Goal: Task Accomplishment & Management: Complete application form

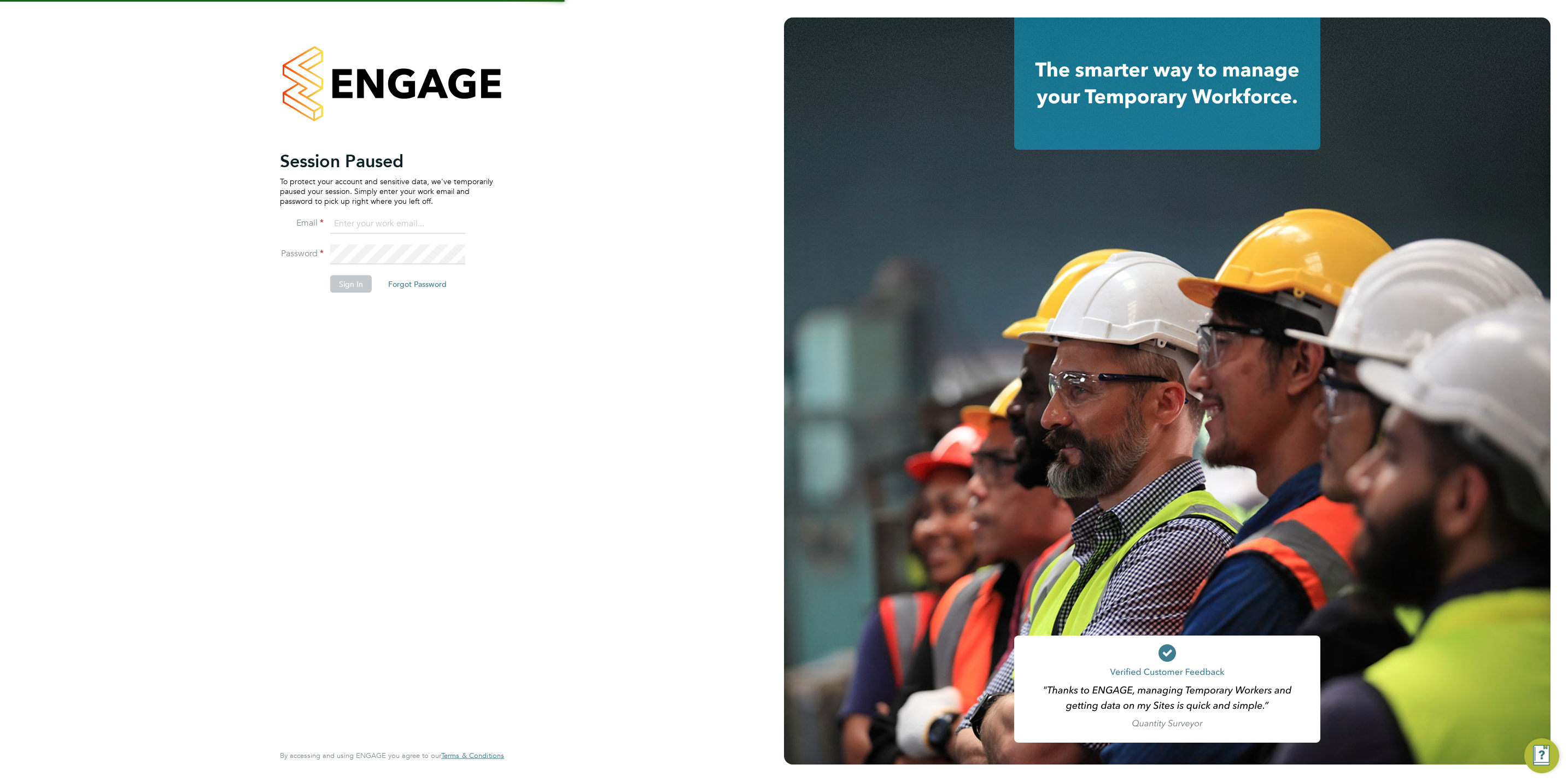
type input "chloe@protechltd.co.uk"
click at [347, 281] on button "Sign In" at bounding box center [350, 284] width 41 height 17
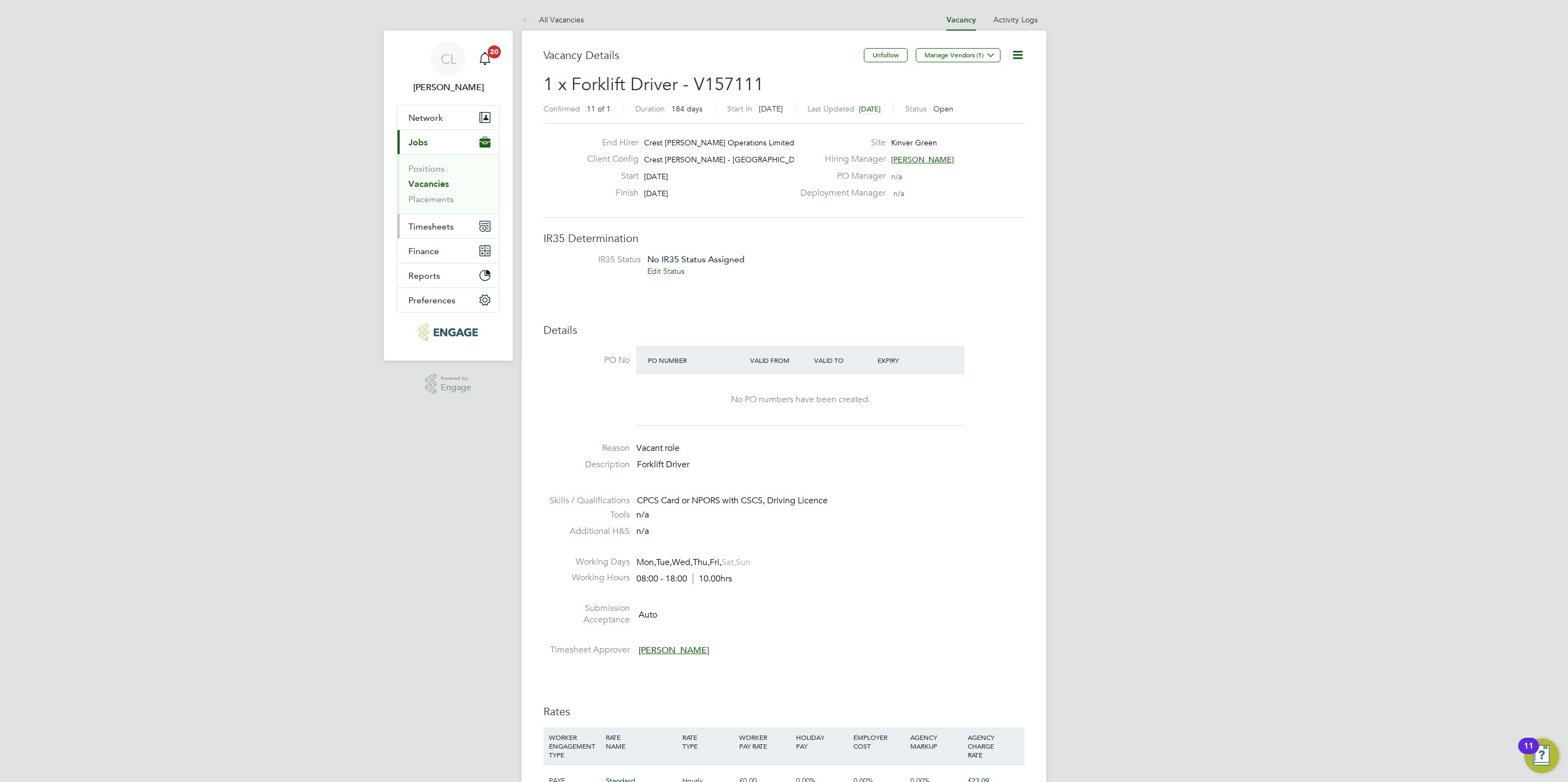
click at [437, 229] on span "Timesheets" at bounding box center [431, 226] width 45 height 11
click at [428, 192] on link "Timesheets" at bounding box center [431, 193] width 45 height 11
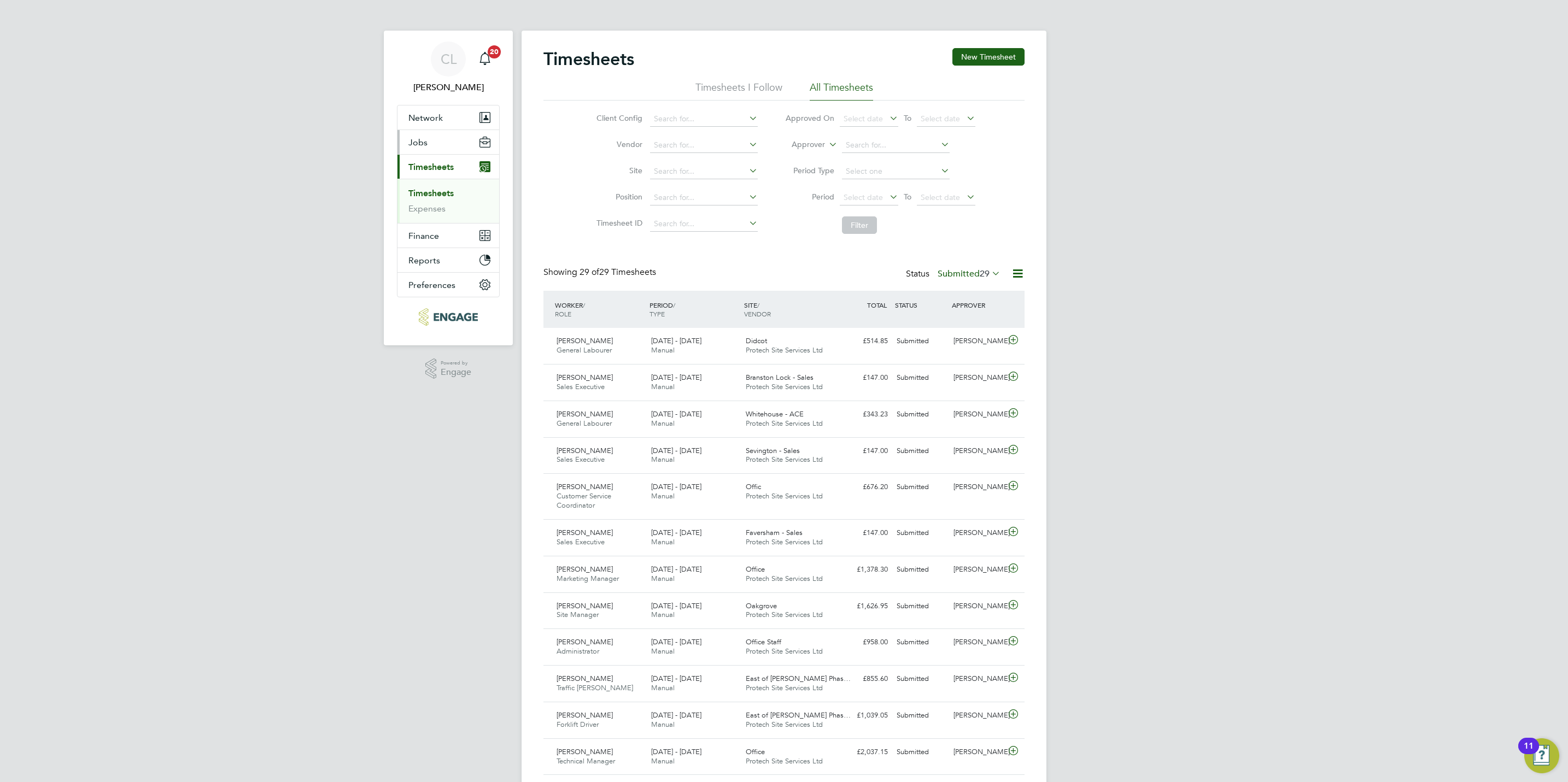
click at [427, 145] on button "Jobs" at bounding box center [448, 141] width 102 height 24
click at [425, 202] on link "Placements" at bounding box center [431, 199] width 45 height 11
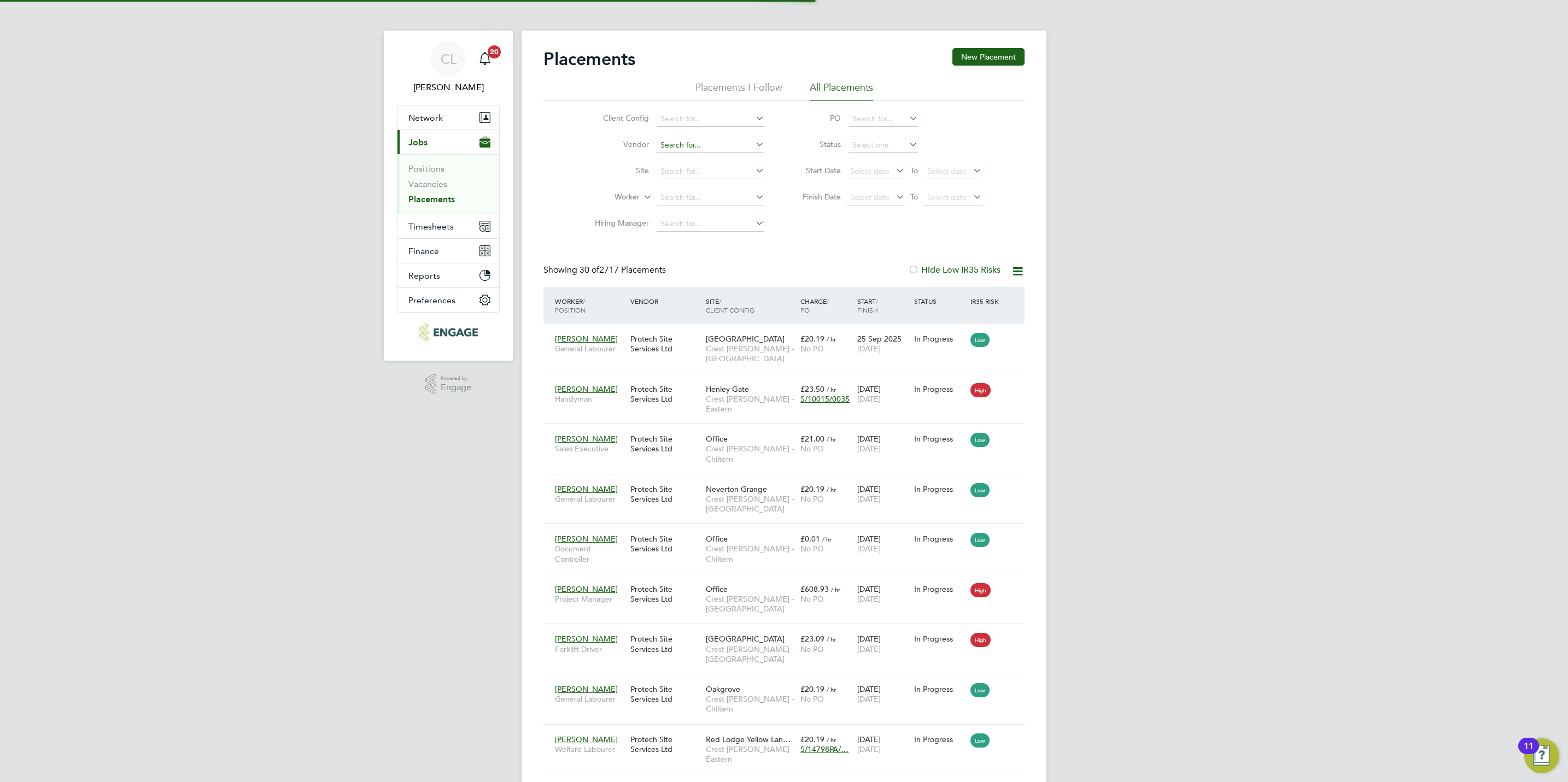
scroll to position [11, 51]
click at [679, 181] on li "Site" at bounding box center [675, 171] width 206 height 26
click at [594, 201] on label "Worker" at bounding box center [608, 196] width 63 height 11
click at [679, 198] on input at bounding box center [711, 198] width 108 height 15
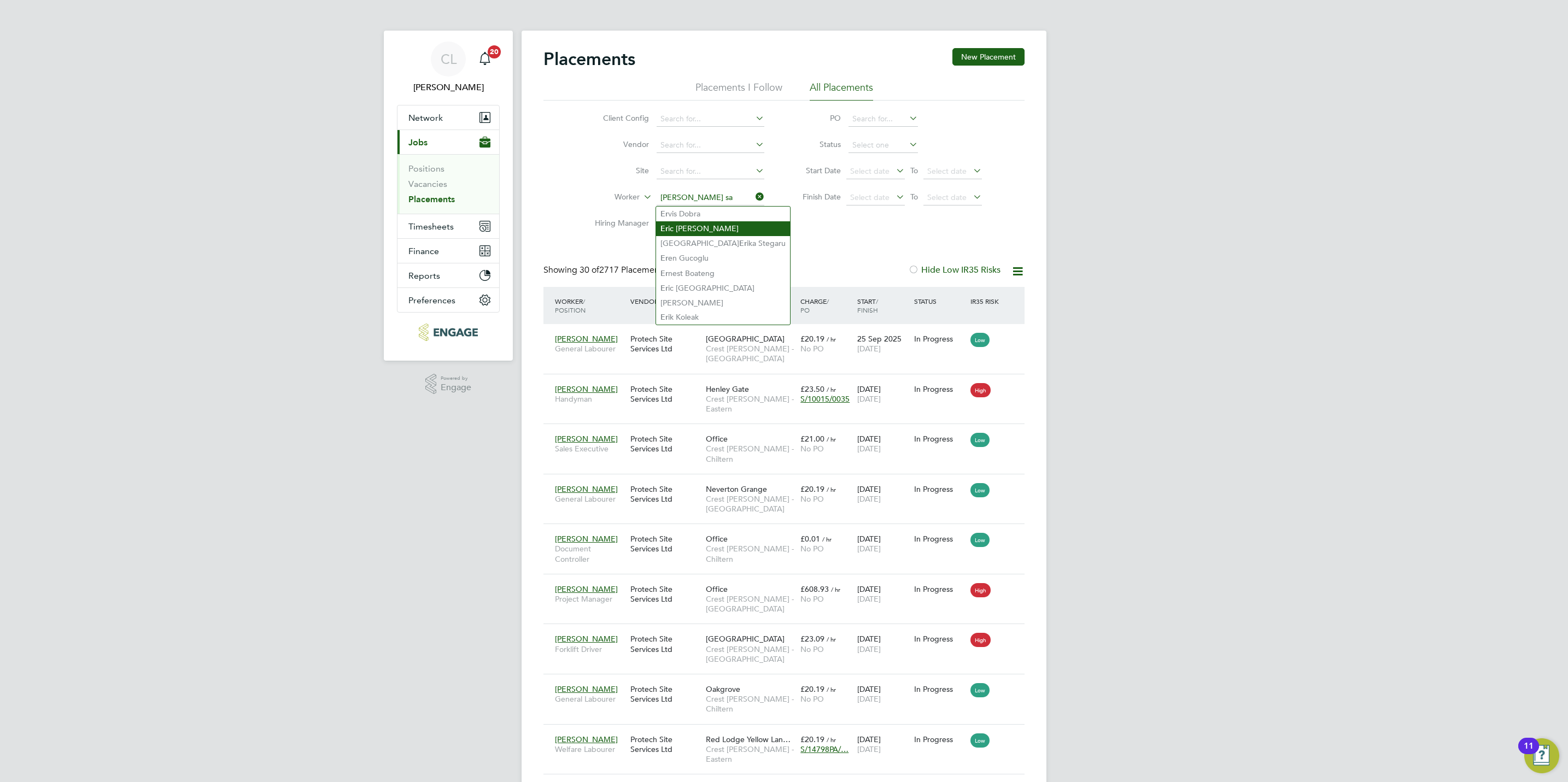
click at [693, 225] on li "Er ic Samuel" at bounding box center [722, 228] width 134 height 14
type input "Eric Samuel"
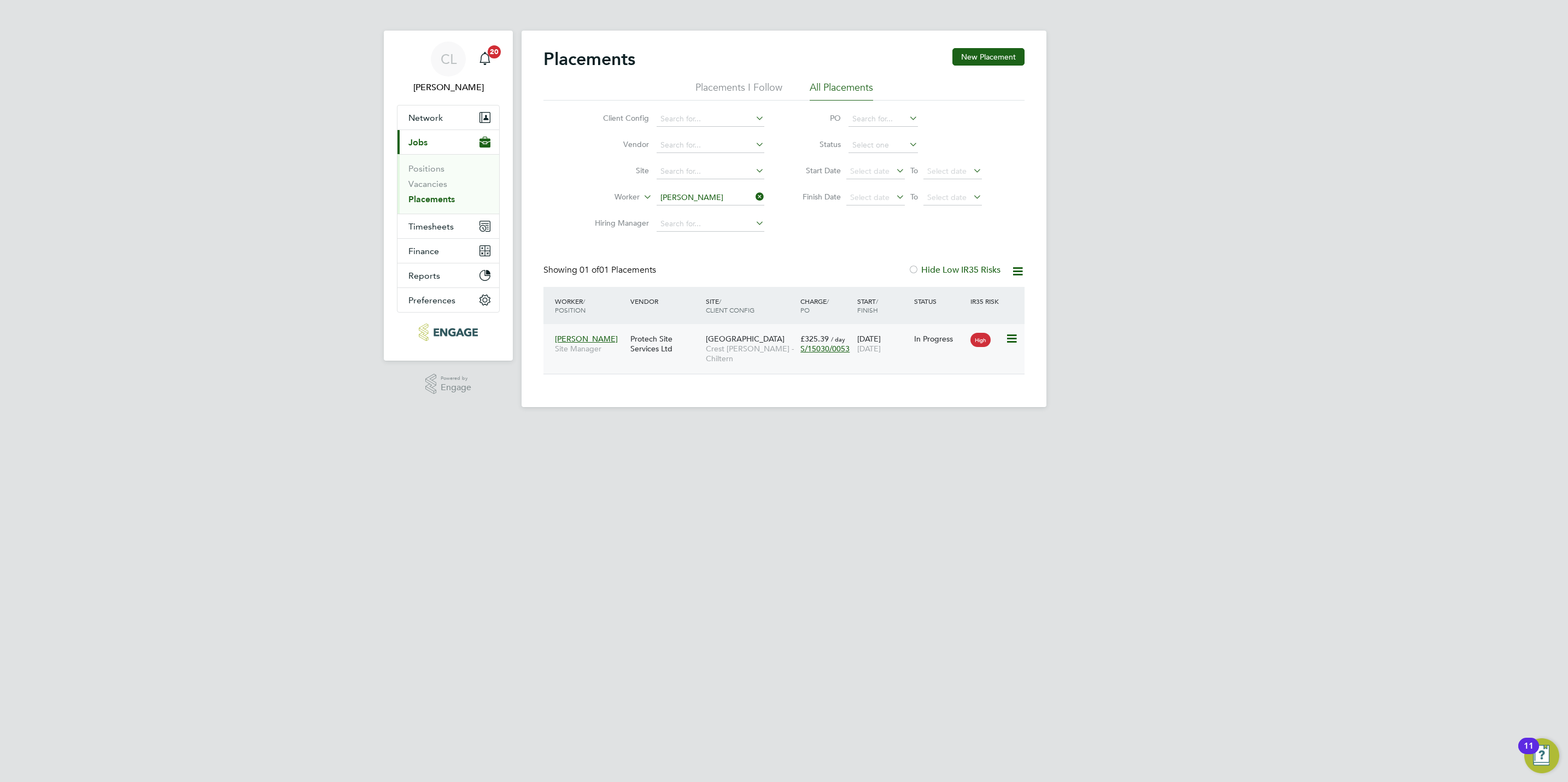
click at [695, 355] on div "Protech Site Services Ltd" at bounding box center [665, 344] width 75 height 31
click at [681, 197] on input "Eric Samuel" at bounding box center [711, 198] width 108 height 15
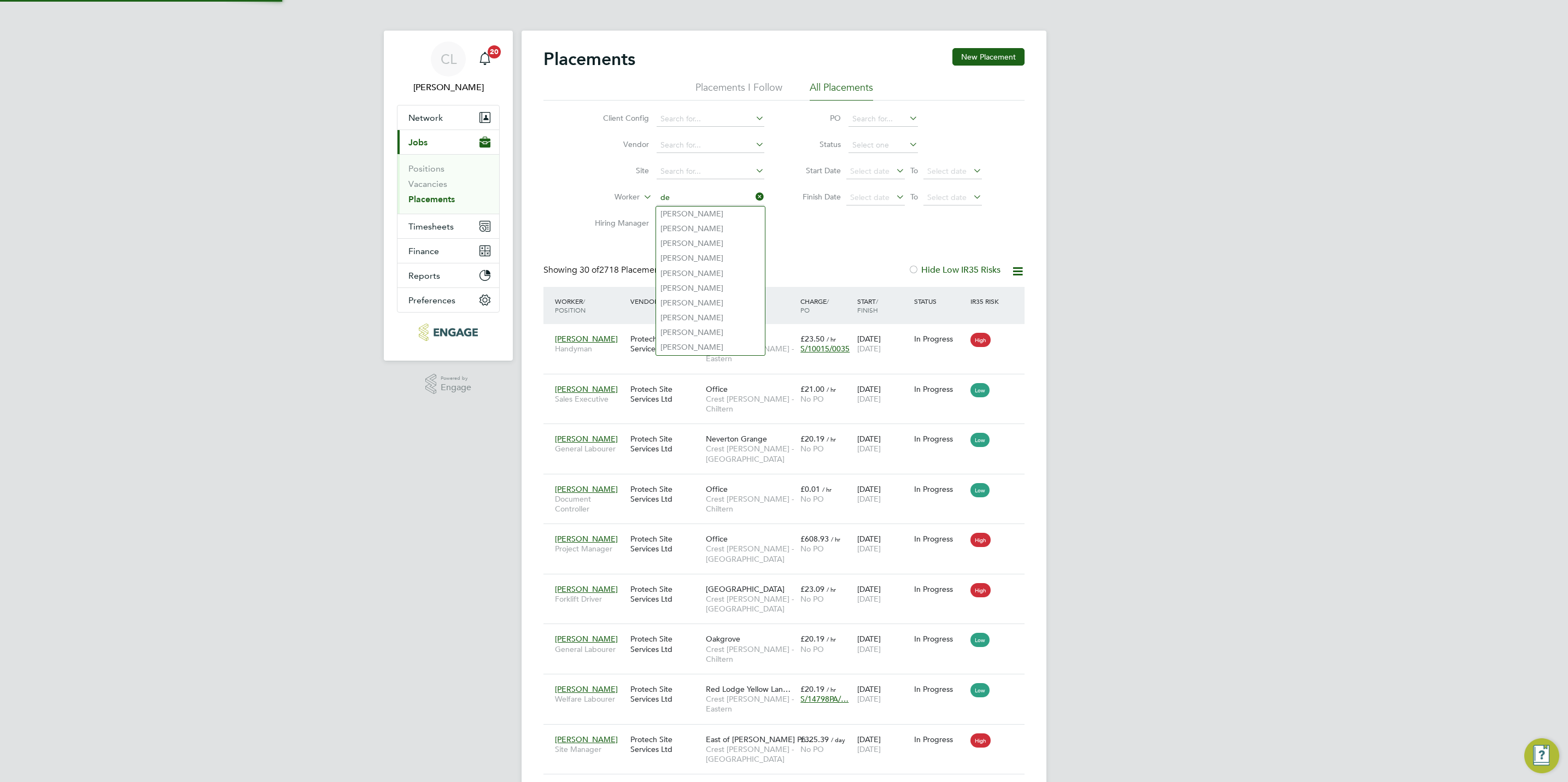
scroll to position [41, 95]
click at [706, 223] on li "Denn is Mitchell" at bounding box center [710, 228] width 109 height 14
type input "[PERSON_NAME]"
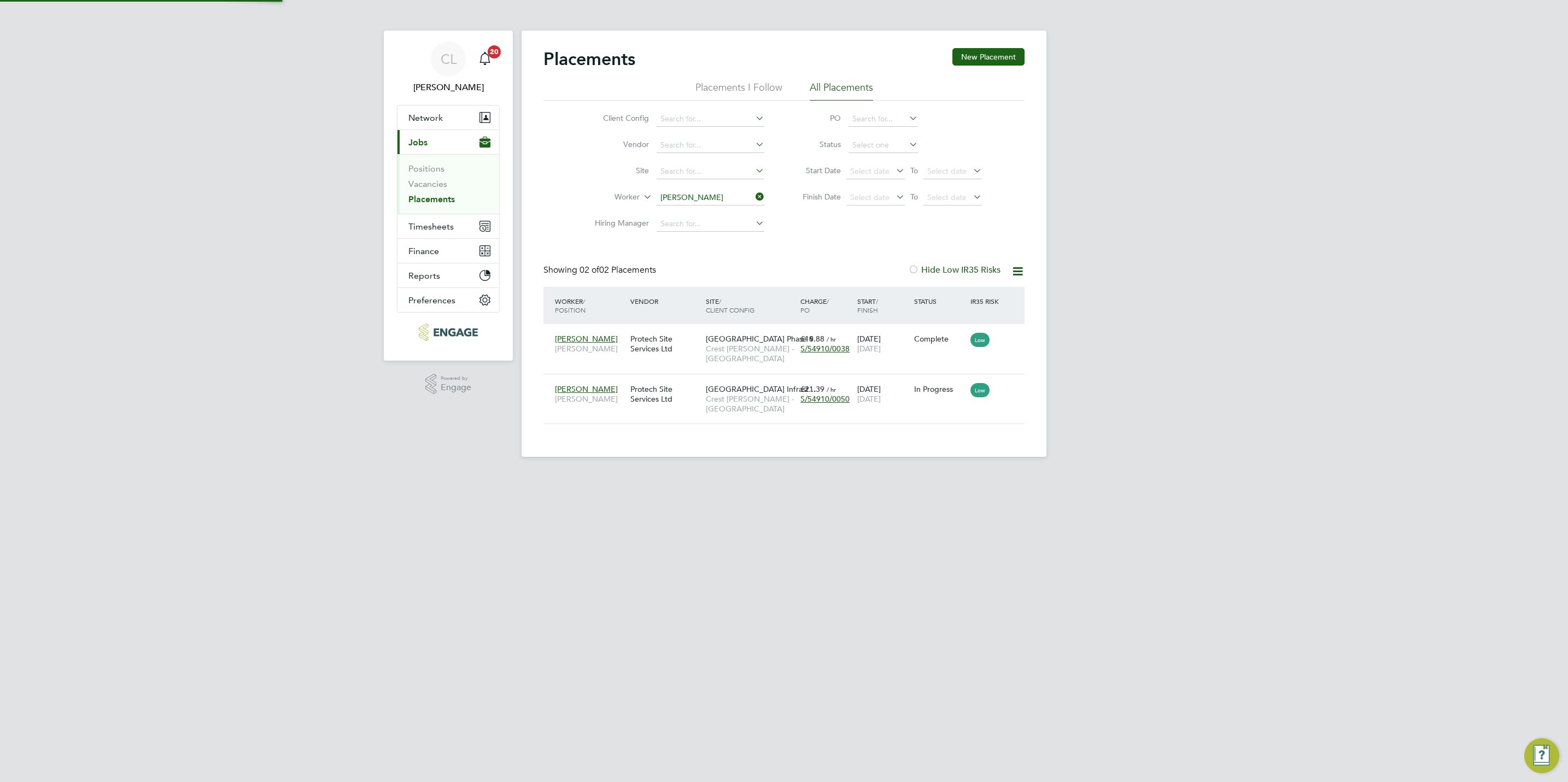
click at [727, 265] on div "Placements New Placement Placements I Follow All Placements Client Config Vendo…" at bounding box center [784, 236] width 481 height 376
click at [710, 394] on span "[GEOGRAPHIC_DATA] Infrast…" at bounding box center [761, 390] width 111 height 10
click at [663, 198] on input at bounding box center [711, 198] width 108 height 15
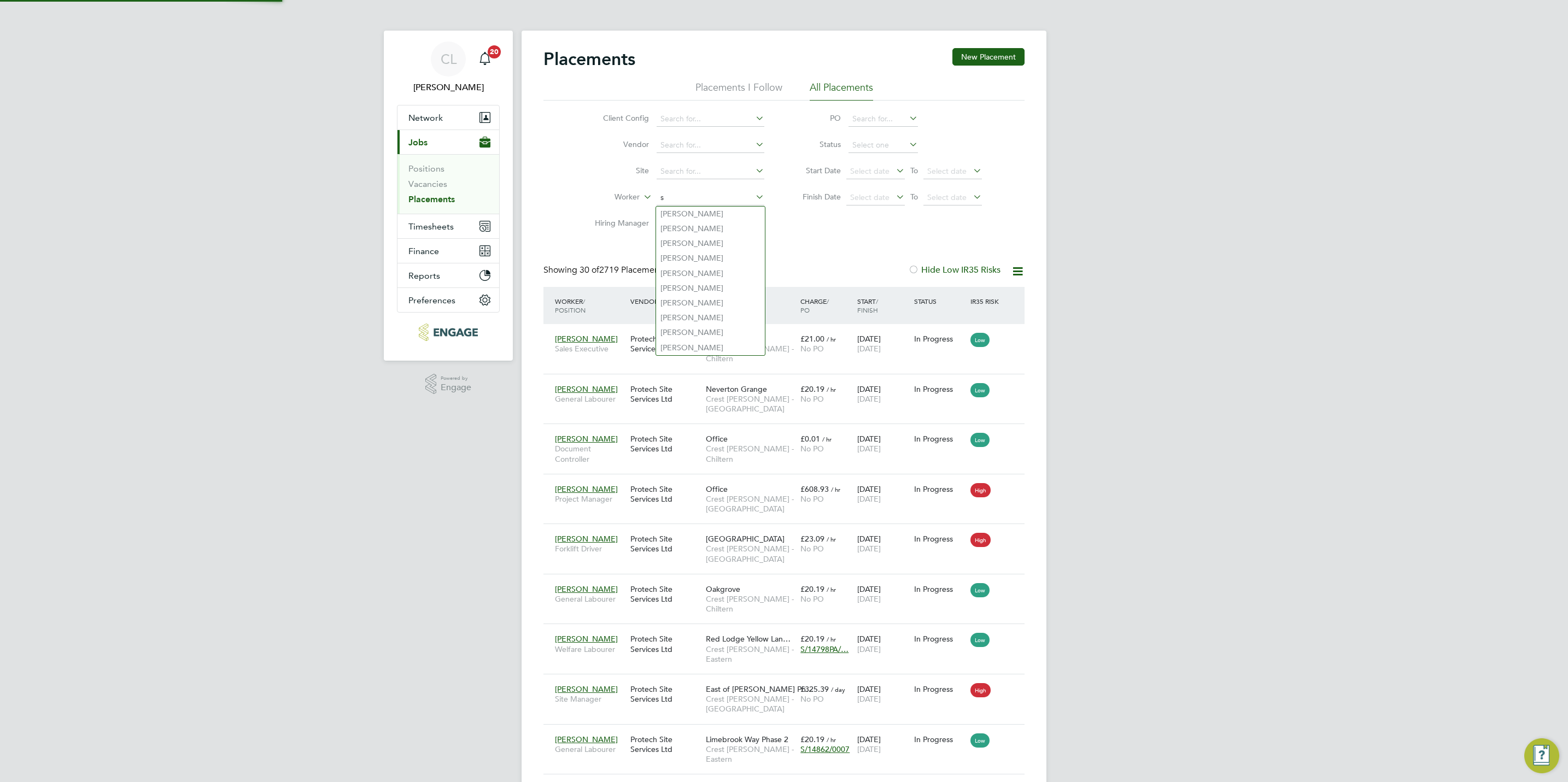
scroll to position [41, 76]
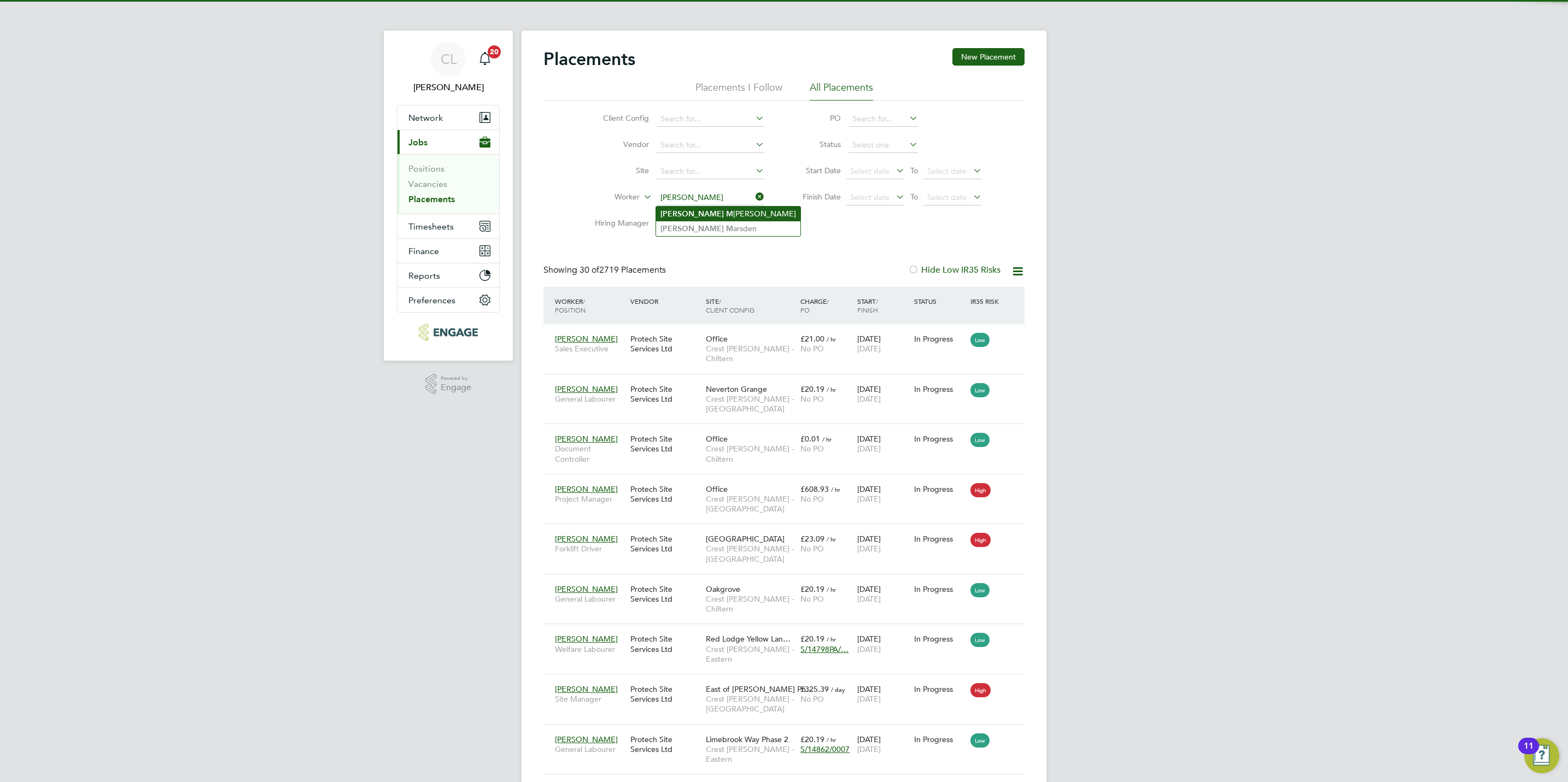
click at [707, 215] on li "Shane M ellis" at bounding box center [728, 214] width 144 height 14
type input "Shane Mellis"
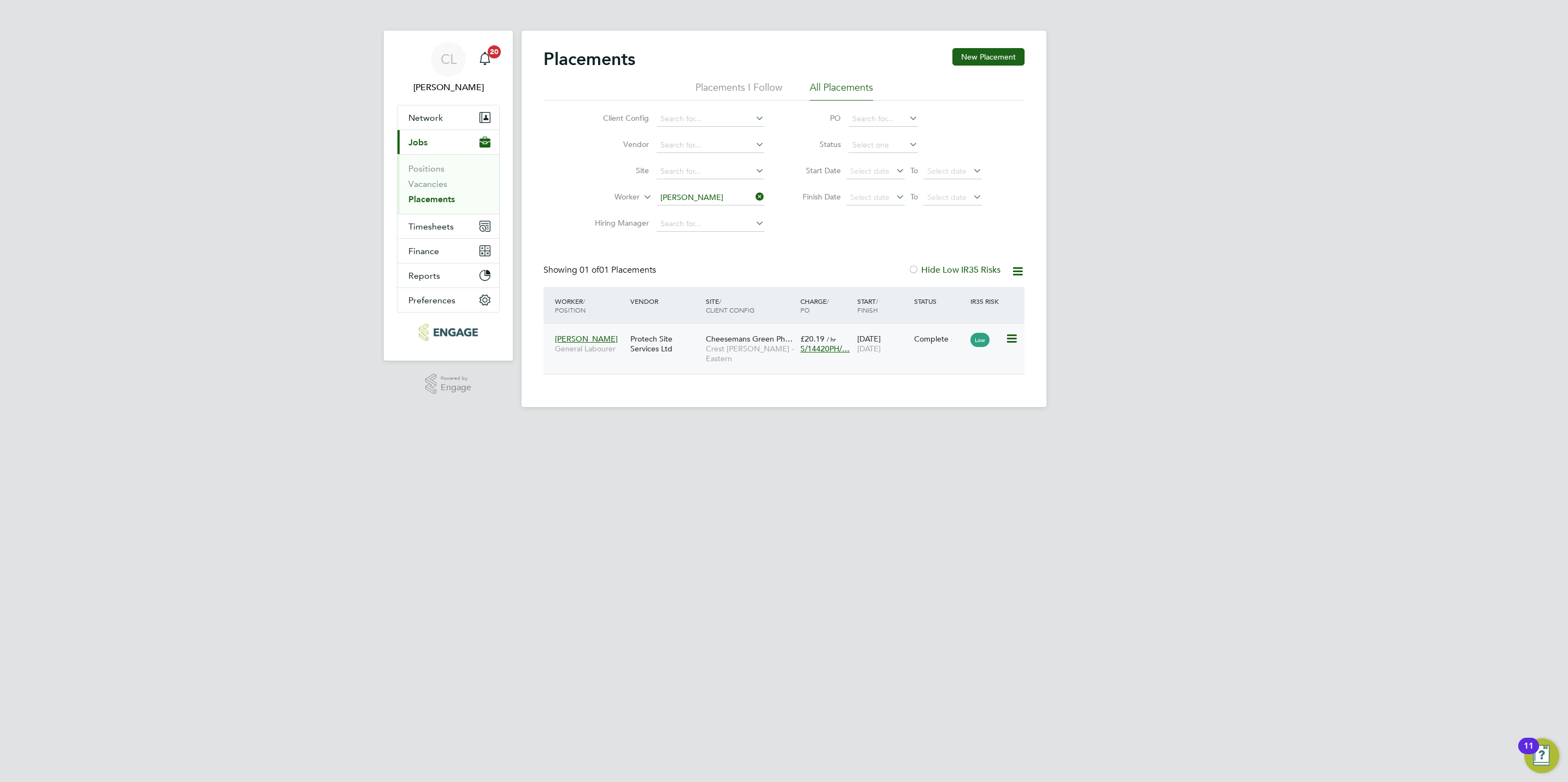
click at [714, 356] on div "Cheesemans Green Ph… Crest Nicholson - Eastern" at bounding box center [750, 349] width 94 height 41
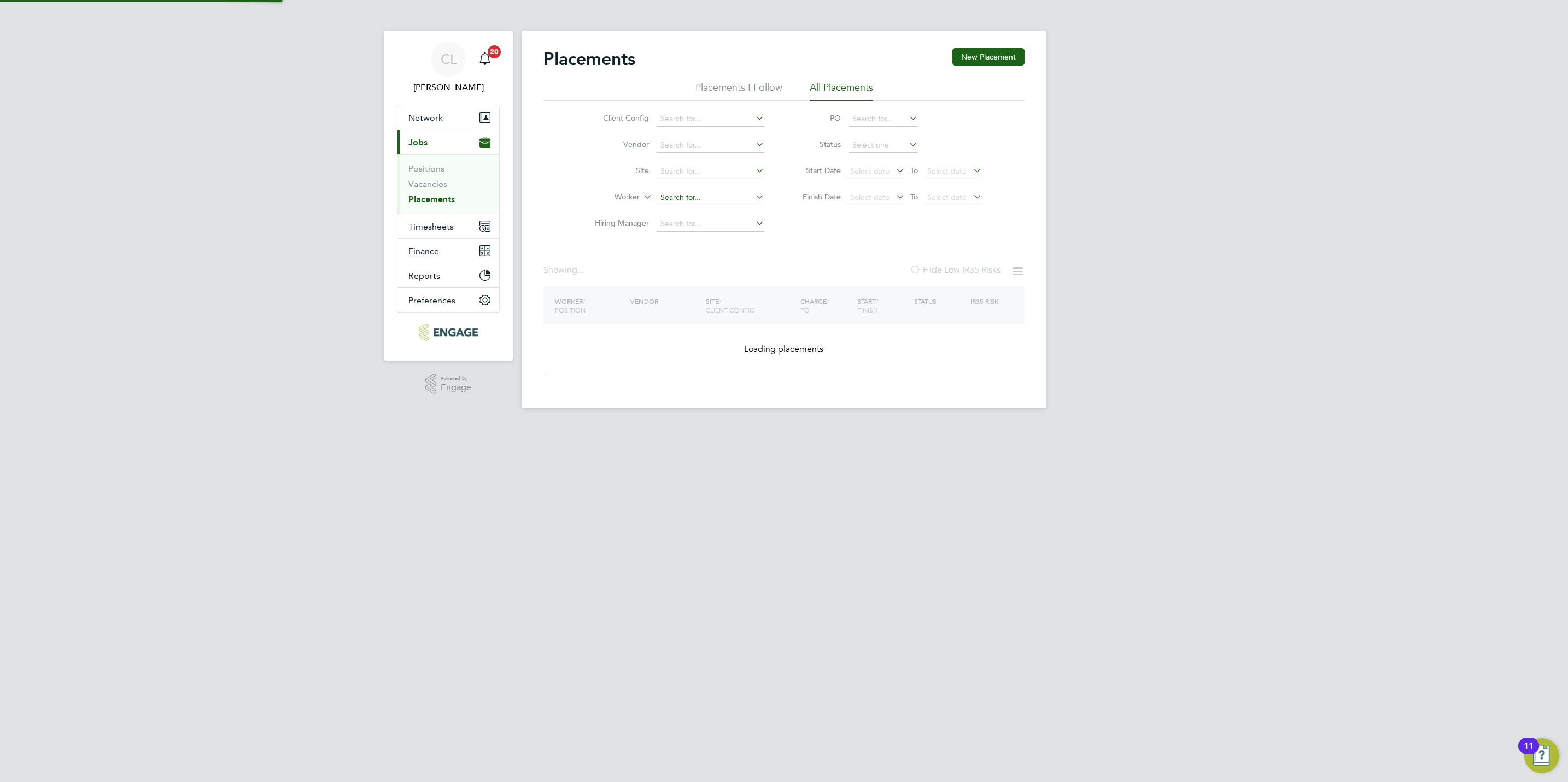
click at [714, 195] on input at bounding box center [711, 198] width 108 height 15
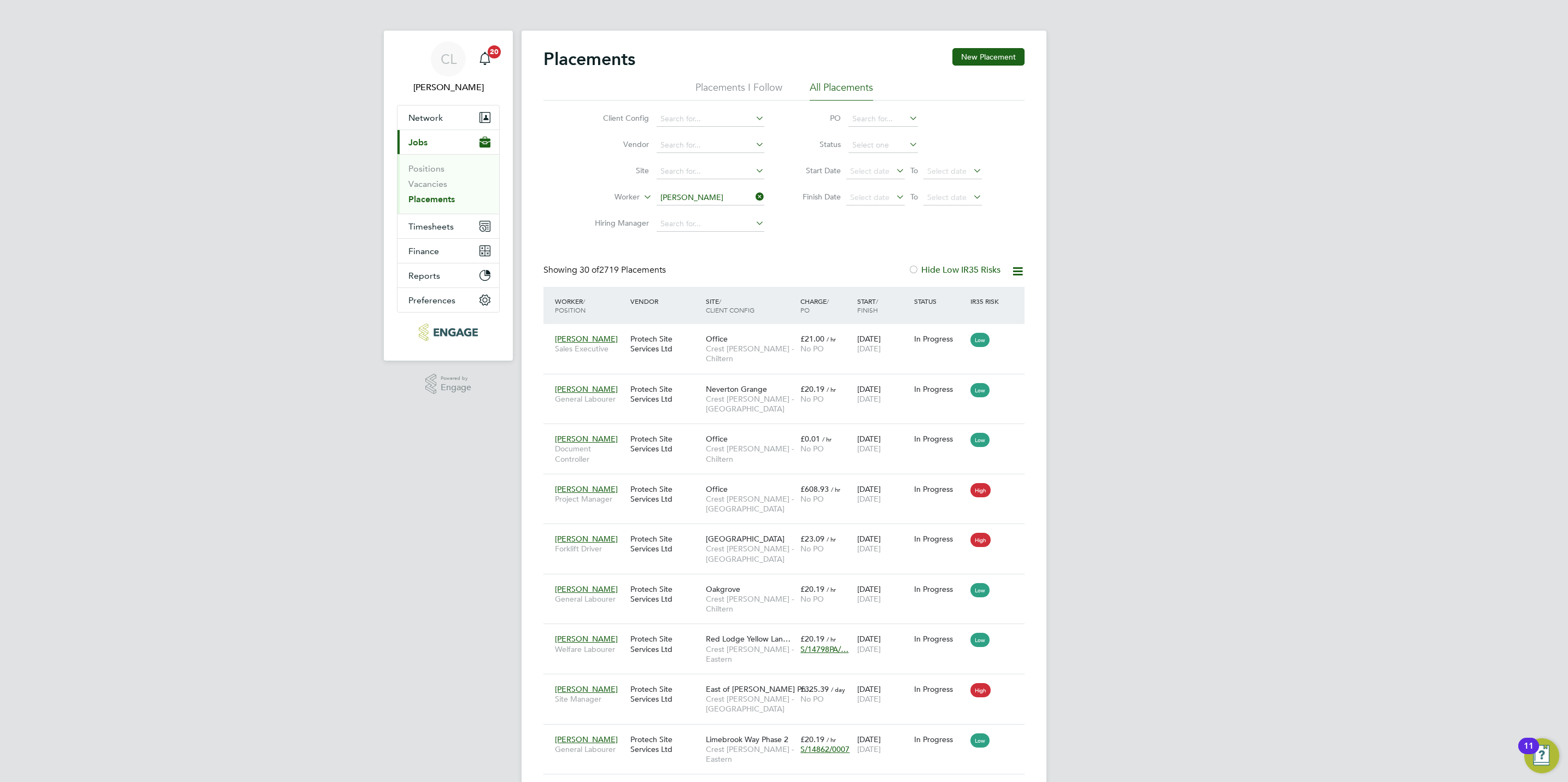
click at [716, 289] on li "Shane Marsden" at bounding box center [723, 288] width 135 height 14
type input "Shane Marsden"
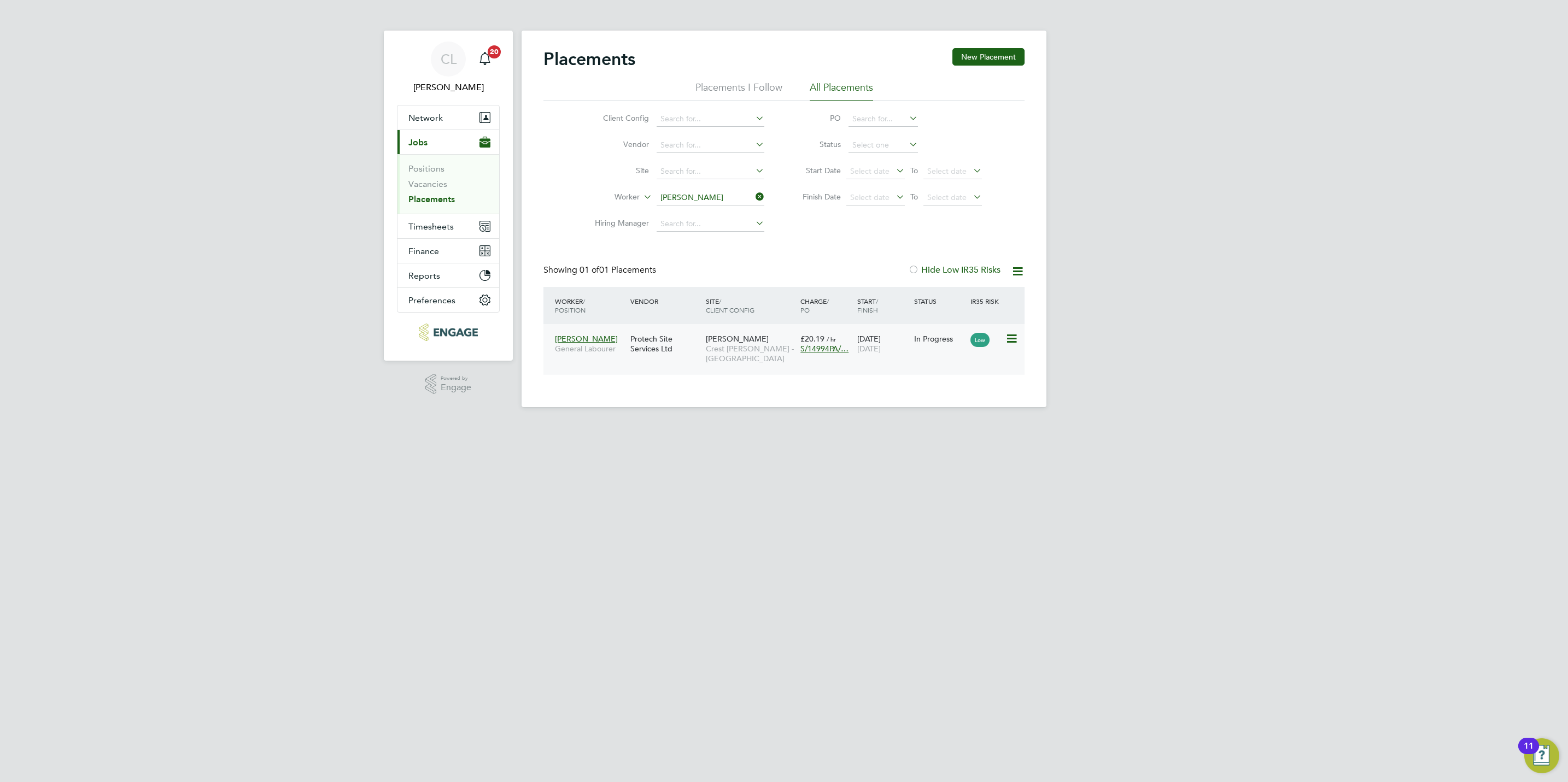
click at [733, 344] on span "Crest [PERSON_NAME] - [GEOGRAPHIC_DATA]" at bounding box center [750, 353] width 89 height 19
click at [431, 181] on link "Vacancies" at bounding box center [428, 184] width 38 height 11
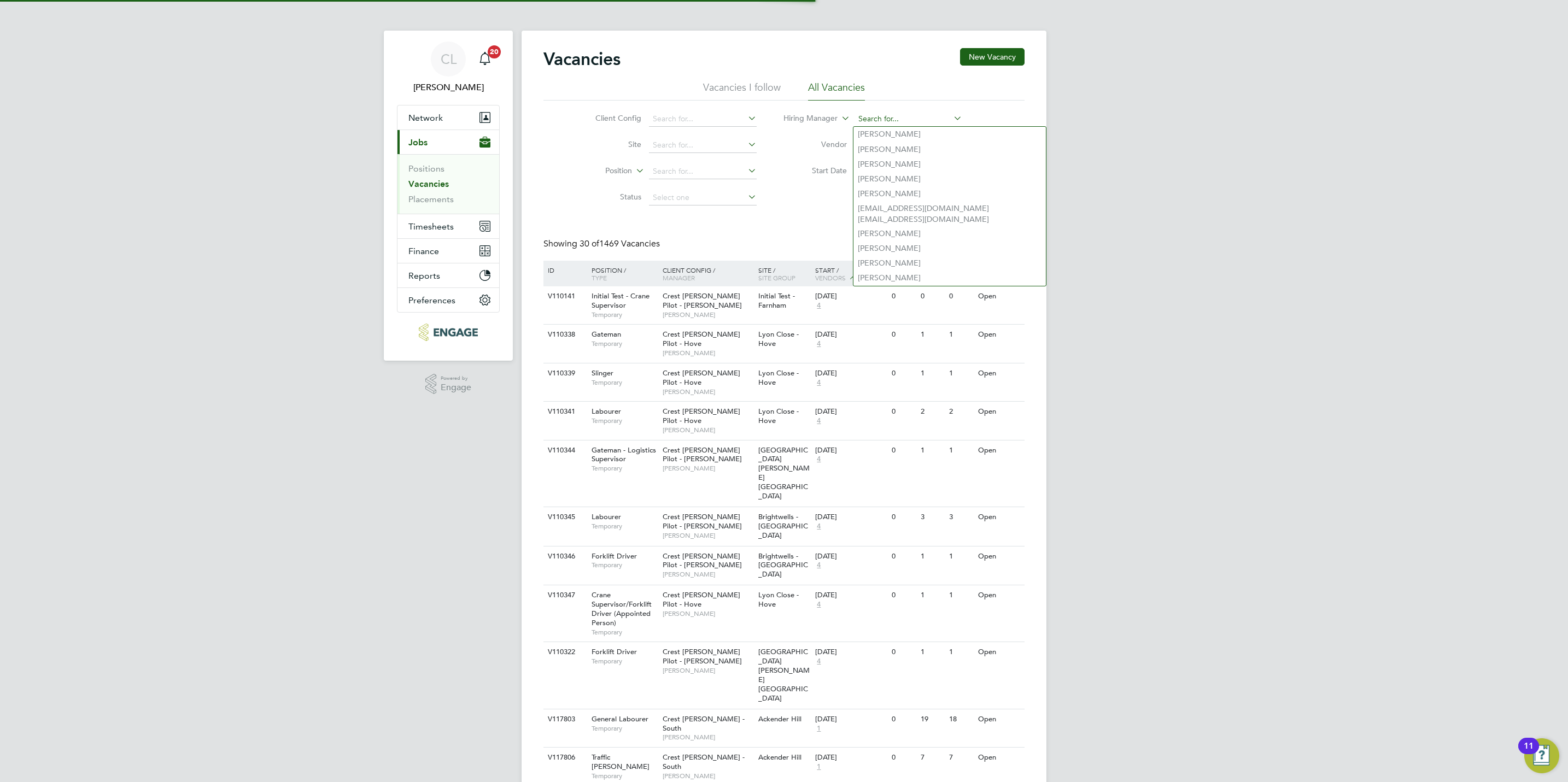
click at [898, 116] on input at bounding box center [908, 119] width 108 height 15
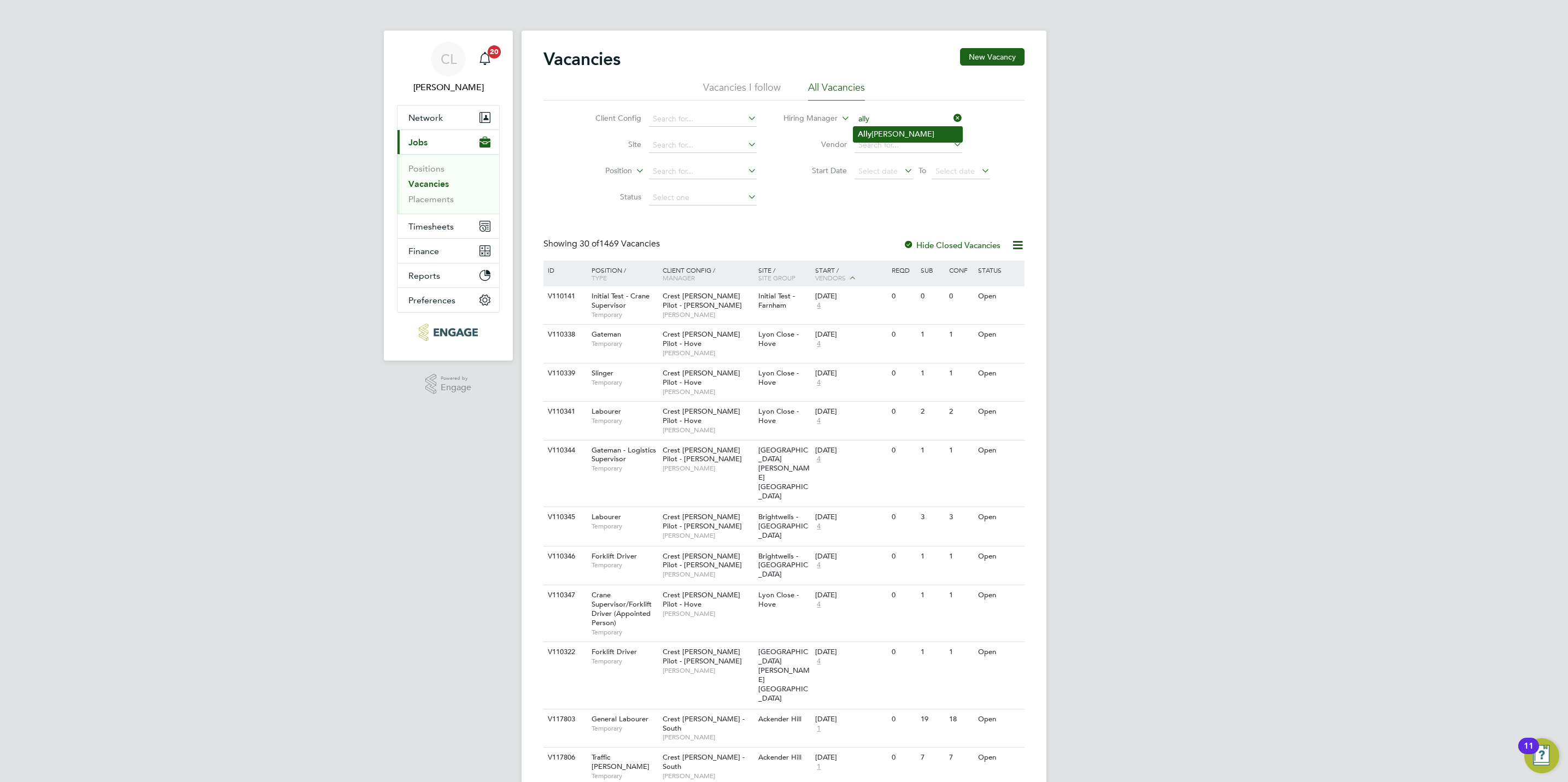
click at [901, 141] on li "Ally Blackman" at bounding box center [907, 134] width 109 height 14
type input "Ally Blackman"
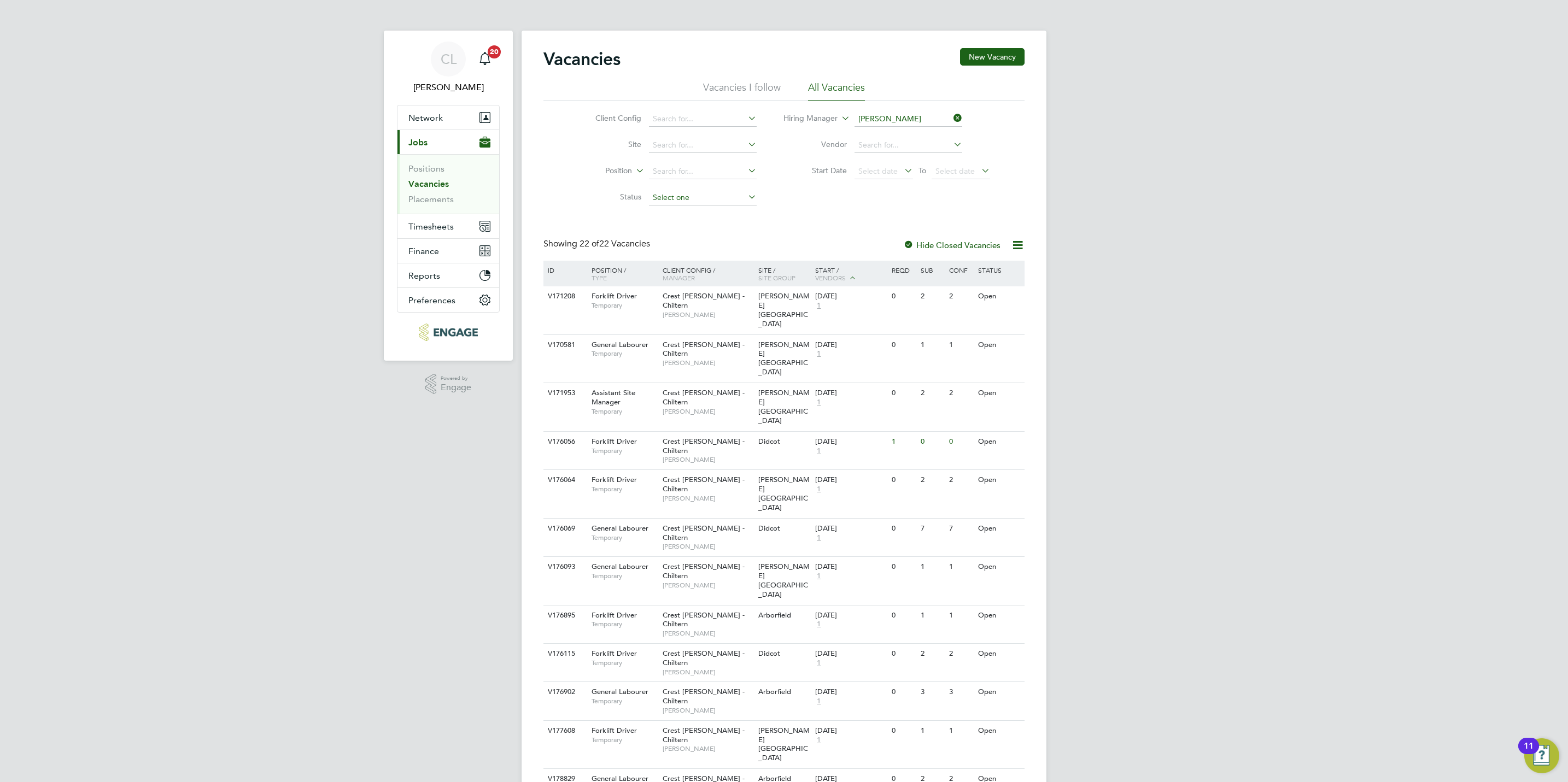
click at [679, 205] on input at bounding box center [703, 198] width 108 height 15
click at [675, 213] on li "Unapproved" at bounding box center [701, 214] width 109 height 14
type input "Unapproved"
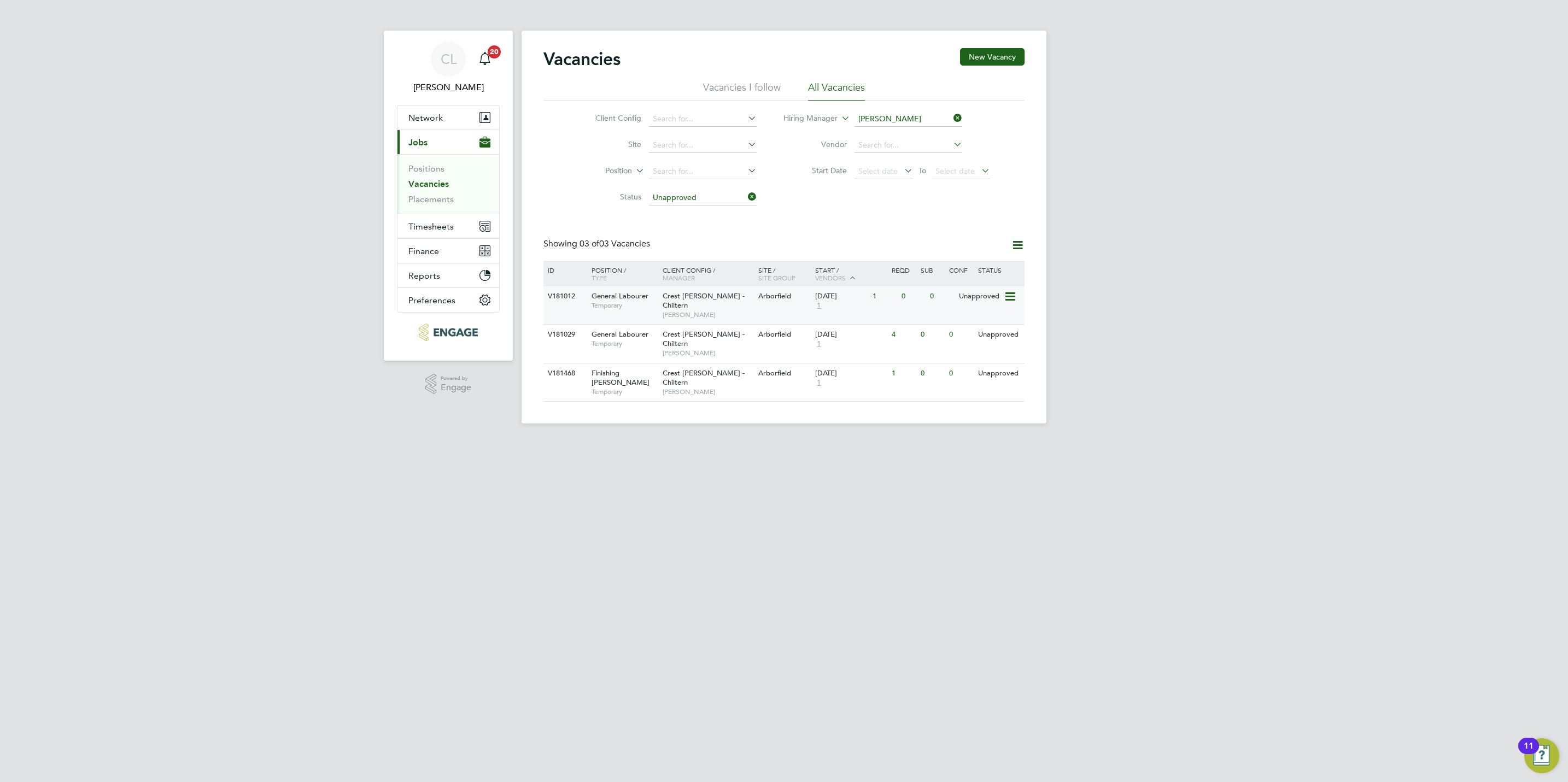
click at [722, 290] on div "Crest Nicholson - Chiltern Ally Blackman" at bounding box center [707, 305] width 95 height 38
click at [677, 349] on span "Ally Blackman" at bounding box center [708, 353] width 90 height 9
click at [727, 388] on span "Ally Blackman" at bounding box center [708, 391] width 90 height 9
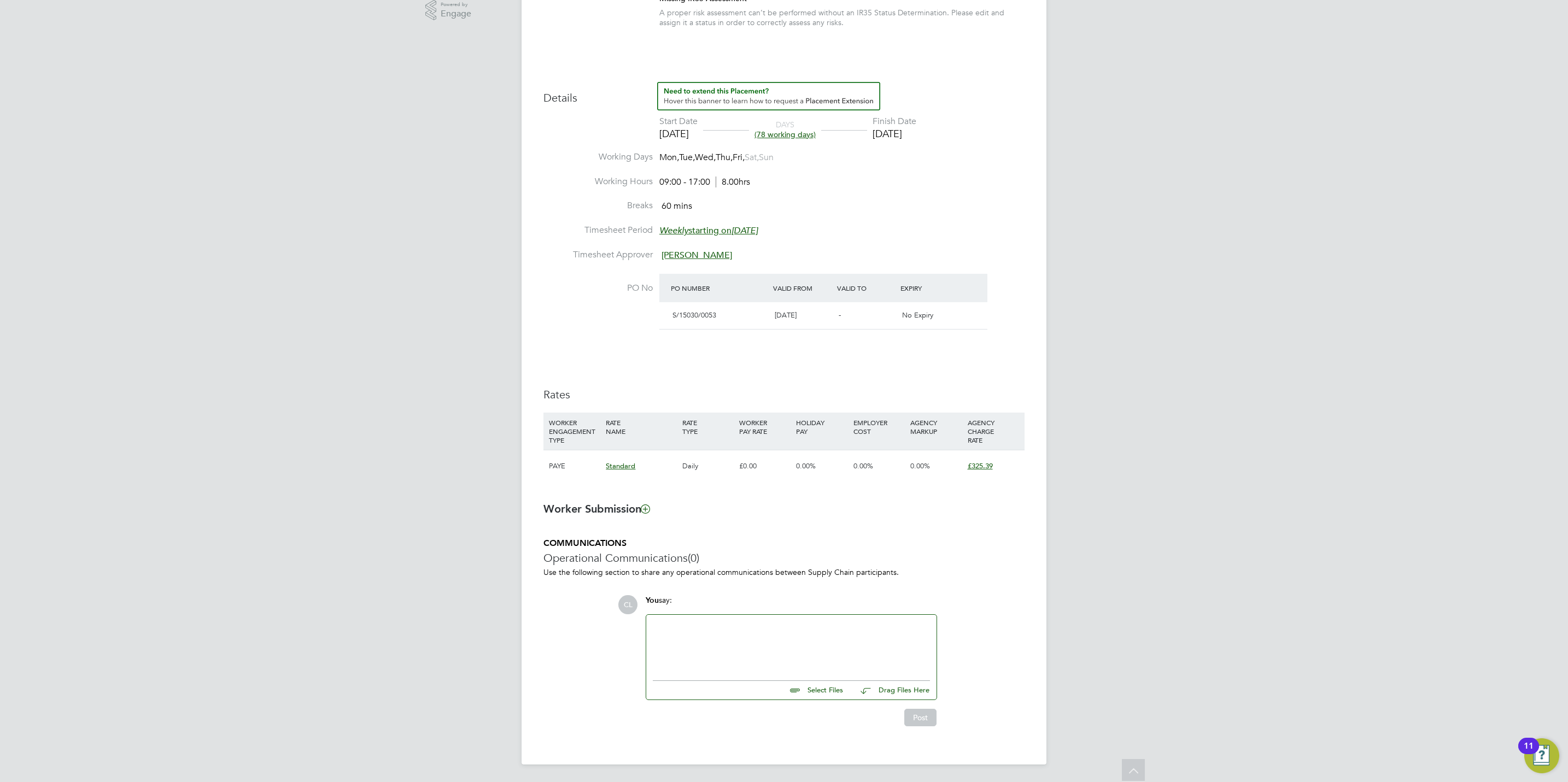
scroll to position [98, 0]
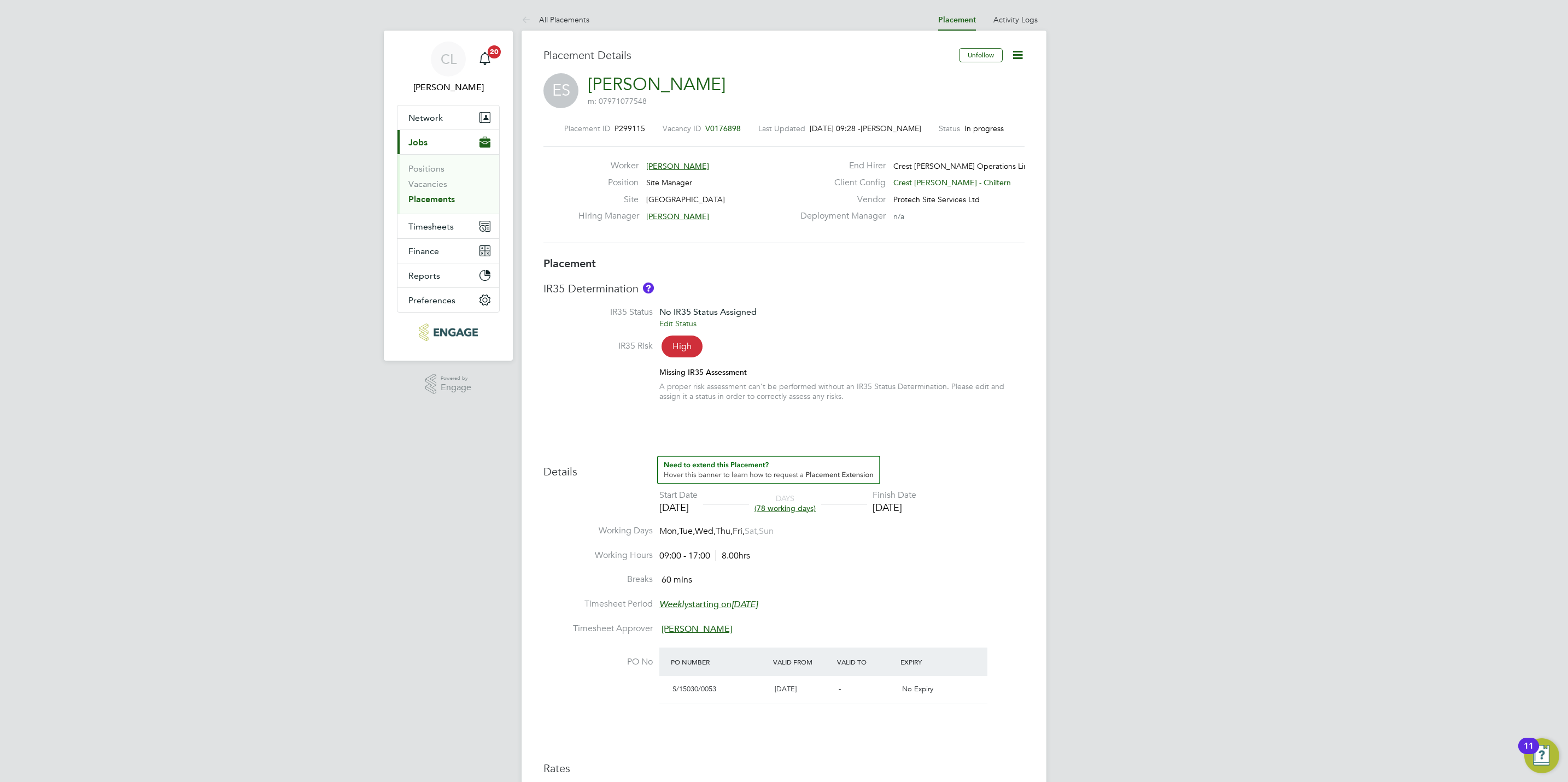
click at [716, 132] on span "V0176898" at bounding box center [722, 128] width 36 height 10
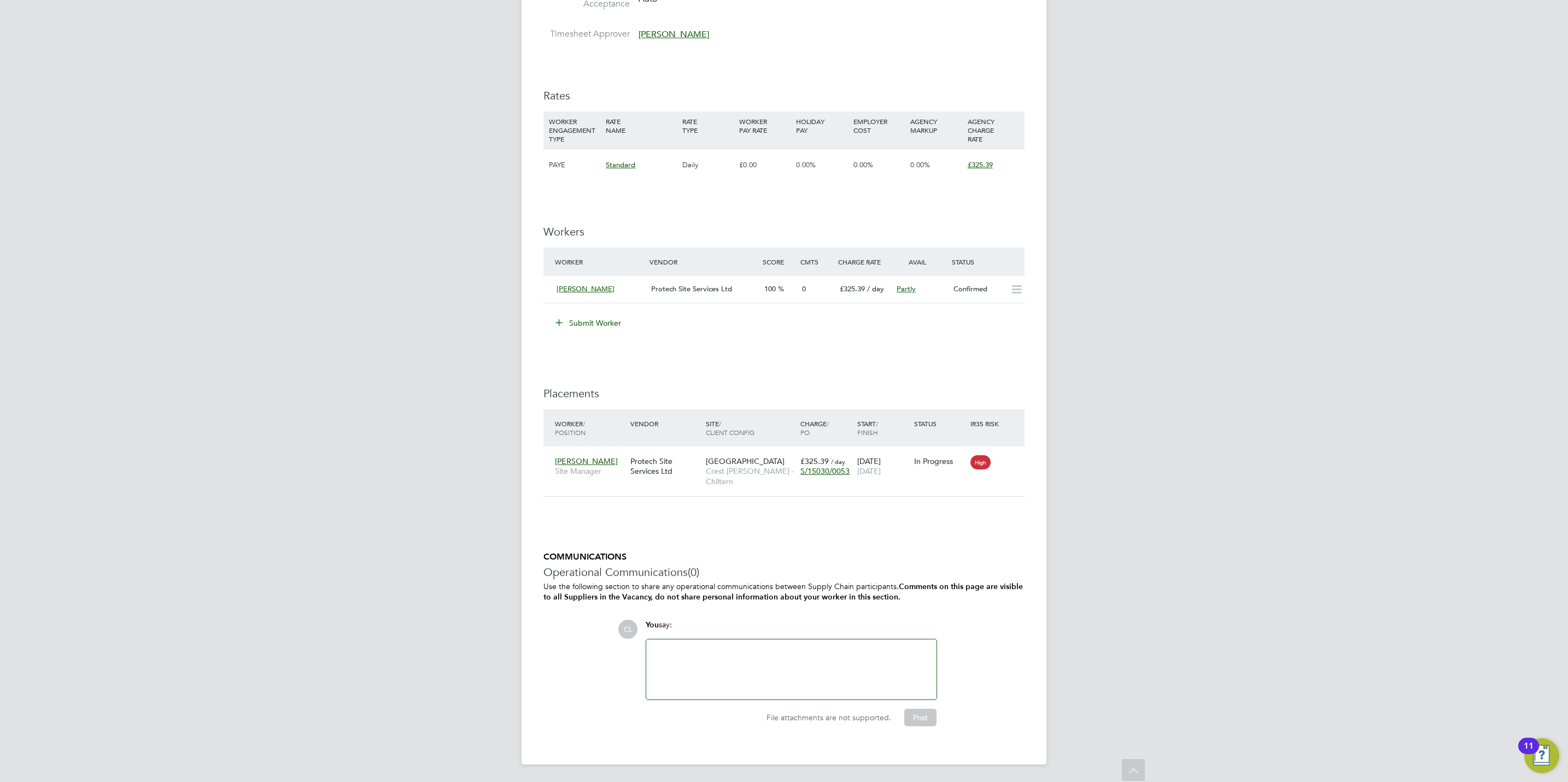
click at [581, 322] on button "Submit Worker" at bounding box center [588, 323] width 82 height 17
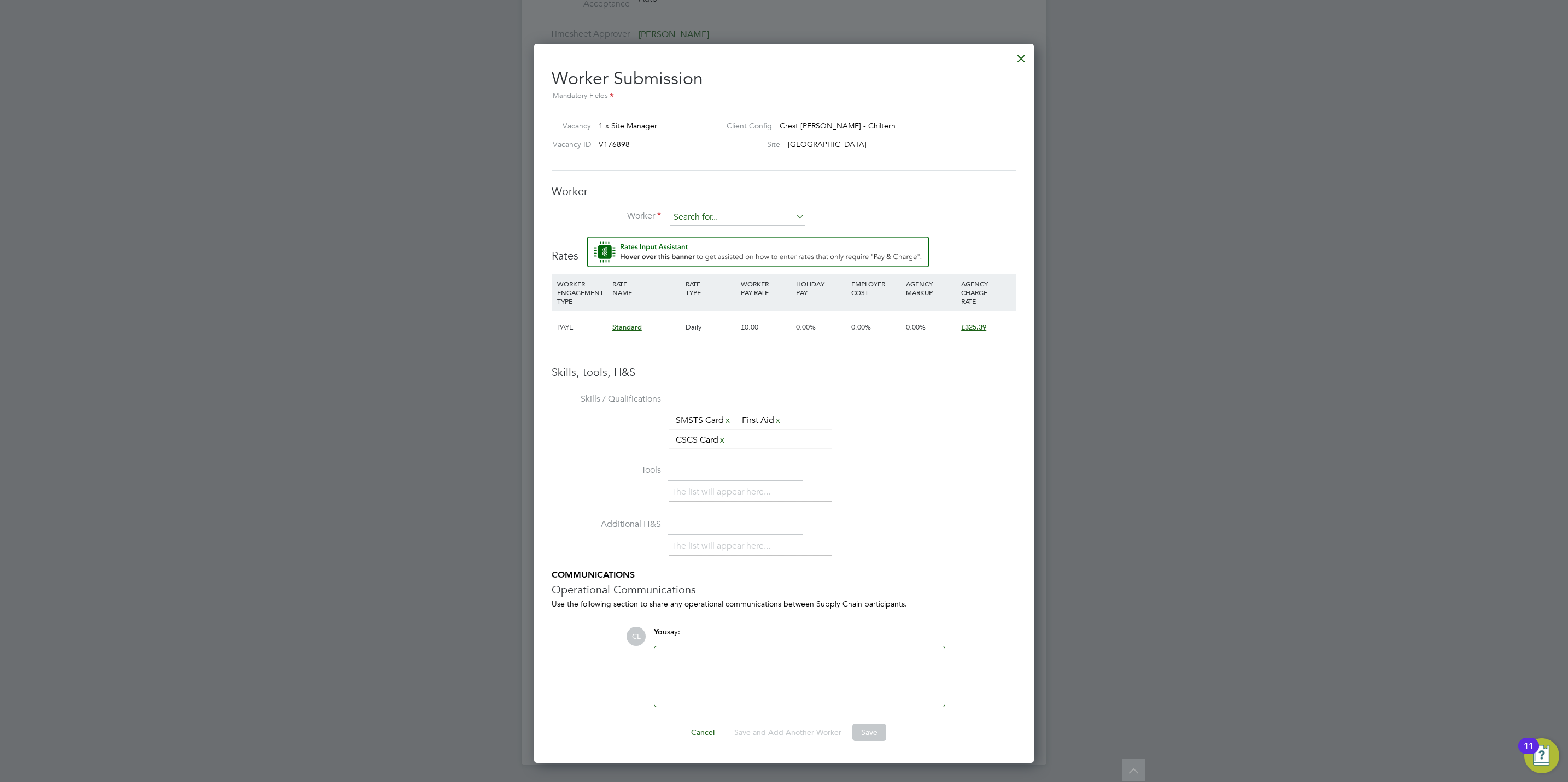
click at [714, 214] on input at bounding box center [737, 217] width 135 height 16
type input "bryon"
click at [1021, 58] on div at bounding box center [1021, 56] width 19 height 19
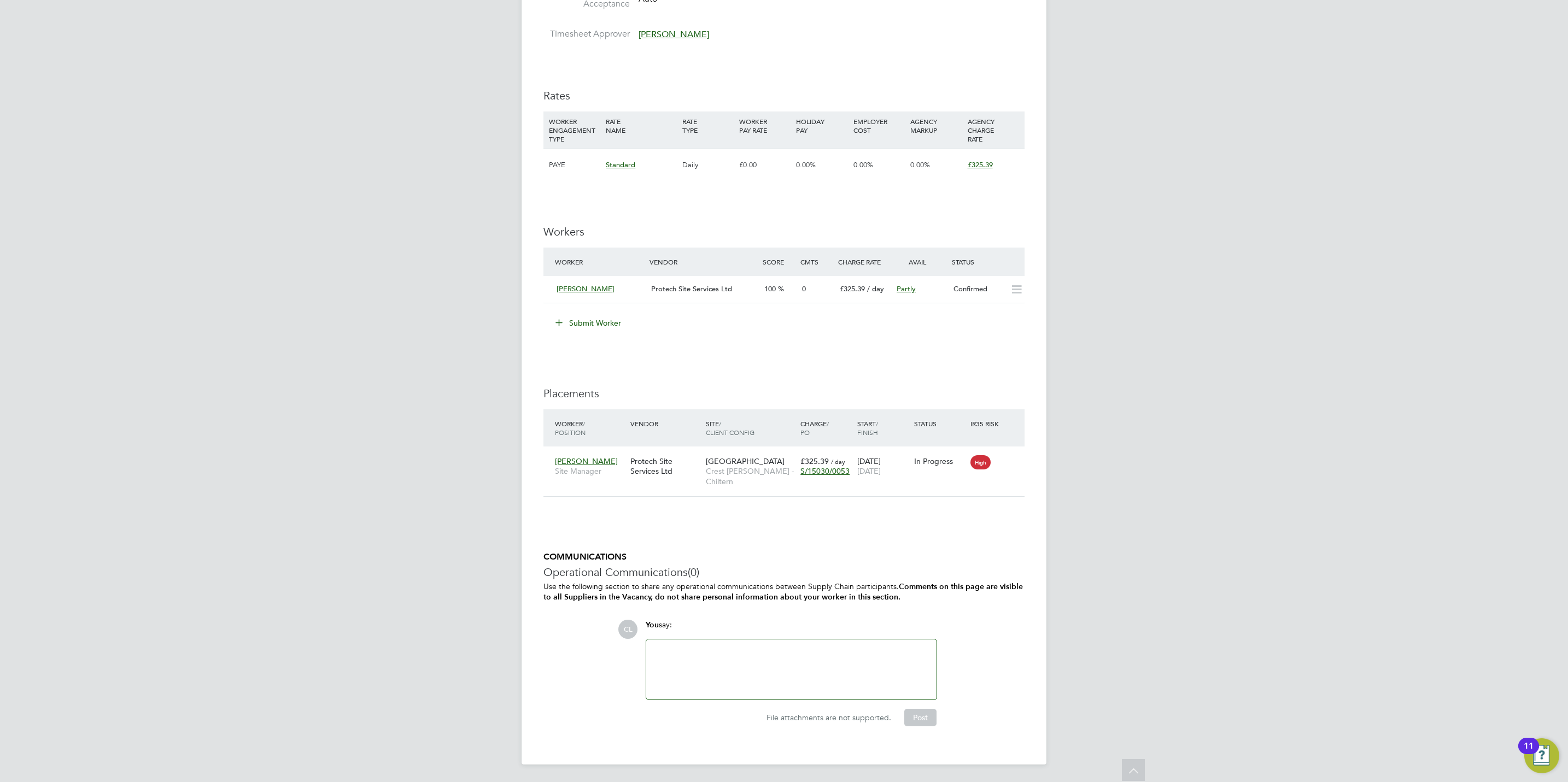
click at [612, 319] on button "Submit Worker" at bounding box center [588, 323] width 82 height 17
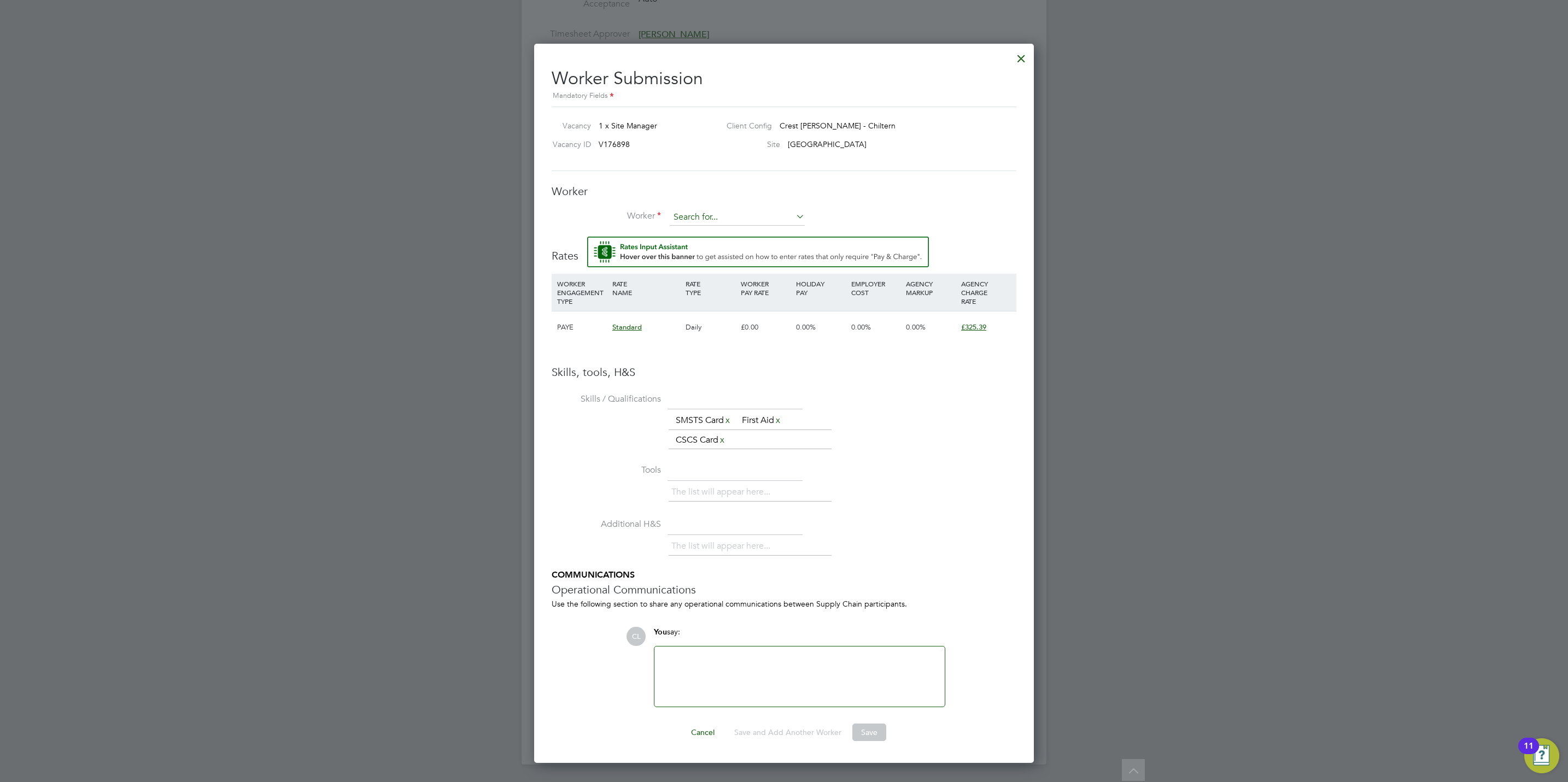
click at [704, 214] on input at bounding box center [737, 217] width 135 height 16
type input "bry"
click at [719, 156] on div "Vacancy 1 x Site Manager Client Config Crest Nicholson - Chiltern Vacancy ID V1…" at bounding box center [783, 139] width 465 height 64
click at [735, 211] on input at bounding box center [737, 217] width 135 height 16
drag, startPoint x: 735, startPoint y: 210, endPoint x: 493, endPoint y: 207, distance: 242.0
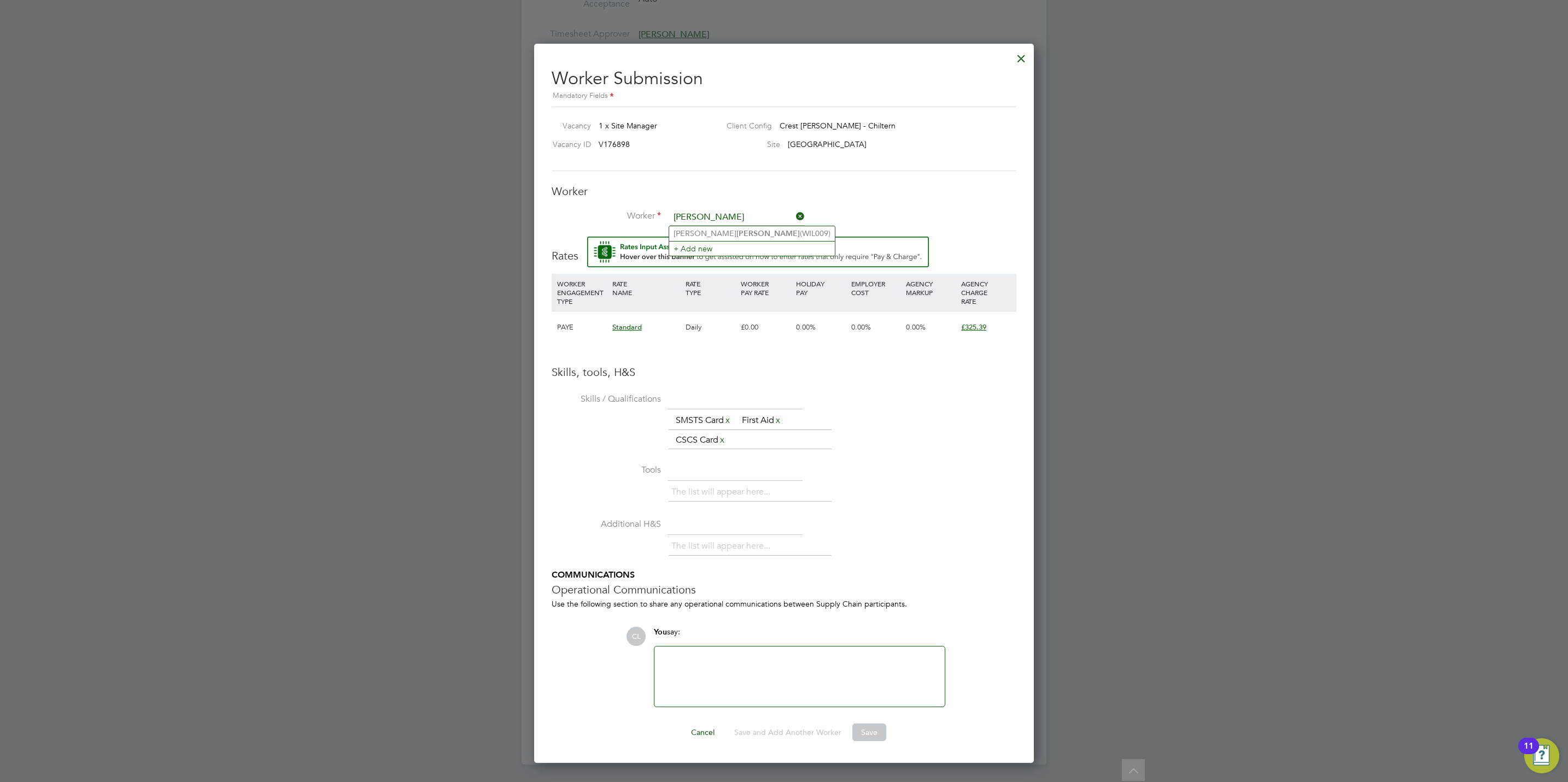
click at [521, 207] on div "All Vacancies Vacancy Activity Logs Vacancy Activity Logs All Vacancies Vacancy…" at bounding box center [784, 79] width 525 height 1373
type input "b"
type input "w"
type input "b will"
click at [751, 172] on div "Worker Submission Mandatory Fields Vacancy 1 x Site Manager Client Config Crest…" at bounding box center [783, 399] width 465 height 682
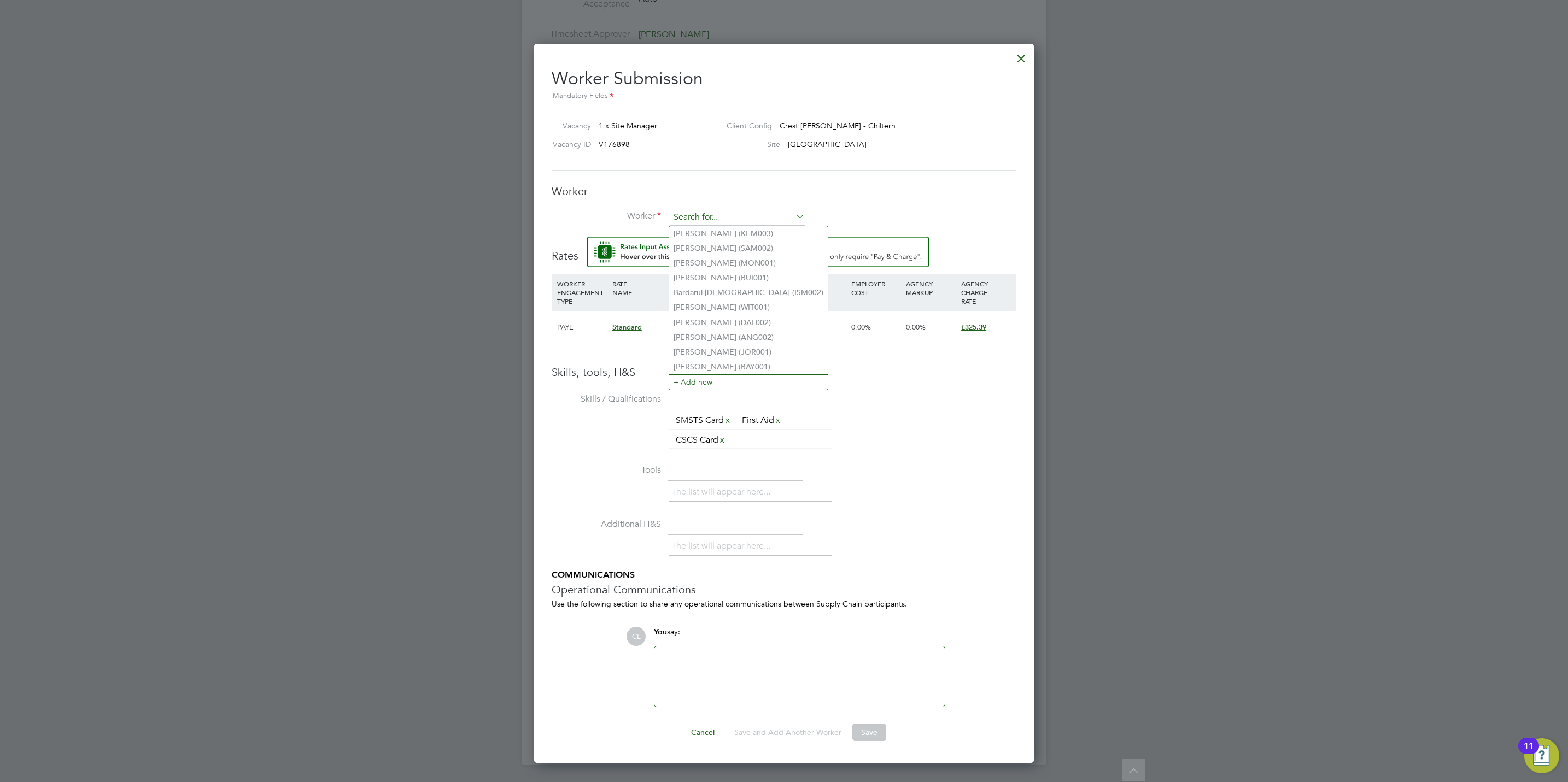
click at [730, 217] on input at bounding box center [737, 217] width 135 height 16
click at [725, 377] on li "+ Add new" at bounding box center [748, 381] width 159 height 14
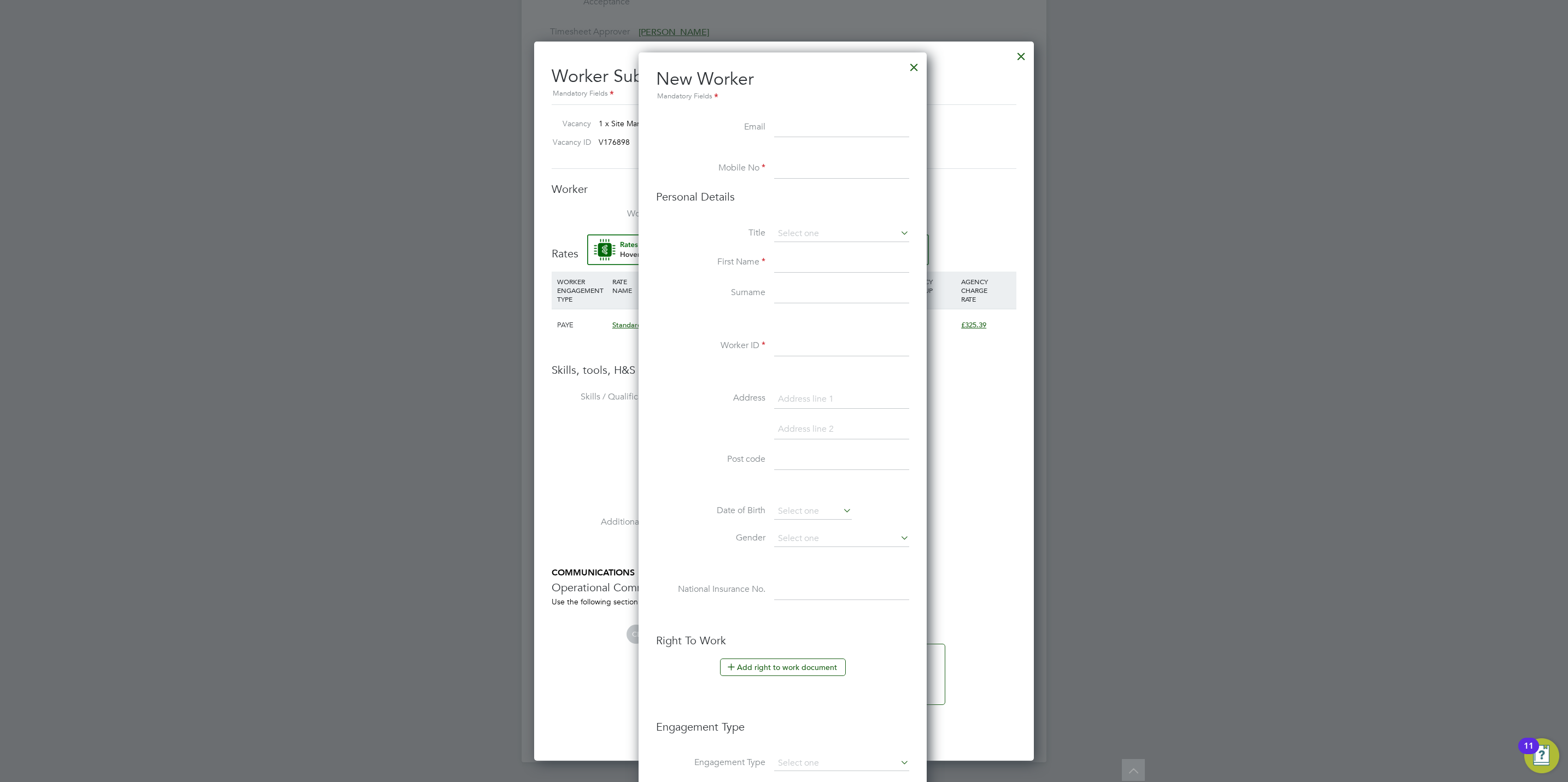
click at [811, 135] on input at bounding box center [842, 128] width 135 height 19
paste input "Brynmor Willis"
click at [815, 125] on input "Brynmor Willis" at bounding box center [842, 128] width 135 height 19
type input "BrynmorWillis@gmail.om"
paste input "07718804576"
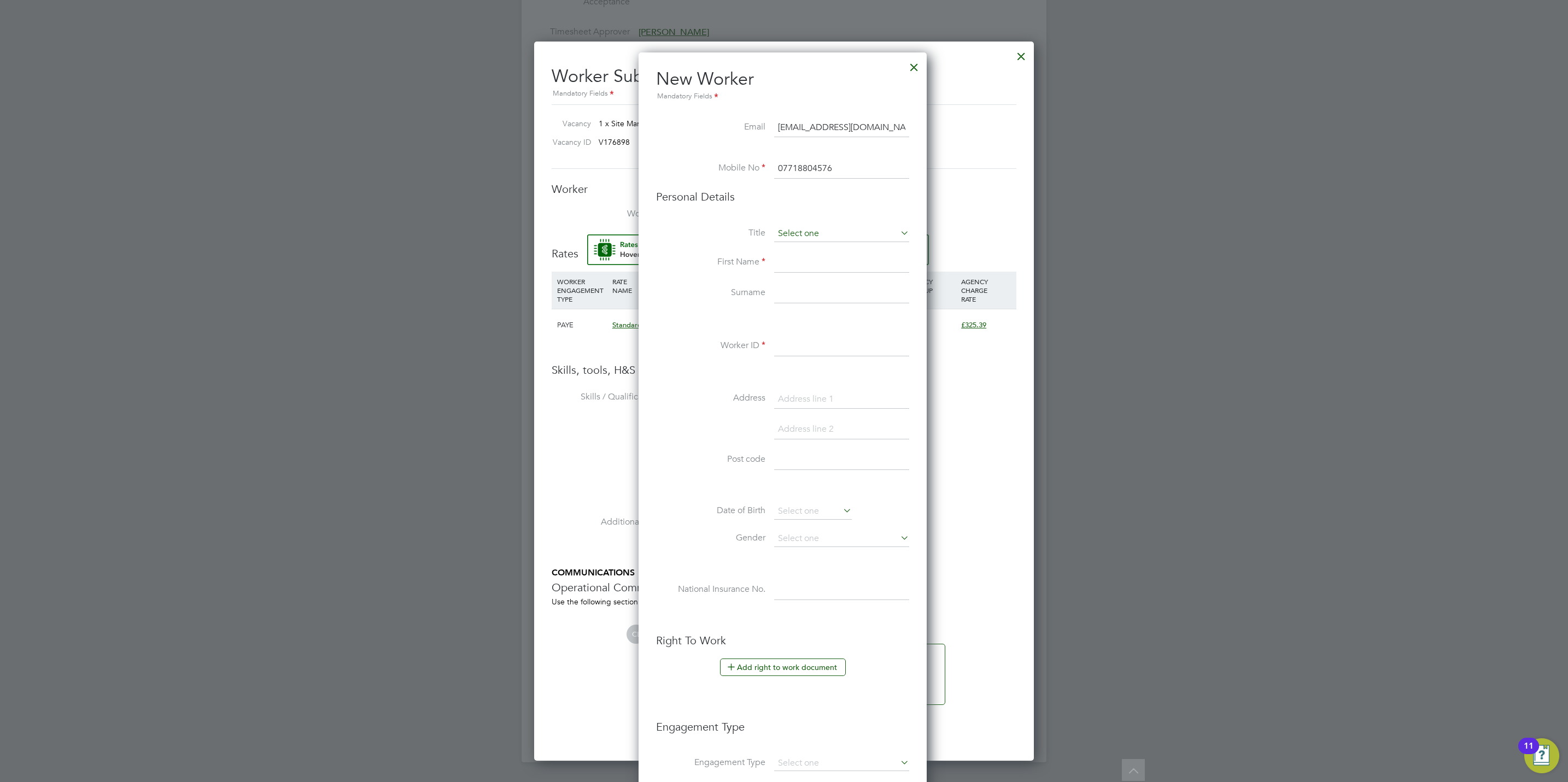
type input "07718804576"
click at [802, 227] on input at bounding box center [842, 234] width 135 height 16
click at [793, 251] on li "Mr" at bounding box center [842, 249] width 137 height 14
type input "Mr"
click at [805, 277] on li "First Name" at bounding box center [782, 268] width 253 height 31
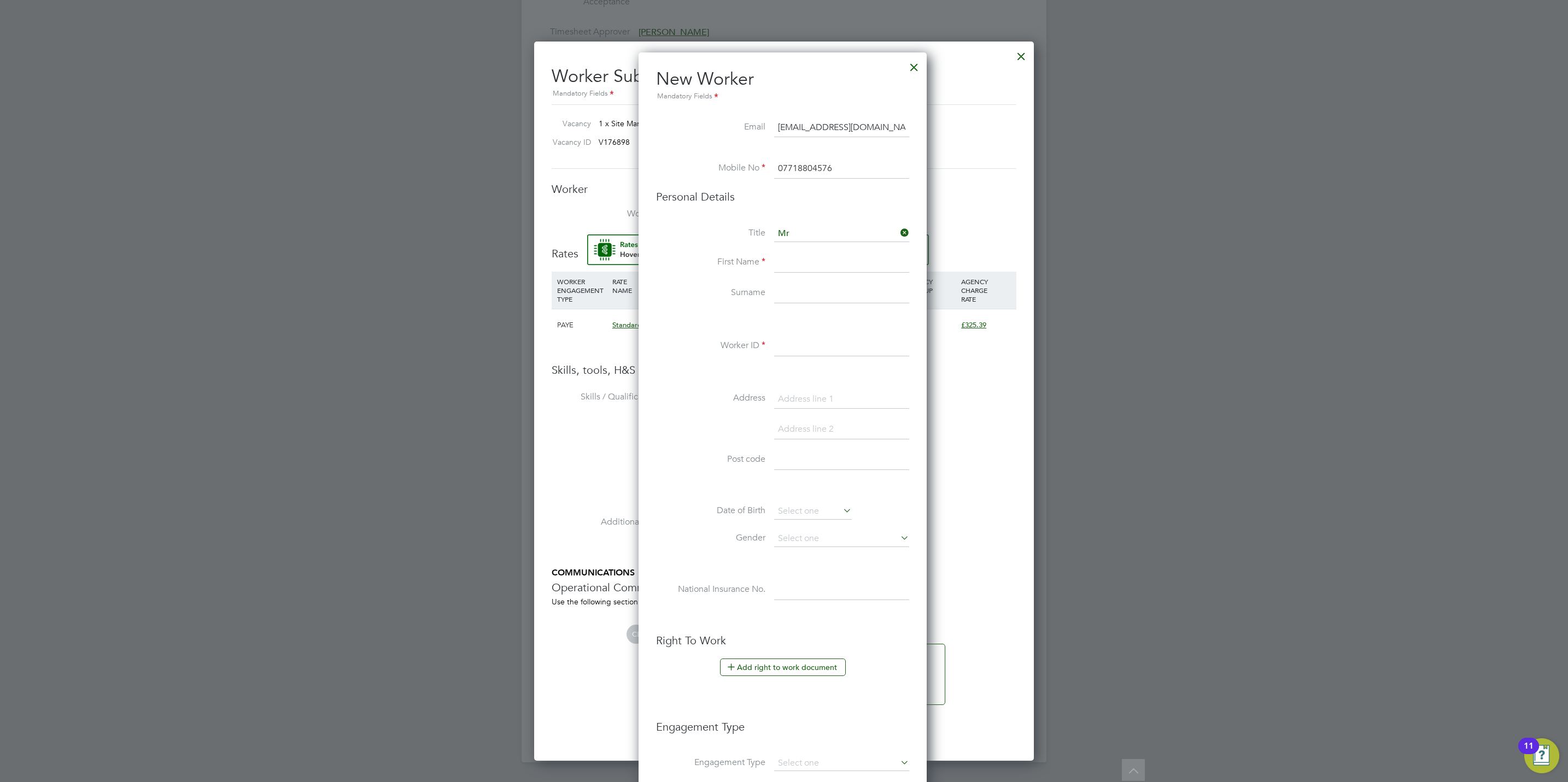
click at [804, 275] on li "First Name" at bounding box center [782, 268] width 253 height 31
drag, startPoint x: 804, startPoint y: 275, endPoint x: 806, endPoint y: 269, distance: 6.3
click at [805, 274] on li "First Name" at bounding box center [782, 268] width 253 height 31
click at [806, 269] on input at bounding box center [842, 263] width 135 height 19
paste input "[PERSON_NAME]"
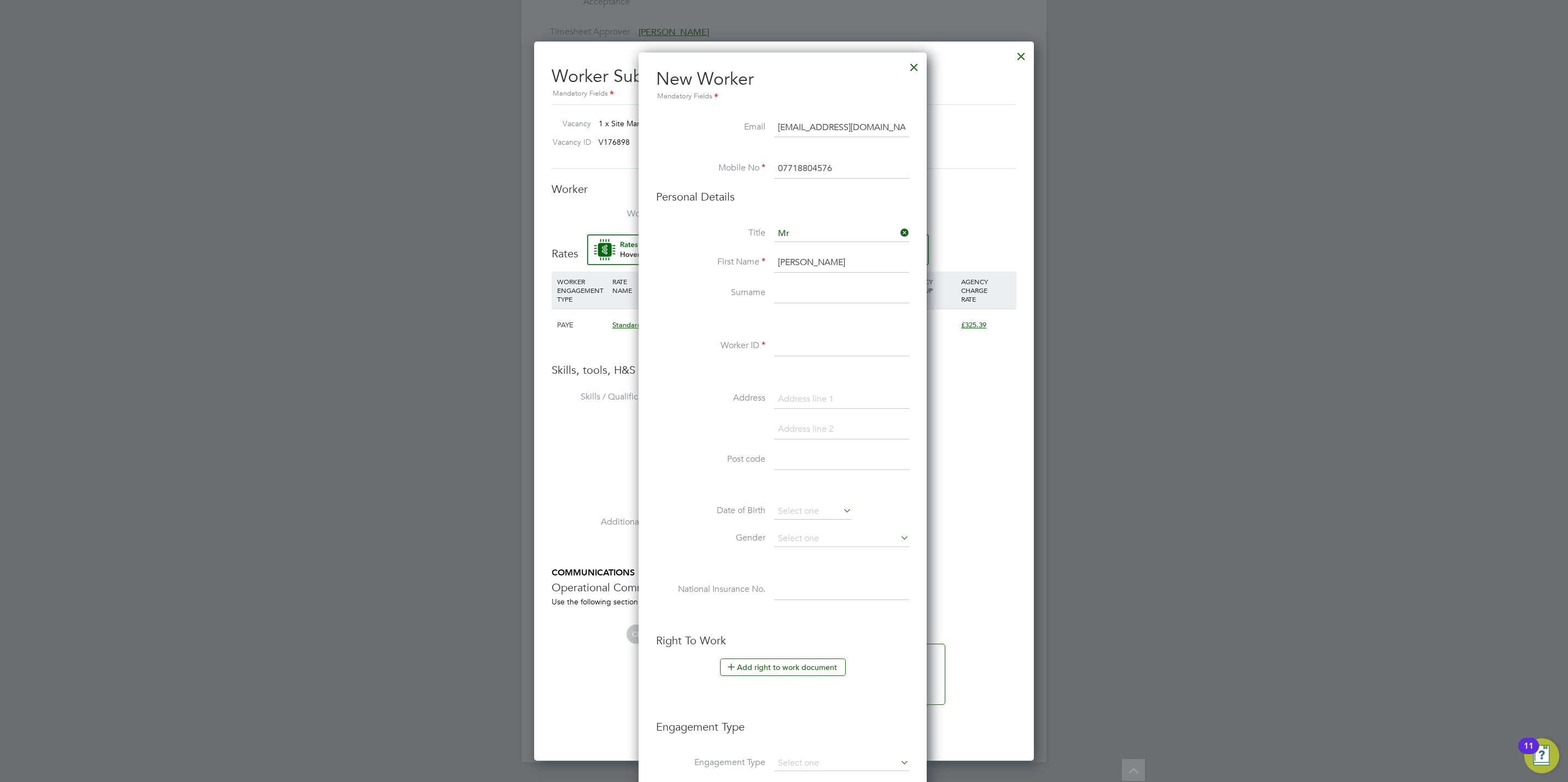
click at [835, 263] on input "[PERSON_NAME]" at bounding box center [842, 263] width 135 height 19
click at [823, 263] on input "[PERSON_NAME]" at bounding box center [842, 263] width 135 height 19
type input "Brynmor"
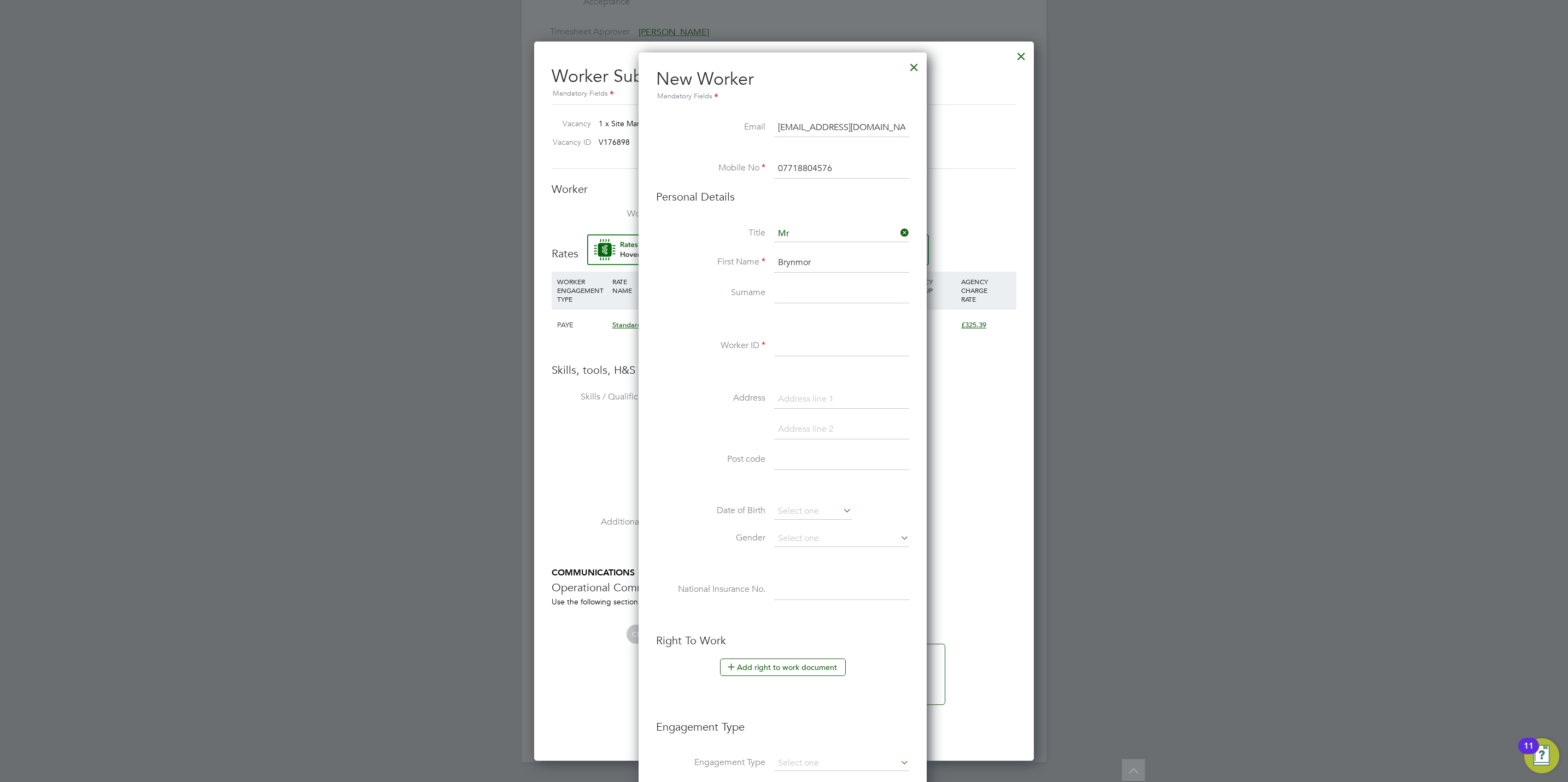
paste input "Willis"
type input "Willis"
click at [787, 350] on input at bounding box center [842, 346] width 135 height 19
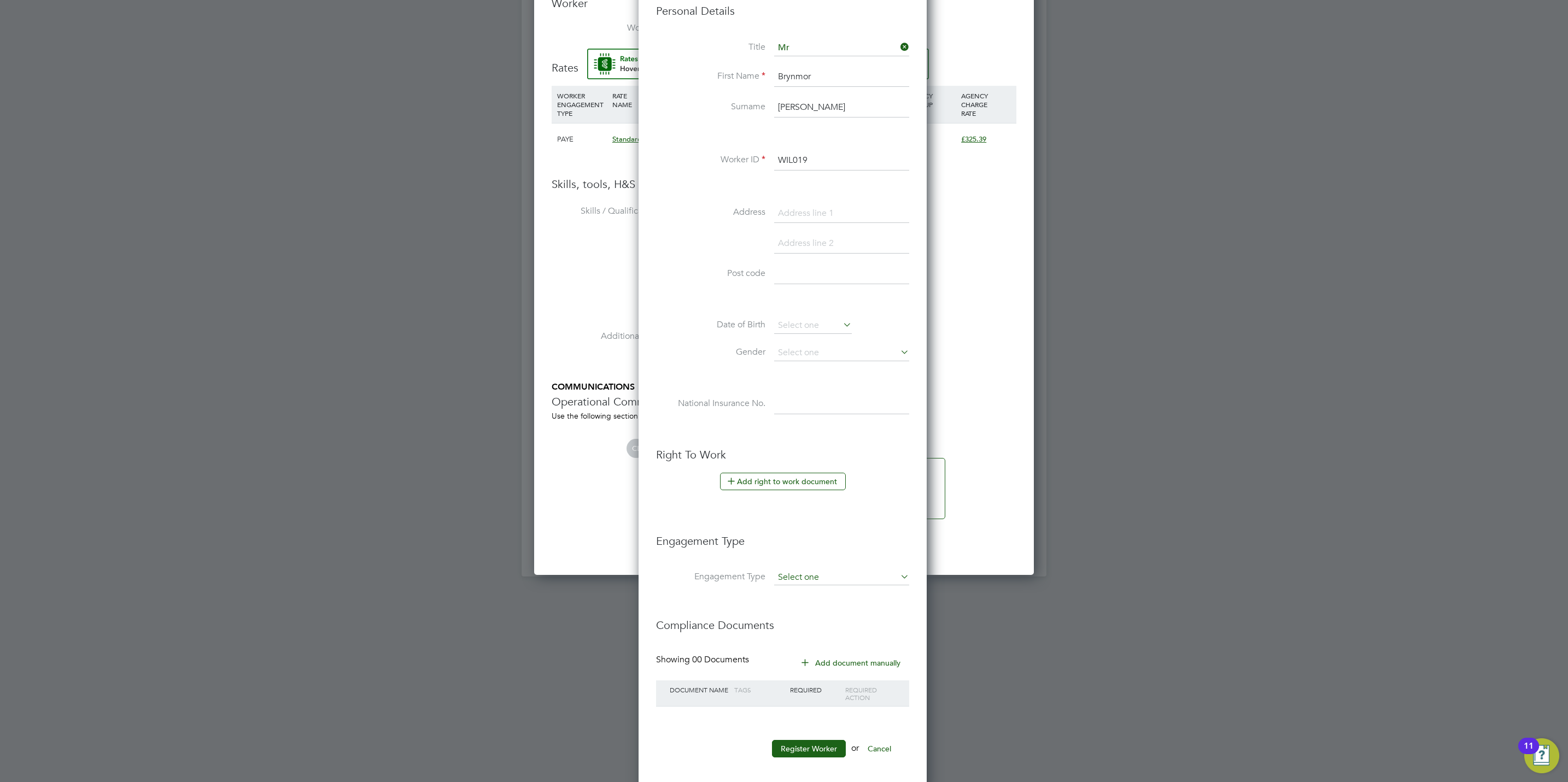
scroll to position [817, 0]
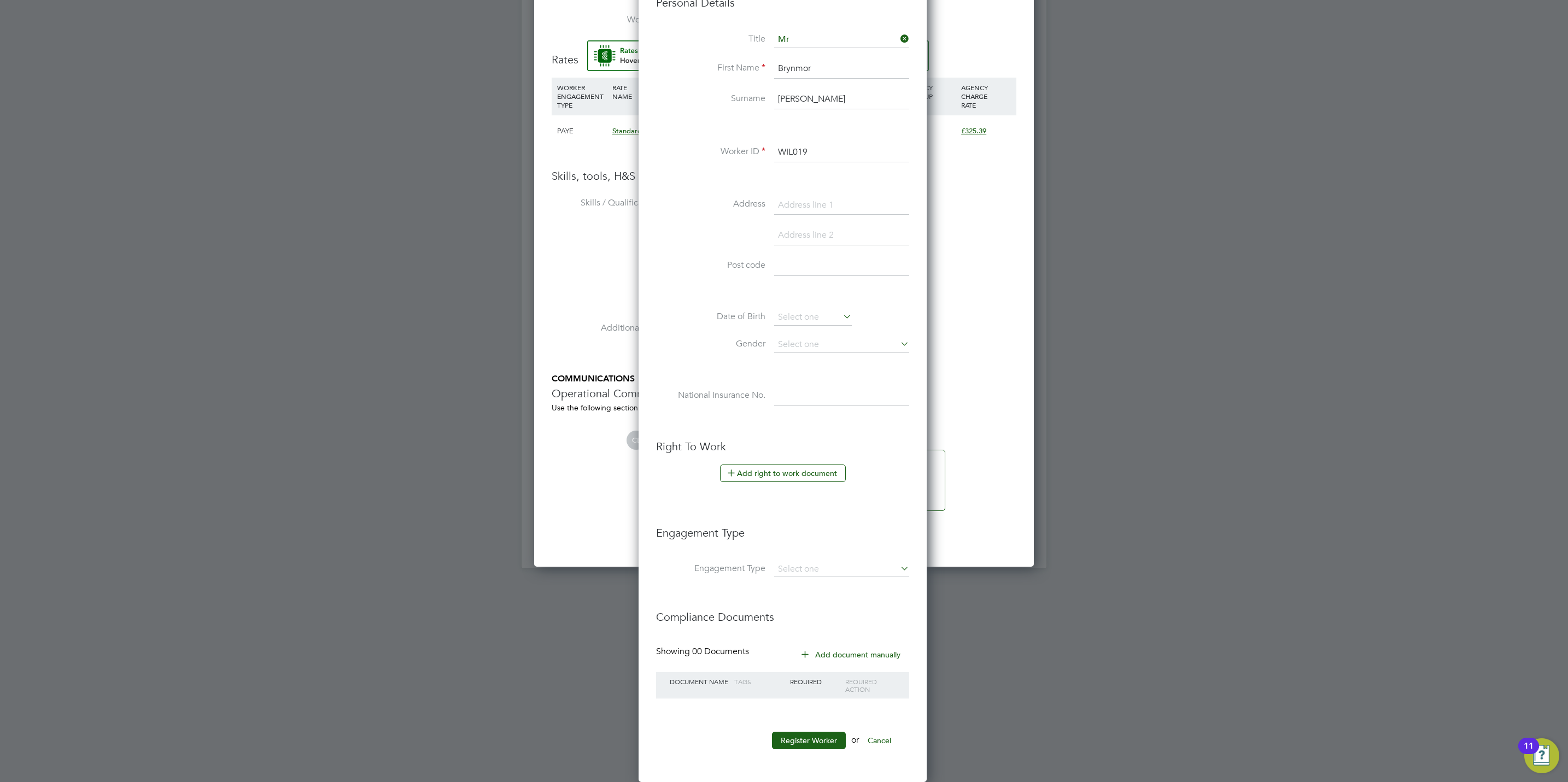
type input "WIL019"
click at [806, 553] on li "Engagement Type" at bounding box center [782, 538] width 253 height 47
click at [809, 556] on li "Engagement Type" at bounding box center [782, 538] width 253 height 47
click at [810, 565] on input at bounding box center [842, 569] width 135 height 15
click at [797, 635] on li "Umbrella" at bounding box center [842, 635] width 137 height 15
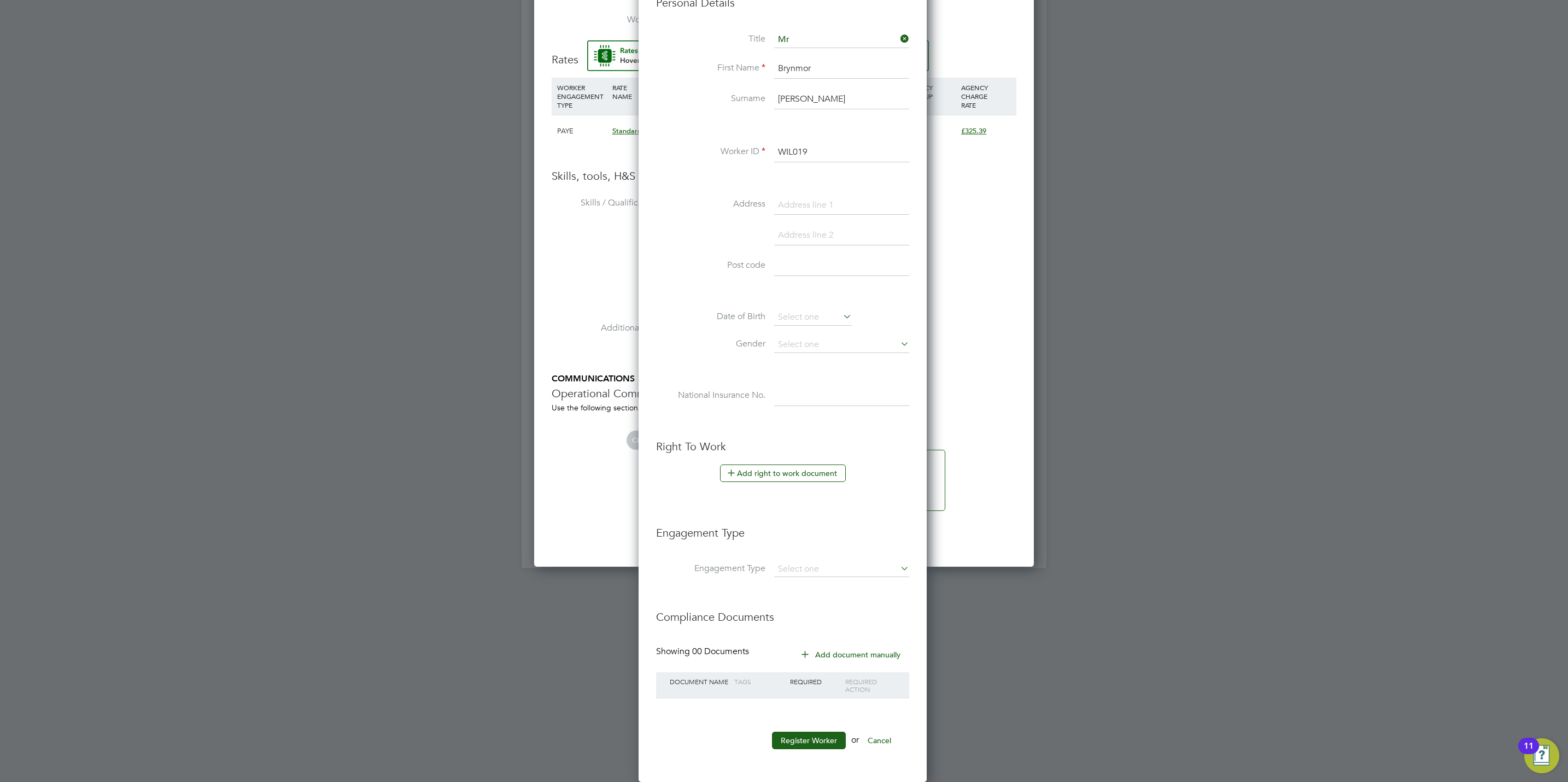
type input "Umbrella"
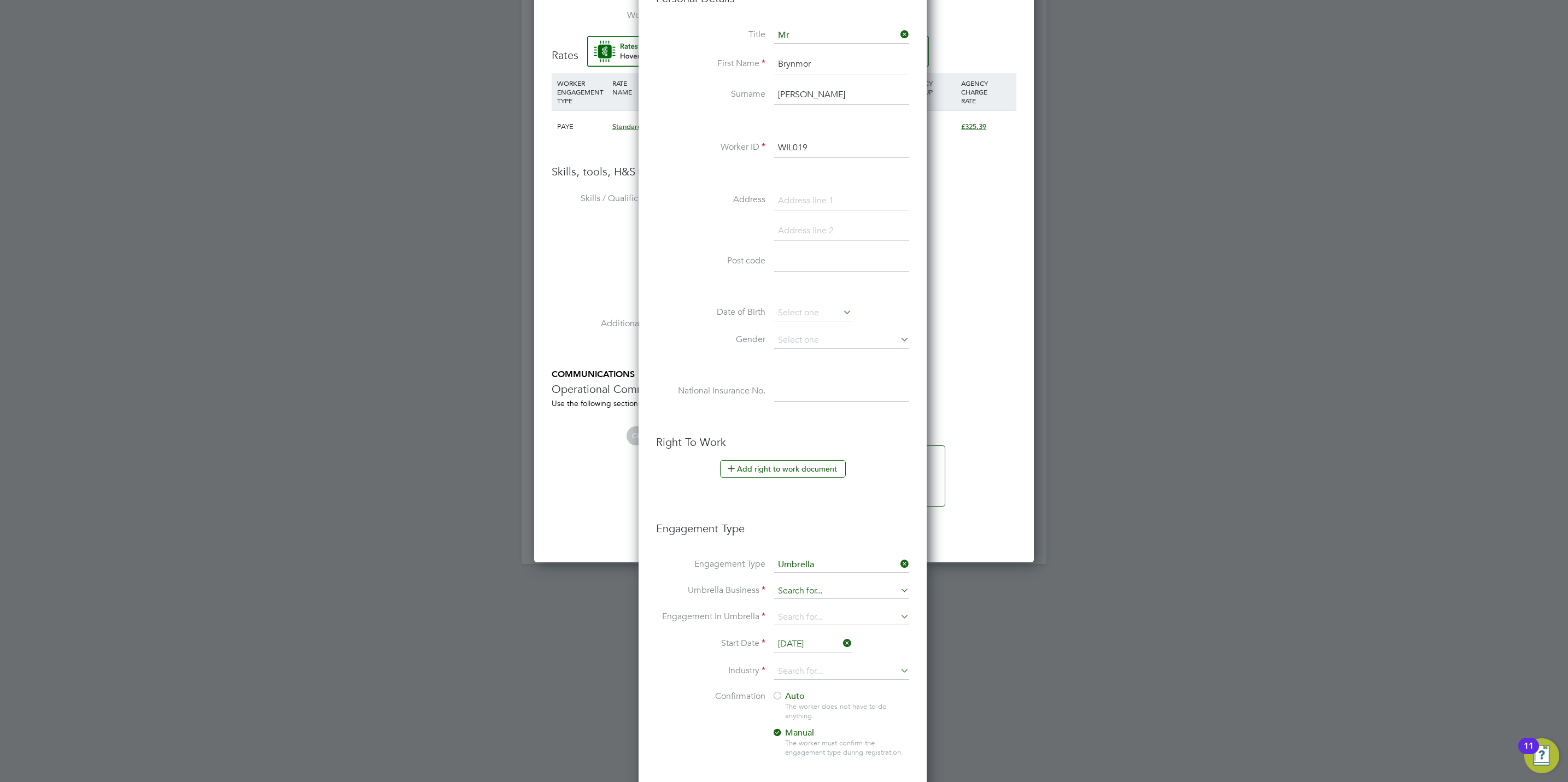
click at [801, 596] on input at bounding box center [842, 592] width 135 height 15
click at [791, 602] on li "One Payroll Solutions Limited" at bounding box center [842, 610] width 137 height 15
type input "One Payroll Solutions Limited"
click at [791, 622] on input at bounding box center [842, 618] width 135 height 15
click at [812, 697] on li "PAYE Umbrella" at bounding box center [842, 699] width 137 height 15
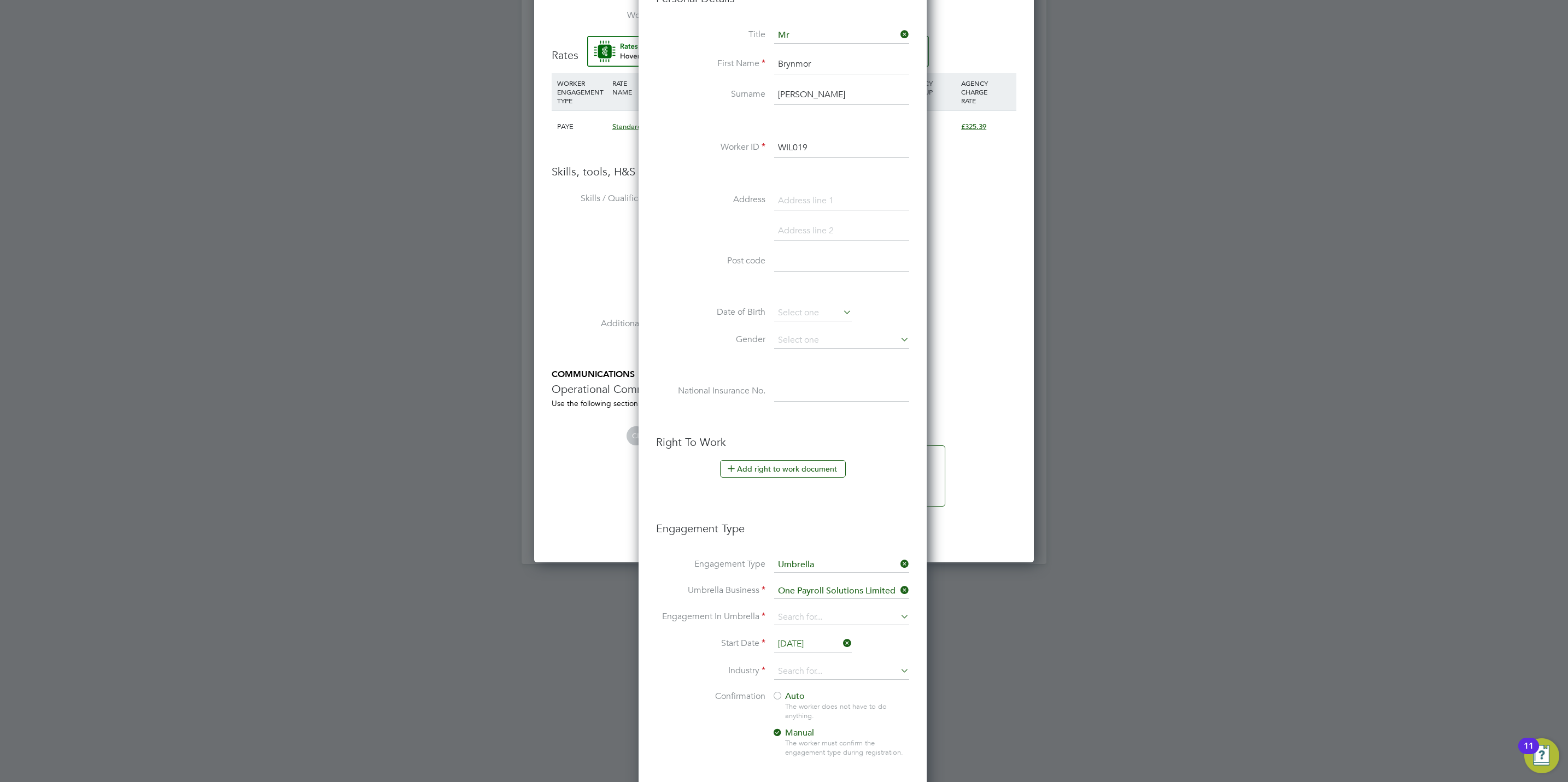
type input "PAYE Umbrella"
click at [797, 642] on input "[DATE]" at bounding box center [813, 644] width 78 height 16
click at [787, 520] on span "22" at bounding box center [793, 513] width 21 height 21
type input "[DATE]"
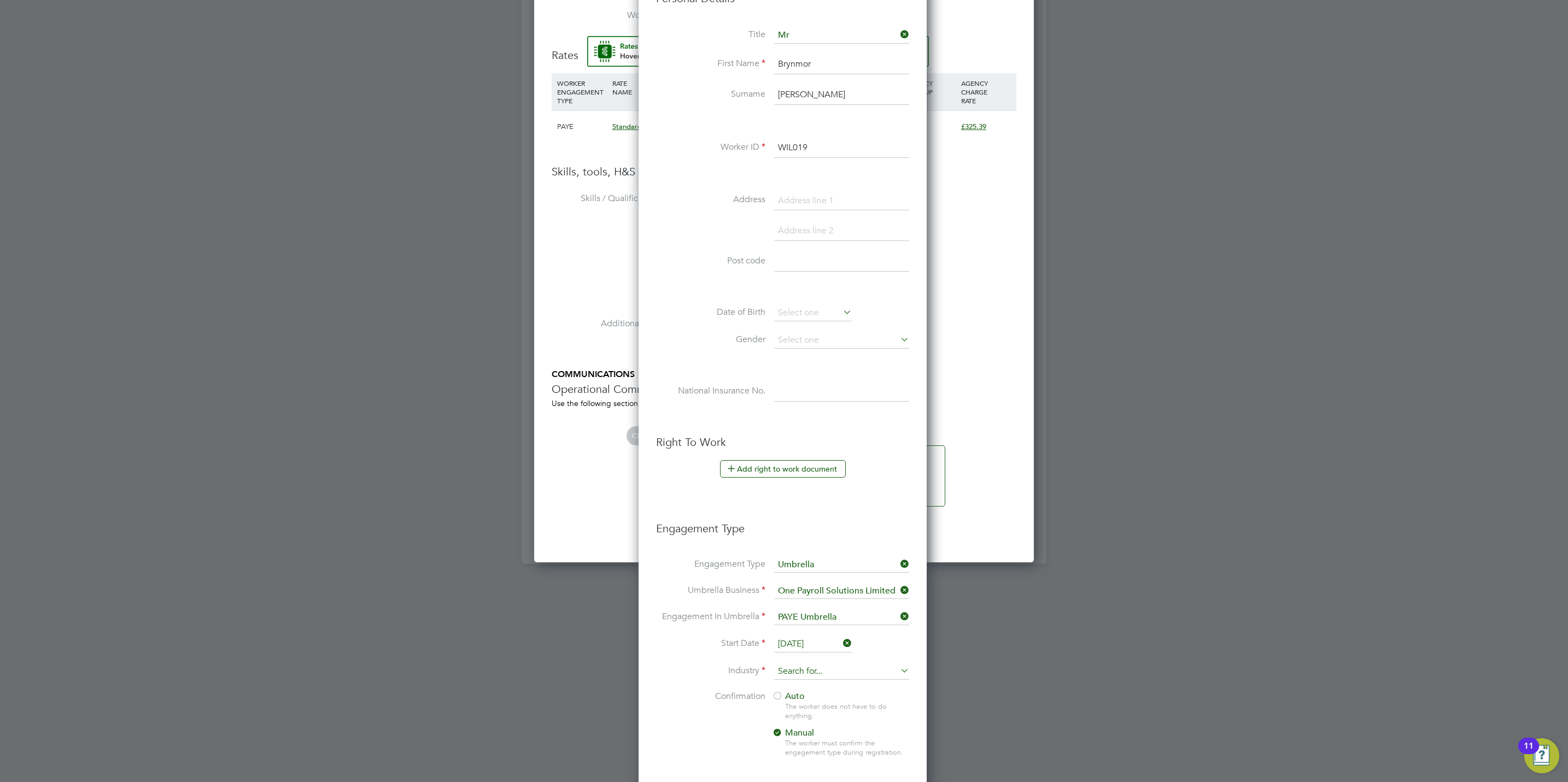
click at [819, 670] on input at bounding box center [842, 671] width 135 height 16
click at [824, 762] on li "Construction" at bounding box center [842, 765] width 137 height 14
type input "Construction"
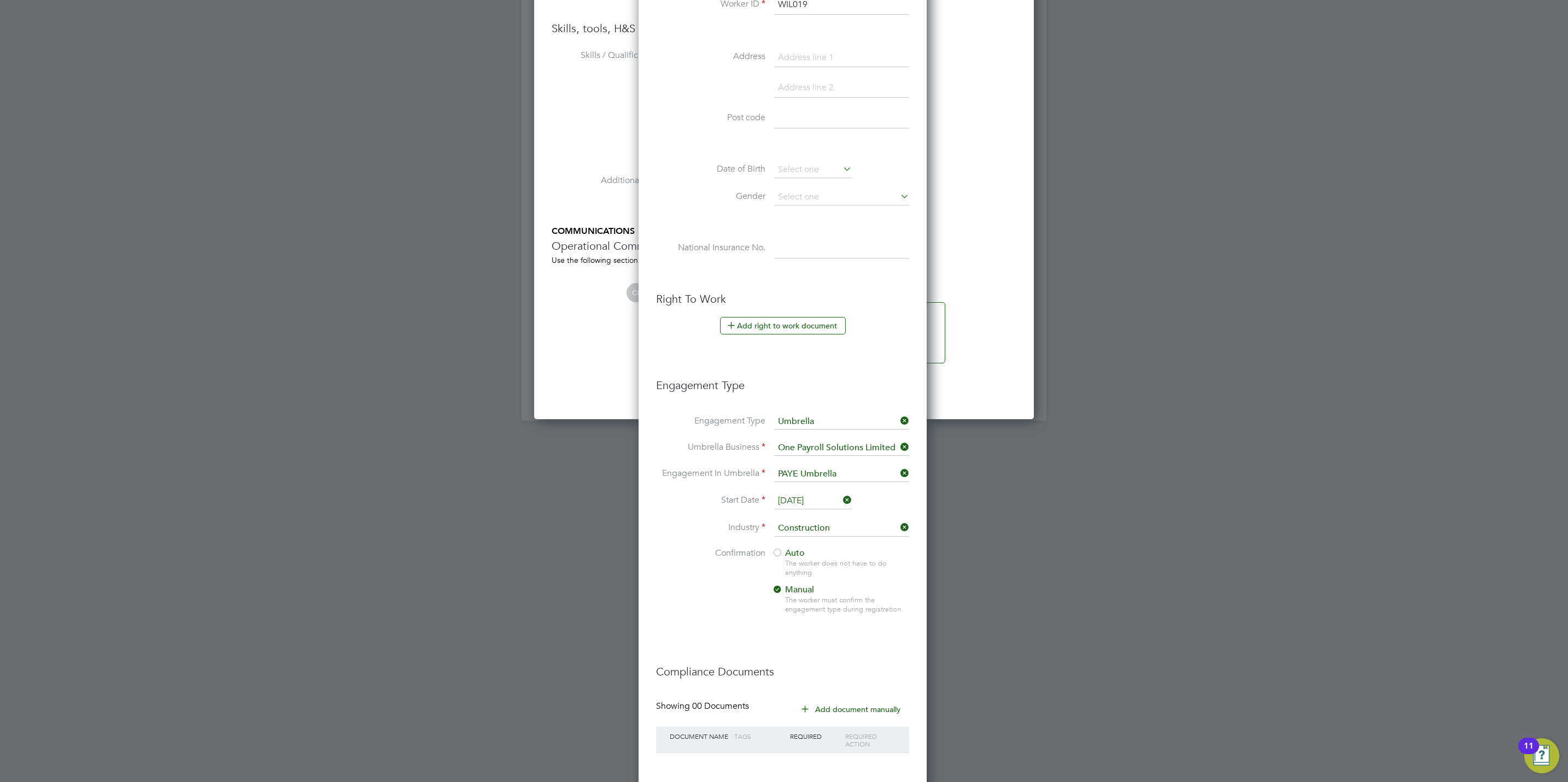
scroll to position [981, 0]
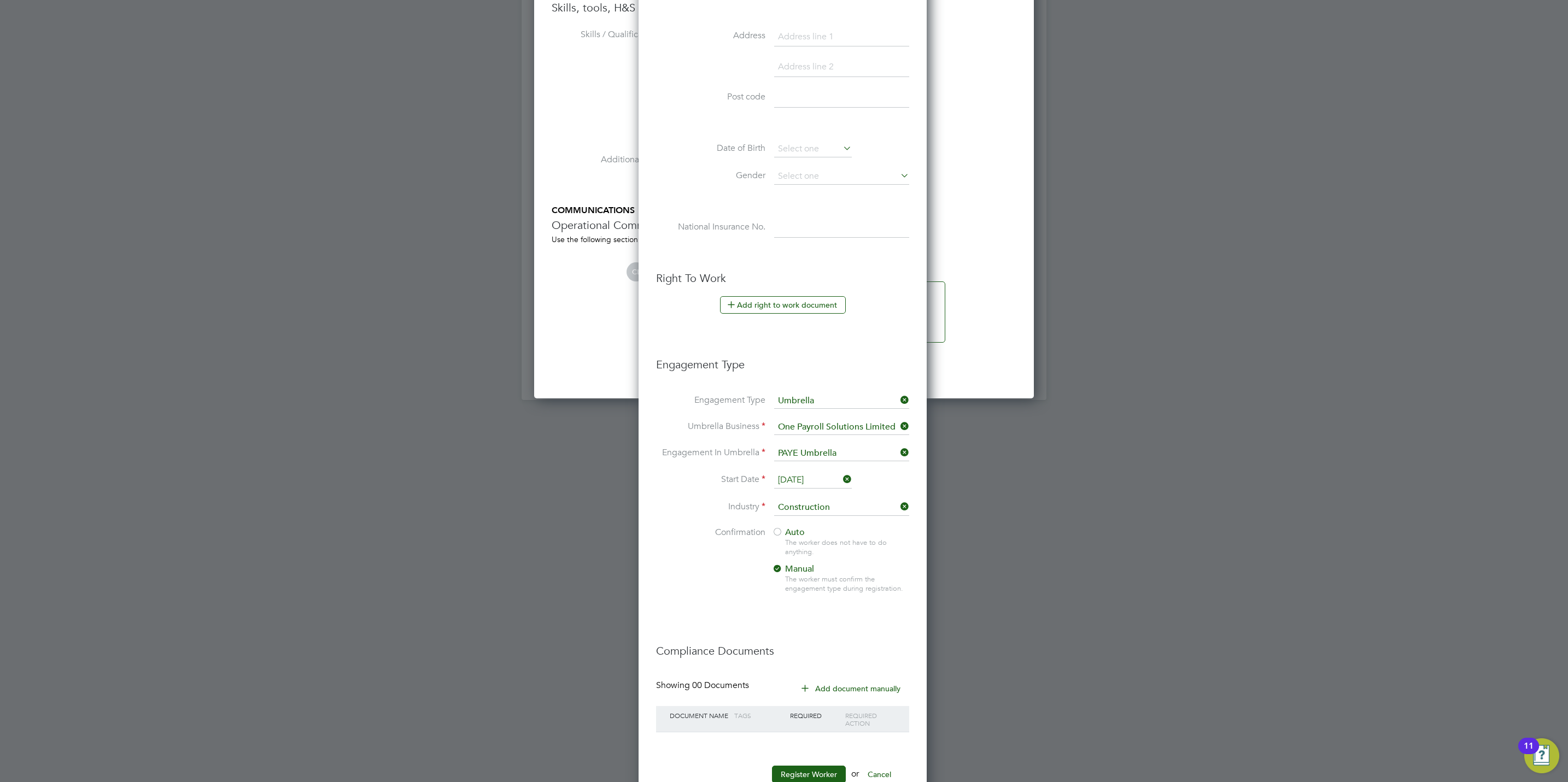
click at [775, 535] on div at bounding box center [777, 532] width 11 height 11
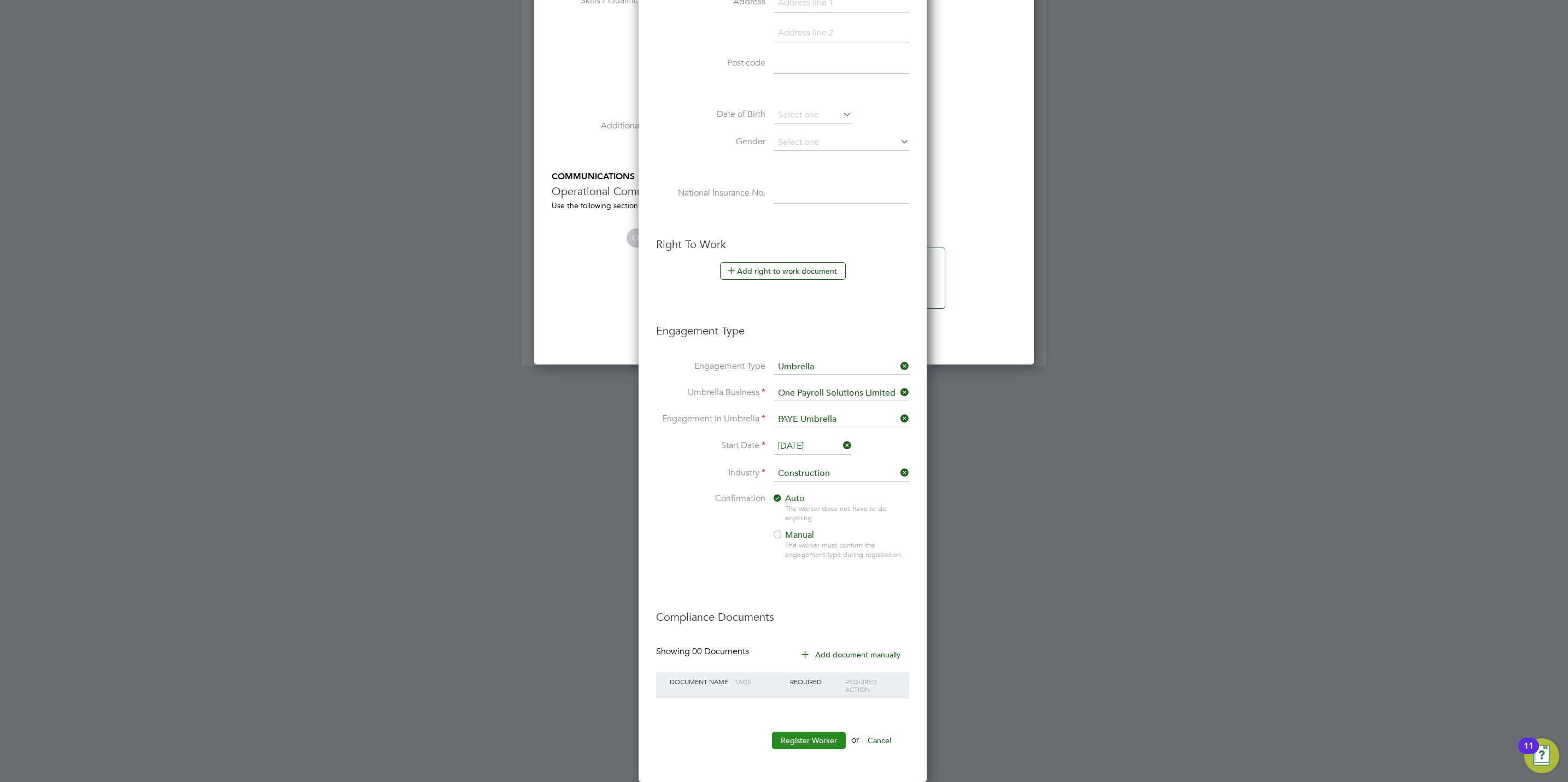
click at [800, 735] on button "Register Worker" at bounding box center [809, 741] width 74 height 17
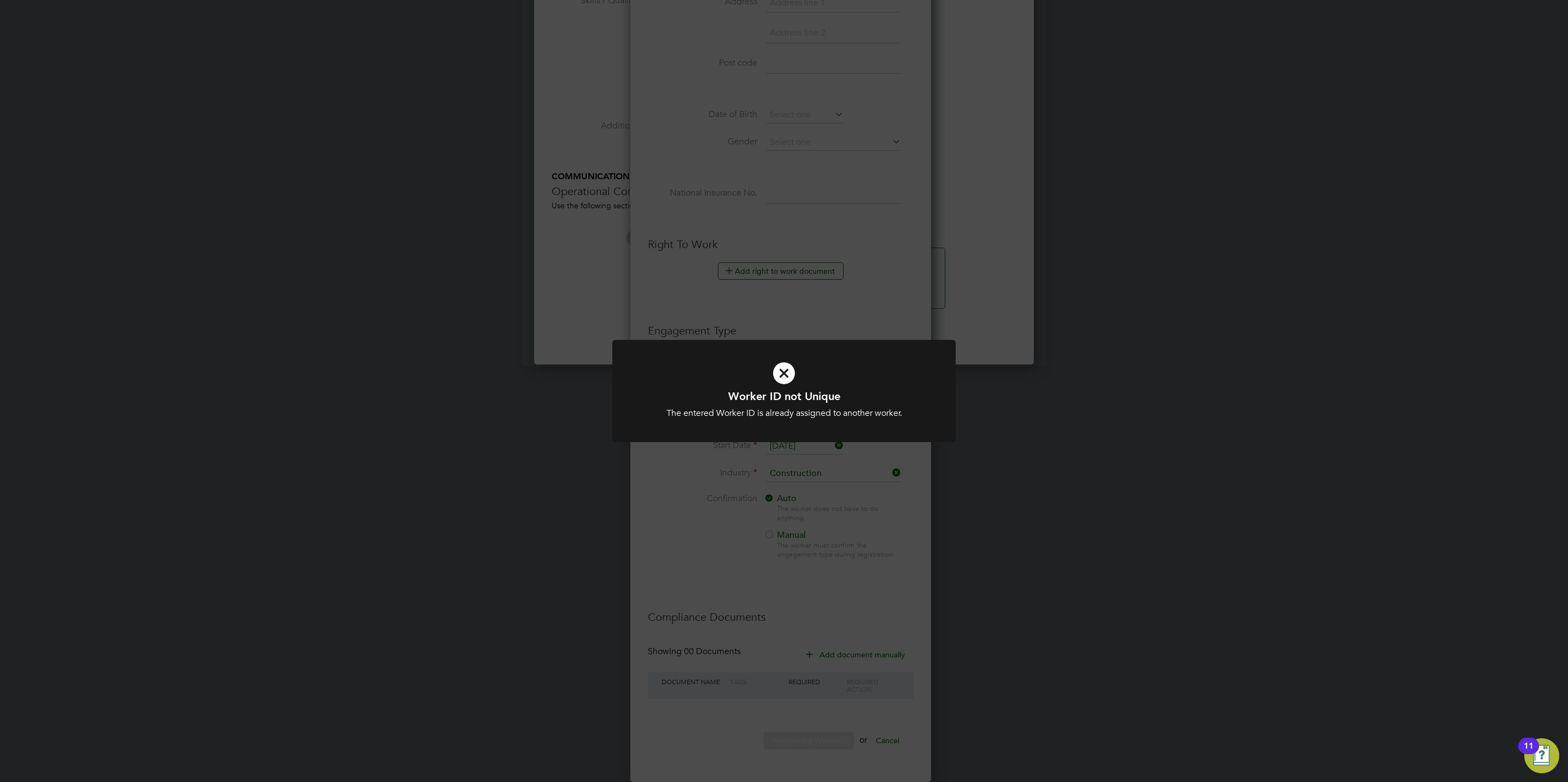
scroll to position [6, 5]
click at [751, 562] on div "Worker ID not Unique The entered Worker ID is already assigned to another worke…" at bounding box center [784, 391] width 1568 height 782
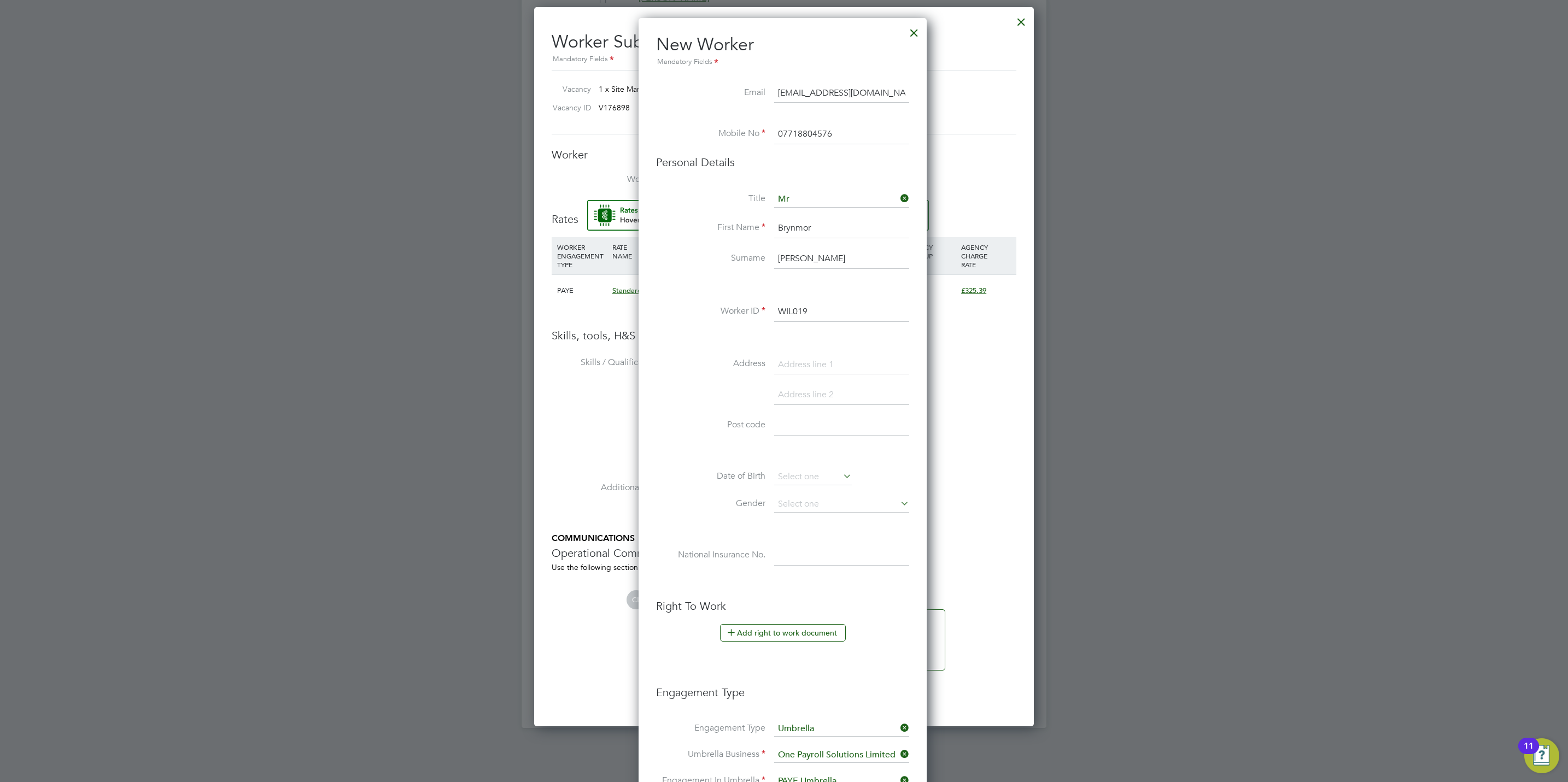
scroll to position [691, 0]
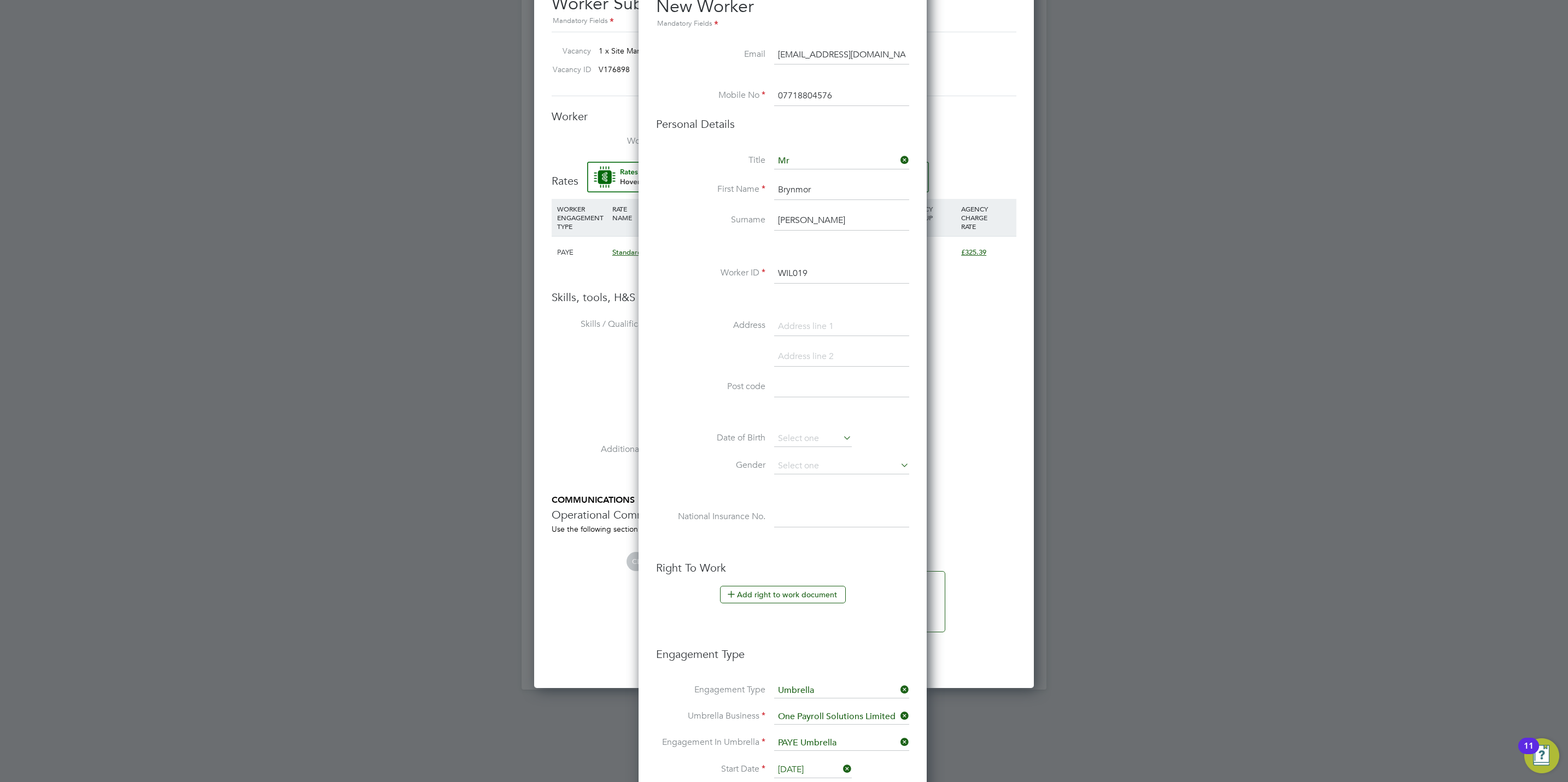
click at [833, 267] on input "WIL019" at bounding box center [842, 274] width 135 height 19
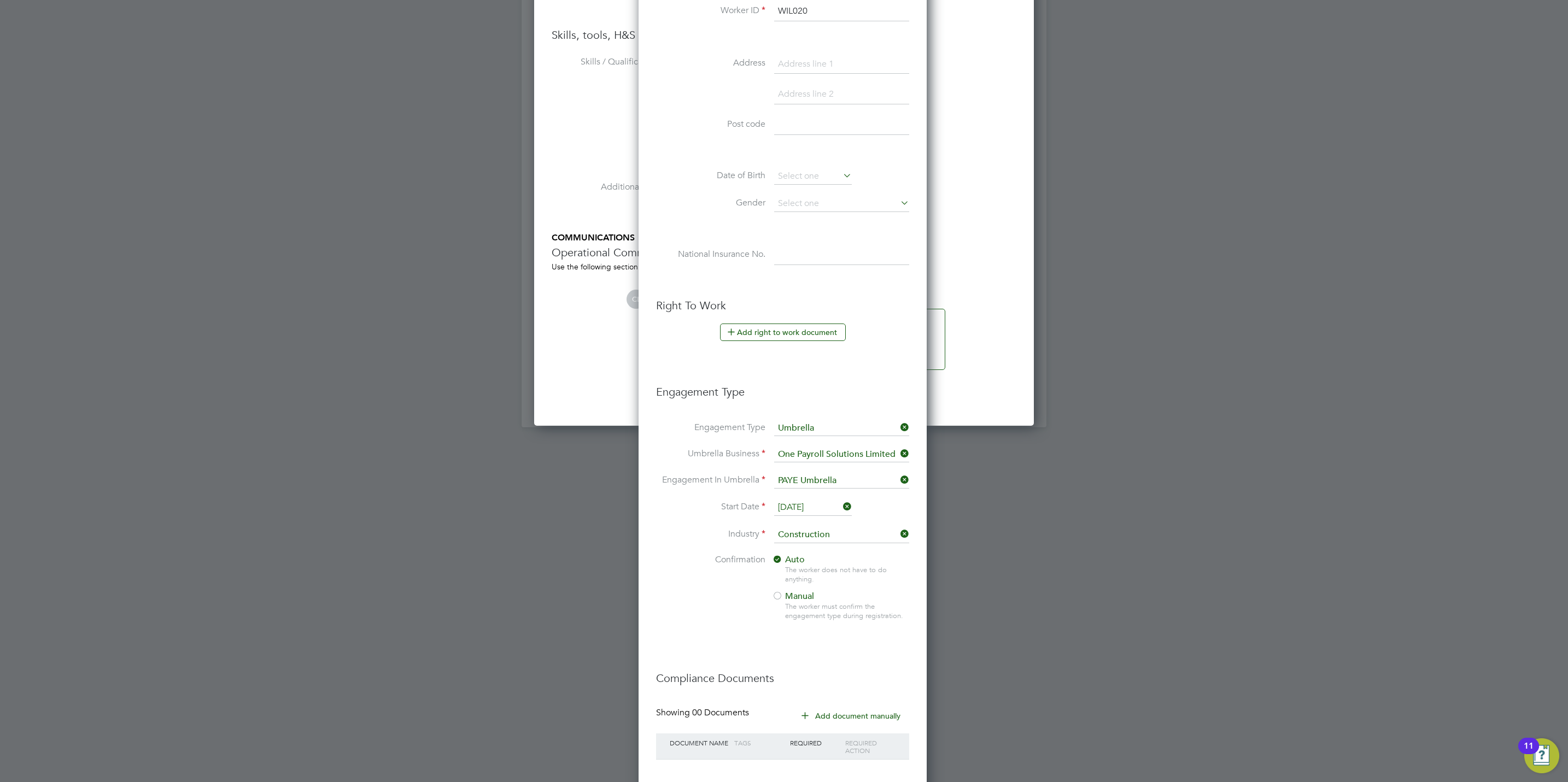
scroll to position [1019, 0]
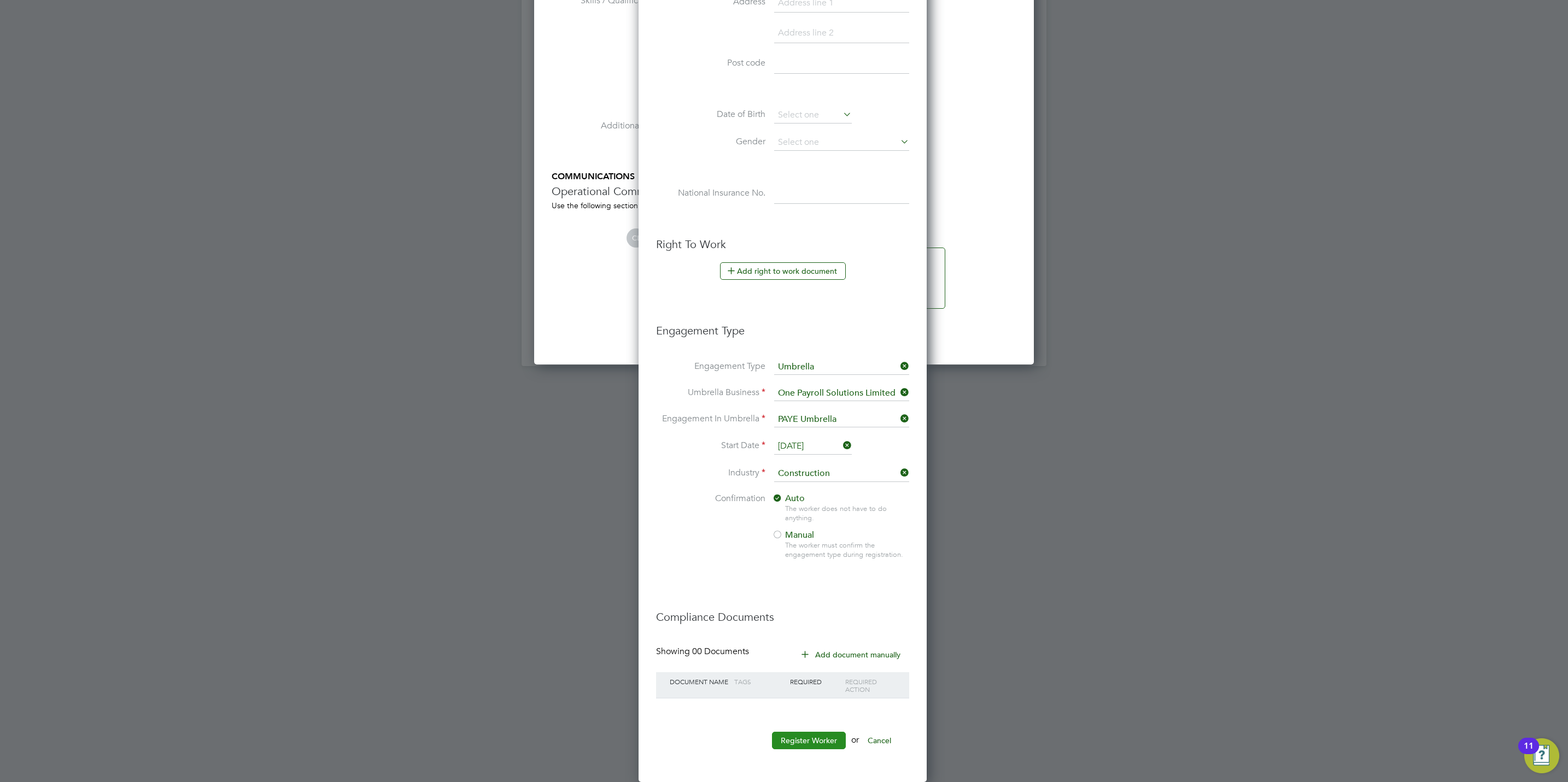
click at [821, 735] on button "Register Worker" at bounding box center [809, 741] width 74 height 17
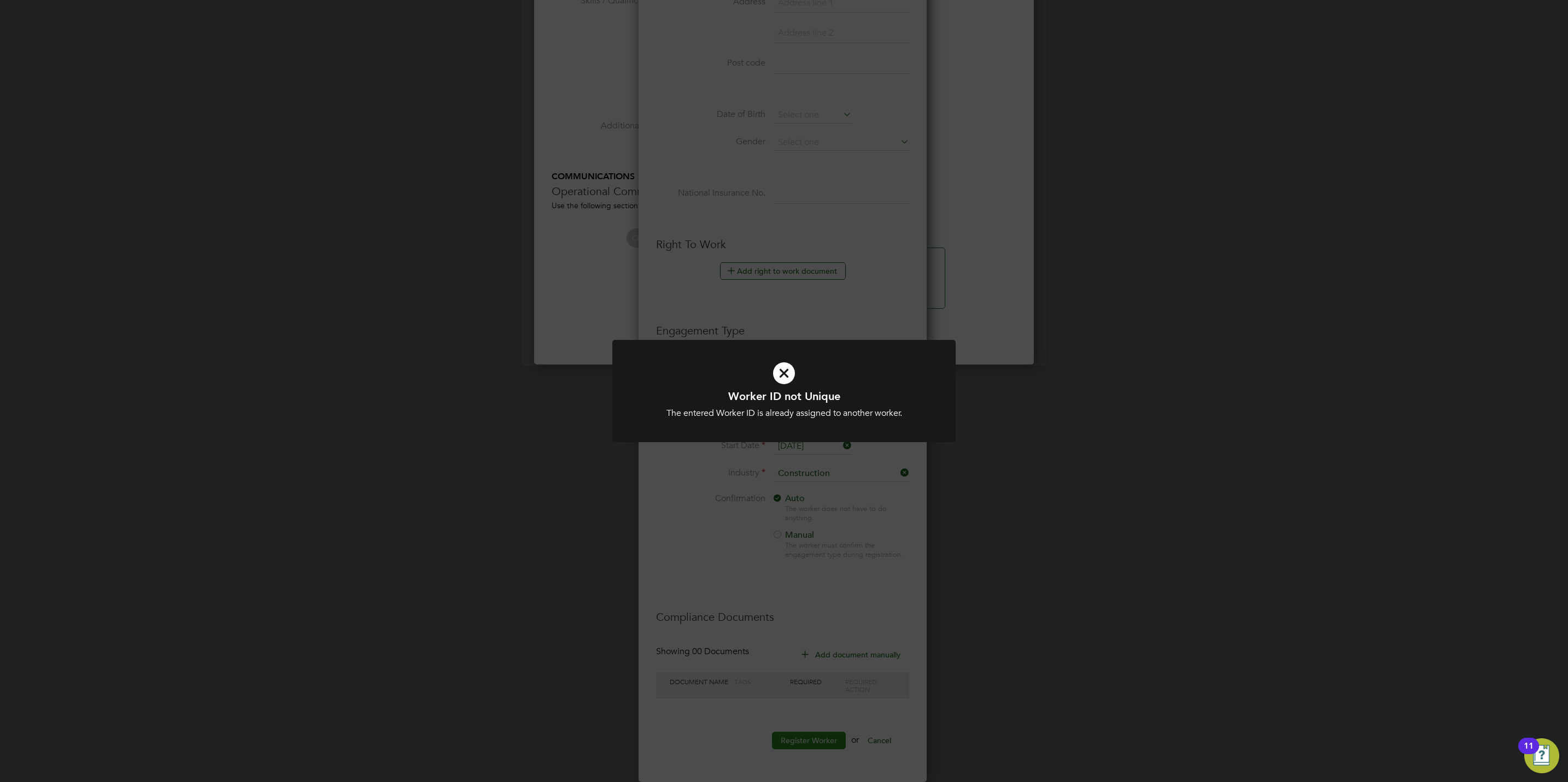
scroll to position [6, 5]
click at [749, 598] on div "Worker ID not Unique The entered Worker ID is already assigned to another worke…" at bounding box center [784, 391] width 1568 height 782
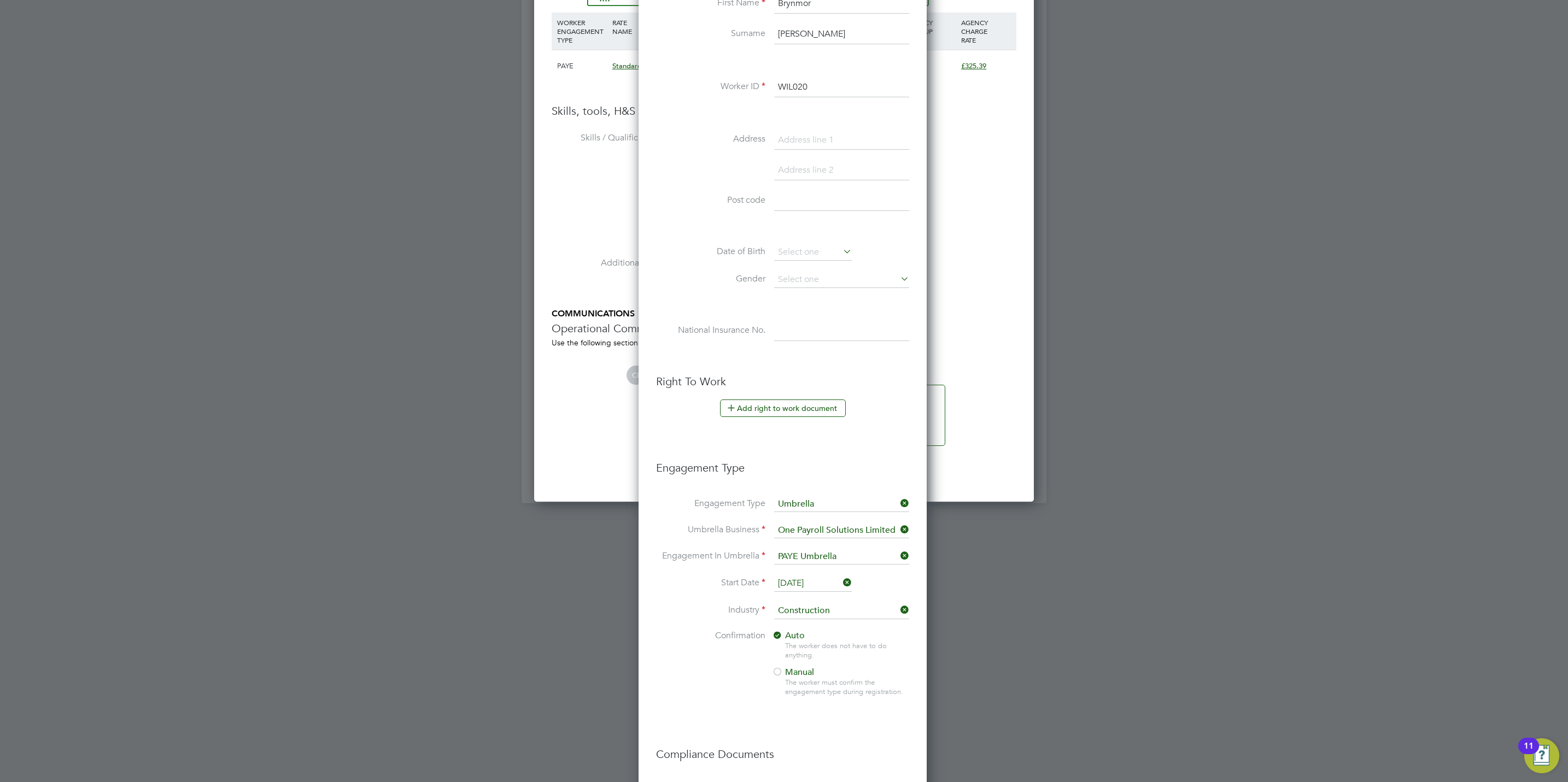
scroll to position [773, 0]
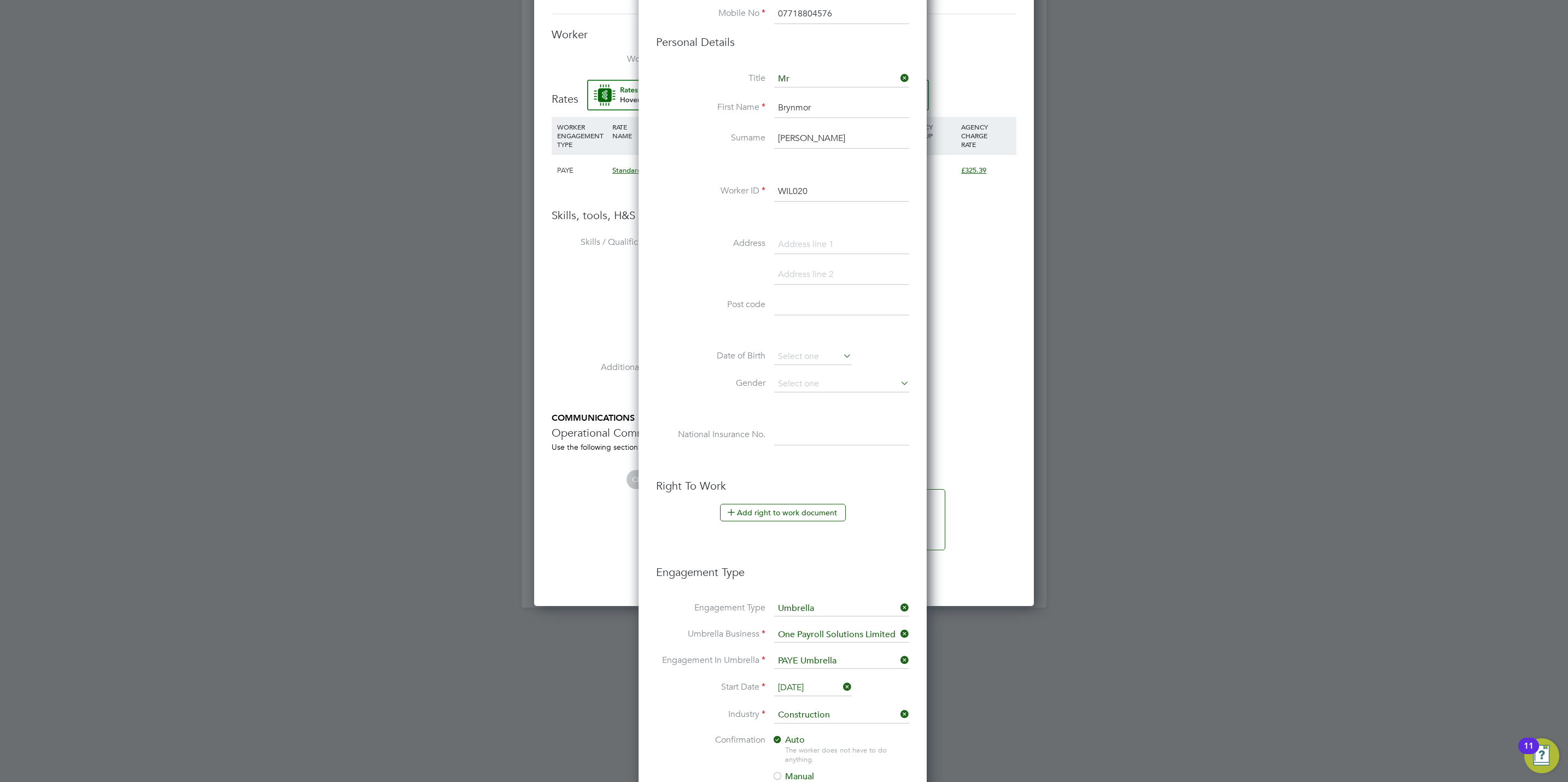
click at [818, 195] on input "WIL020" at bounding box center [842, 191] width 135 height 19
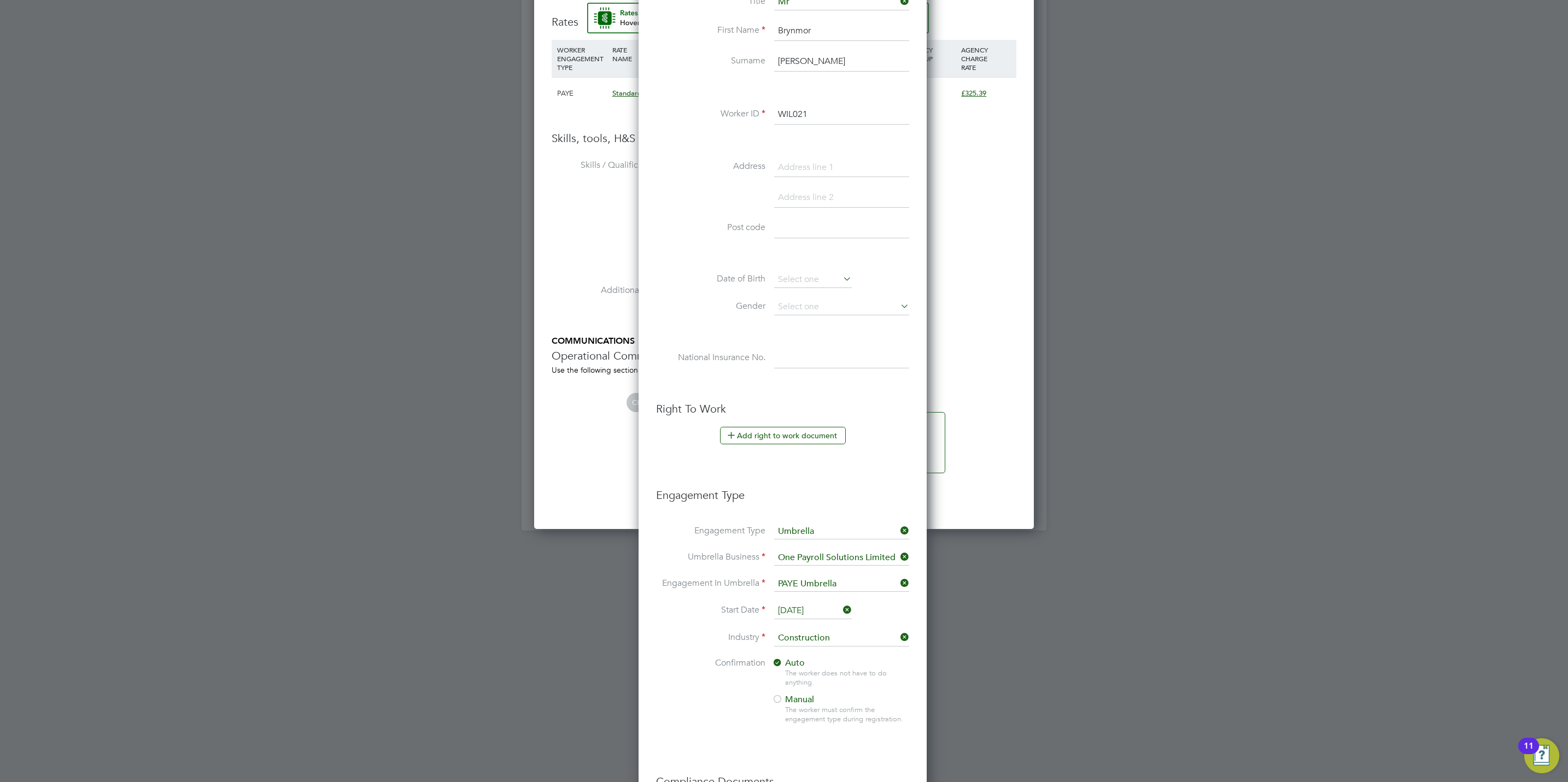
scroll to position [1019, 0]
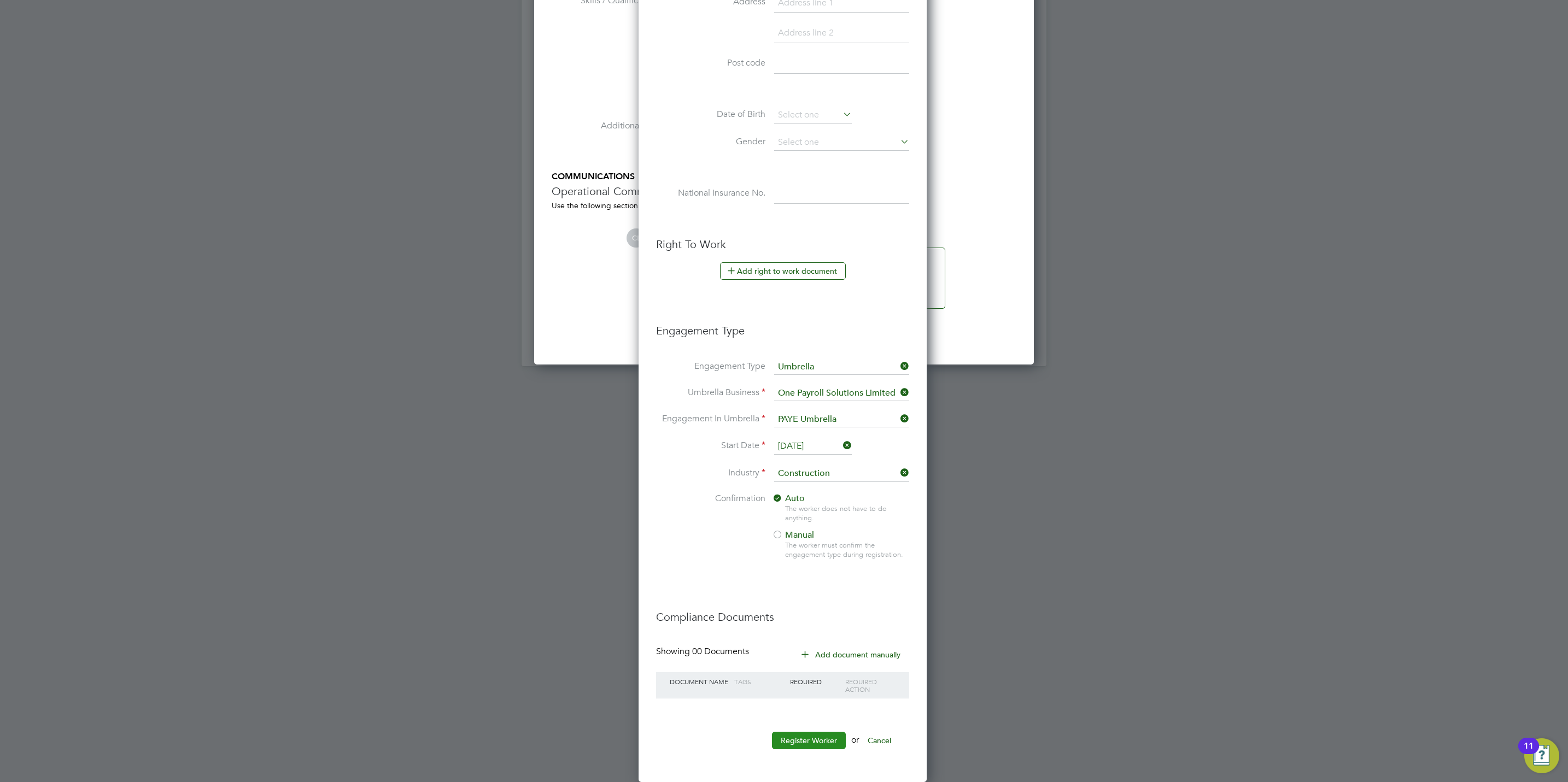
click at [816, 744] on button "Register Worker" at bounding box center [809, 741] width 74 height 17
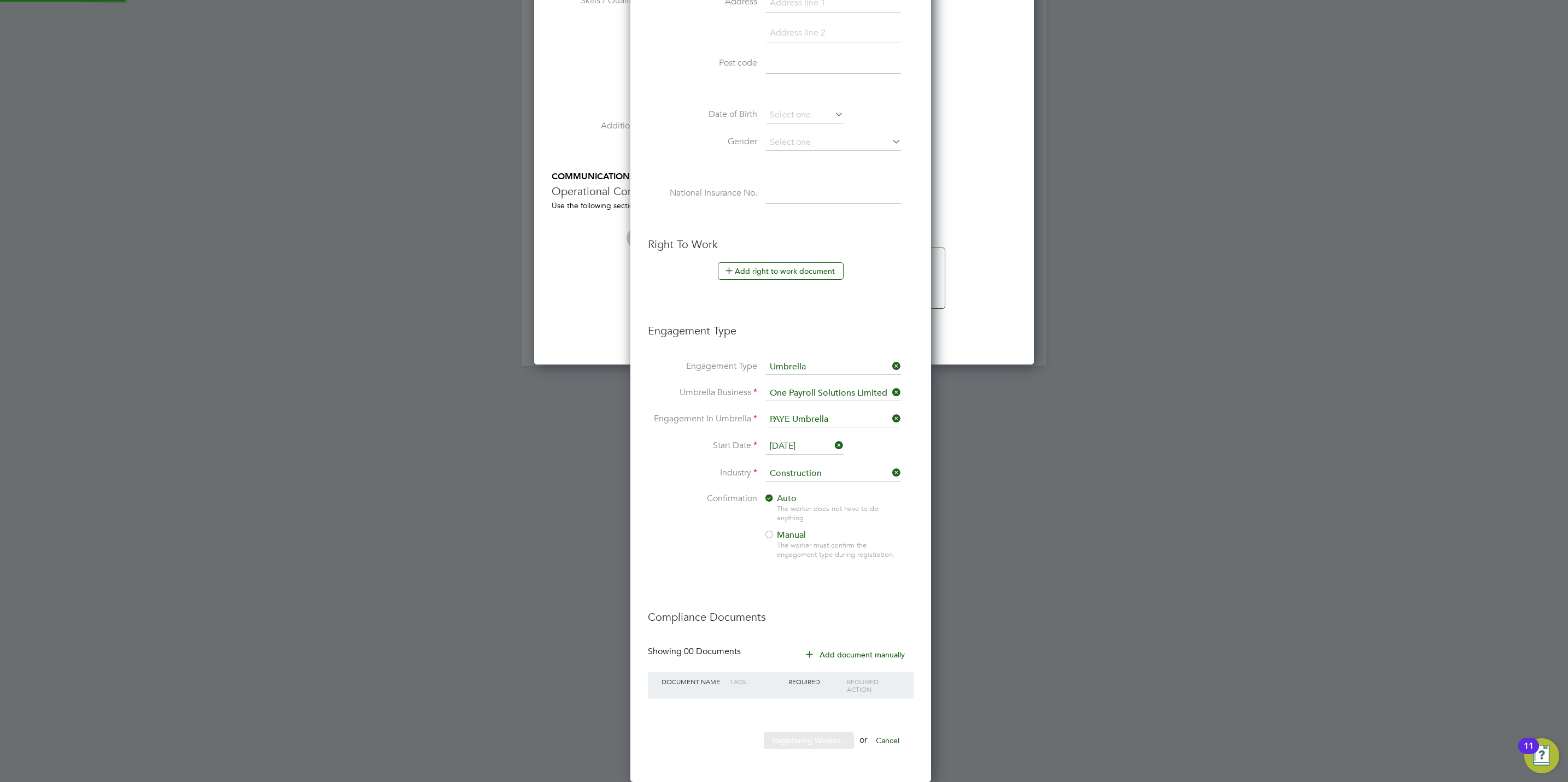
scroll to position [1130, 307]
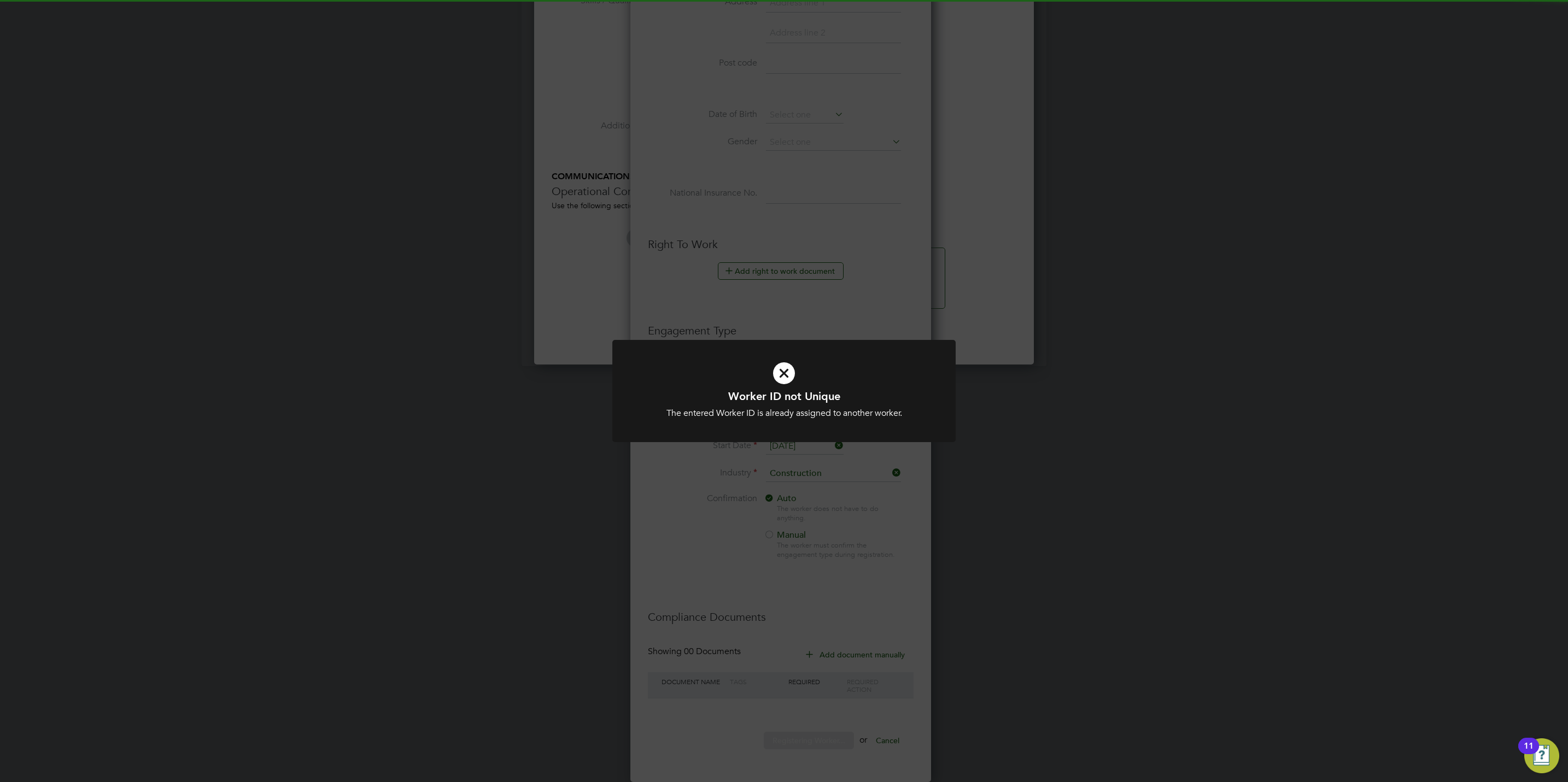
click at [854, 281] on div "Worker ID not Unique The entered Worker ID is already assigned to another worke…" at bounding box center [784, 391] width 1568 height 782
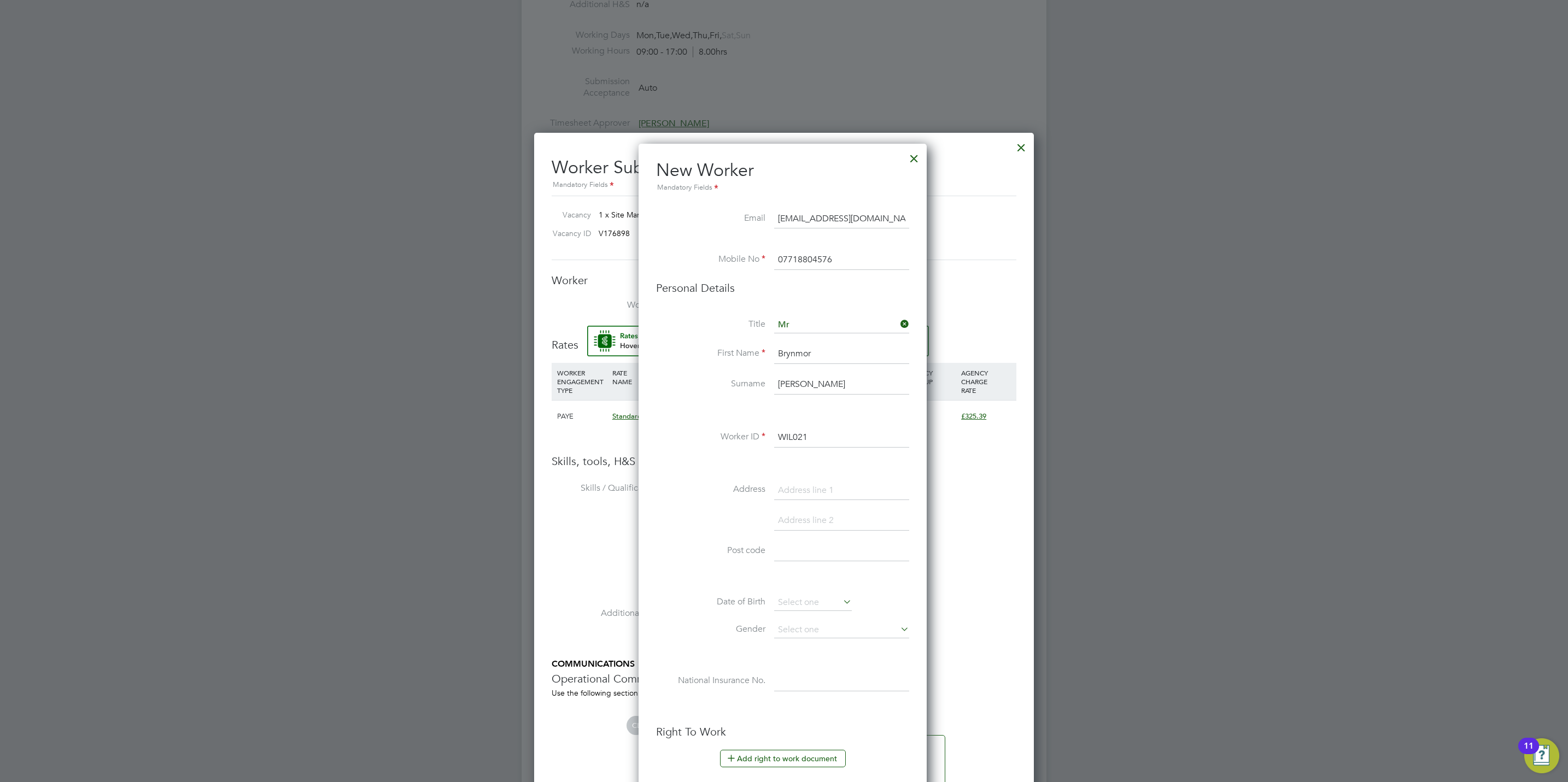
scroll to position [6, 5]
click at [827, 445] on input "WIL021" at bounding box center [842, 438] width 135 height 19
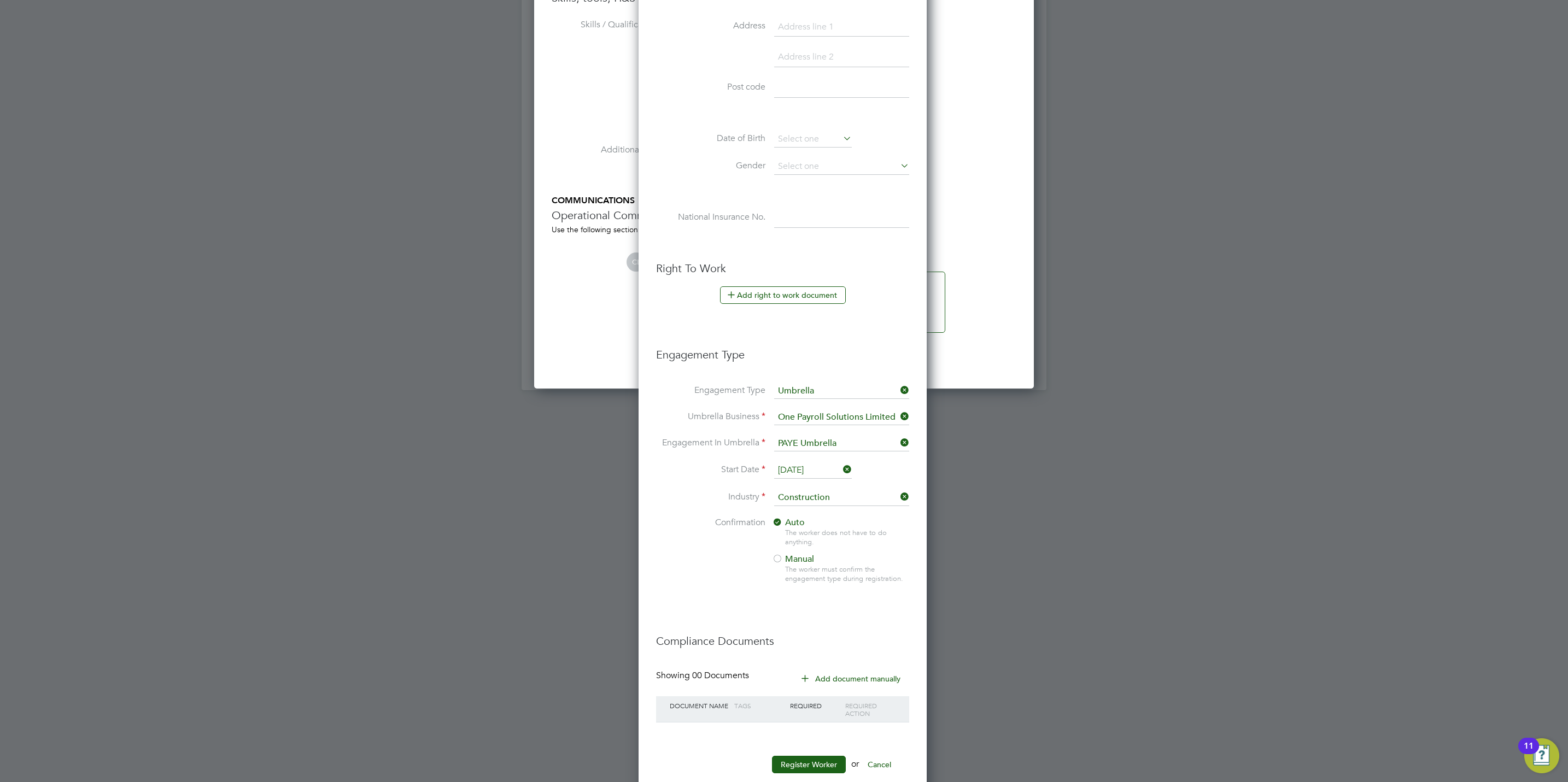
scroll to position [1019, 0]
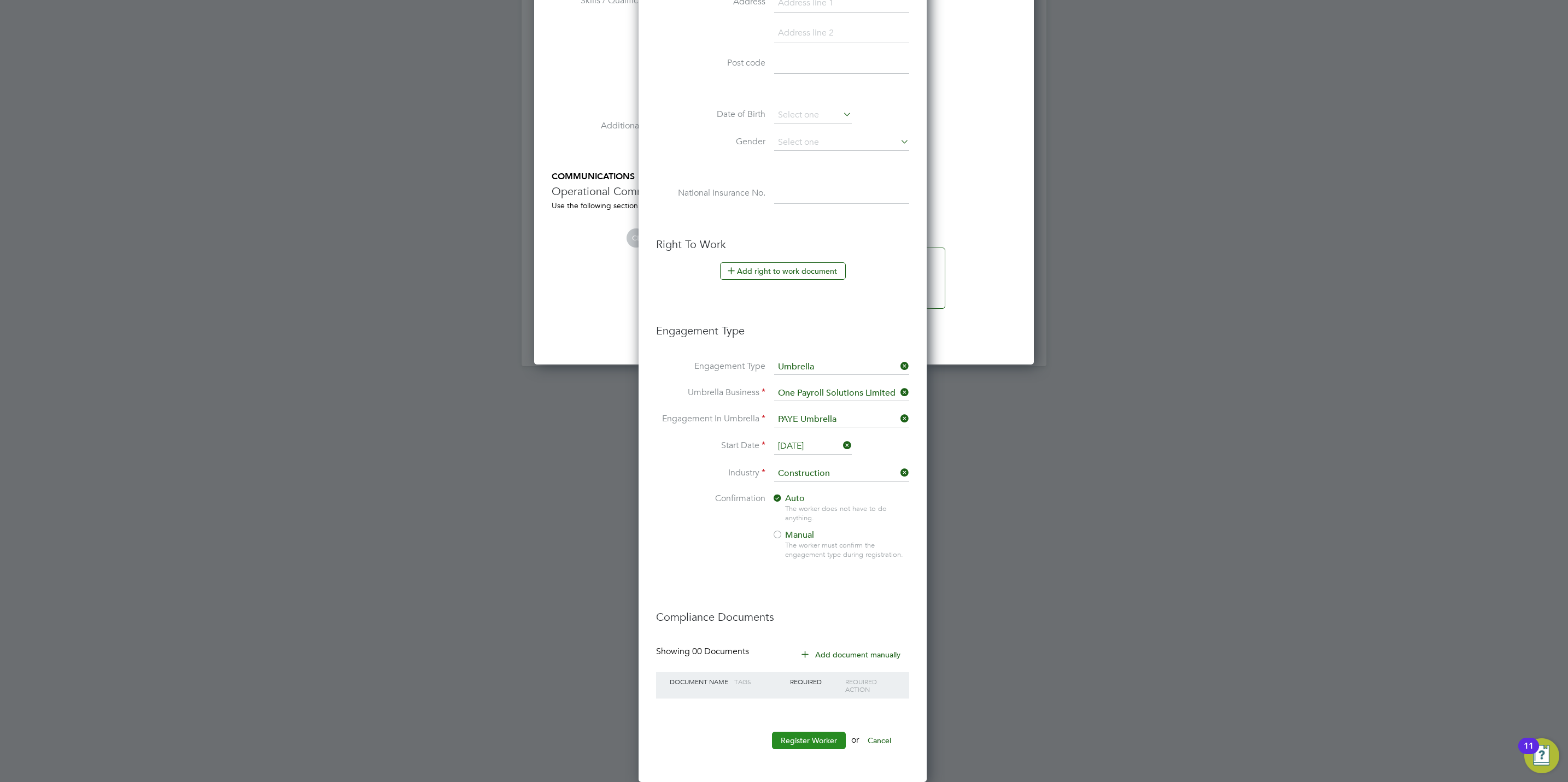
type input "WIL022"
click at [835, 745] on button "Register Worker" at bounding box center [809, 741] width 74 height 17
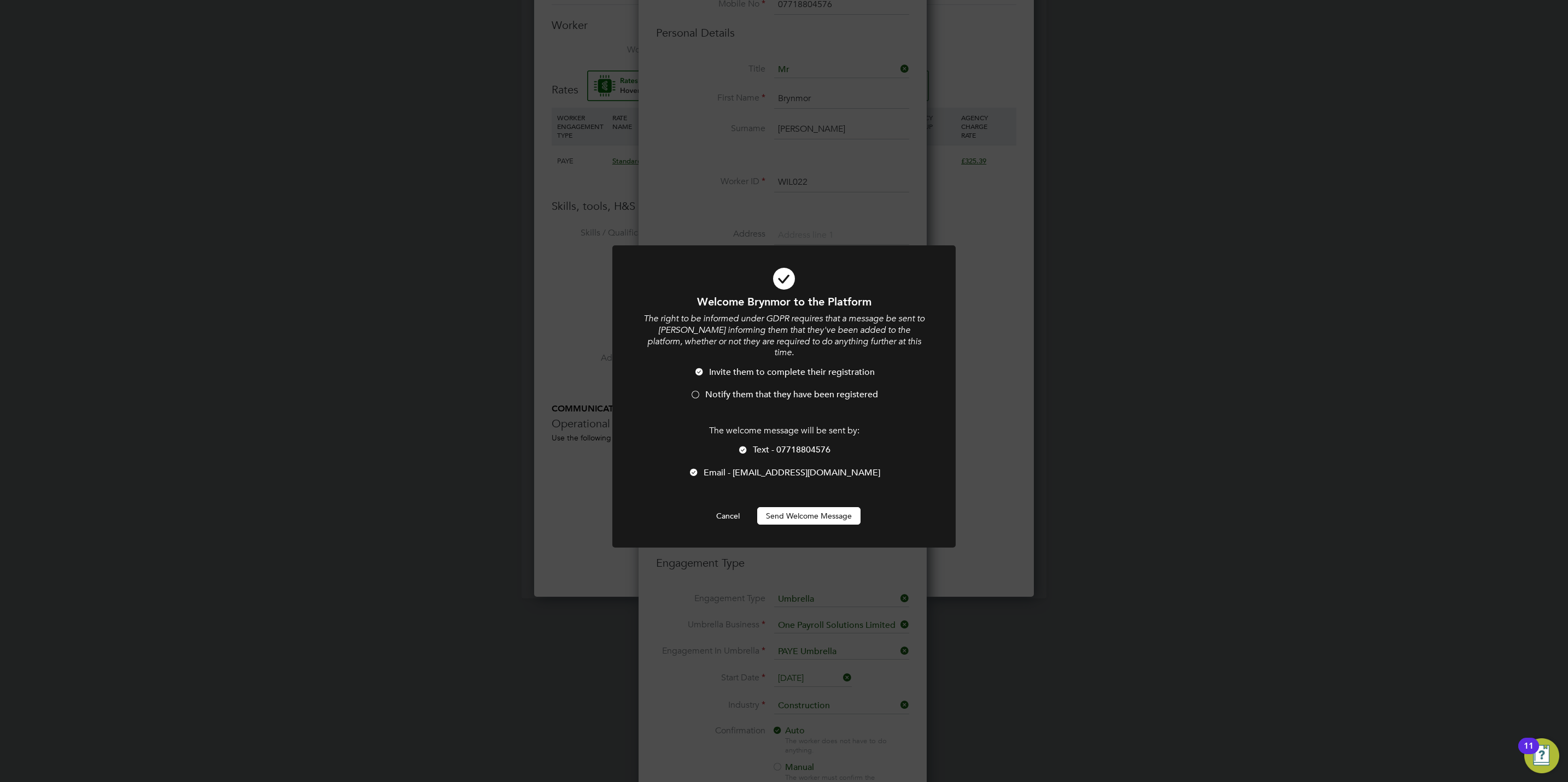
scroll to position [6, 5]
click at [751, 390] on span "Notify them that they have been registered" at bounding box center [792, 394] width 173 height 11
click at [749, 444] on li "Text - 07718804576" at bounding box center [784, 455] width 285 height 22
click at [794, 507] on button "Send Welcome Message" at bounding box center [808, 516] width 103 height 17
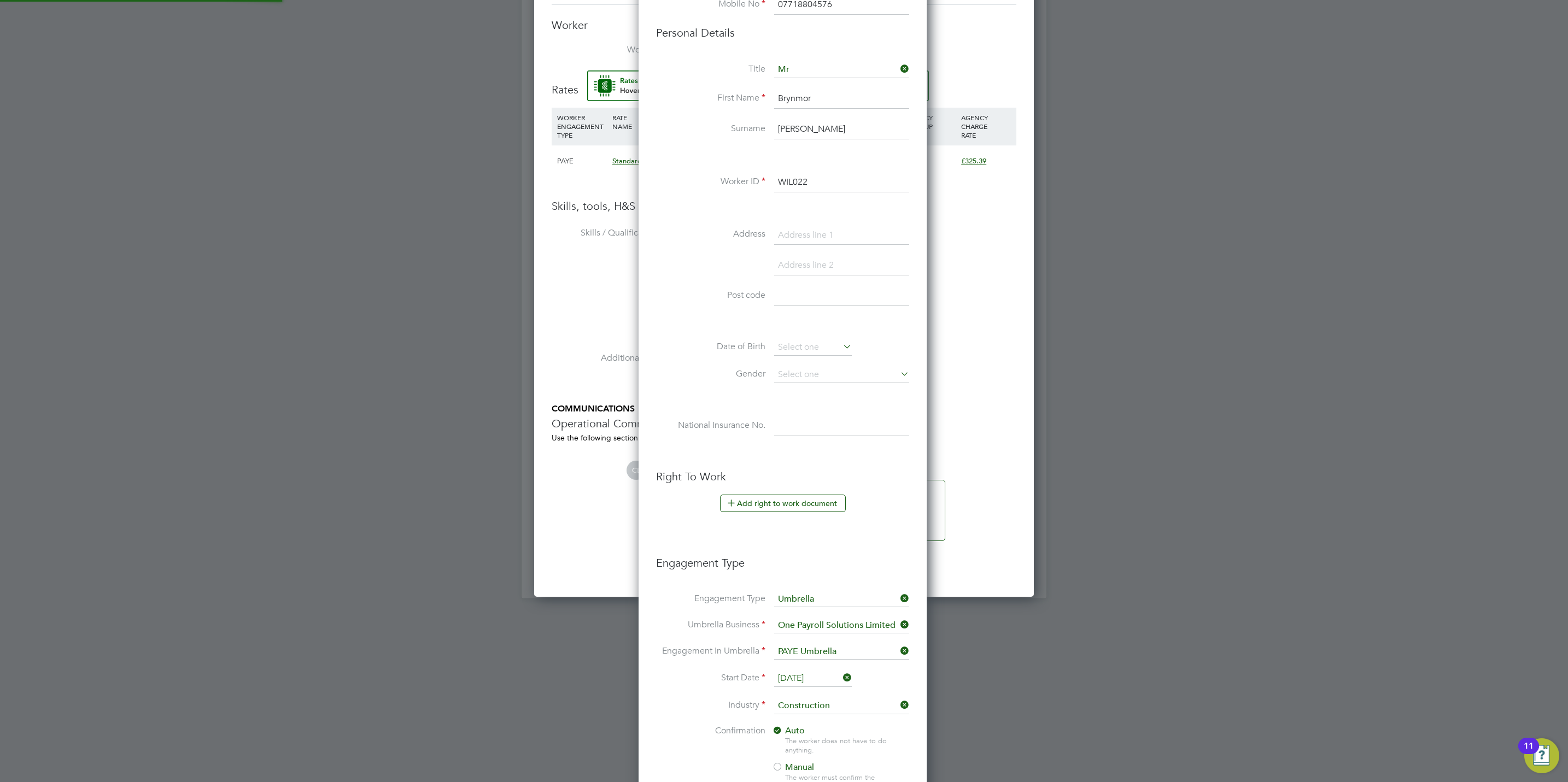
type input "Brynmor Willis (WIL022)"
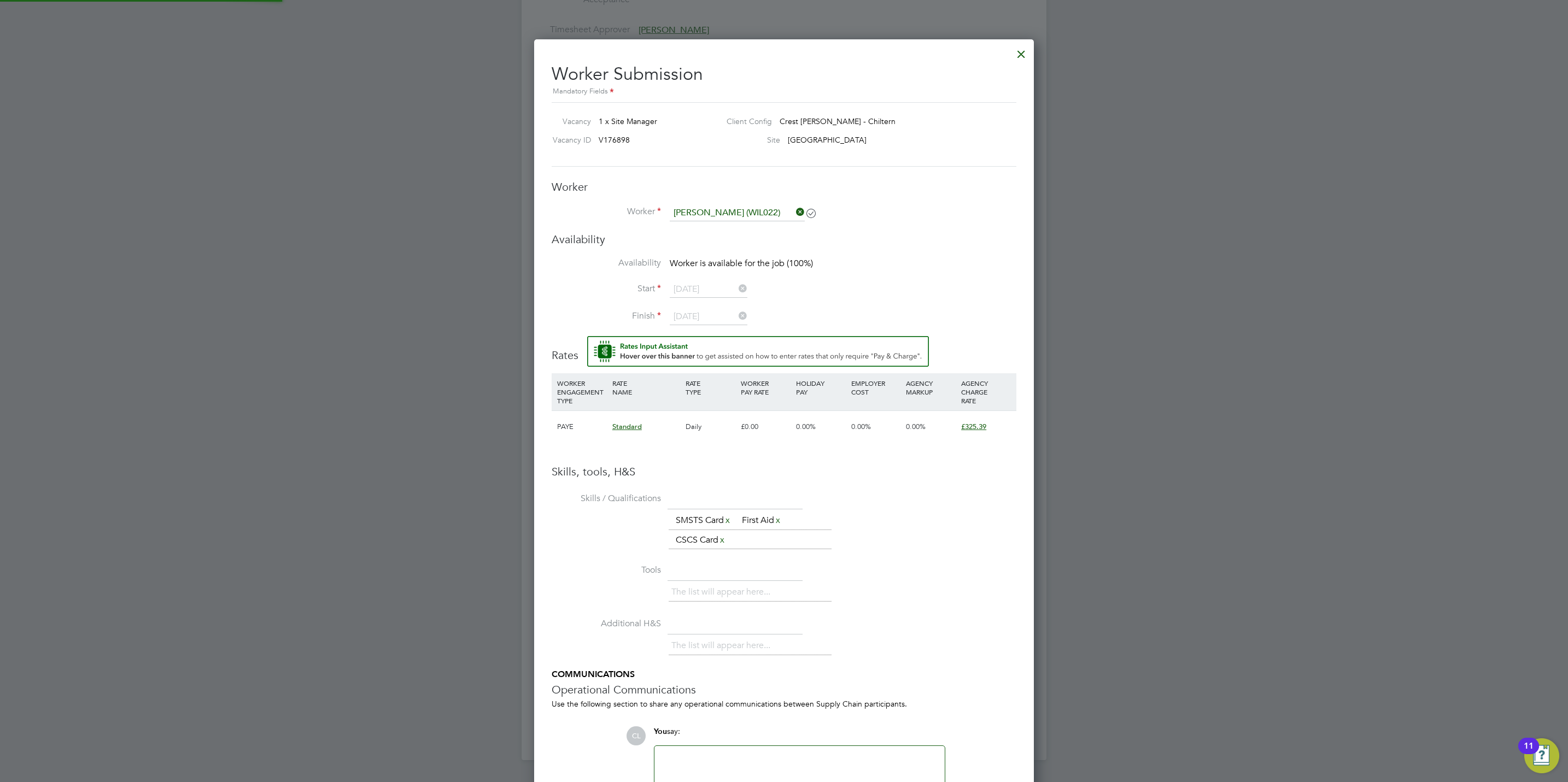
scroll to position [618, 0]
click at [730, 214] on input at bounding box center [737, 214] width 135 height 16
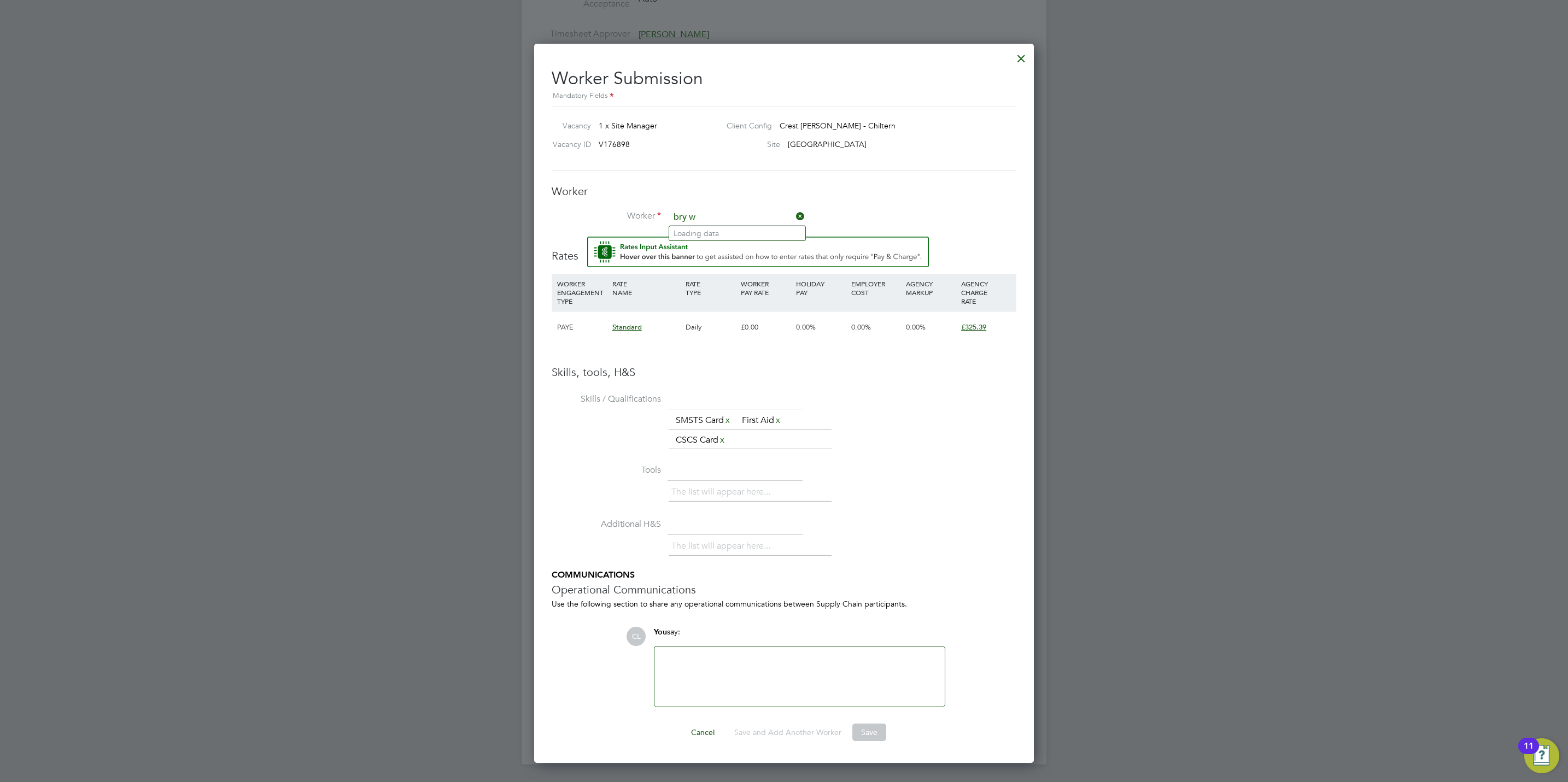
type input "bry w"
click at [715, 218] on input at bounding box center [737, 217] width 135 height 16
click at [734, 226] on li "Bry nmor W illis (WIL022)" at bounding box center [738, 233] width 137 height 14
type input "Brynmor Willis (WIL022)"
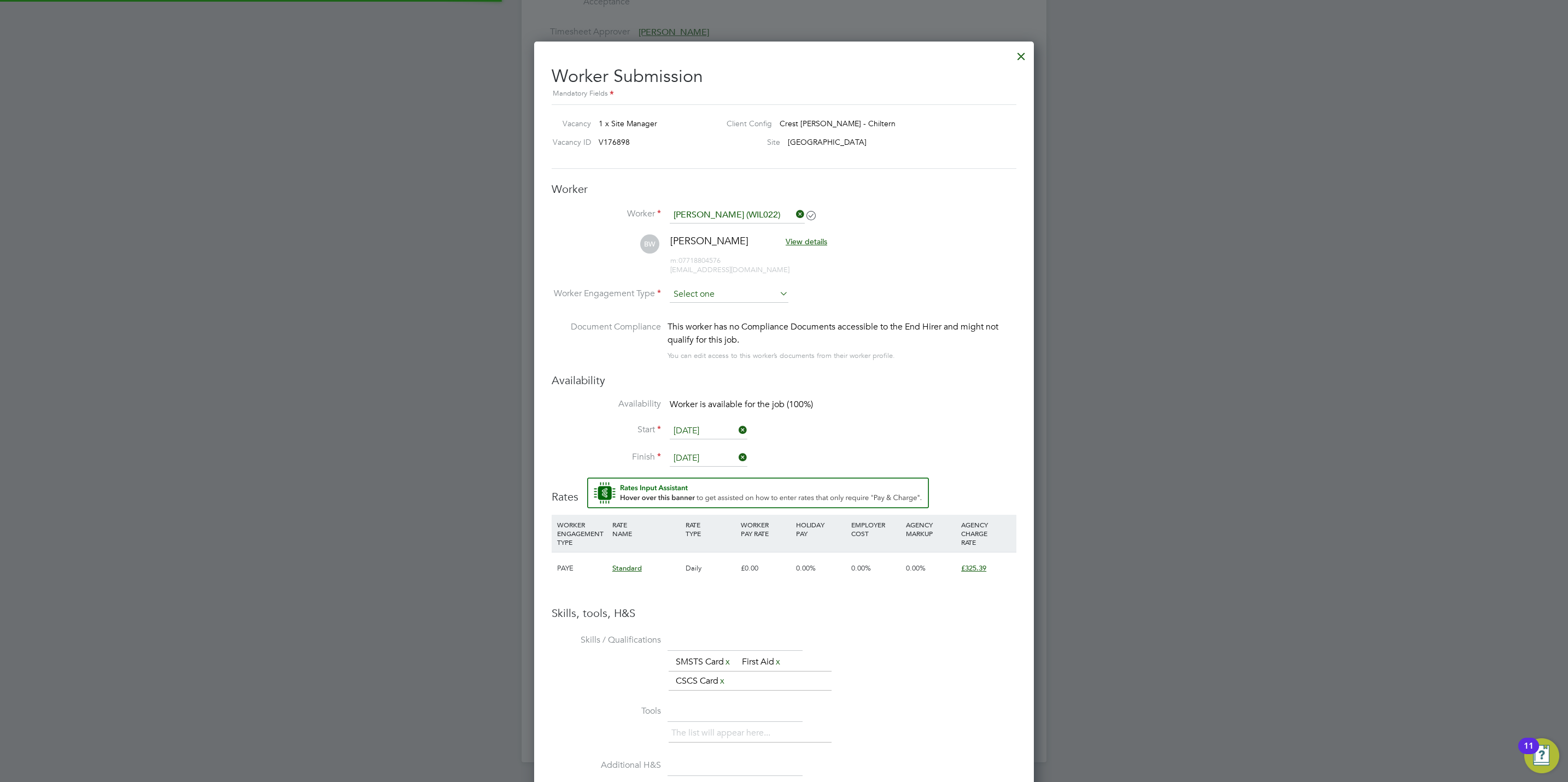
click at [722, 298] on input at bounding box center [728, 294] width 118 height 16
click at [722, 323] on li "PAYE" at bounding box center [729, 324] width 119 height 14
type input "PAYE"
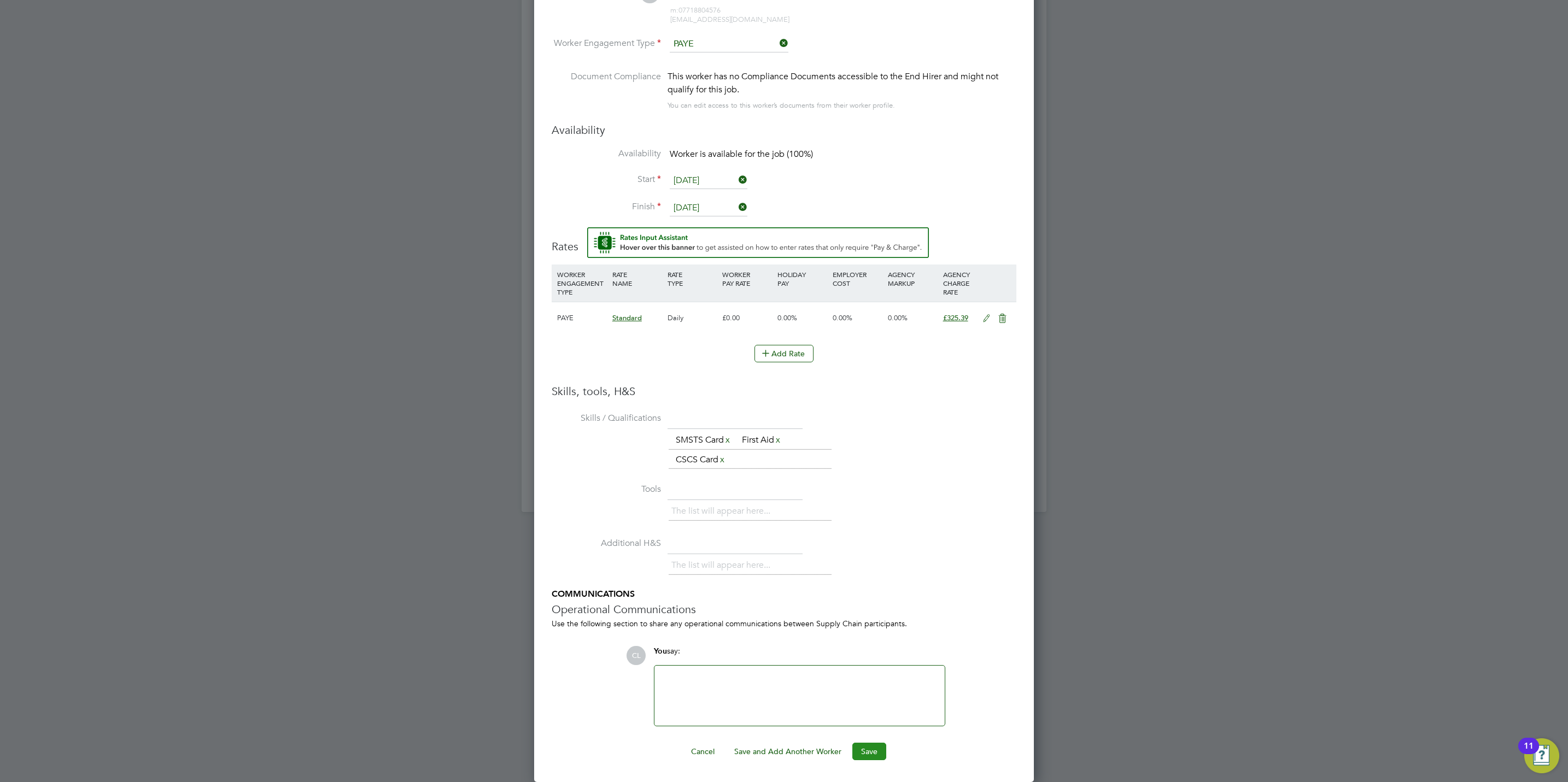
click at [873, 756] on button "Save" at bounding box center [869, 751] width 34 height 17
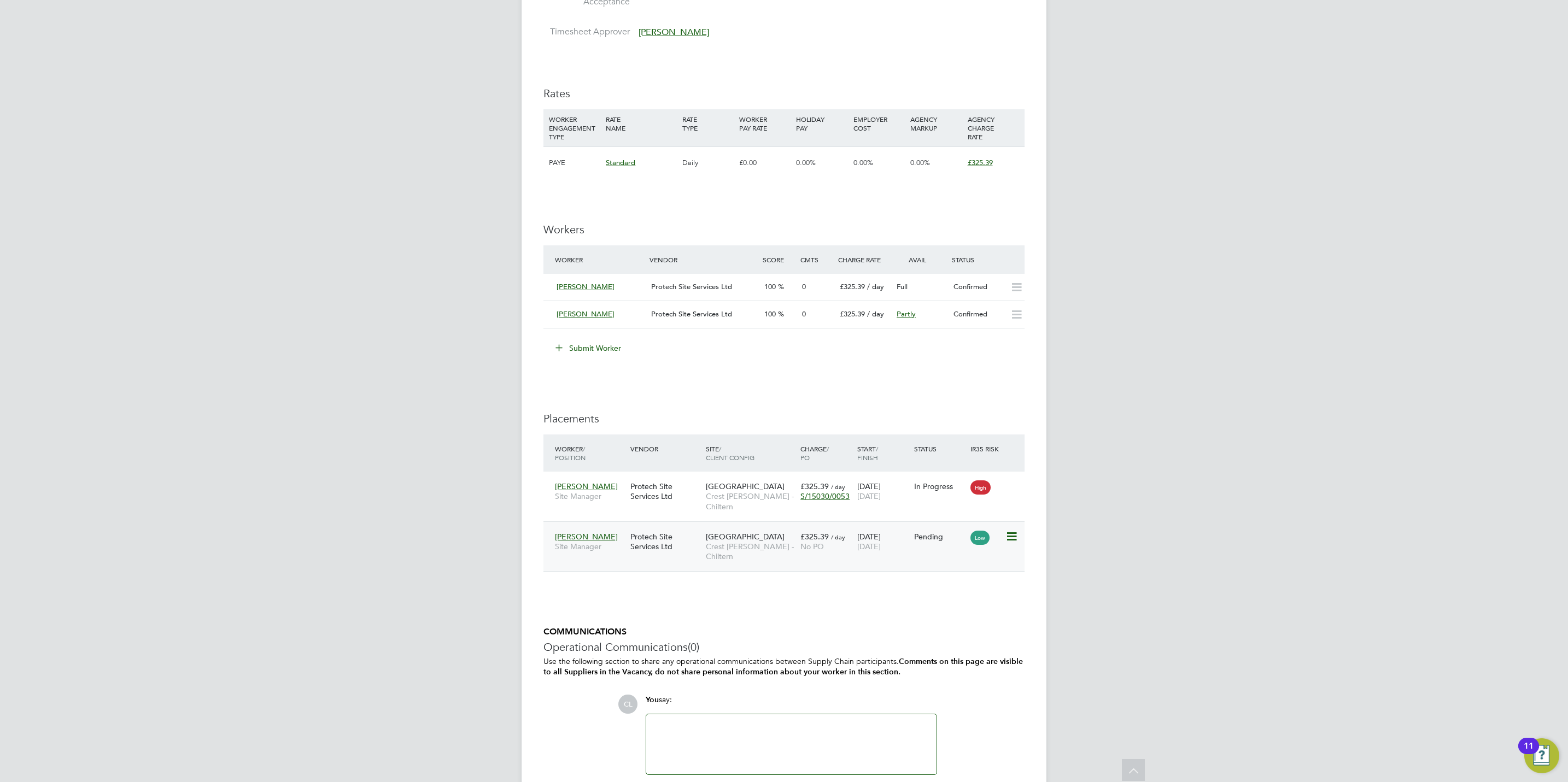
click at [1011, 534] on icon at bounding box center [1010, 537] width 11 height 13
click at [918, 613] on li "Start" at bounding box center [960, 607] width 113 height 15
type input "[PERSON_NAME]"
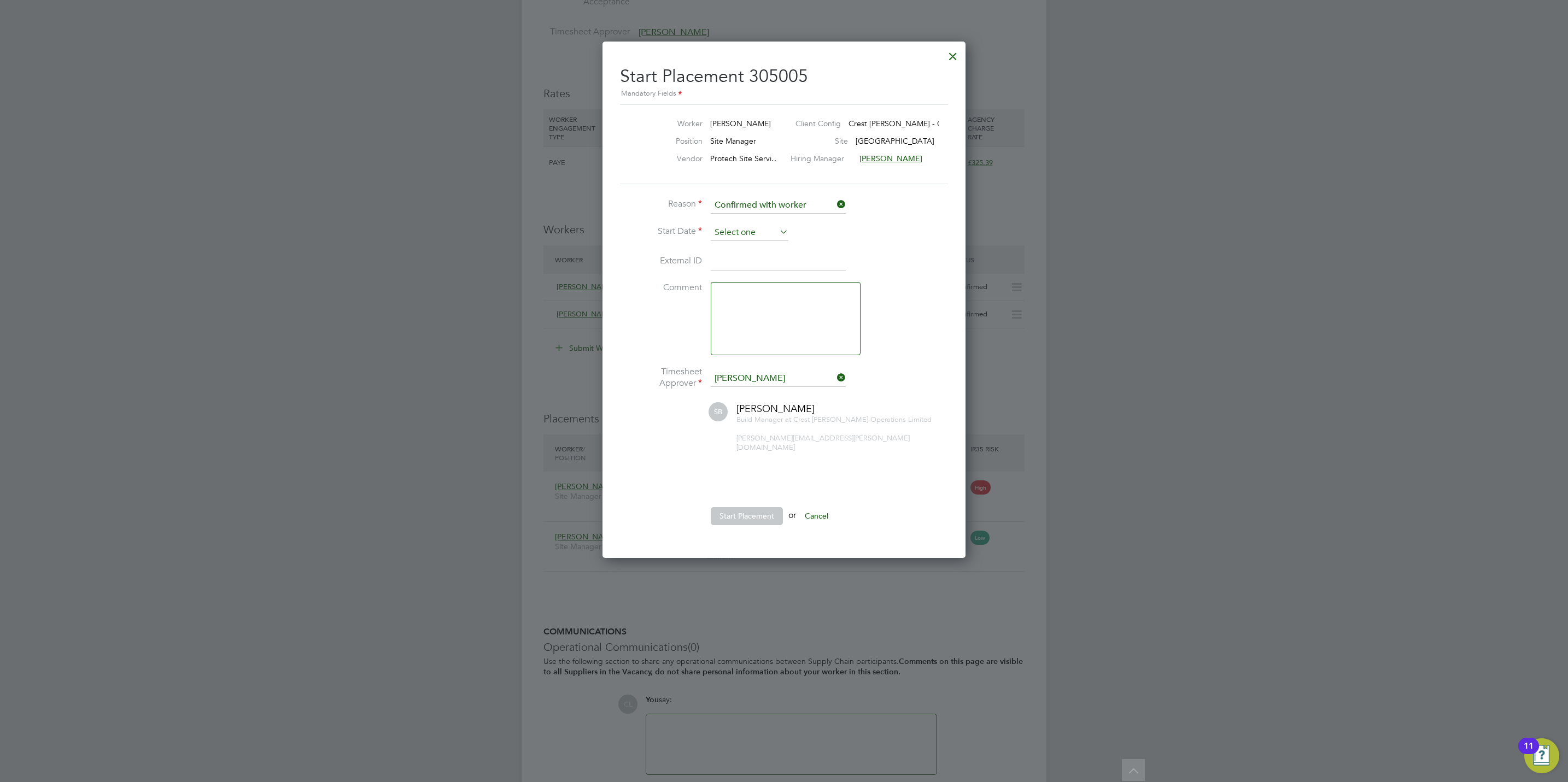
click at [725, 237] on input at bounding box center [749, 233] width 78 height 16
click at [728, 318] on span "22" at bounding box center [729, 312] width 21 height 21
type input "[DATE]"
click at [727, 511] on button "Start Placement" at bounding box center [746, 516] width 72 height 17
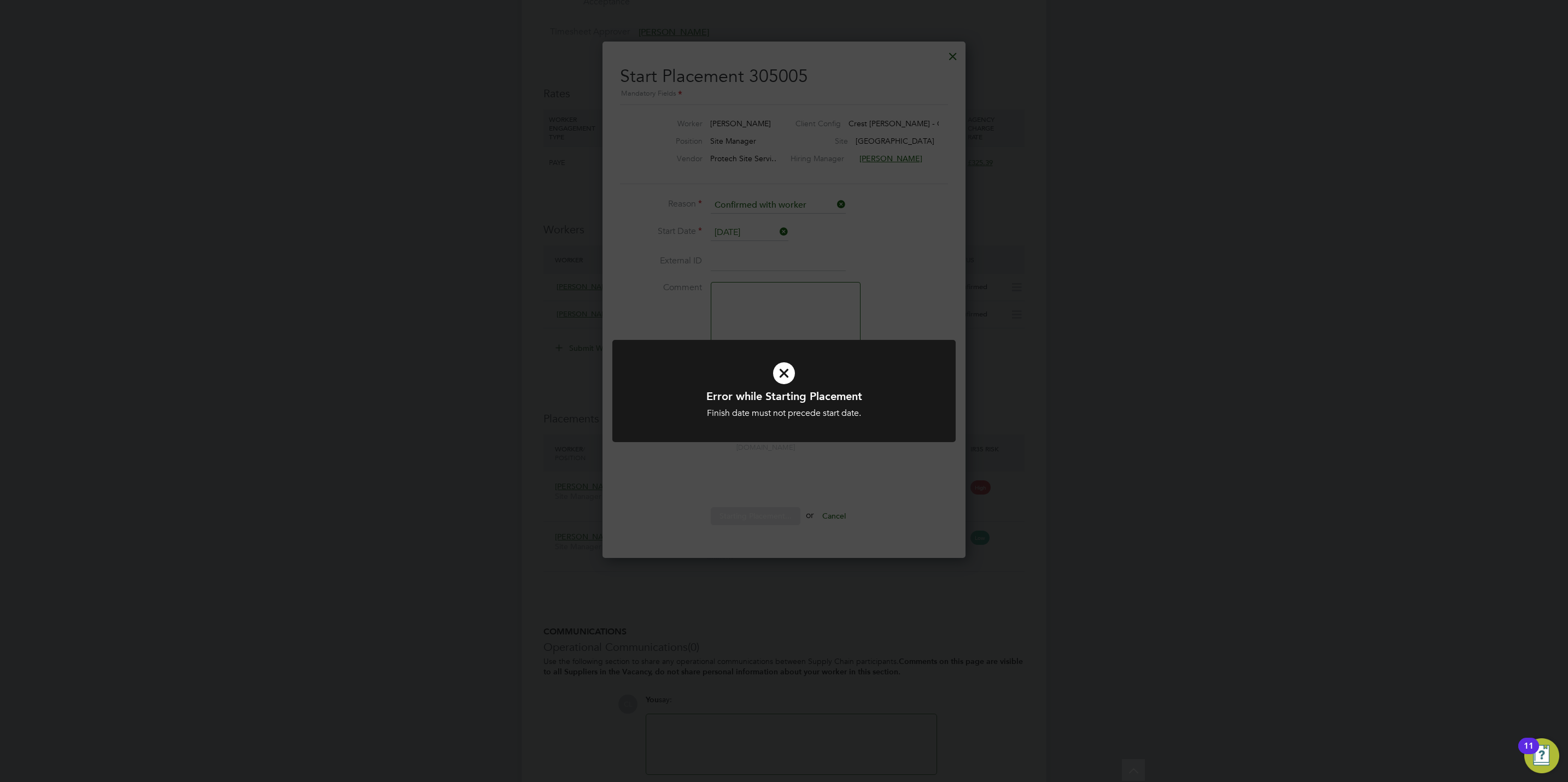
click at [771, 487] on div "Error while Starting Placement Finish date must not precede start date. Cancel …" at bounding box center [784, 391] width 1568 height 782
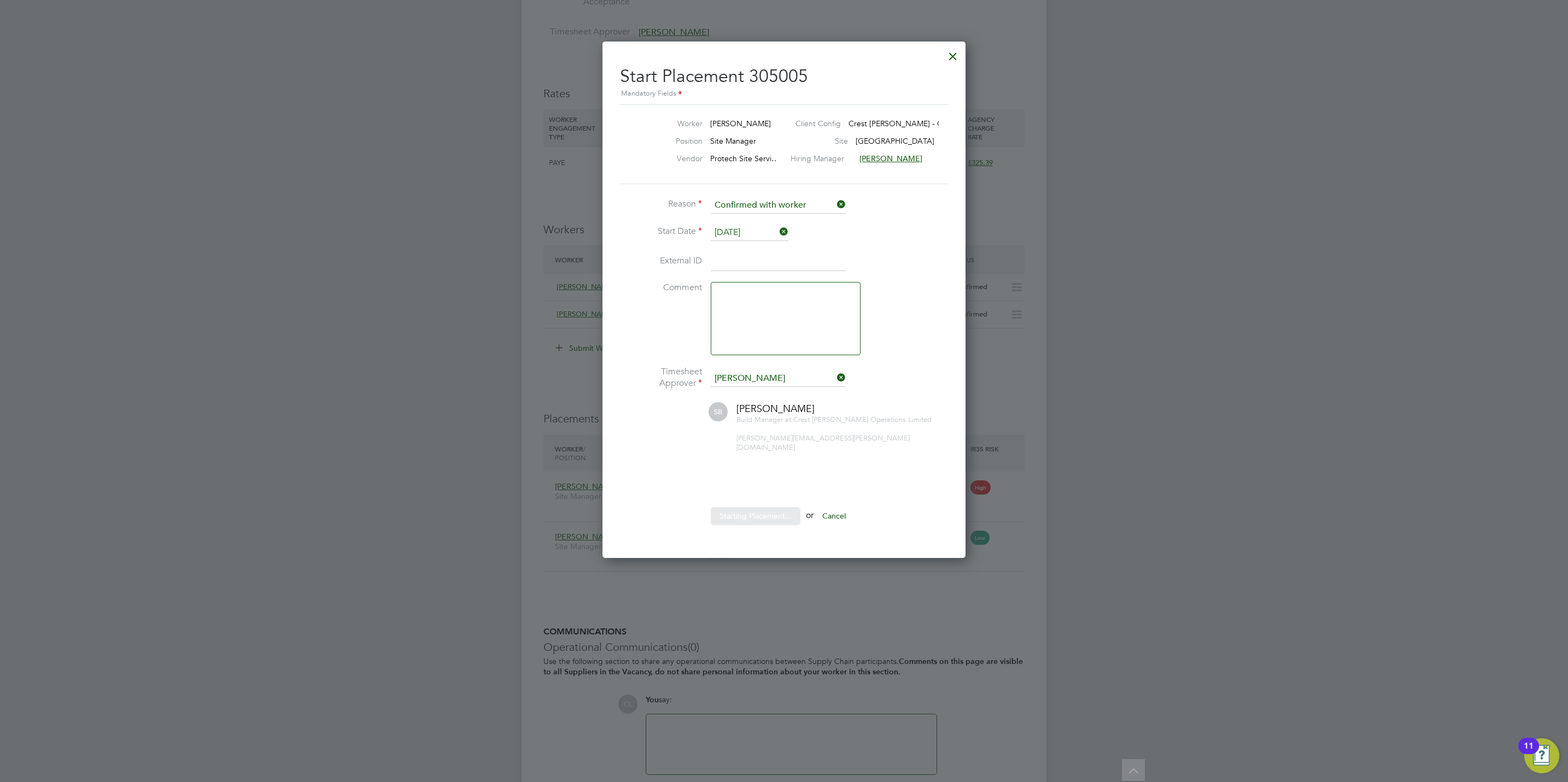
drag, startPoint x: 614, startPoint y: 630, endPoint x: 715, endPoint y: 495, distance: 168.6
click at [614, 630] on div "All Vacancies Vacancy Activity Logs Vacancy Activity Logs All Vacancies Vacancy…" at bounding box center [784, 114] width 525 height 1450
click at [954, 54] on div at bounding box center [952, 53] width 19 height 19
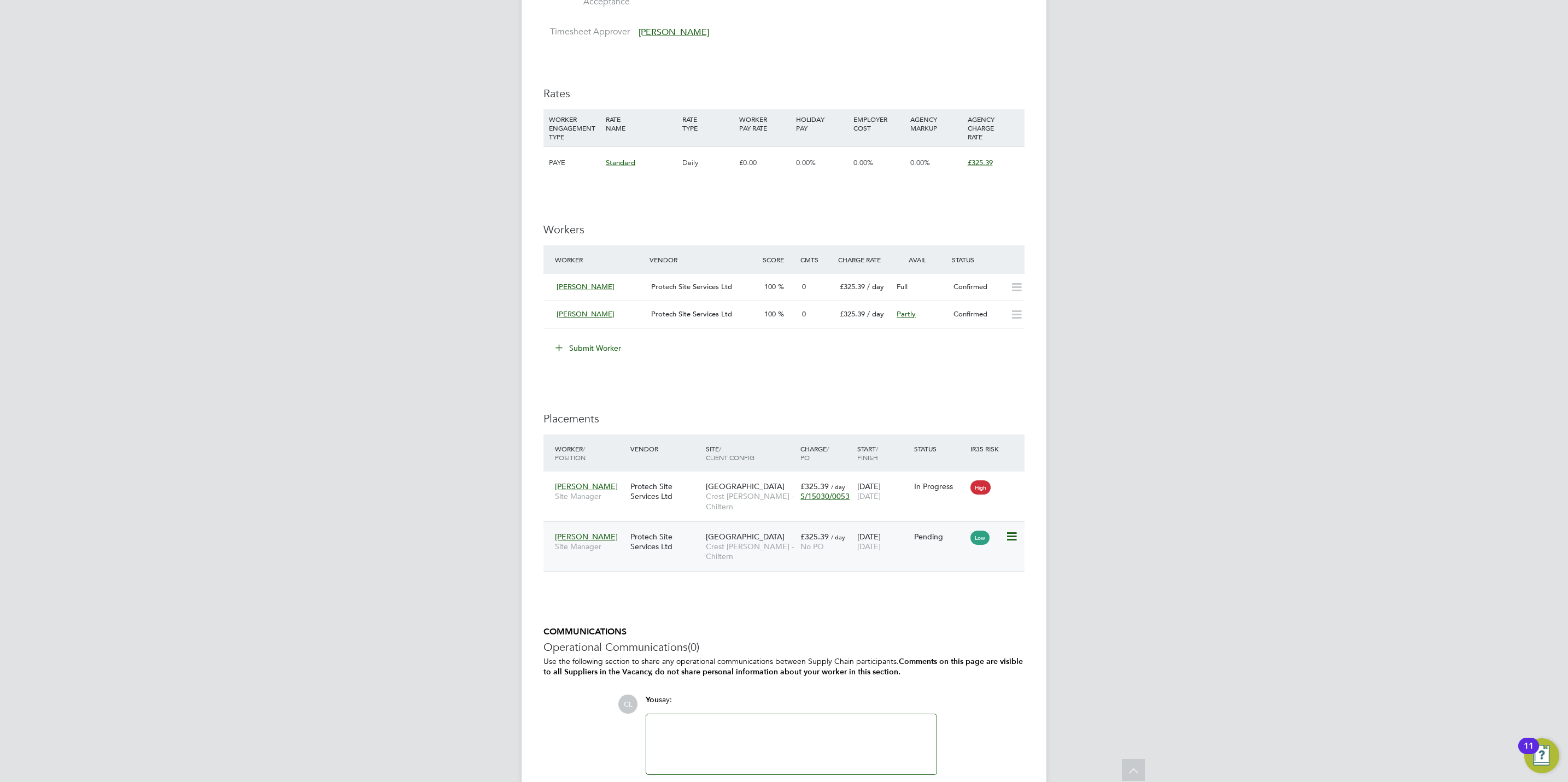
click at [719, 553] on span "Crest [PERSON_NAME] - Chiltern" at bounding box center [750, 551] width 89 height 19
click at [1014, 541] on icon at bounding box center [1010, 537] width 11 height 13
click at [919, 610] on li "Start" at bounding box center [960, 607] width 113 height 15
type input "[PERSON_NAME]"
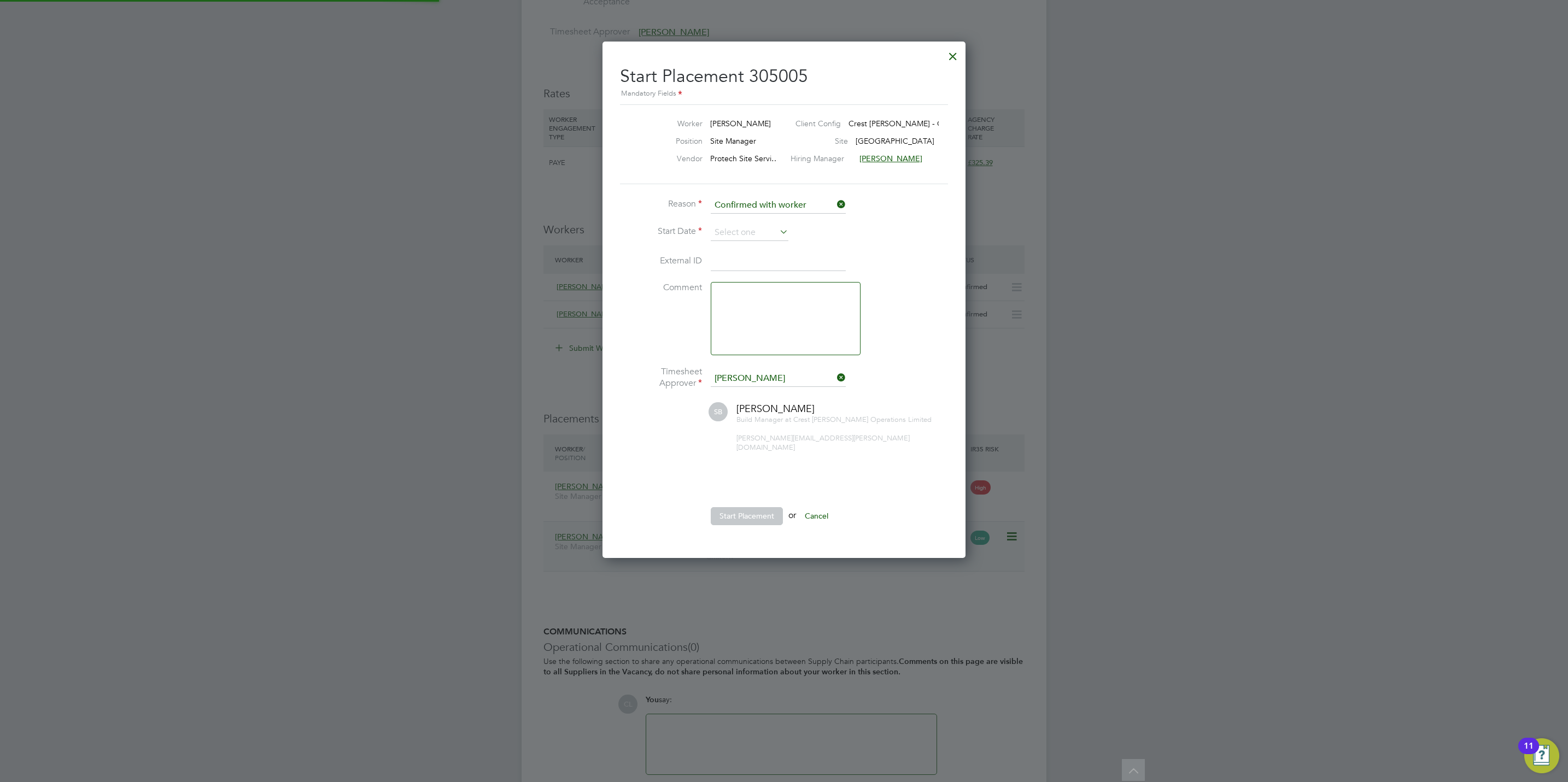
scroll to position [11, 135]
click at [751, 241] on li "Start Date" at bounding box center [784, 239] width 328 height 27
click at [749, 230] on input at bounding box center [749, 233] width 78 height 16
click at [728, 318] on span "22" at bounding box center [729, 312] width 21 height 21
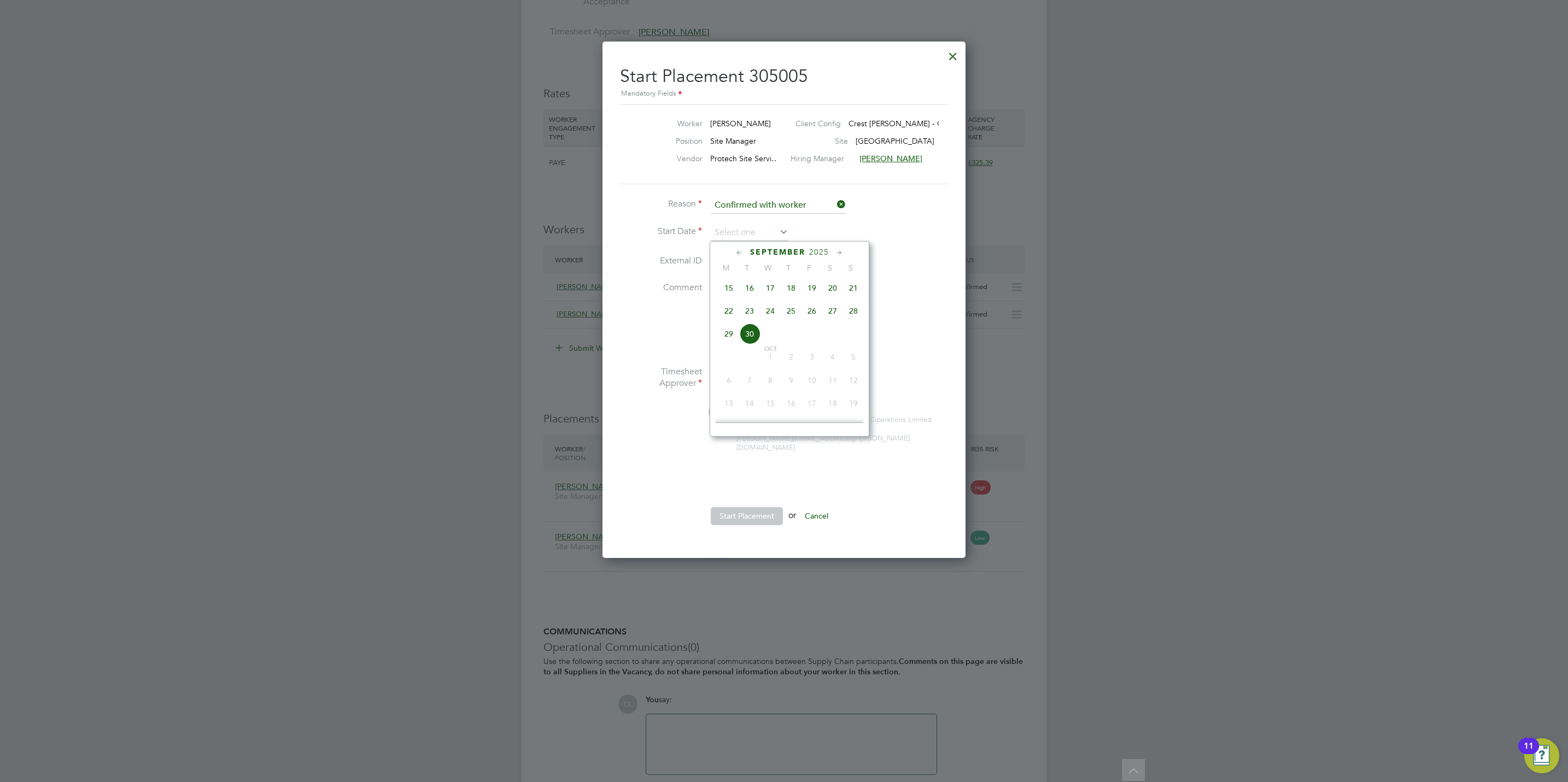
type input "22 Sep 2025"
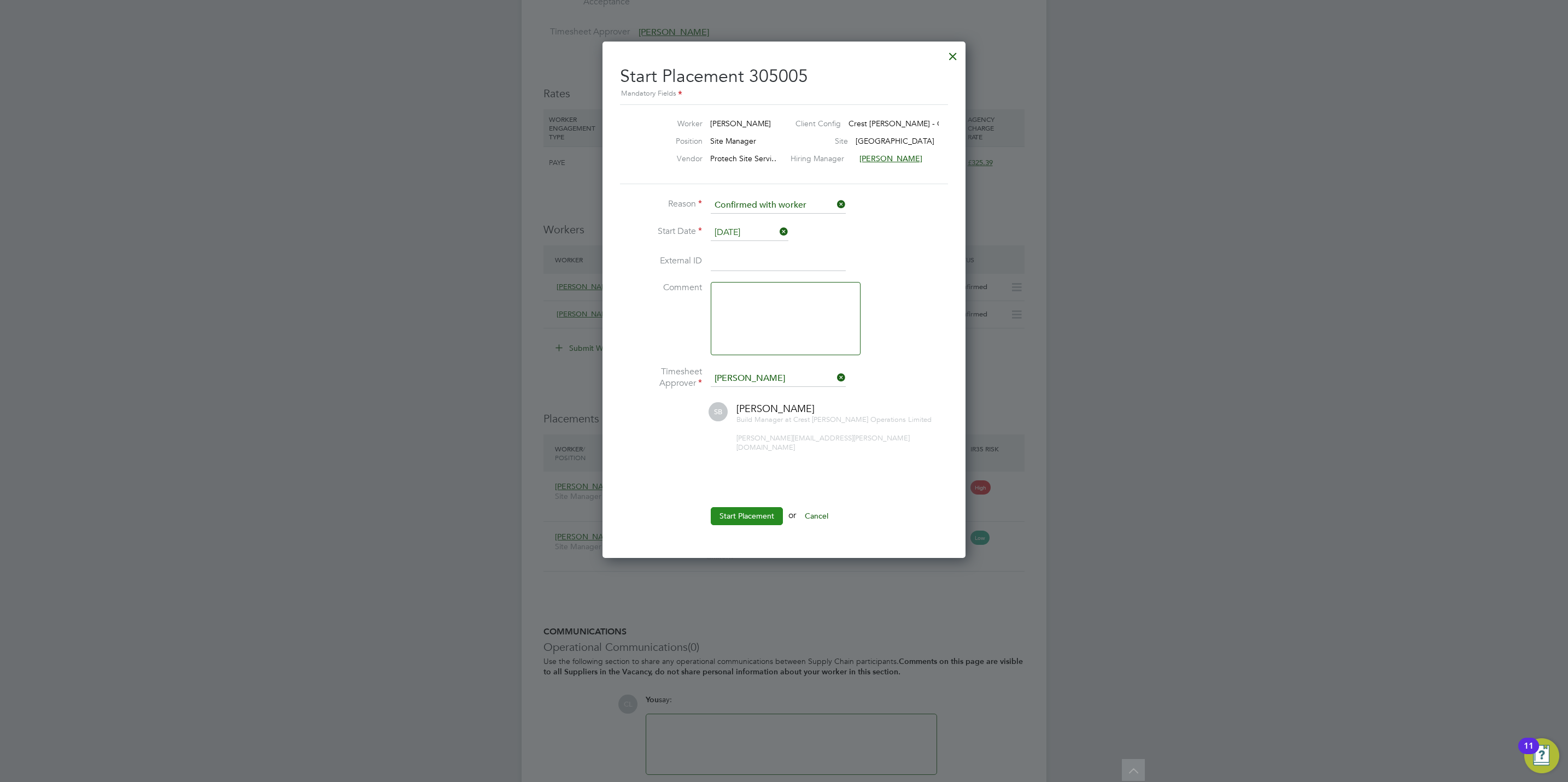
click at [734, 509] on button "Start Placement" at bounding box center [746, 516] width 72 height 17
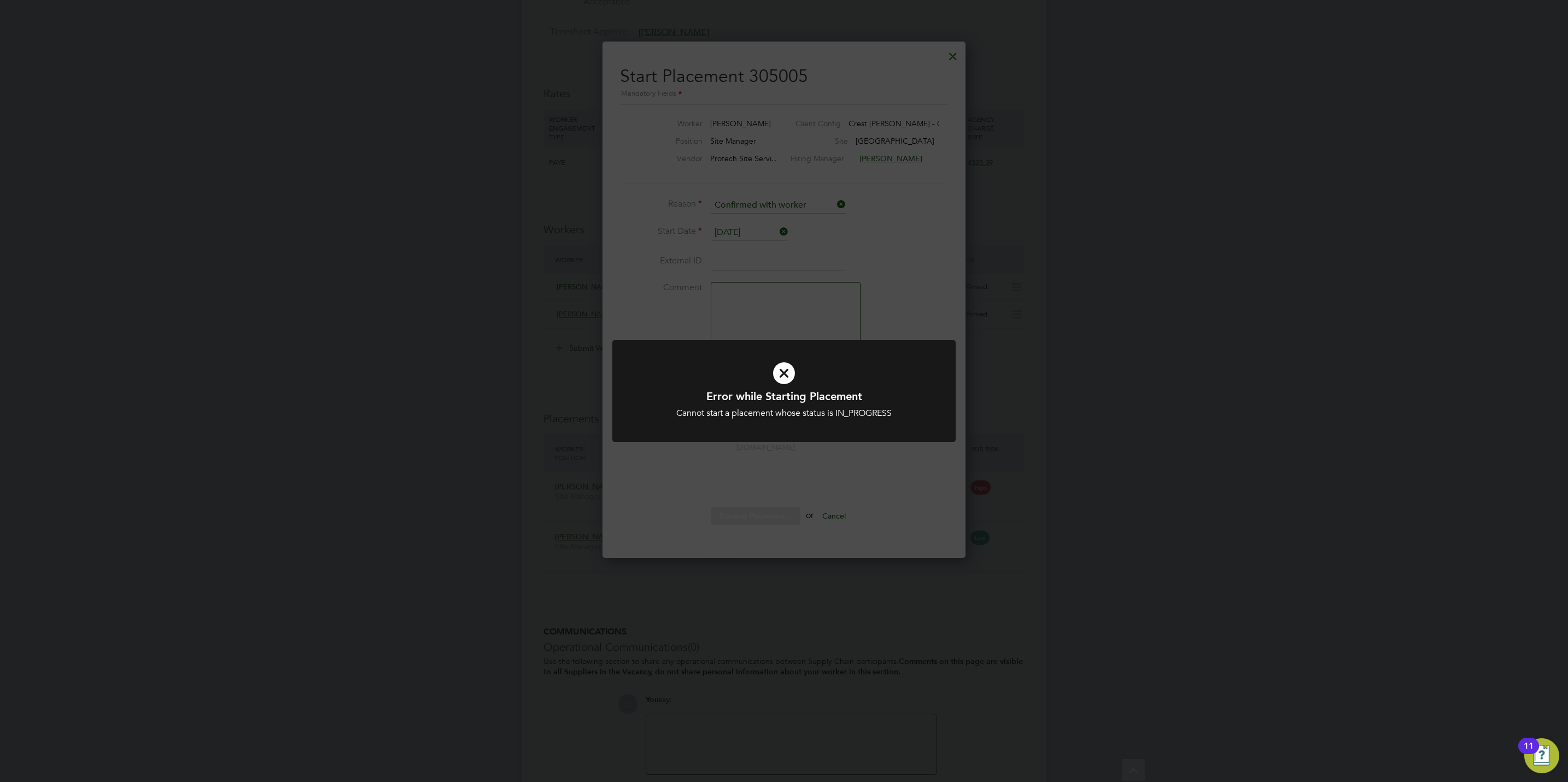
click at [850, 459] on div "Error while Starting Placement Cannot start a placement whose status is IN_PROG…" at bounding box center [784, 391] width 1568 height 782
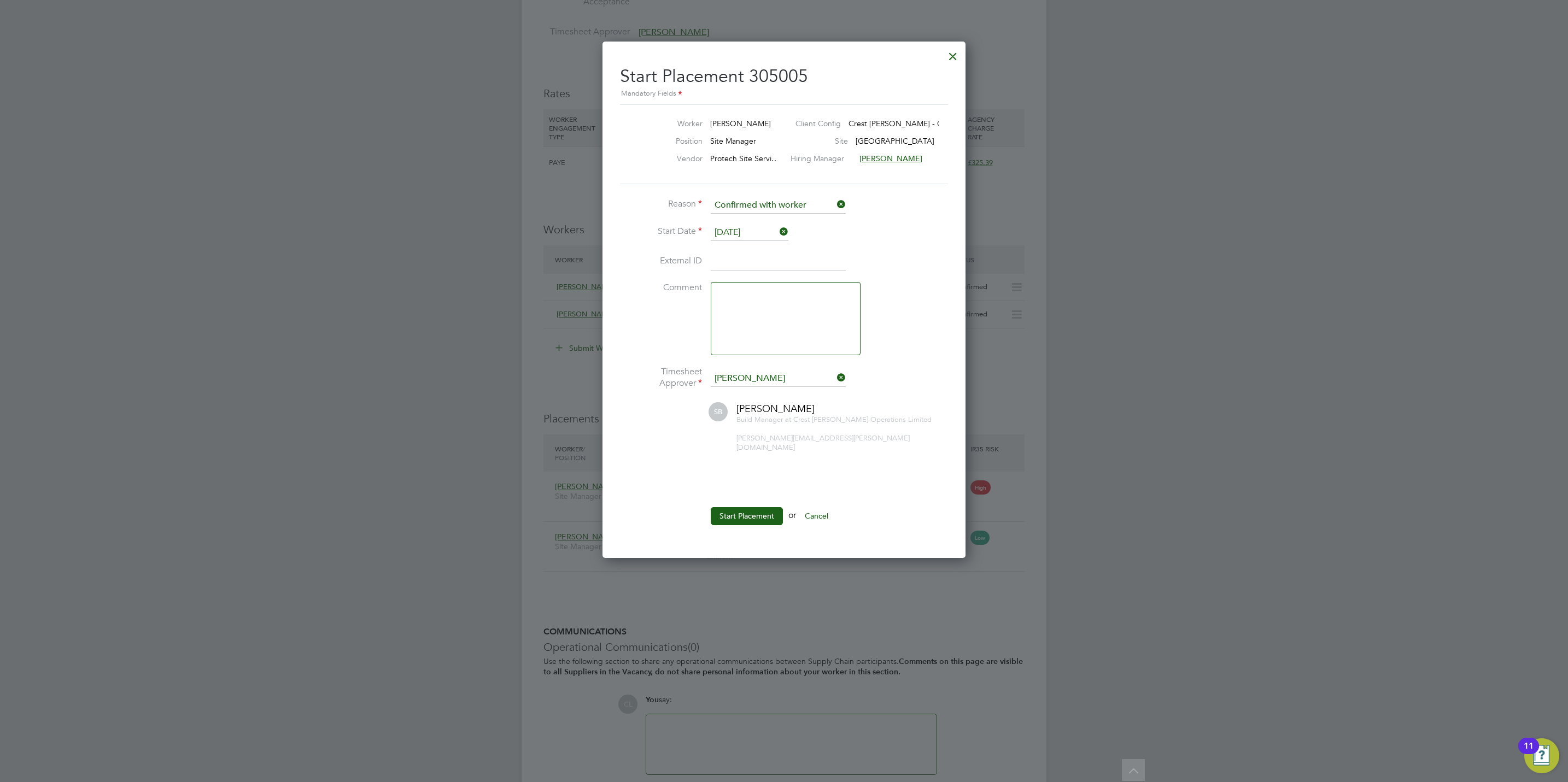
drag, startPoint x: 949, startPoint y: 53, endPoint x: 947, endPoint y: 118, distance: 65.0
click at [948, 53] on div at bounding box center [952, 53] width 19 height 19
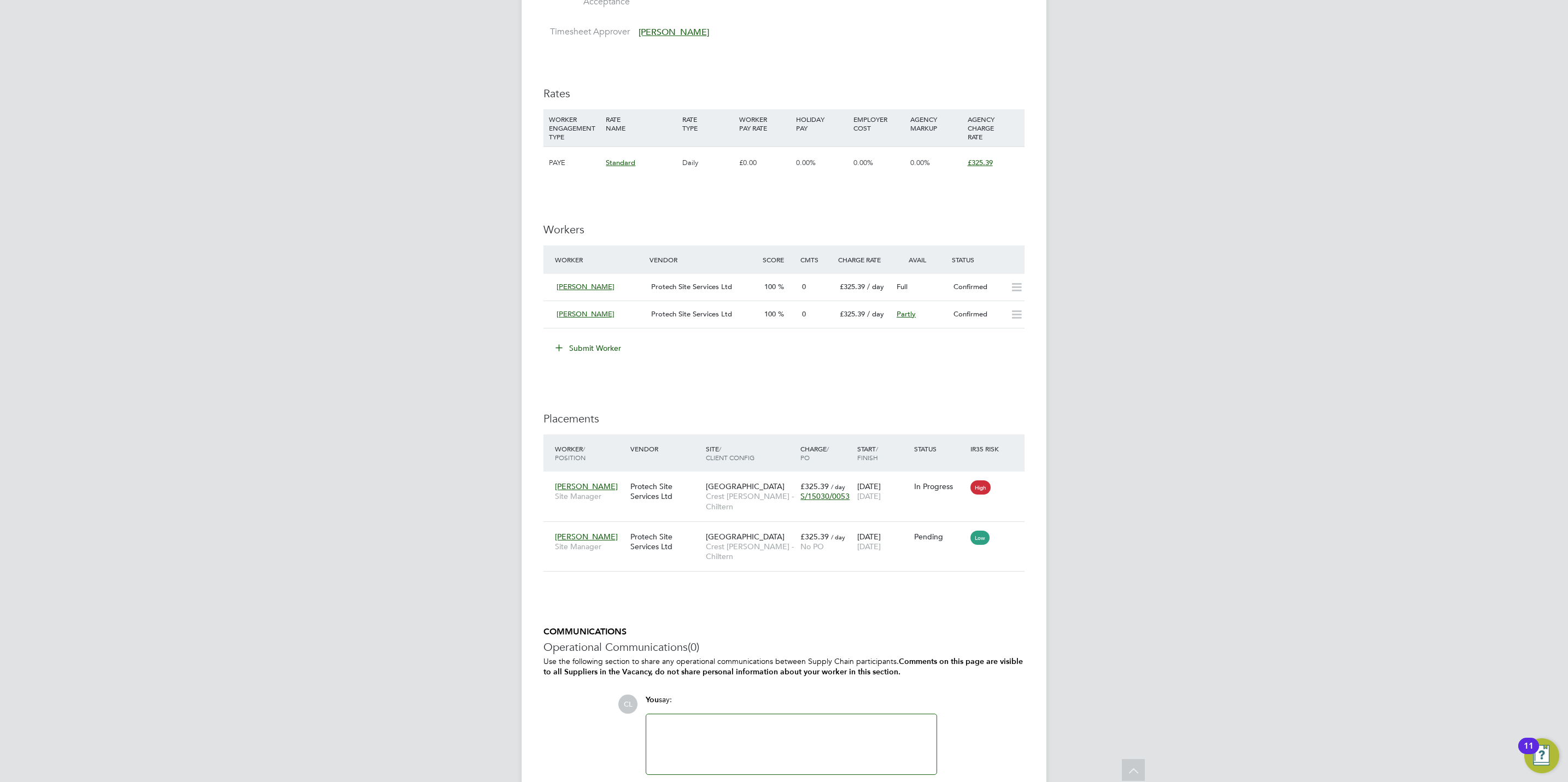
click at [1009, 613] on div "IR35 Determination IR35 Status No IR35 Status Assigned Edit Status Details PO N…" at bounding box center [784, 215] width 481 height 1205
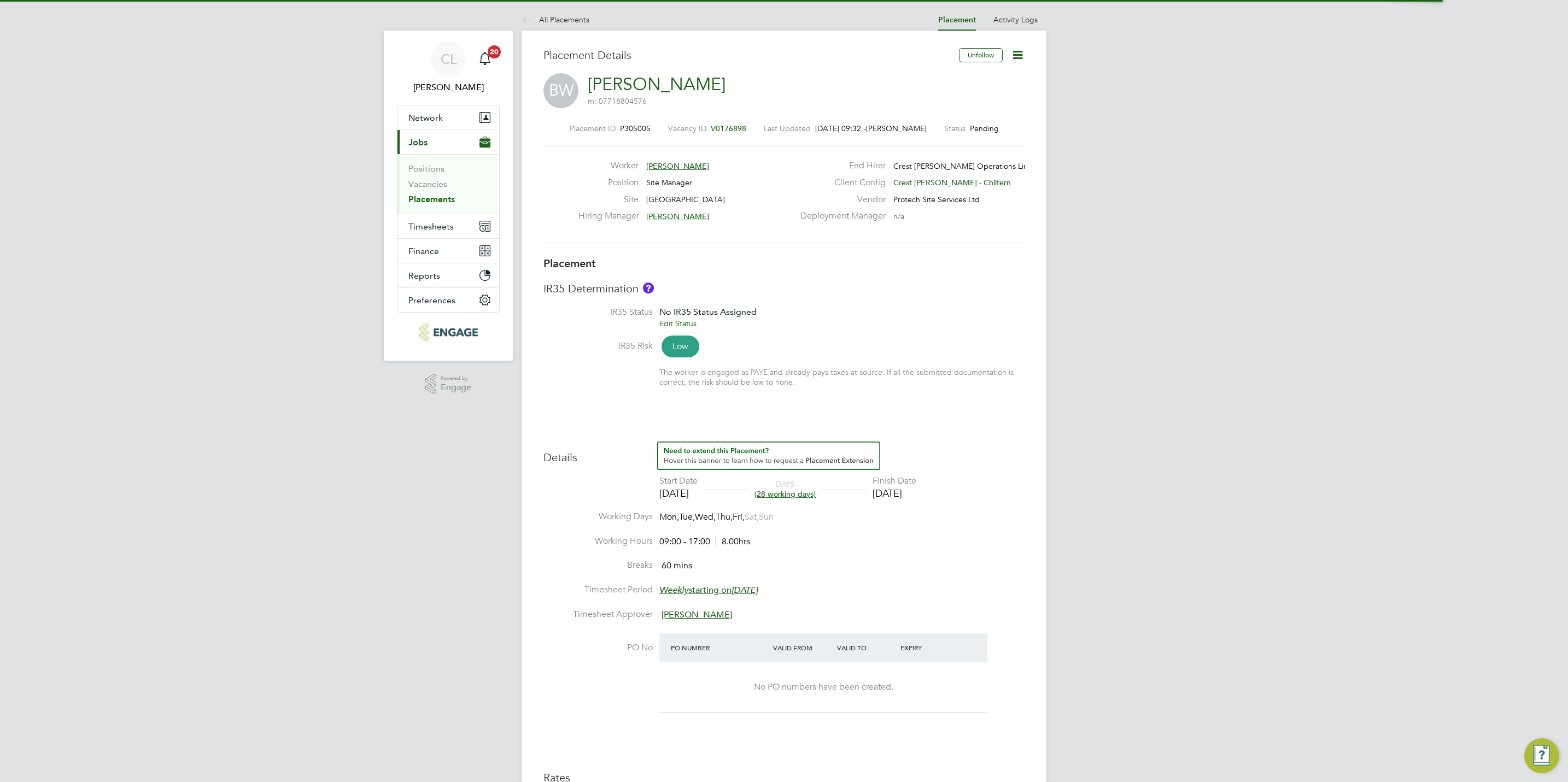
click at [1021, 53] on icon at bounding box center [1018, 55] width 13 height 13
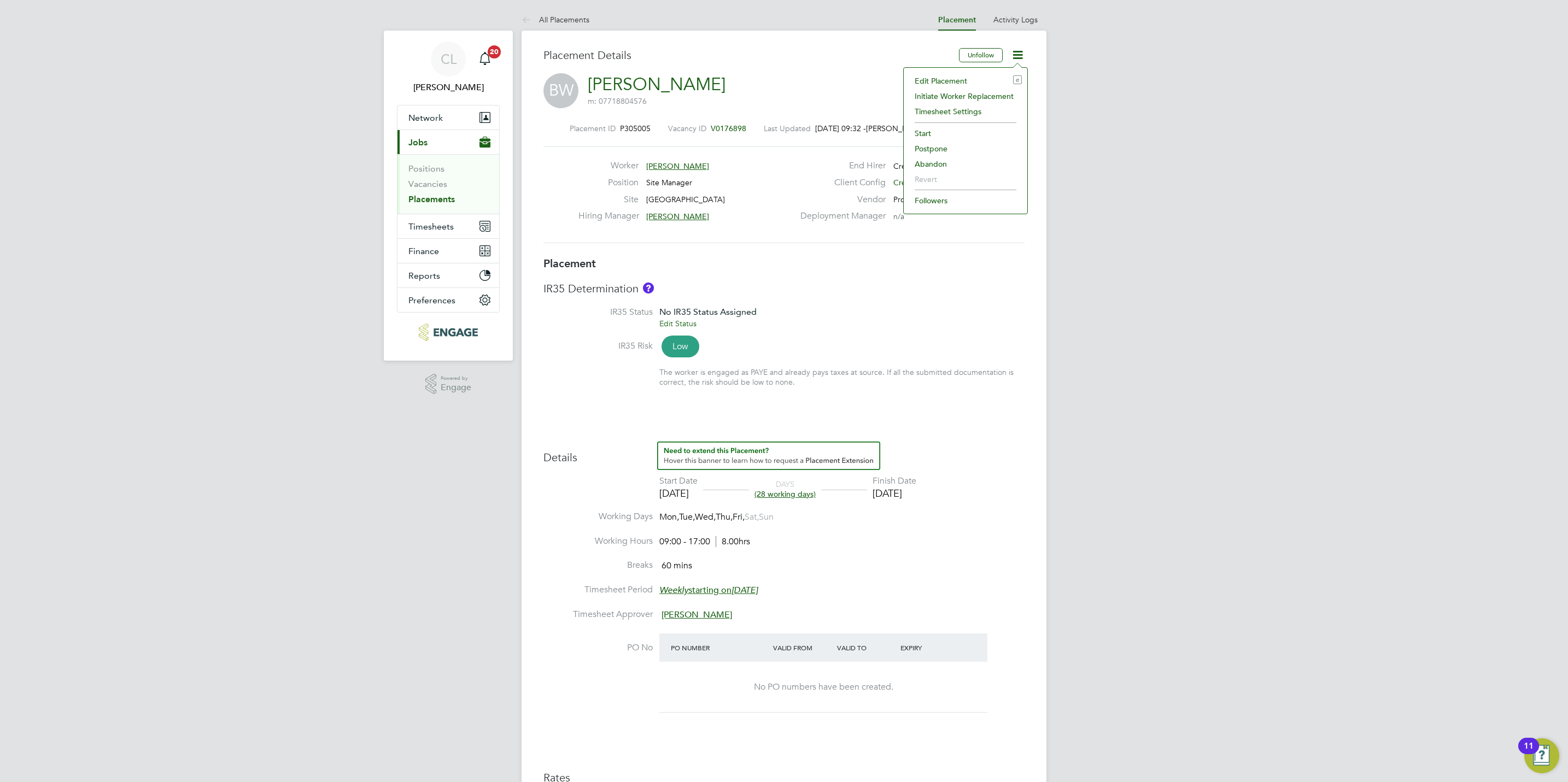
click at [947, 74] on li "Edit Placement e" at bounding box center [965, 81] width 113 height 15
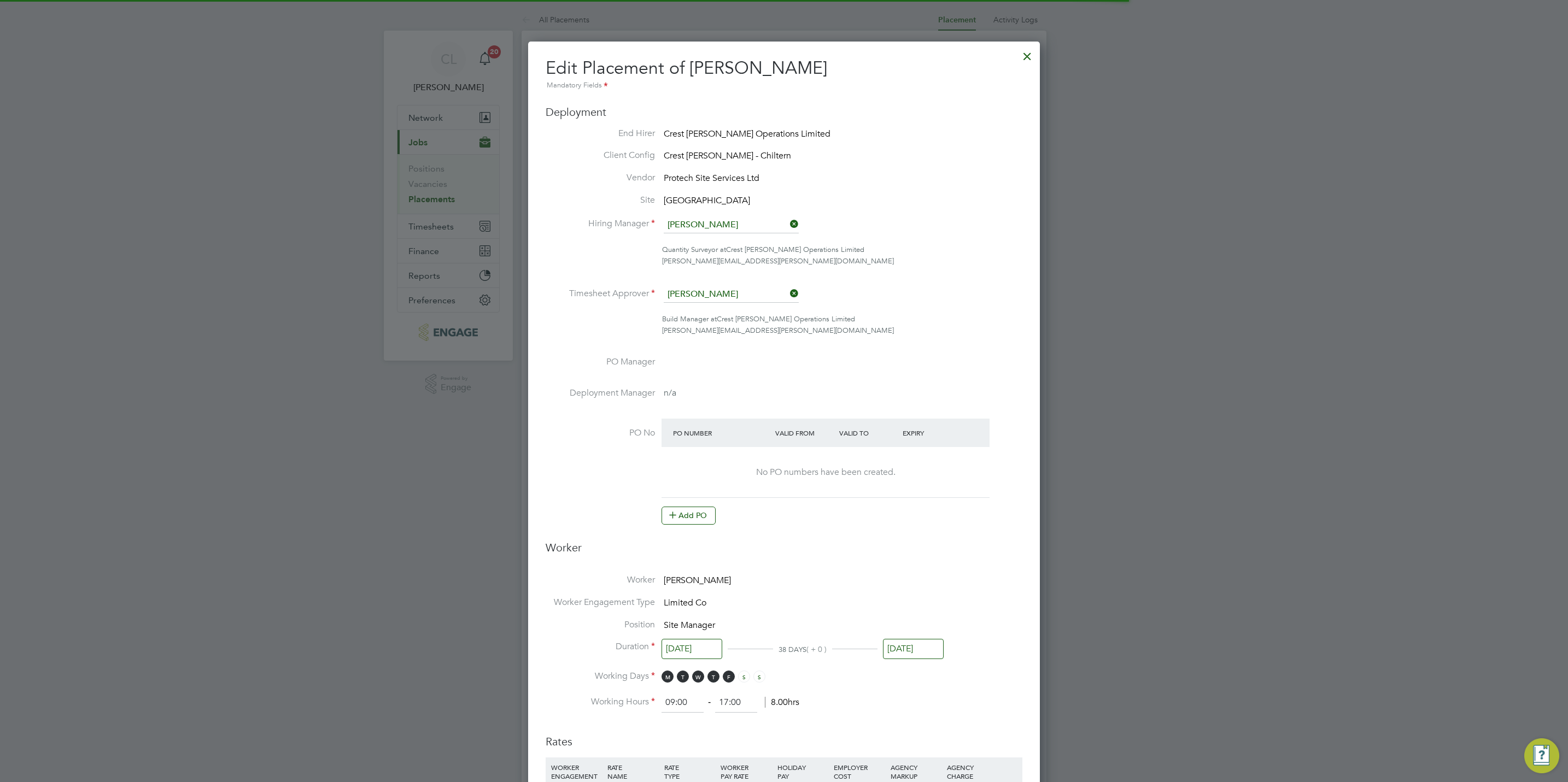
scroll to position [6, 6]
click at [917, 649] on input "[DATE]" at bounding box center [913, 648] width 61 height 20
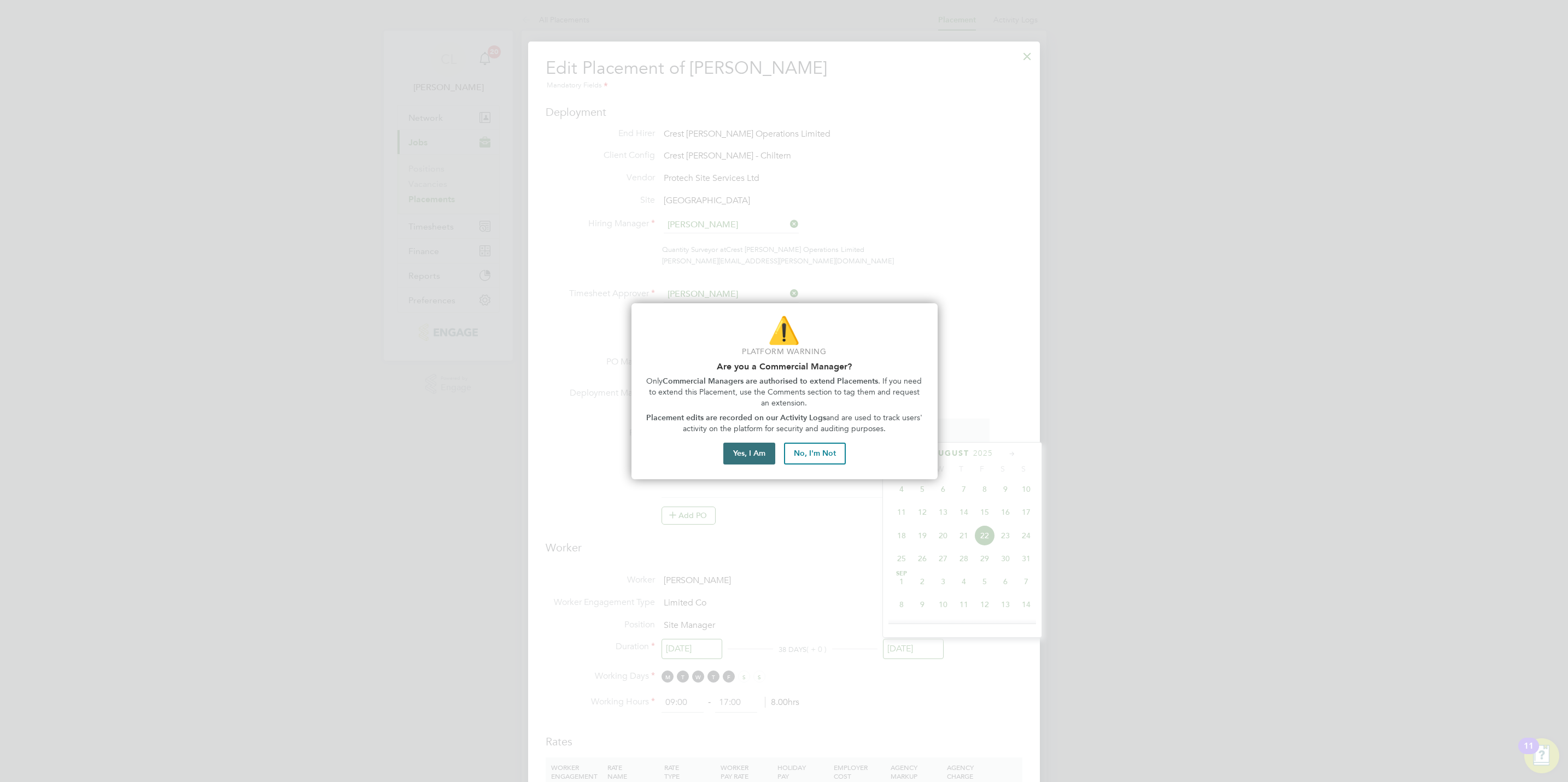
click at [769, 453] on button "Yes, I Am" at bounding box center [749, 453] width 52 height 22
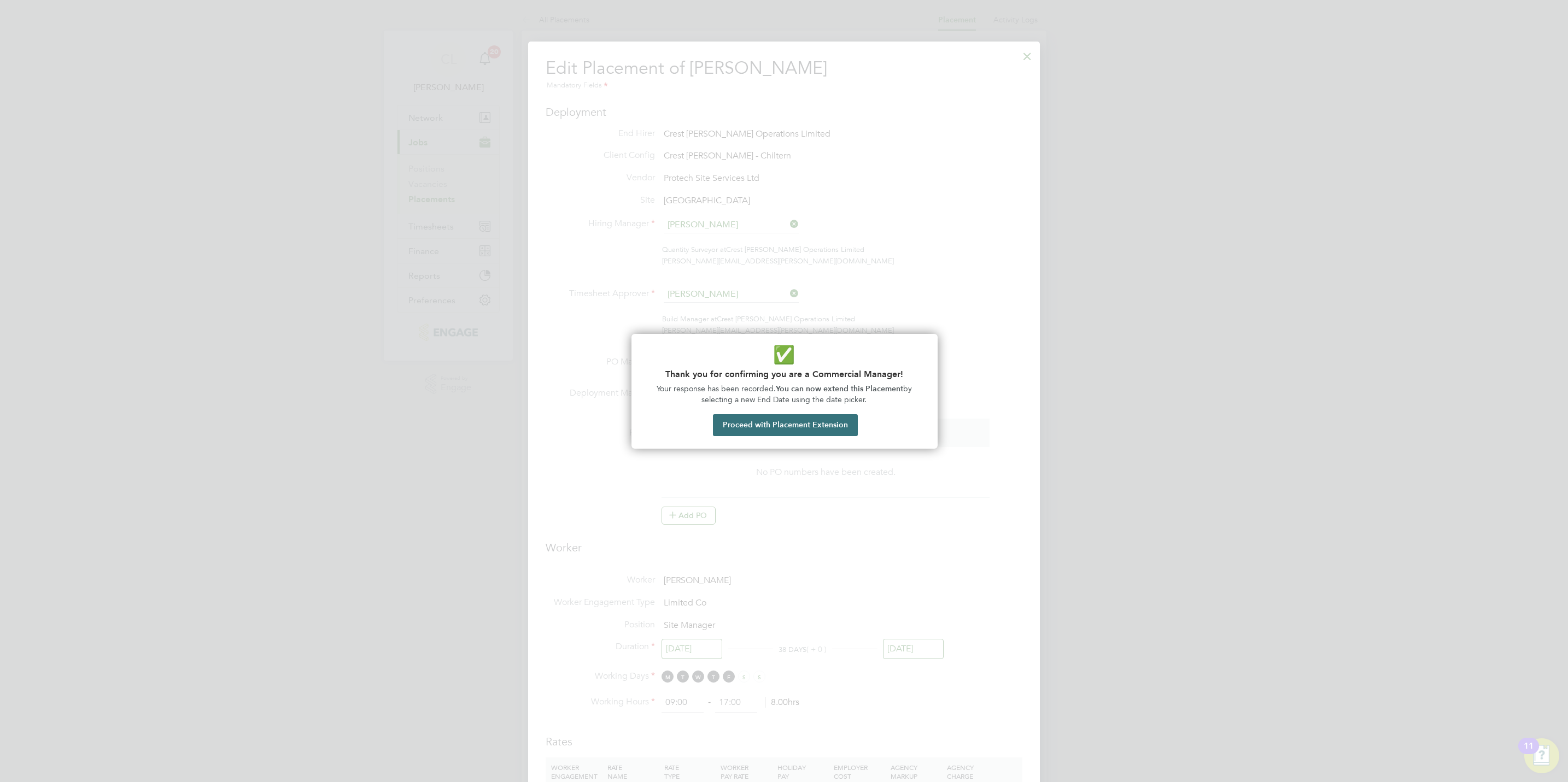
click at [774, 423] on button "Proceed with Placement Extension" at bounding box center [785, 425] width 145 height 22
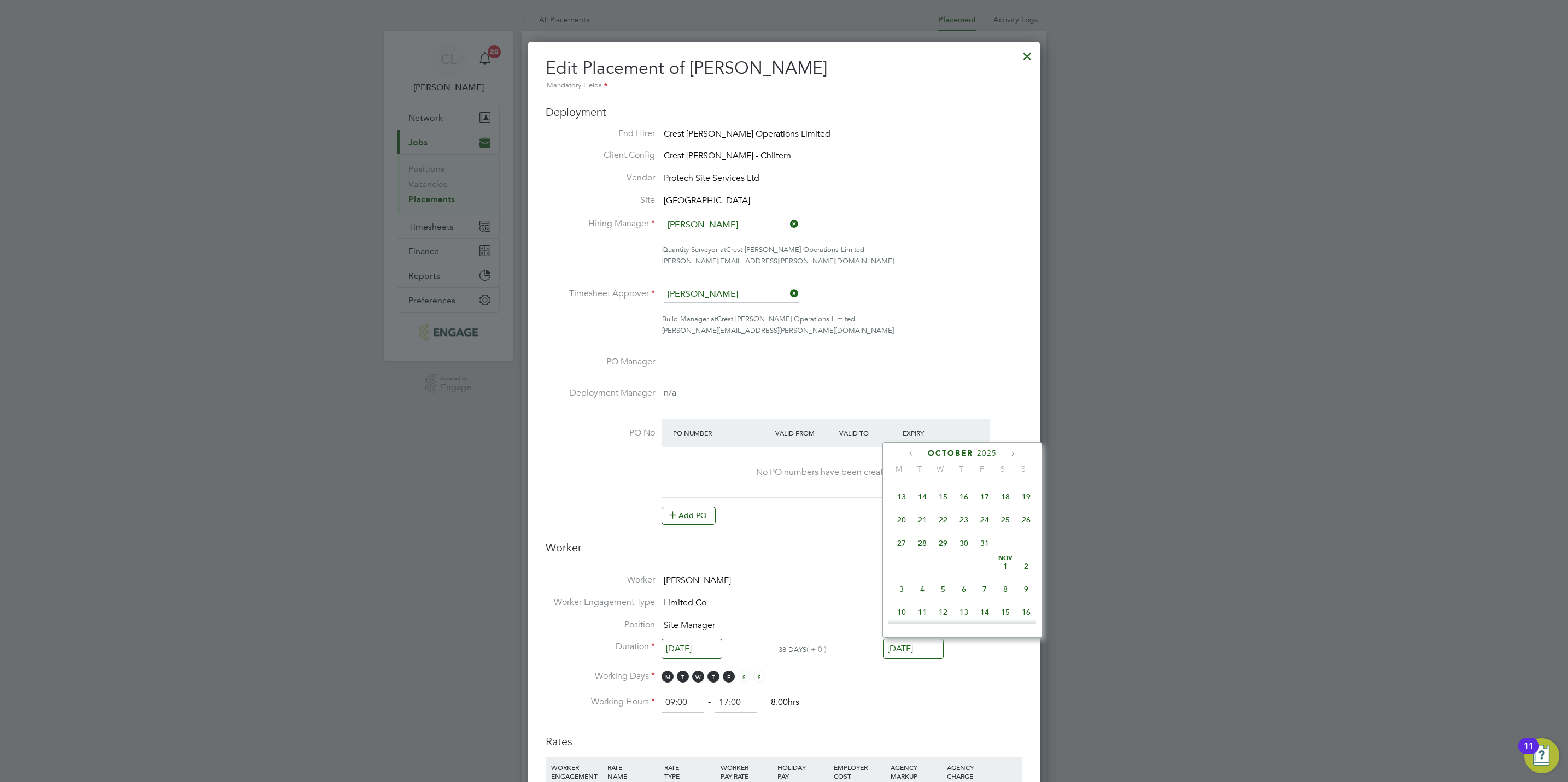
click at [996, 542] on span at bounding box center [1005, 543] width 21 height 21
click at [989, 553] on span "31" at bounding box center [985, 543] width 21 height 21
type input "31 Oct 2025"
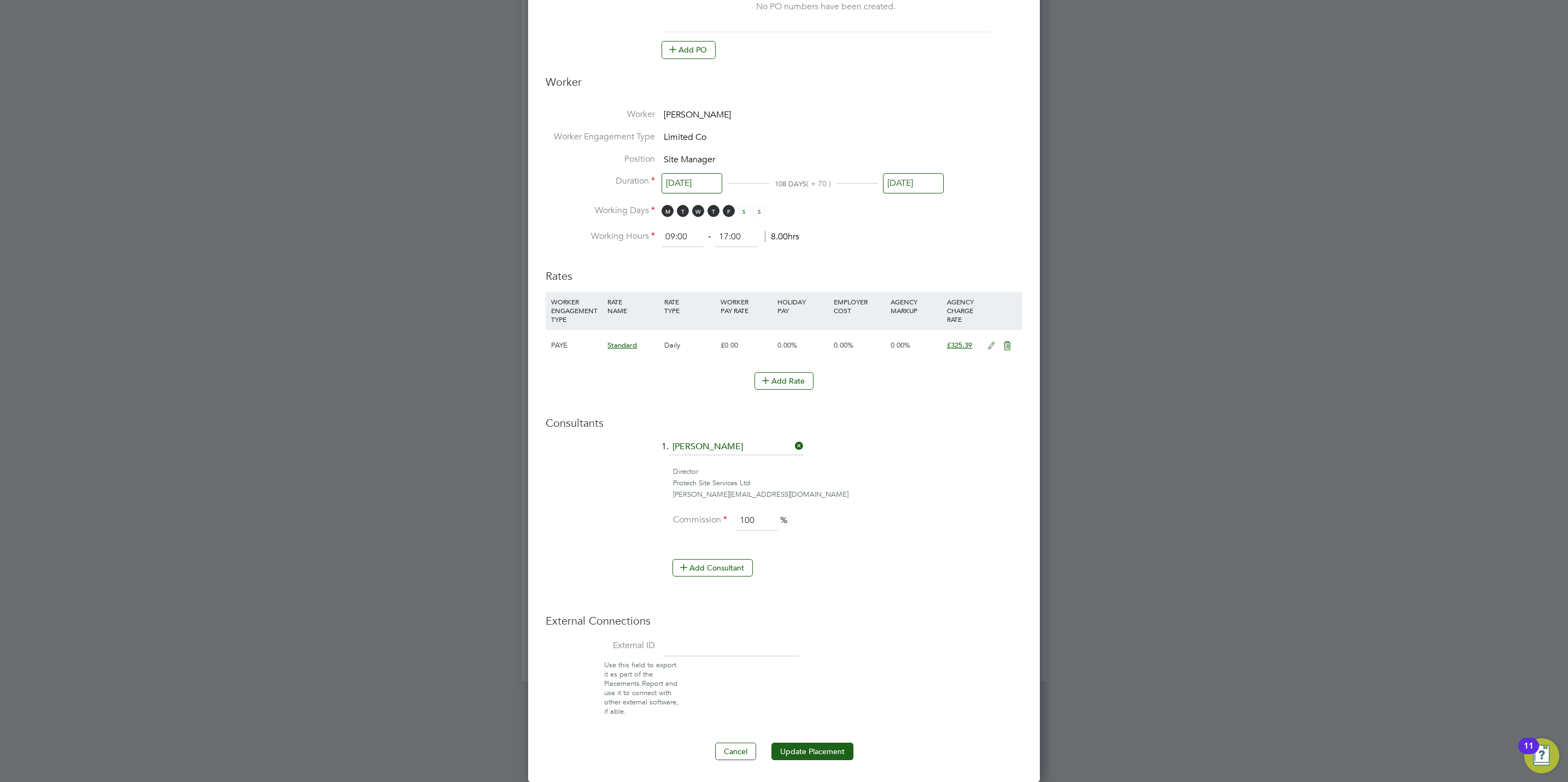
click at [850, 774] on div "Edit Placement of Brynmor Willis Mandatory Fields Deployment End Hirer Crest Ni…" at bounding box center [784, 179] width 512 height 1206
click at [835, 756] on button "Update Placement" at bounding box center [812, 751] width 82 height 17
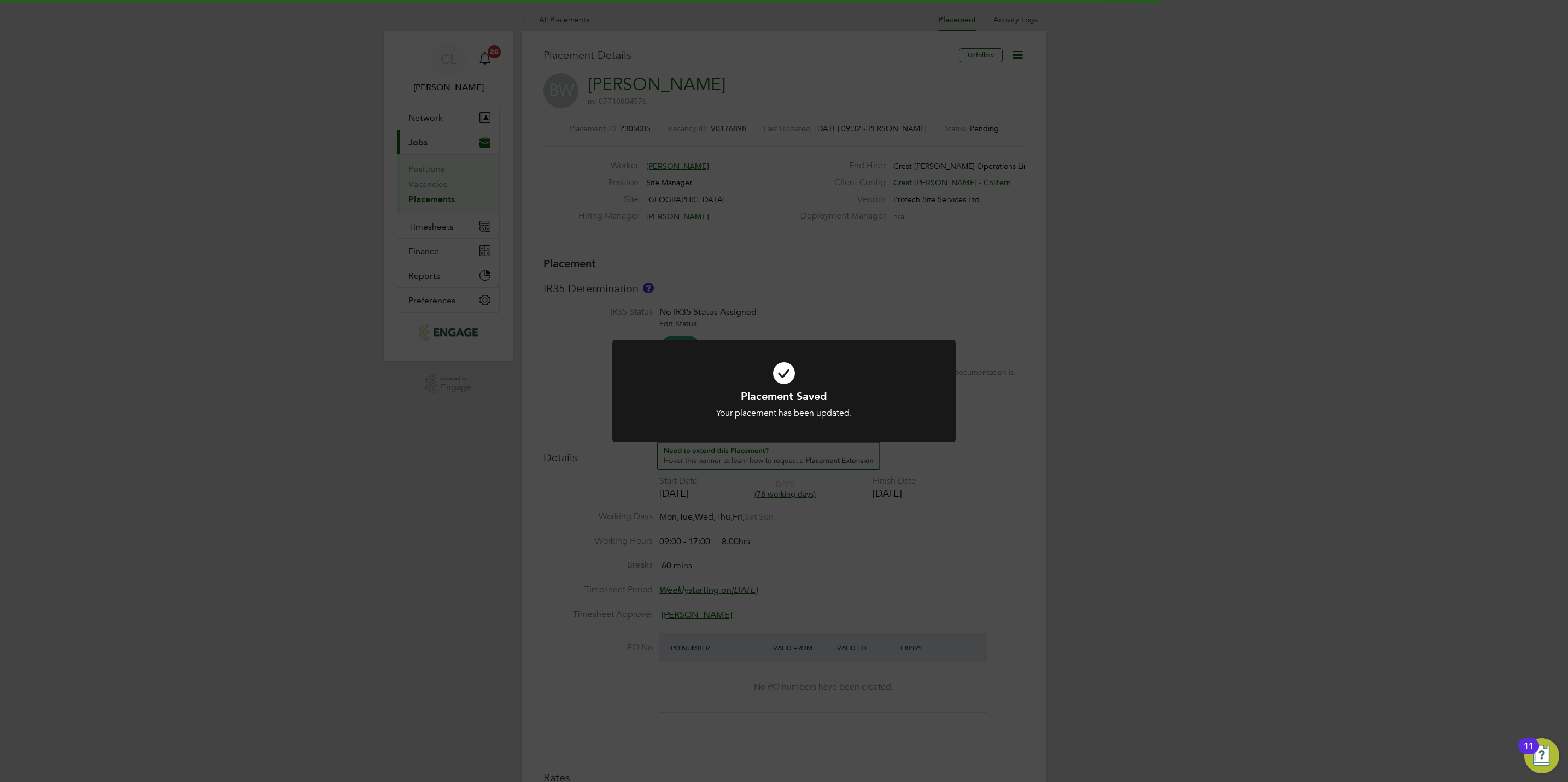
click at [983, 500] on div "Placement Saved Your placement has been updated. Cancel Okay" at bounding box center [784, 391] width 1568 height 782
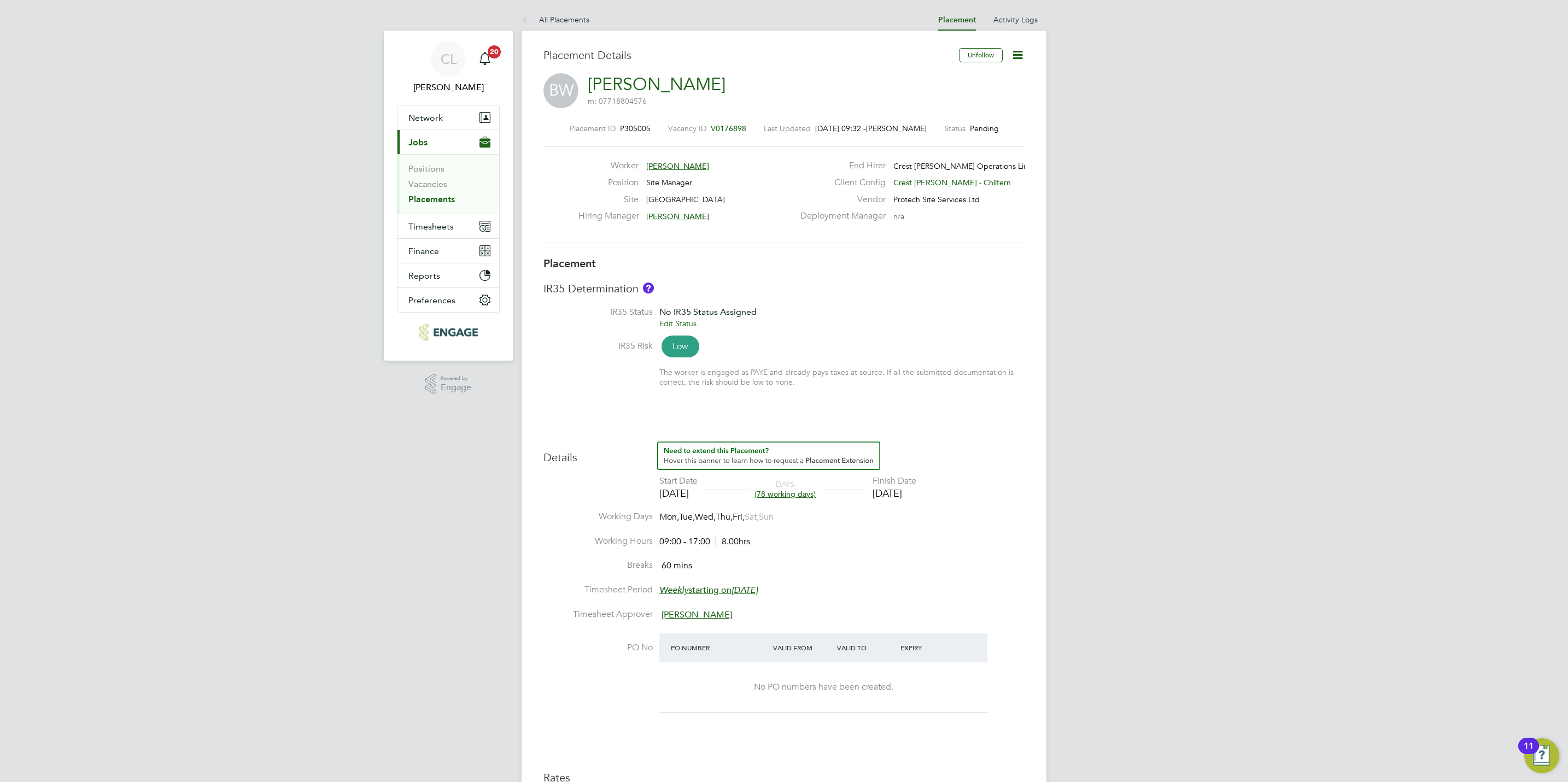
click at [983, 500] on li "Start Date 16 Jul 2025 DAYS (78 working days) Finish Date 31 Oct 2025" at bounding box center [784, 492] width 481 height 36
click at [727, 133] on span "V0176898" at bounding box center [728, 128] width 36 height 10
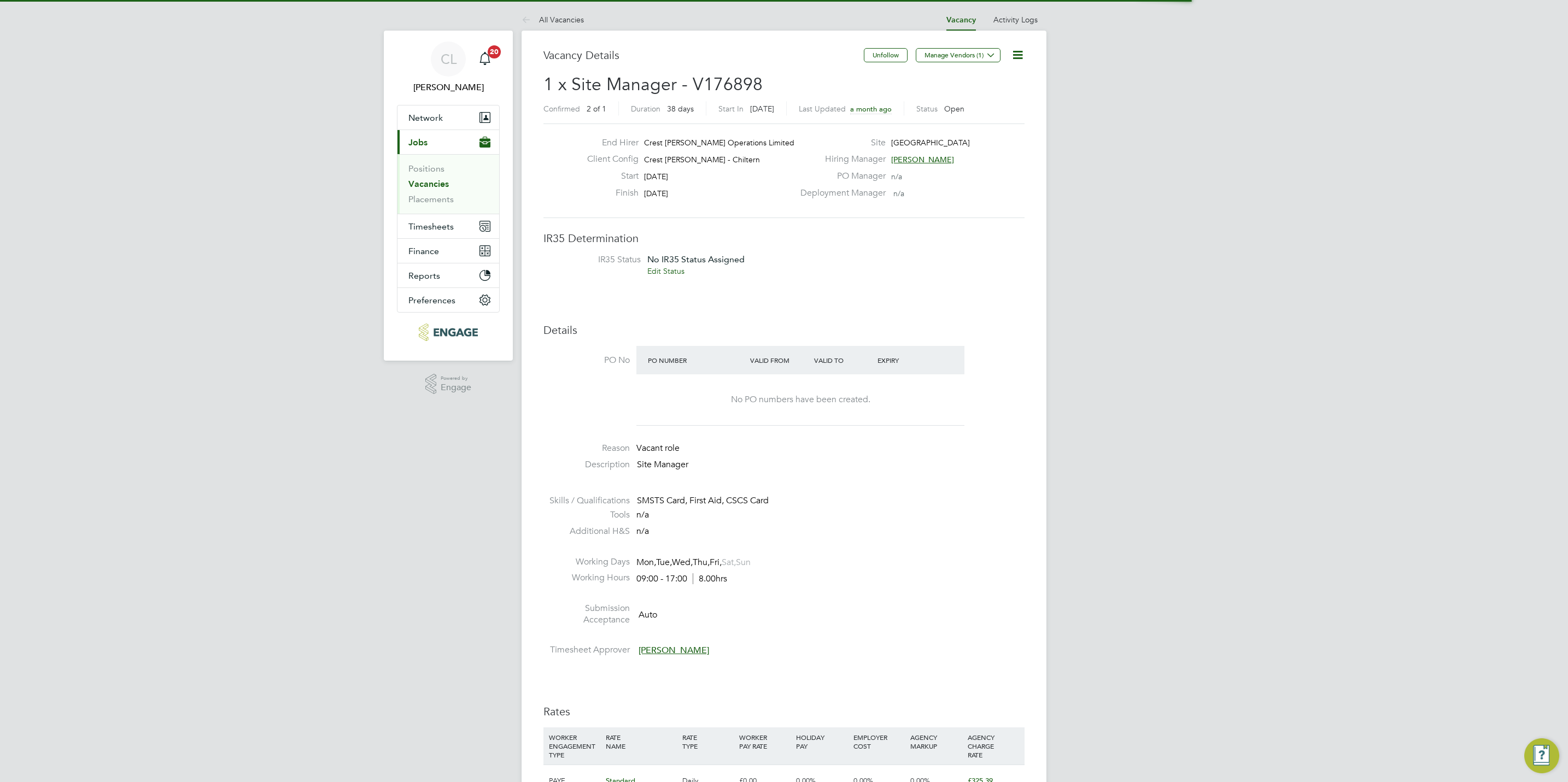
scroll to position [18, 95]
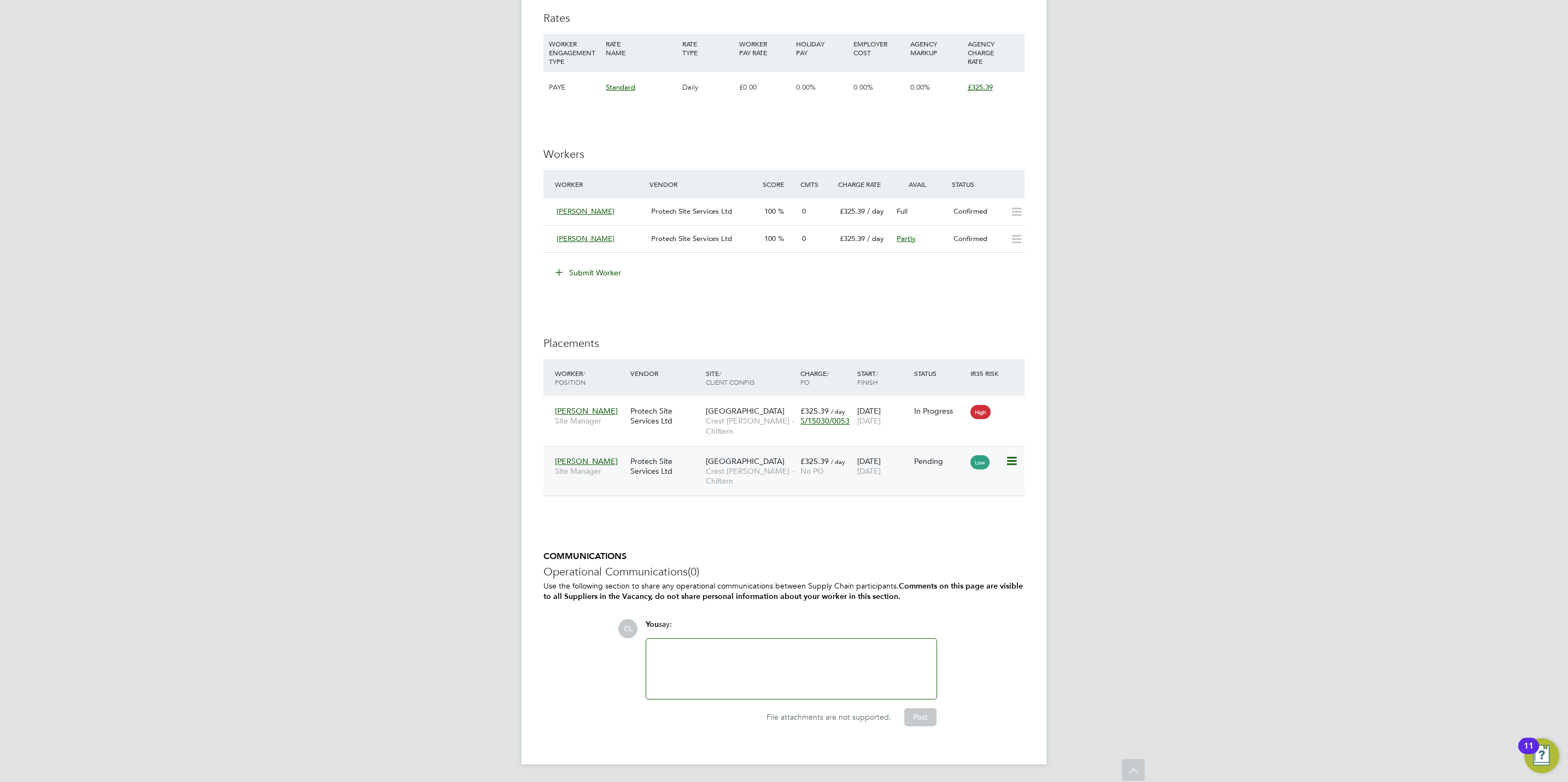
click at [1013, 459] on icon at bounding box center [1010, 462] width 11 height 13
click at [925, 529] on li "Start" at bounding box center [960, 531] width 113 height 15
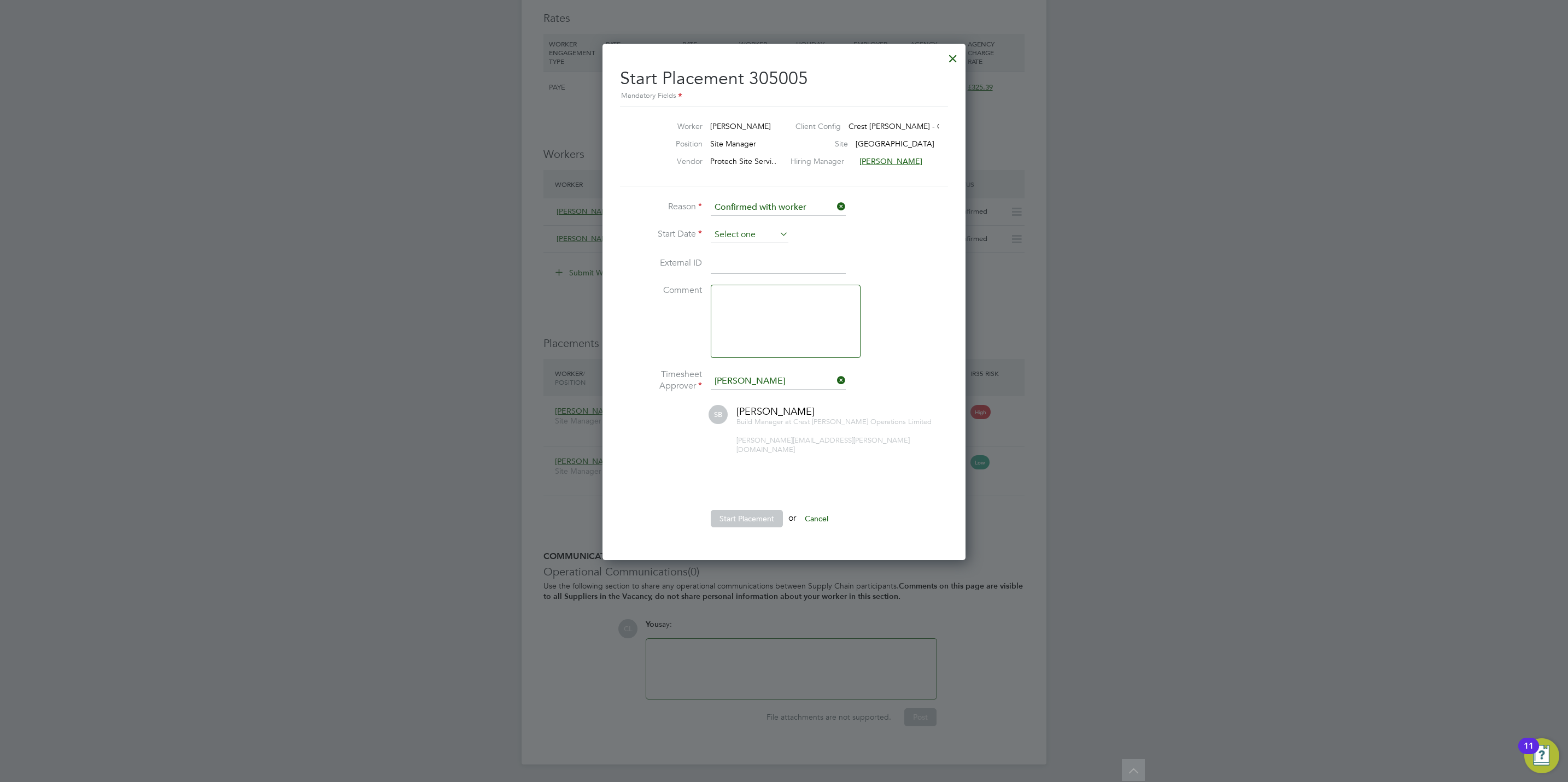
click at [740, 234] on input at bounding box center [749, 235] width 78 height 16
click at [748, 294] on span "16" at bounding box center [749, 290] width 21 height 21
type input "16 Sep 2025"
click at [760, 510] on button "Start Placement" at bounding box center [746, 518] width 72 height 17
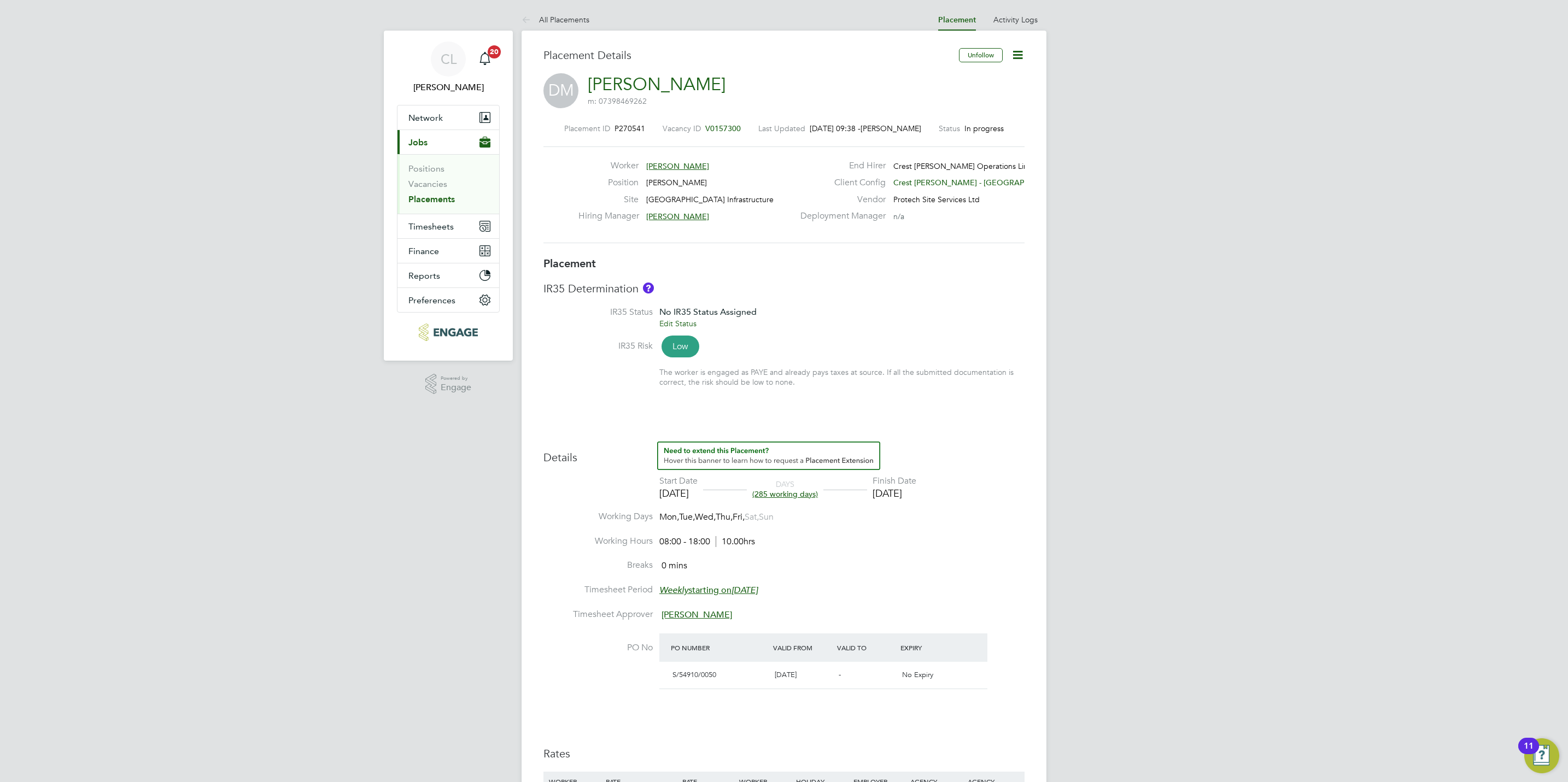
click at [721, 133] on span "V0157300" at bounding box center [722, 128] width 36 height 10
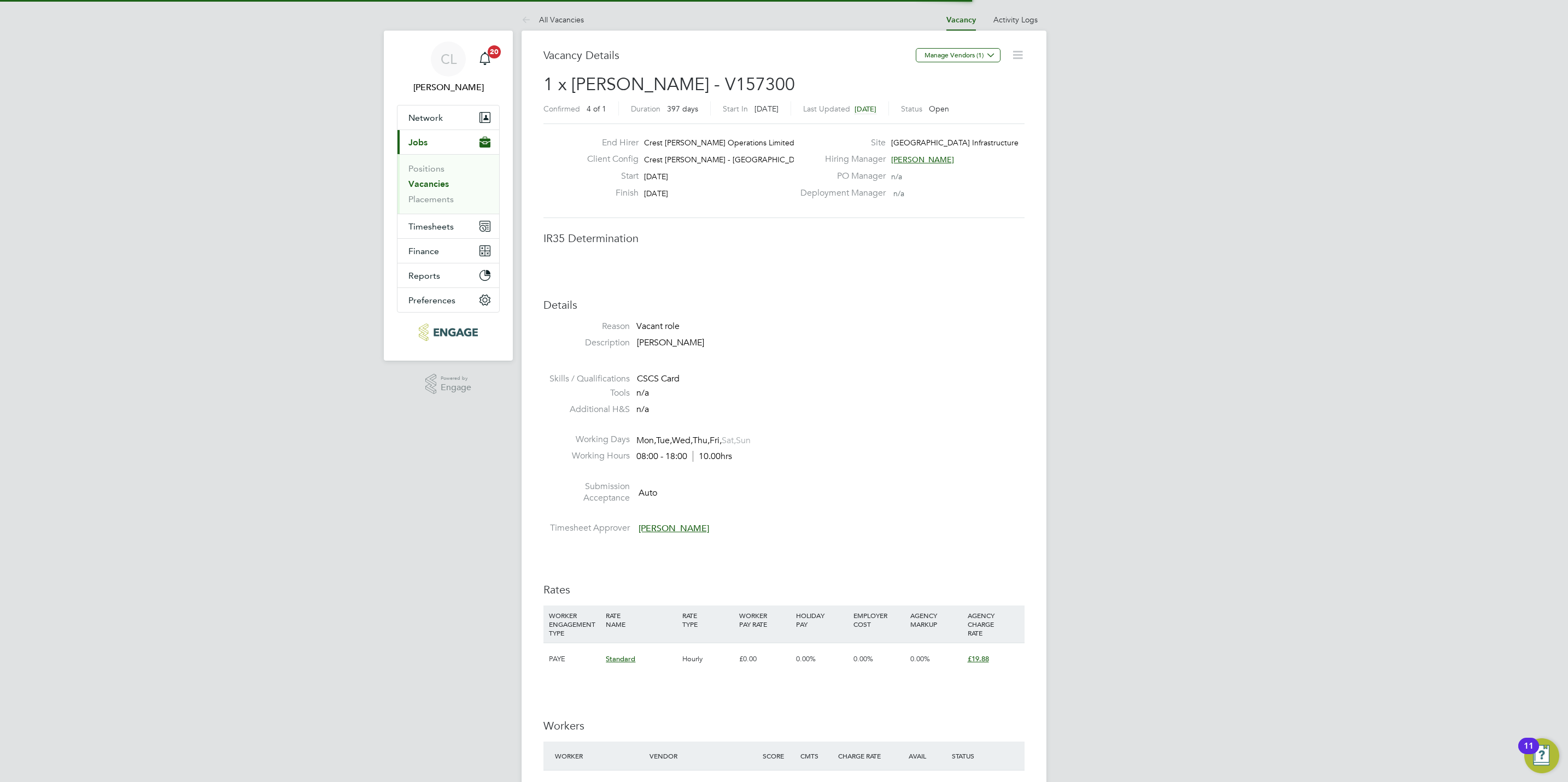
scroll to position [6, 6]
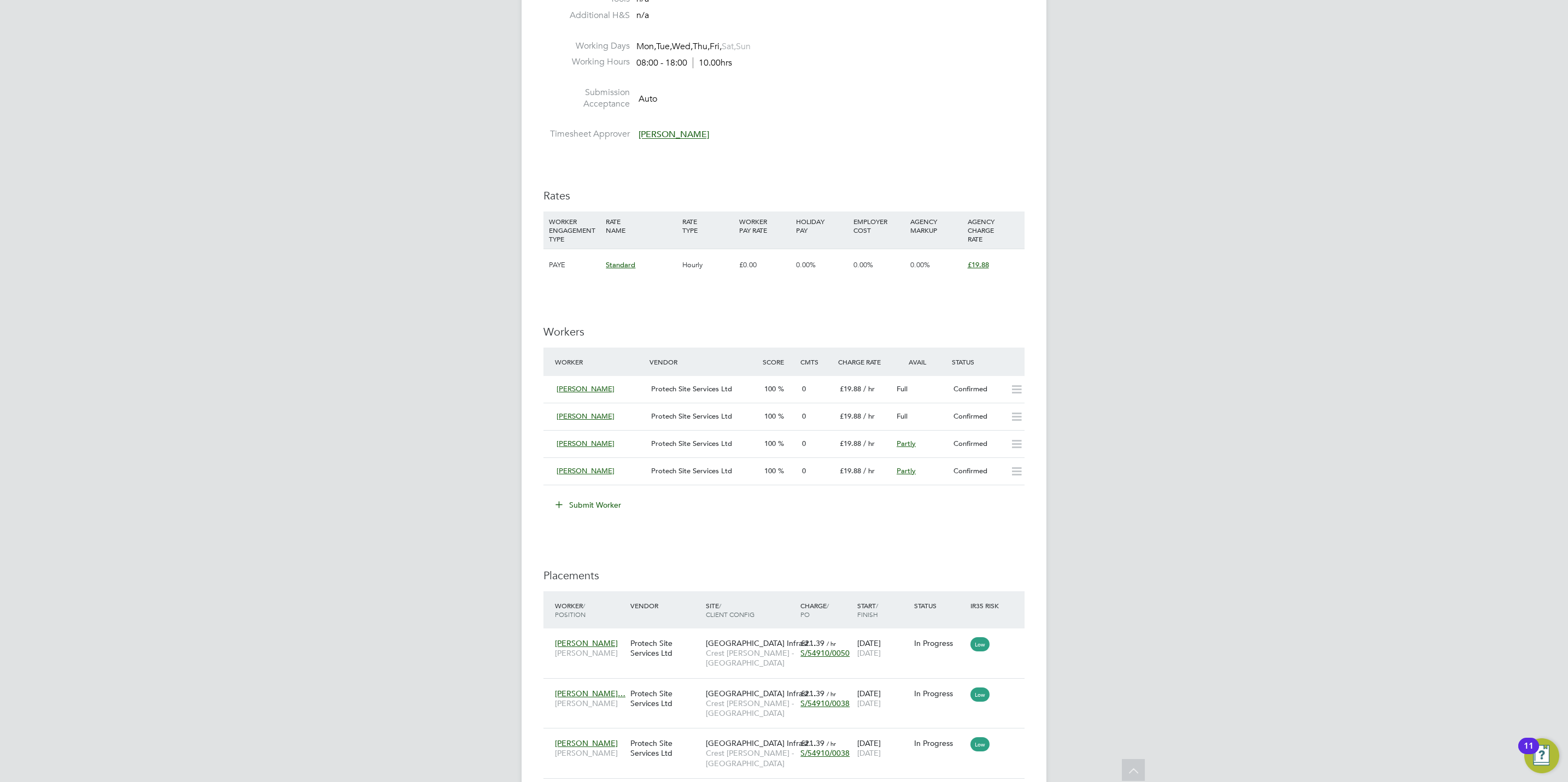
click at [597, 509] on button "Submit Worker" at bounding box center [588, 505] width 82 height 17
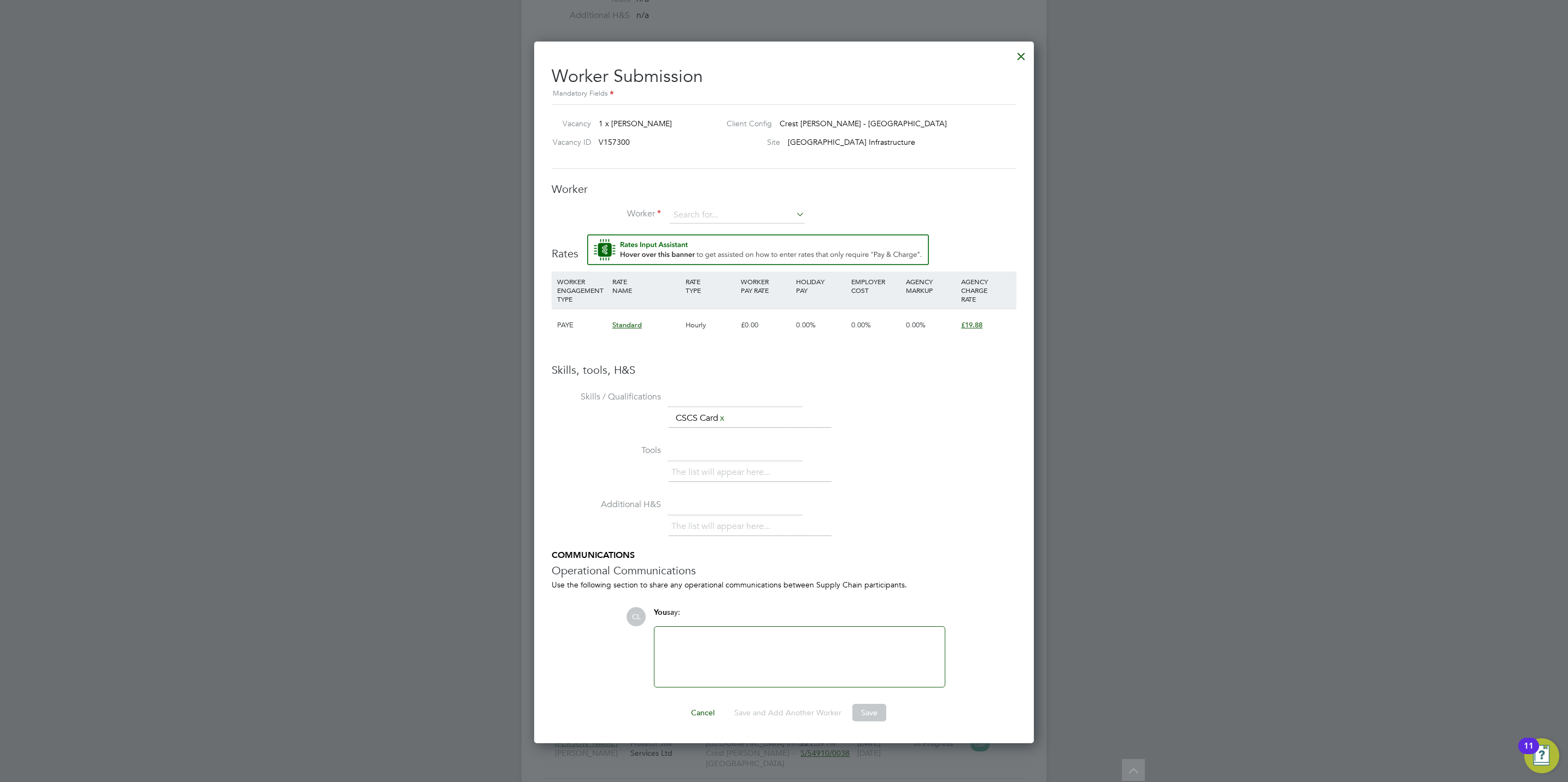
click at [701, 186] on h3 "Worker" at bounding box center [783, 189] width 465 height 14
click at [688, 216] on input at bounding box center [737, 214] width 135 height 16
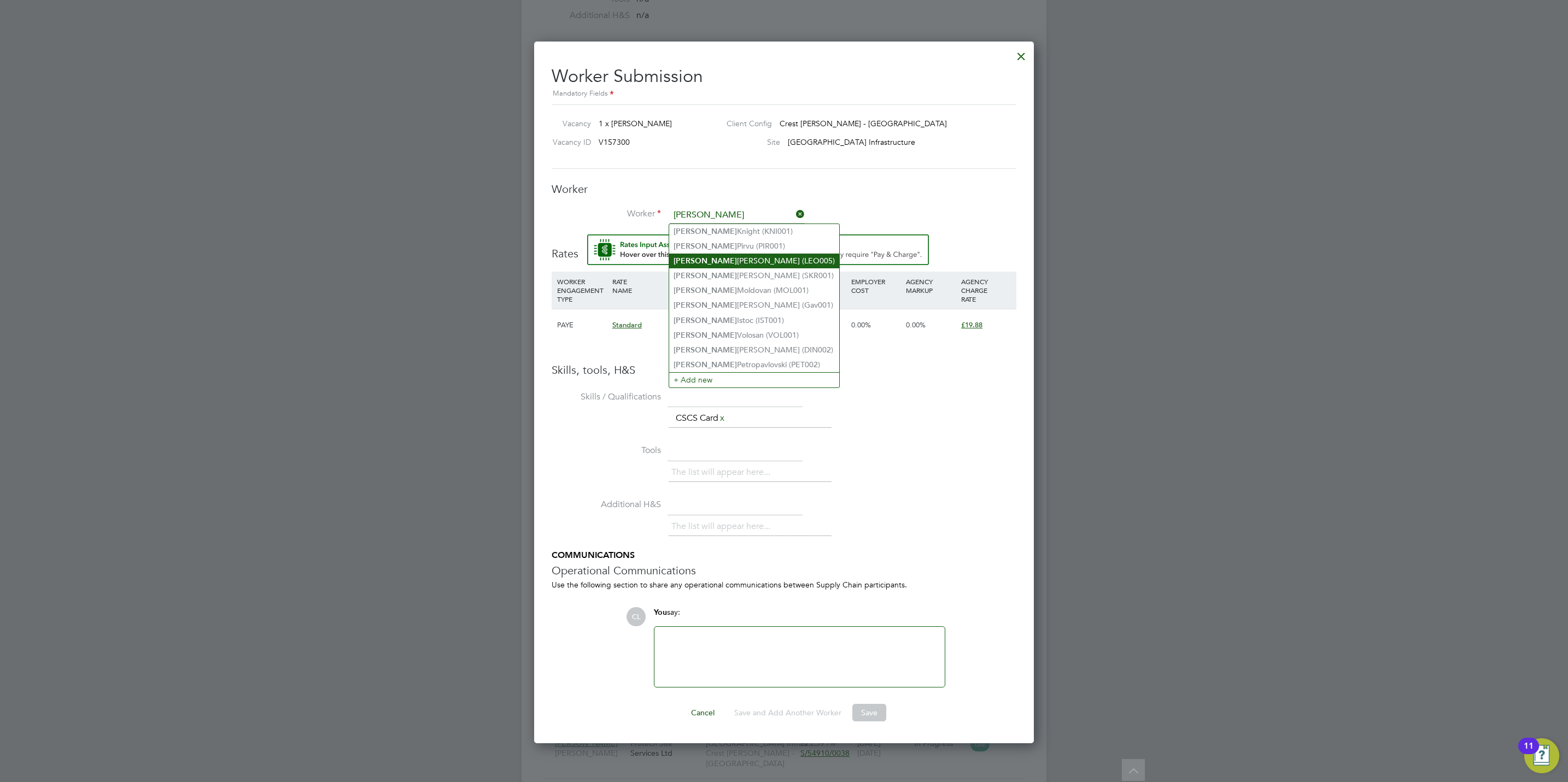
type input "adrian"
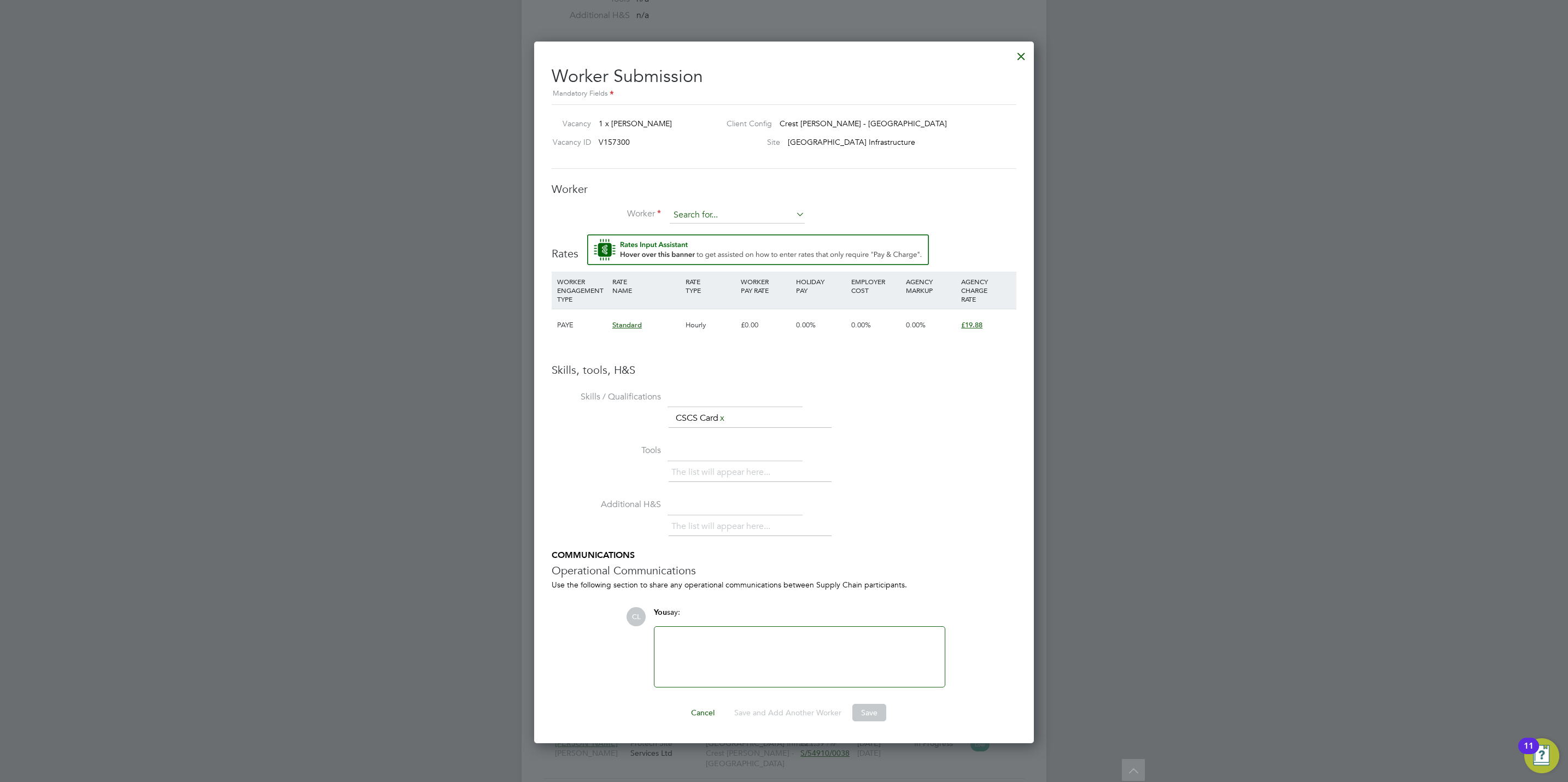
click at [737, 214] on input at bounding box center [737, 214] width 135 height 16
click at [757, 241] on li "Adrian S olomon (SOL001)" at bounding box center [757, 245] width 176 height 14
type input "Adrian Solomon (SOL001)"
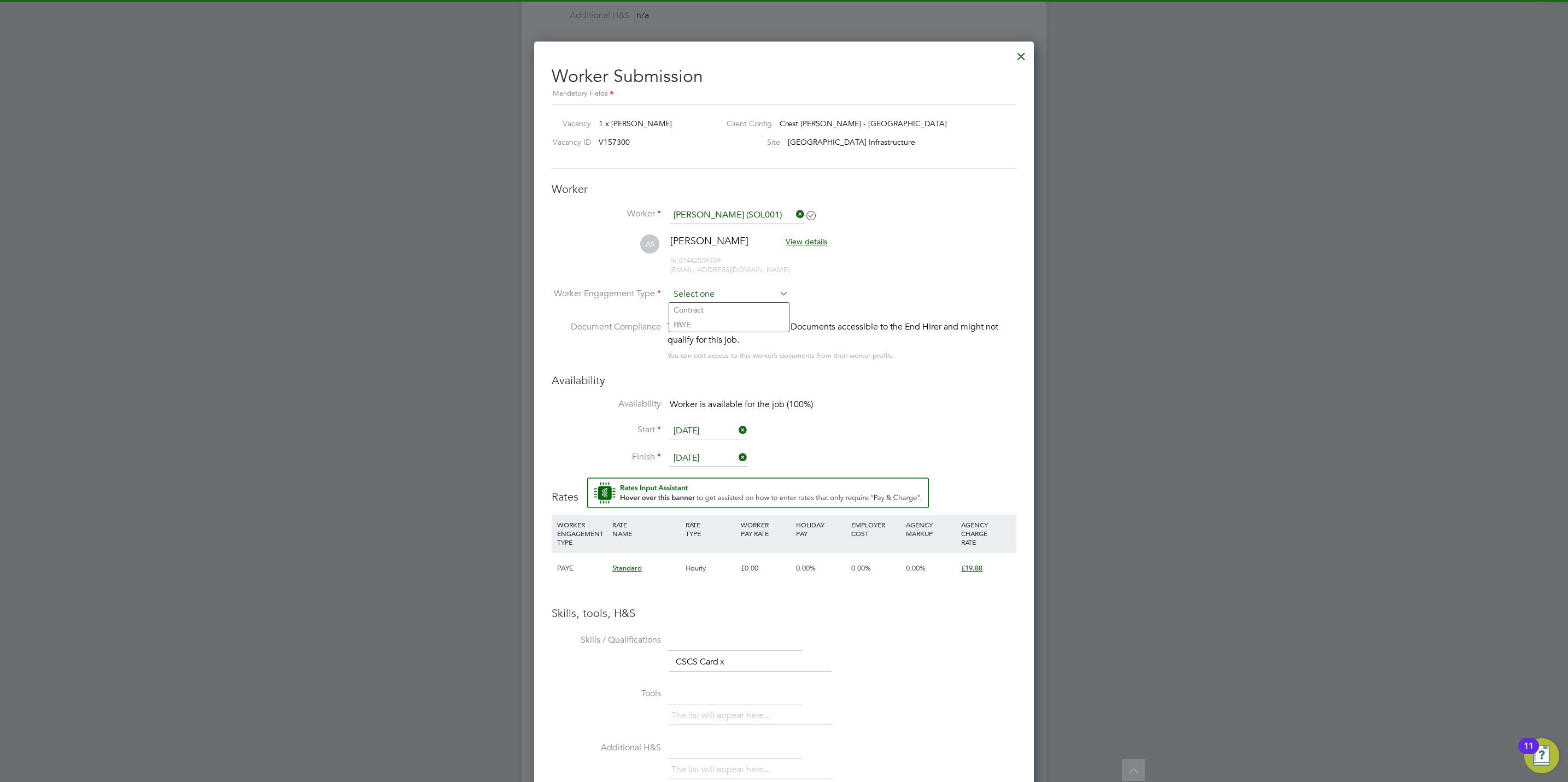
click at [719, 290] on input at bounding box center [728, 294] width 118 height 16
click at [719, 328] on li "PAYE" at bounding box center [729, 324] width 119 height 14
type input "PAYE"
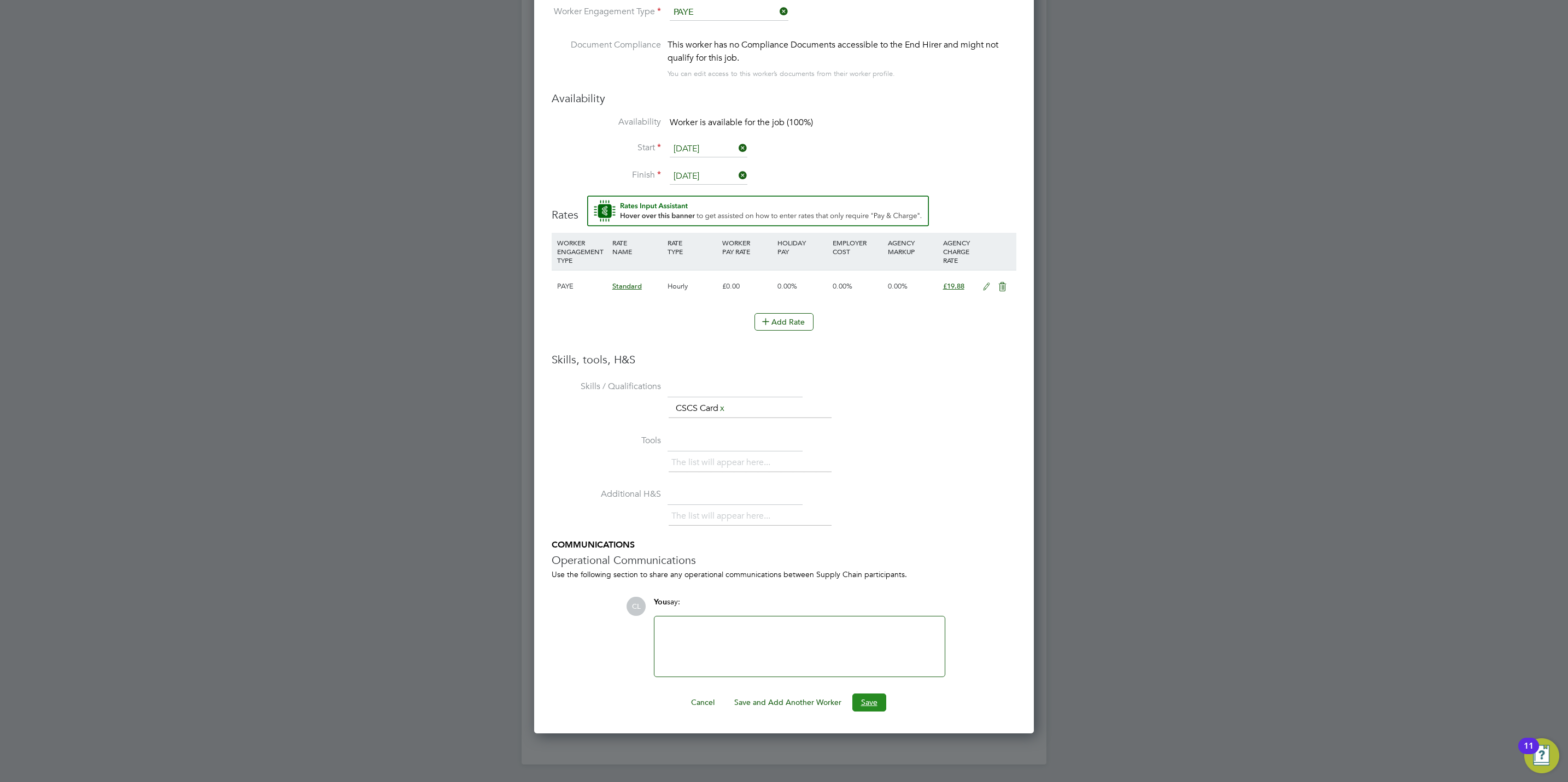
click at [869, 697] on button "Save" at bounding box center [869, 702] width 34 height 17
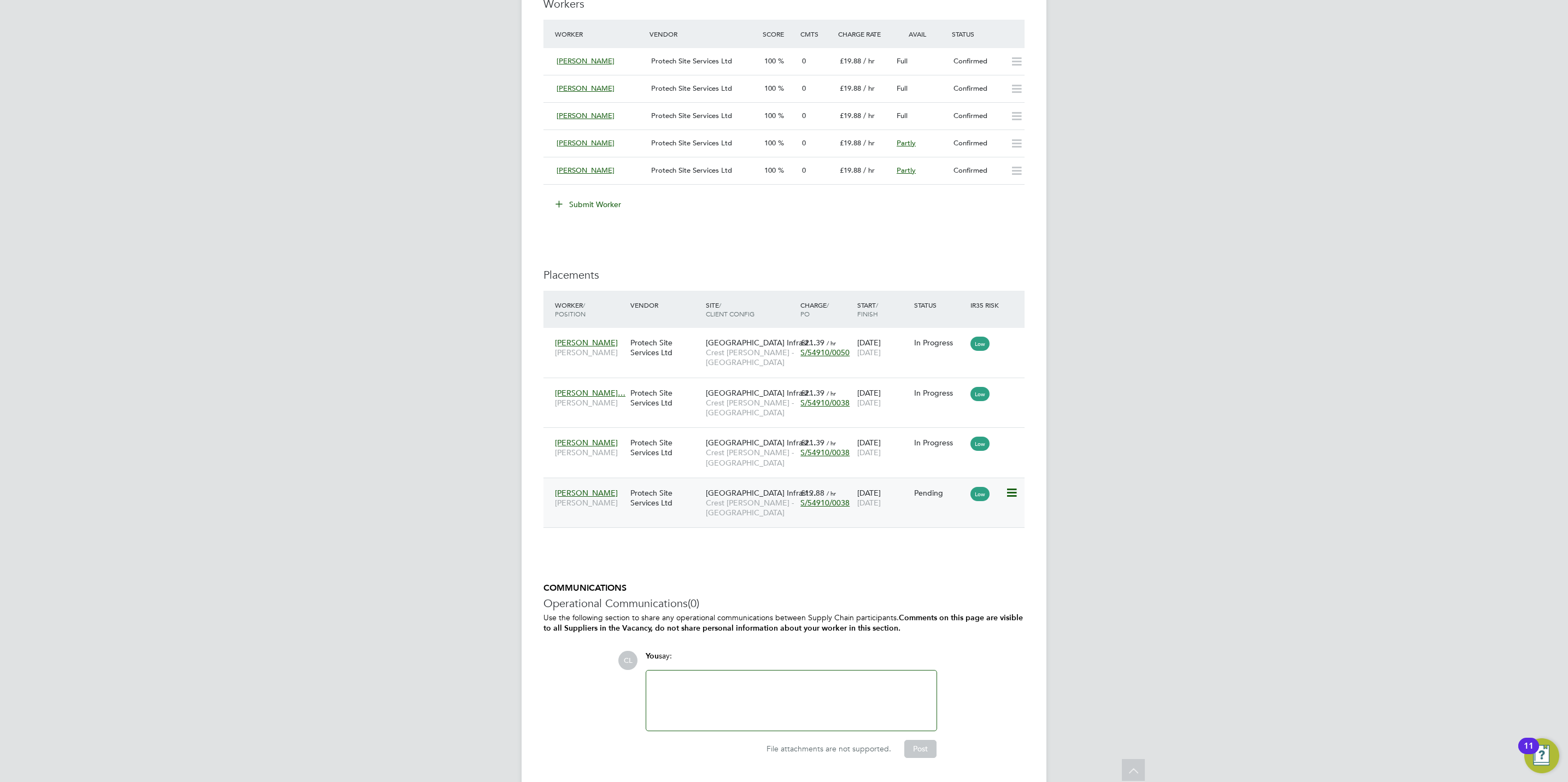
click at [1014, 497] on icon at bounding box center [1010, 493] width 11 height 13
click at [918, 563] on li "Start" at bounding box center [960, 565] width 113 height 15
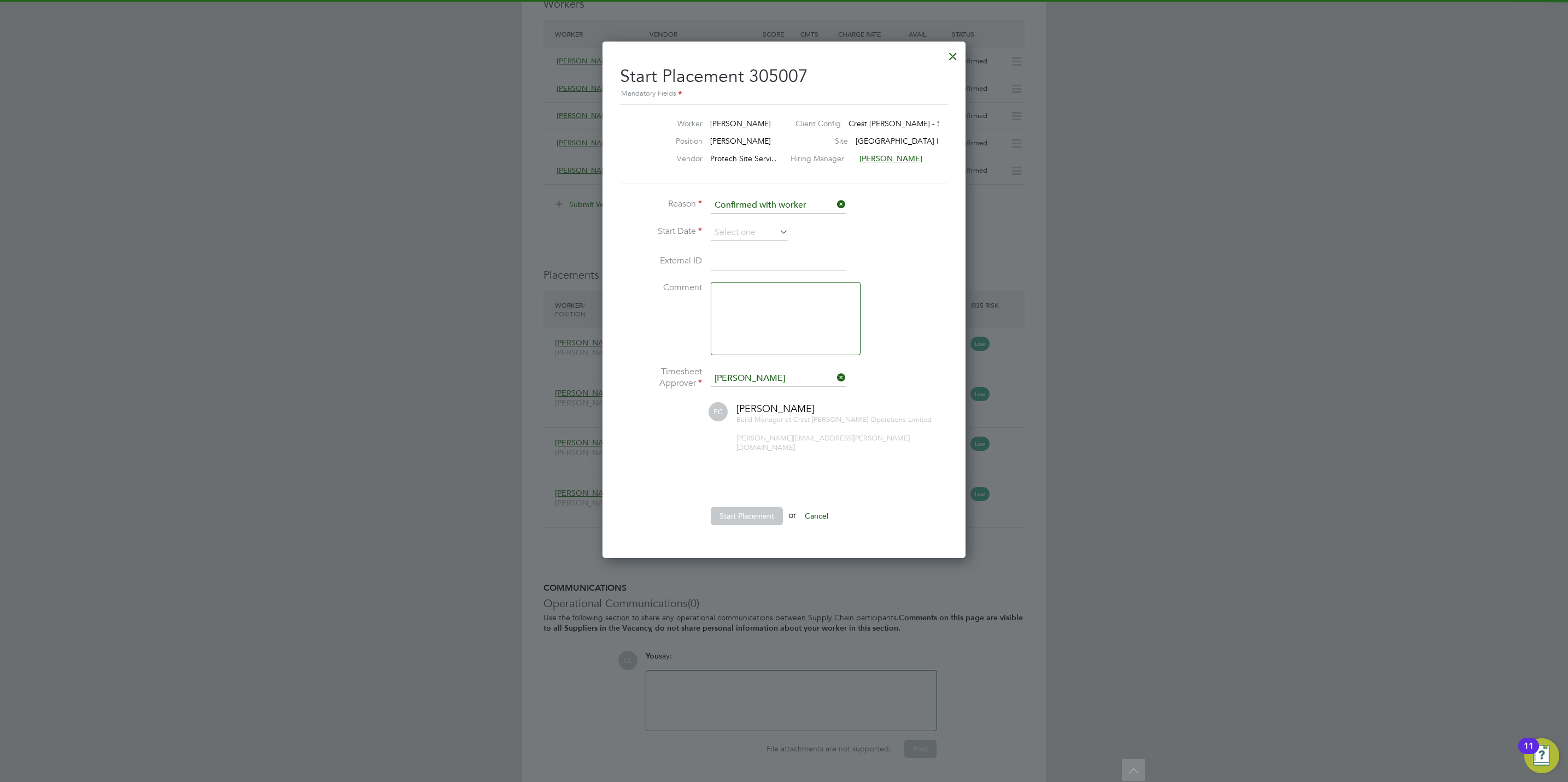
click at [921, 593] on div at bounding box center [784, 391] width 1568 height 782
click at [721, 221] on li "Reason Confirmed with worker" at bounding box center [784, 211] width 328 height 27
click at [723, 227] on input at bounding box center [749, 233] width 78 height 16
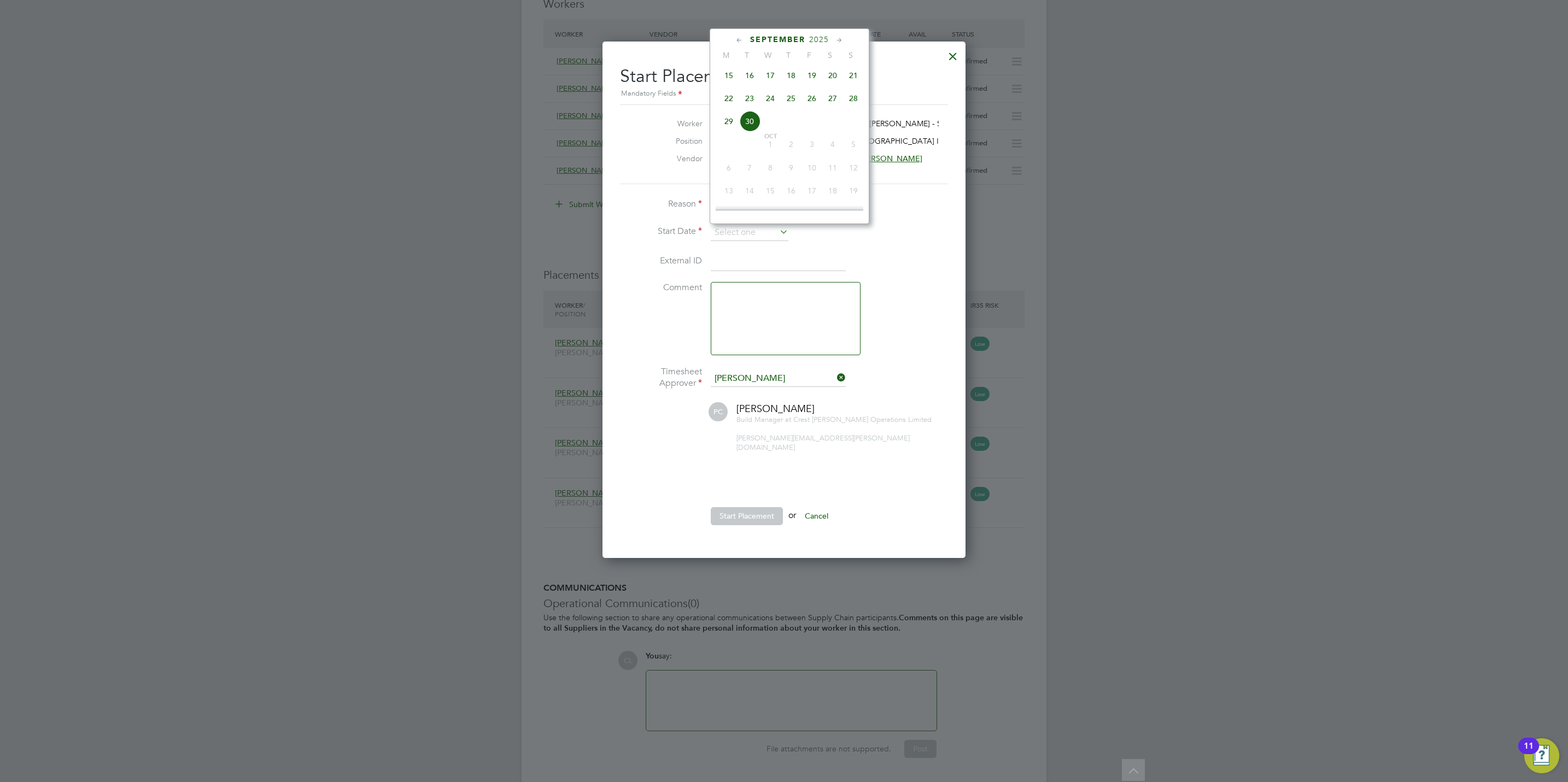
click at [730, 107] on span "22" at bounding box center [729, 99] width 21 height 21
type input "[DATE]"
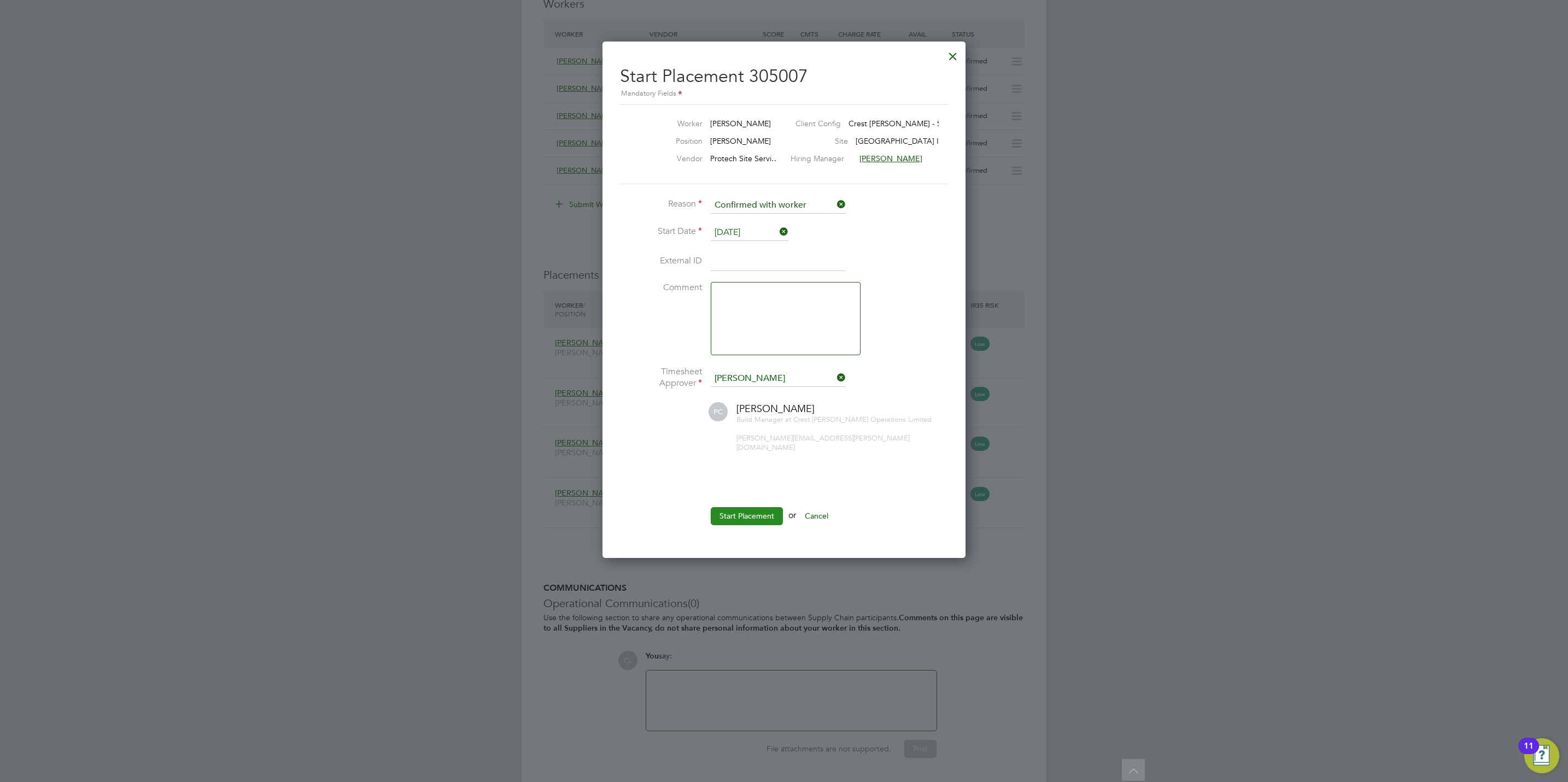
click at [746, 507] on button "Start Placement" at bounding box center [746, 516] width 72 height 17
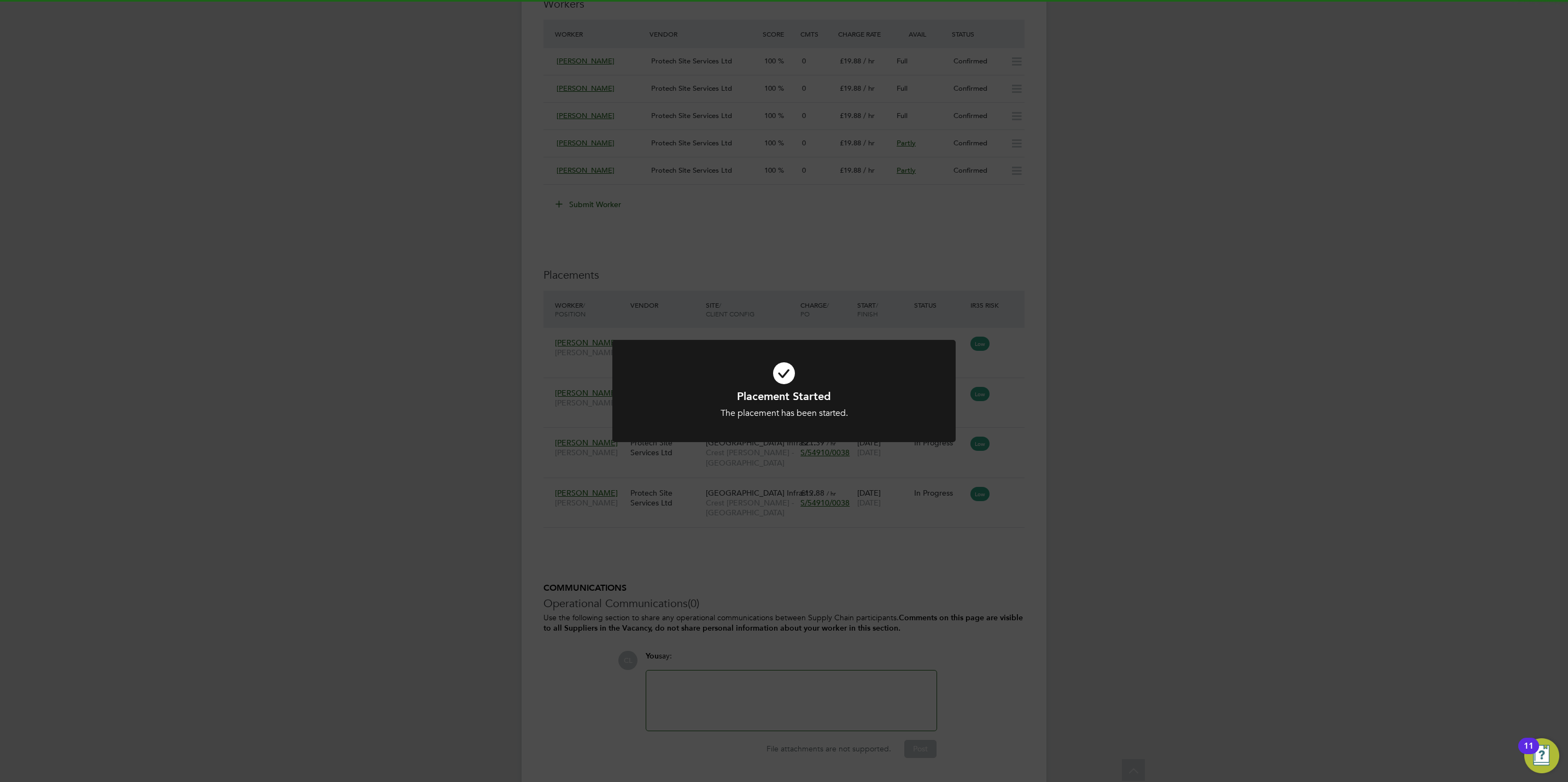
click at [757, 597] on div "Placement Started The placement has been started. Cancel Okay" at bounding box center [784, 391] width 1568 height 782
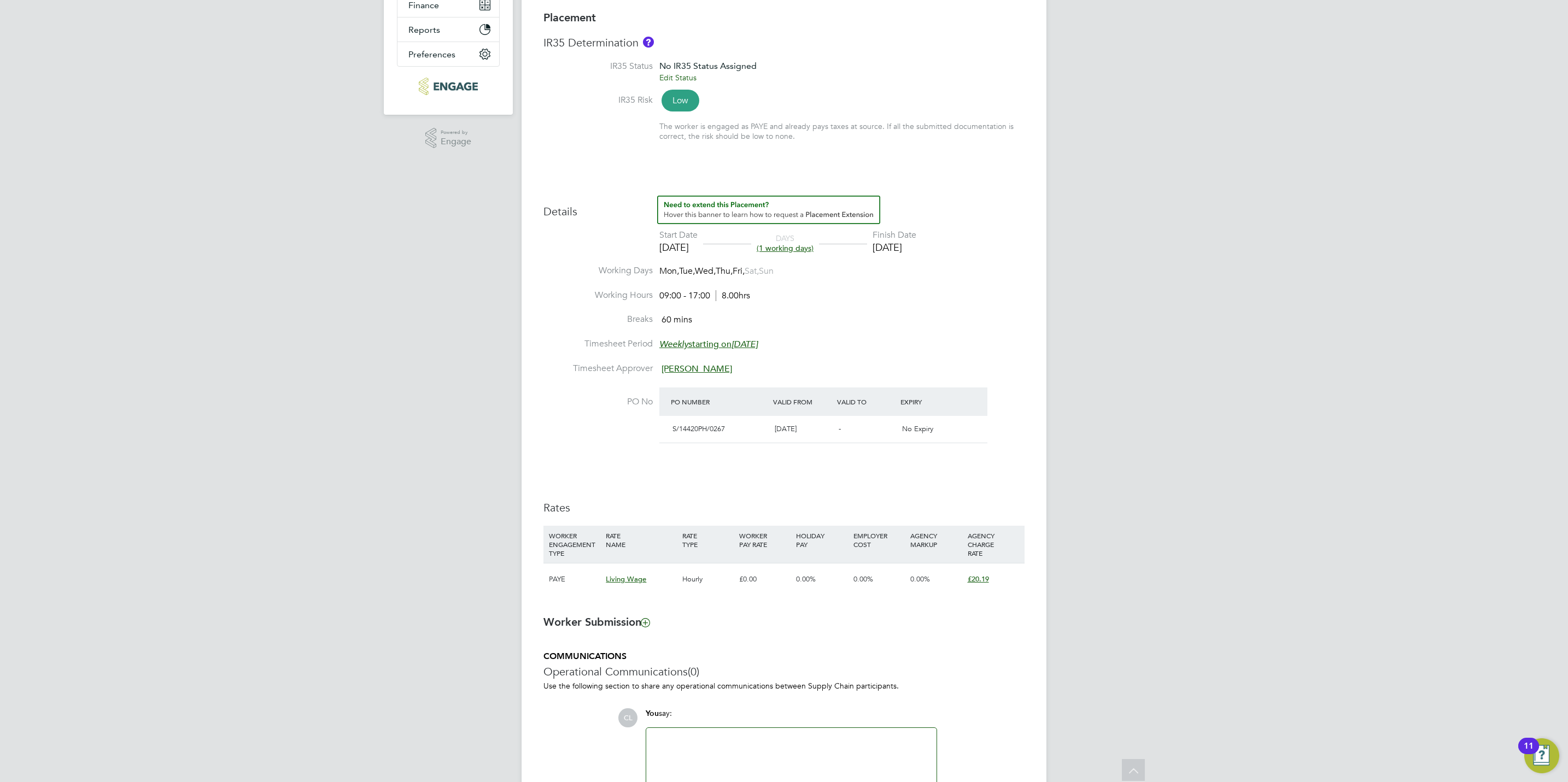
scroll to position [114, 0]
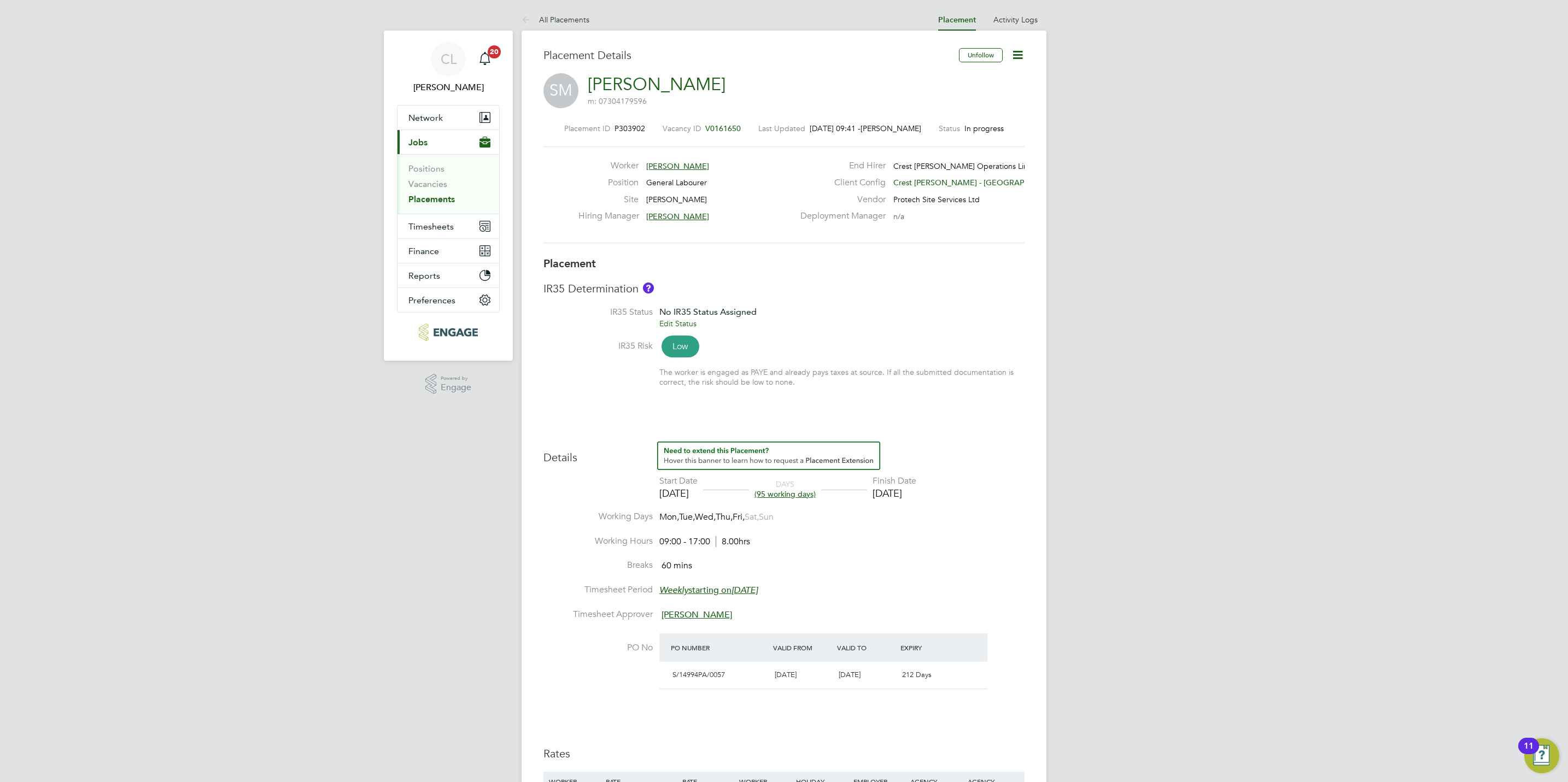
click at [735, 129] on span "V0161650" at bounding box center [722, 128] width 36 height 10
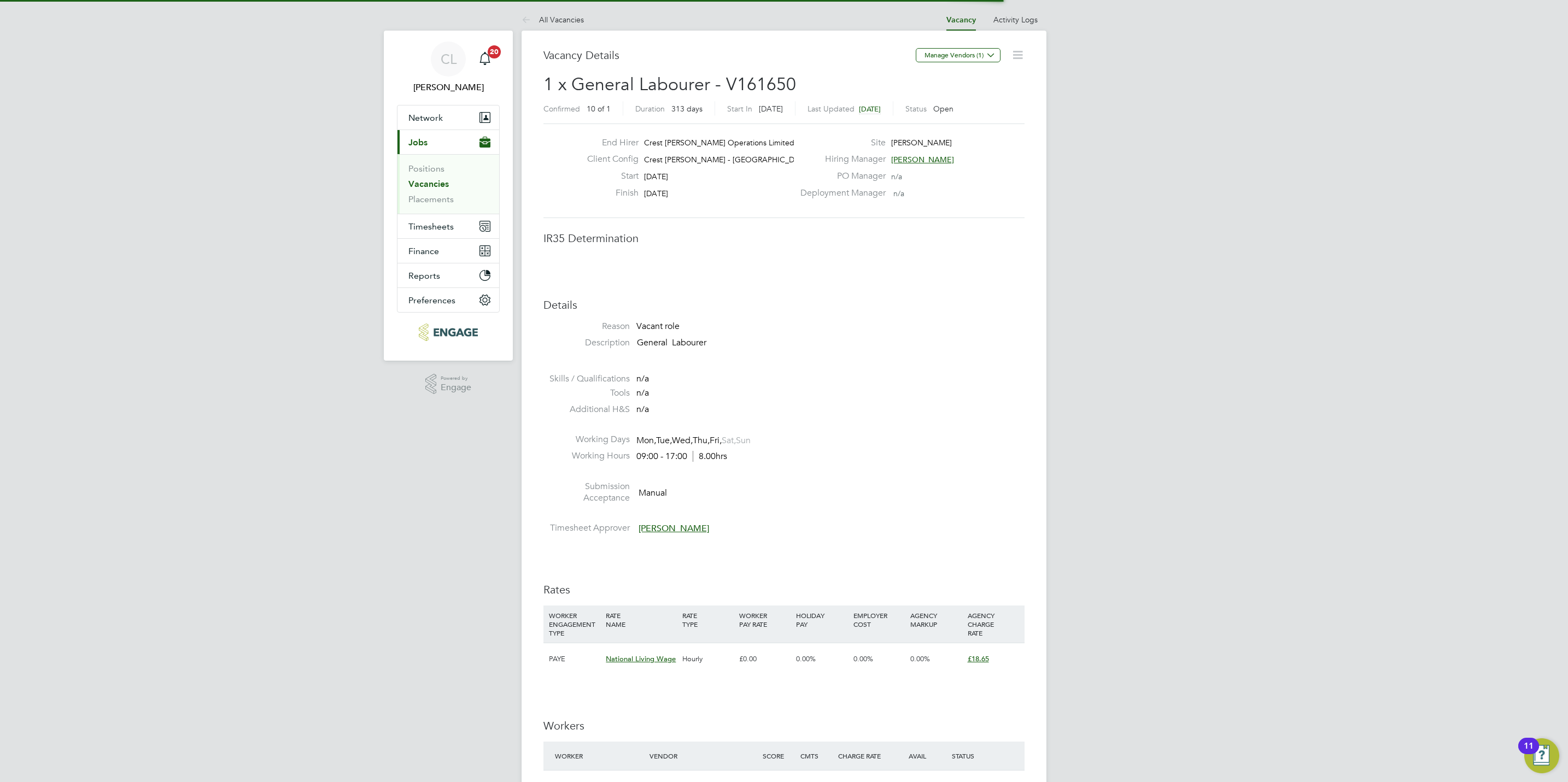
scroll to position [6, 6]
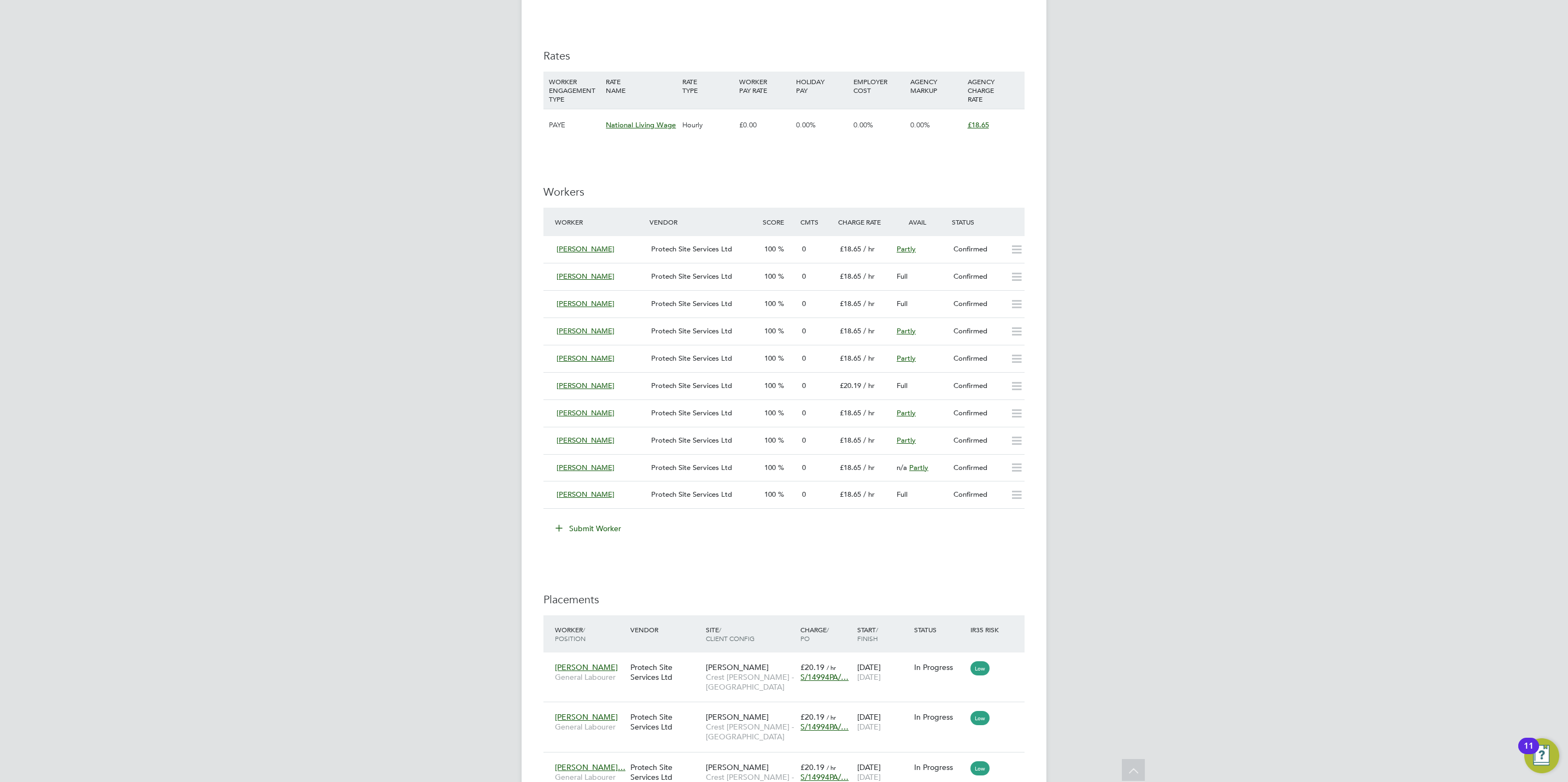
click at [610, 530] on button "Submit Worker" at bounding box center [588, 529] width 82 height 17
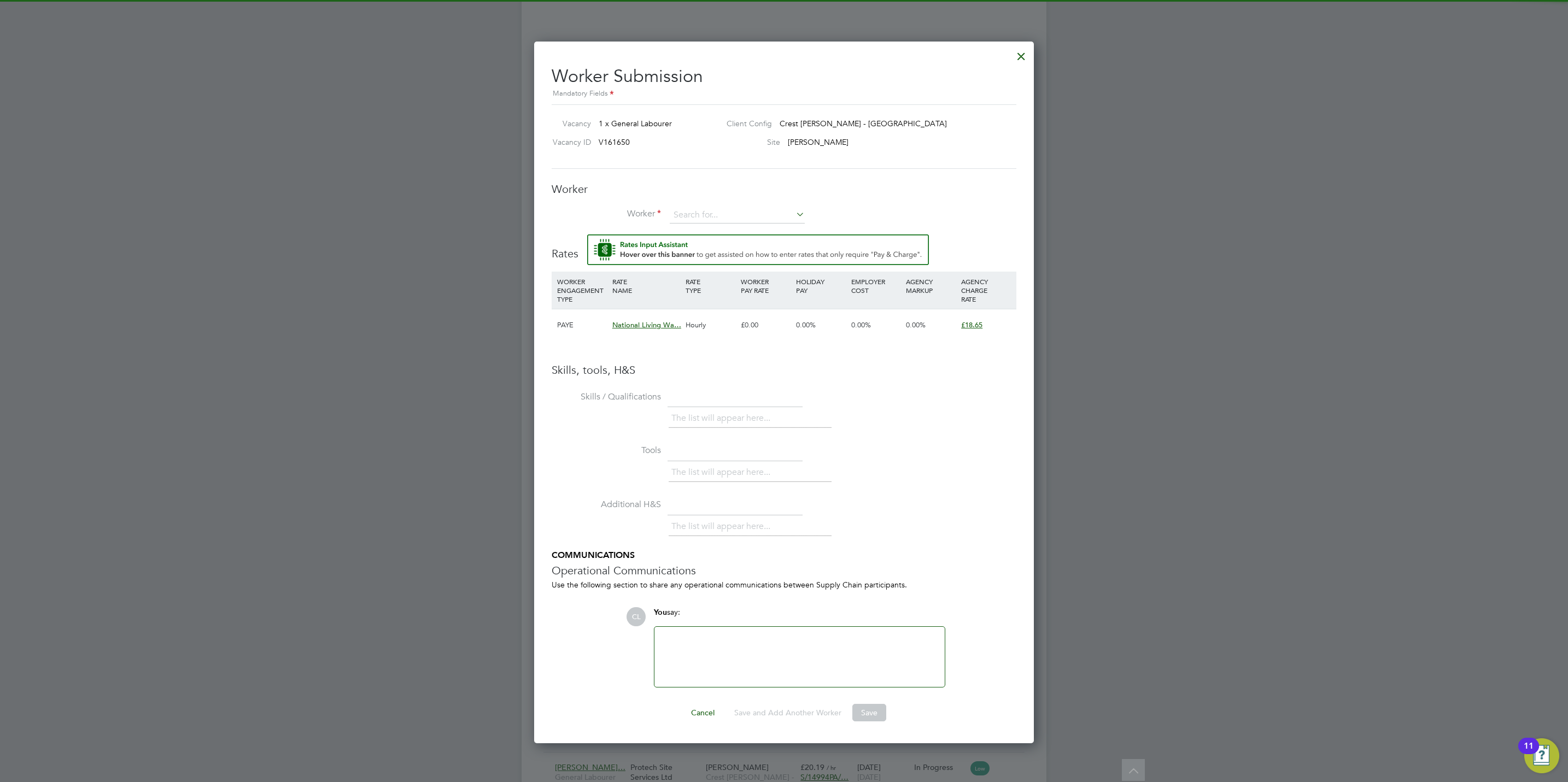
click at [949, 505] on li "Additional H&S The list will appear here..." at bounding box center [783, 522] width 465 height 54
click at [705, 203] on div "Worker Worker Worker Engagement Type" at bounding box center [783, 208] width 465 height 53
click at [729, 206] on div "Worker Worker Worker Engagement Type" at bounding box center [783, 208] width 465 height 53
click at [735, 212] on input at bounding box center [737, 214] width 135 height 16
click at [718, 270] on li "[PERSON_NAME] (AHM001)" at bounding box center [756, 275] width 173 height 14
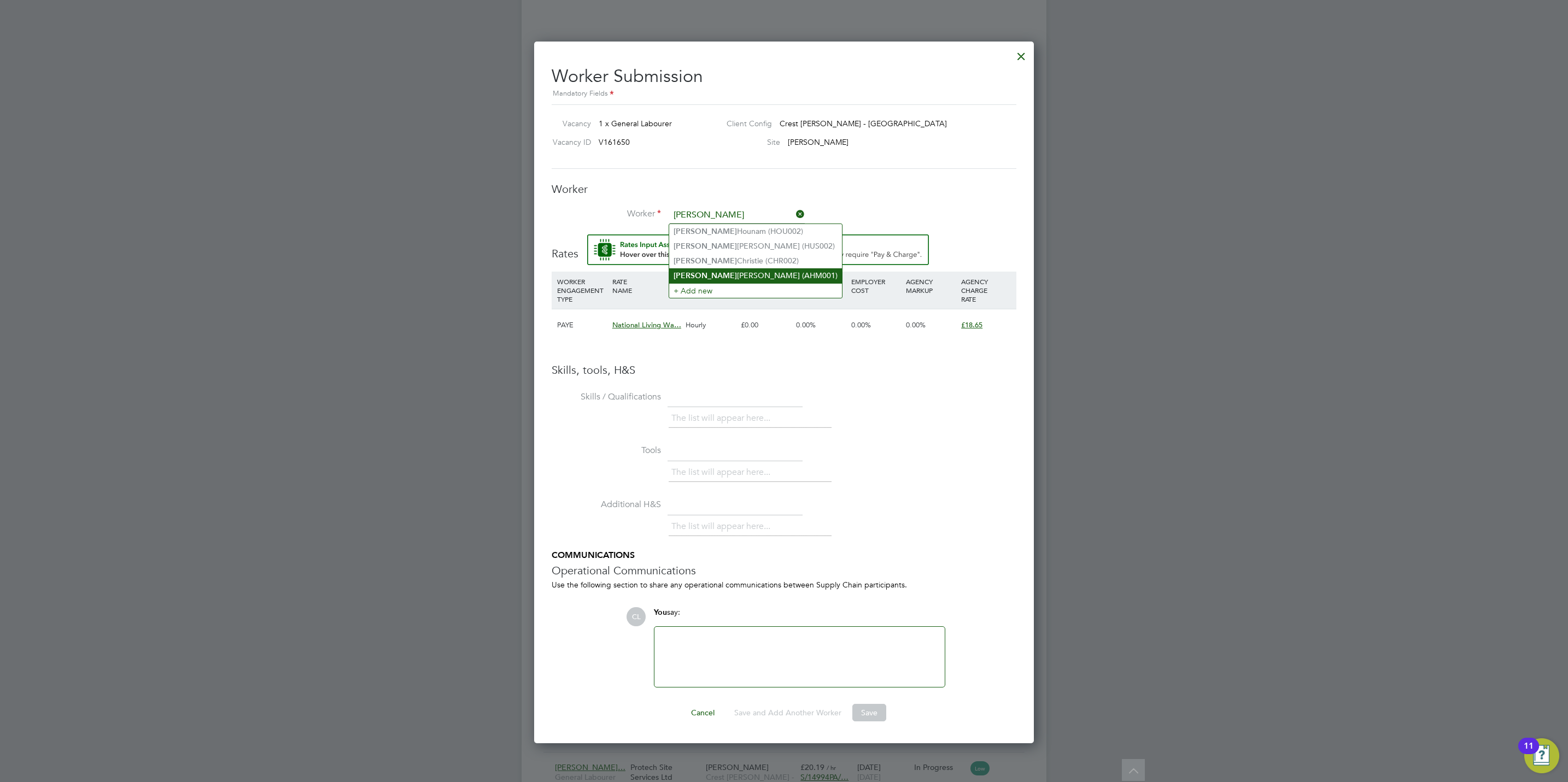
type input "[PERSON_NAME] (AHM001)"
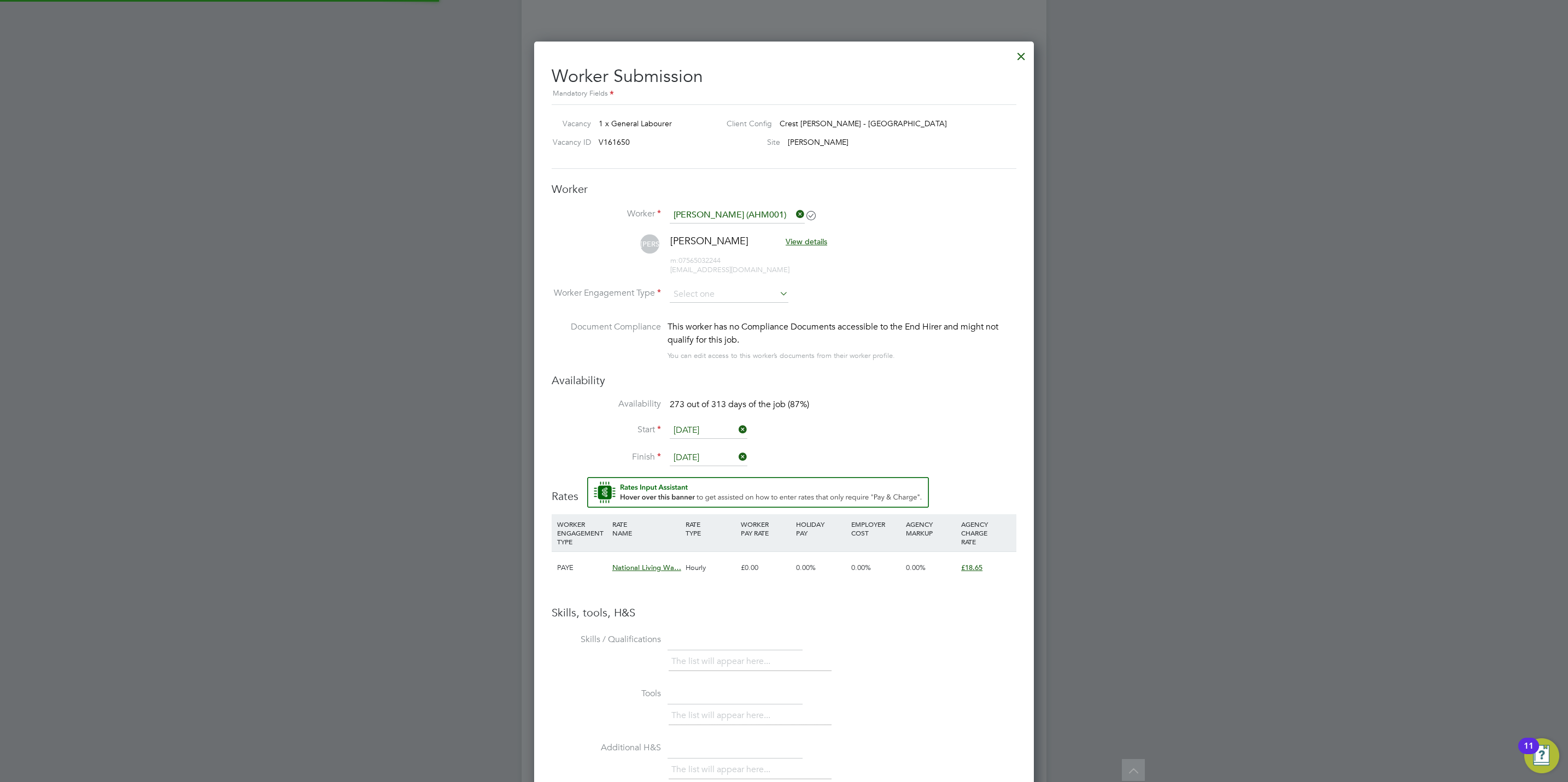
scroll to position [948, 500]
click at [713, 293] on input at bounding box center [728, 294] width 118 height 16
click at [709, 323] on li "PAYE" at bounding box center [729, 324] width 119 height 14
type input "PAYE"
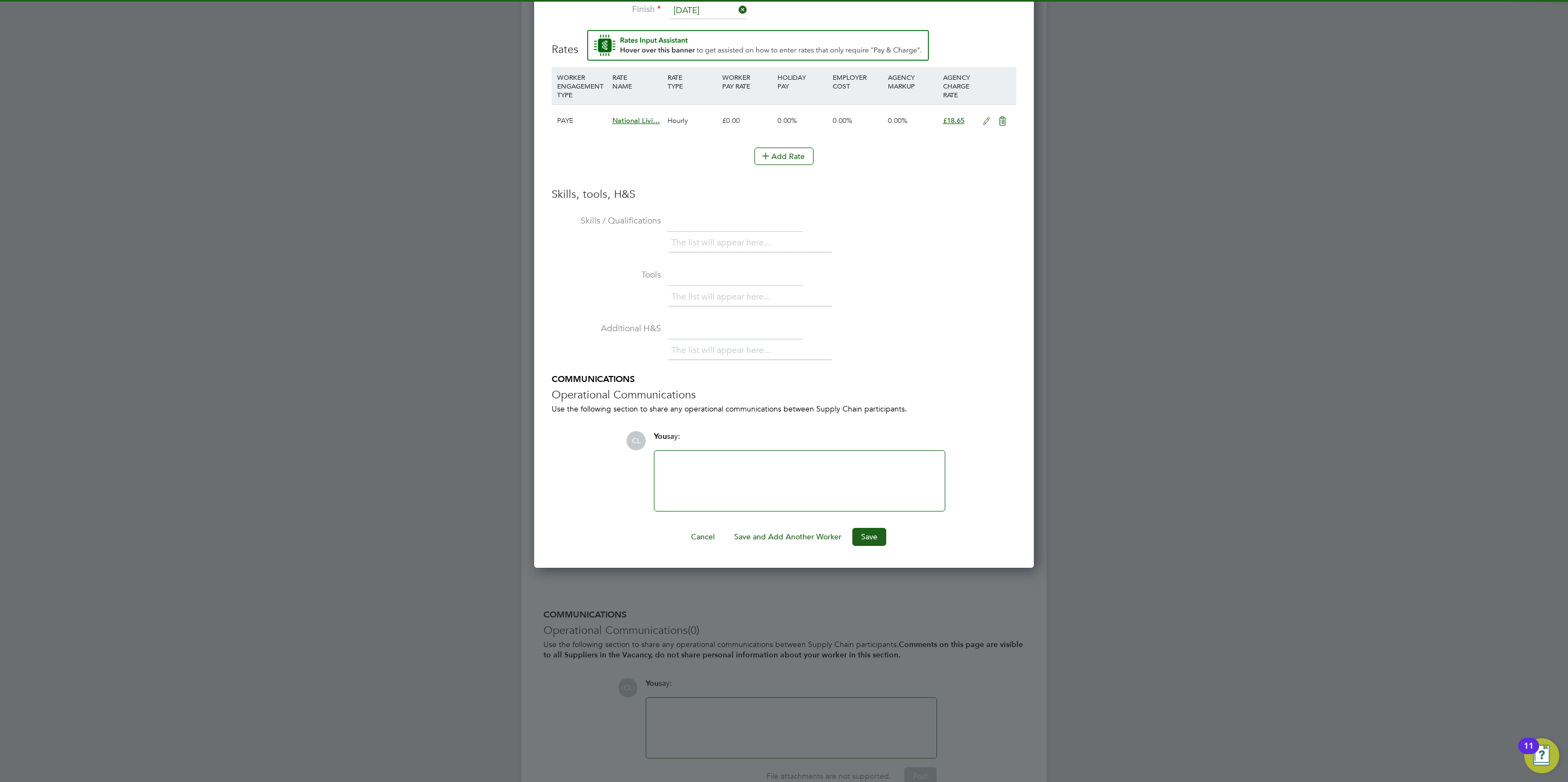
scroll to position [1168, 0]
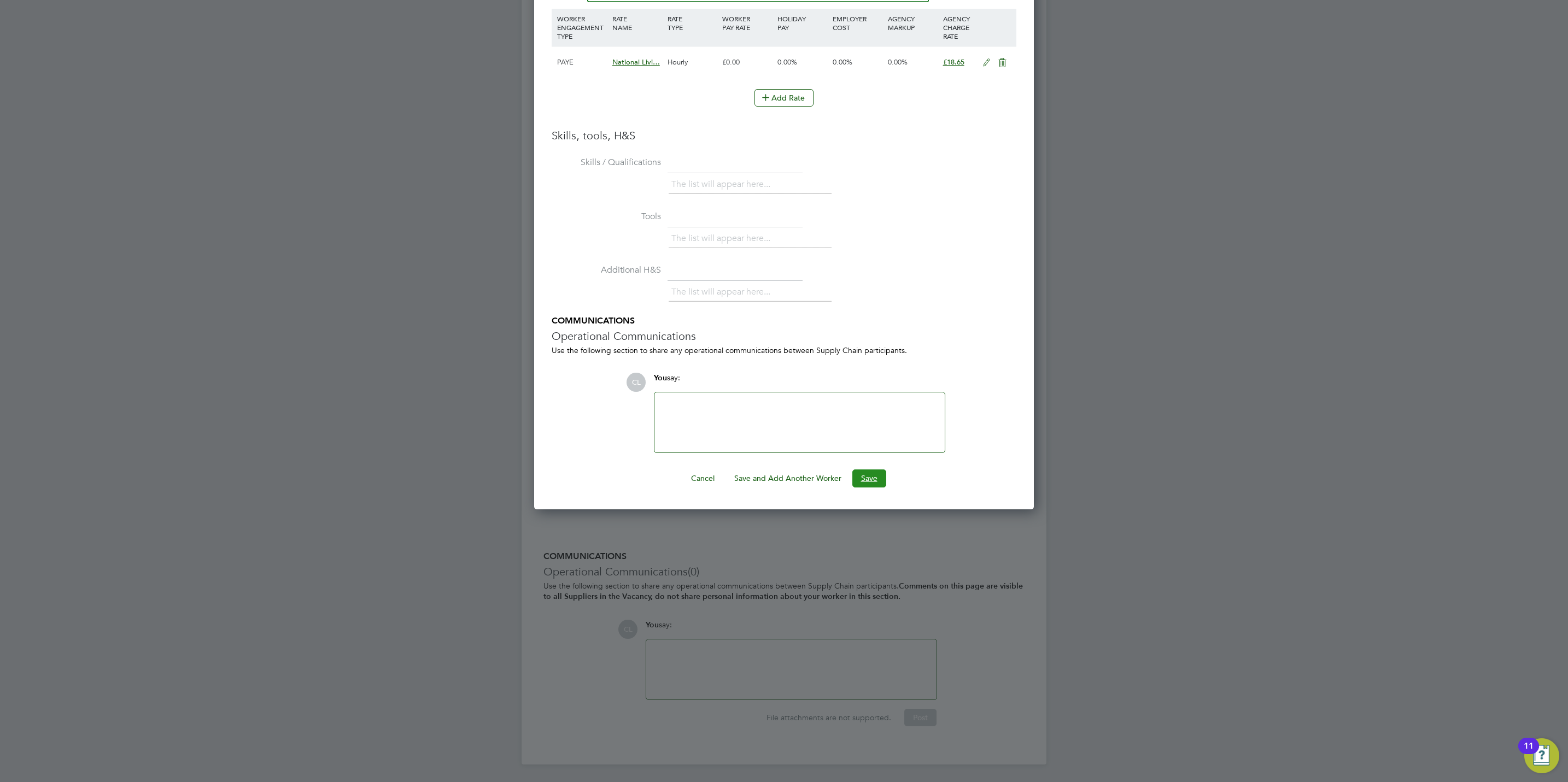
click at [872, 479] on button "Save" at bounding box center [869, 478] width 34 height 17
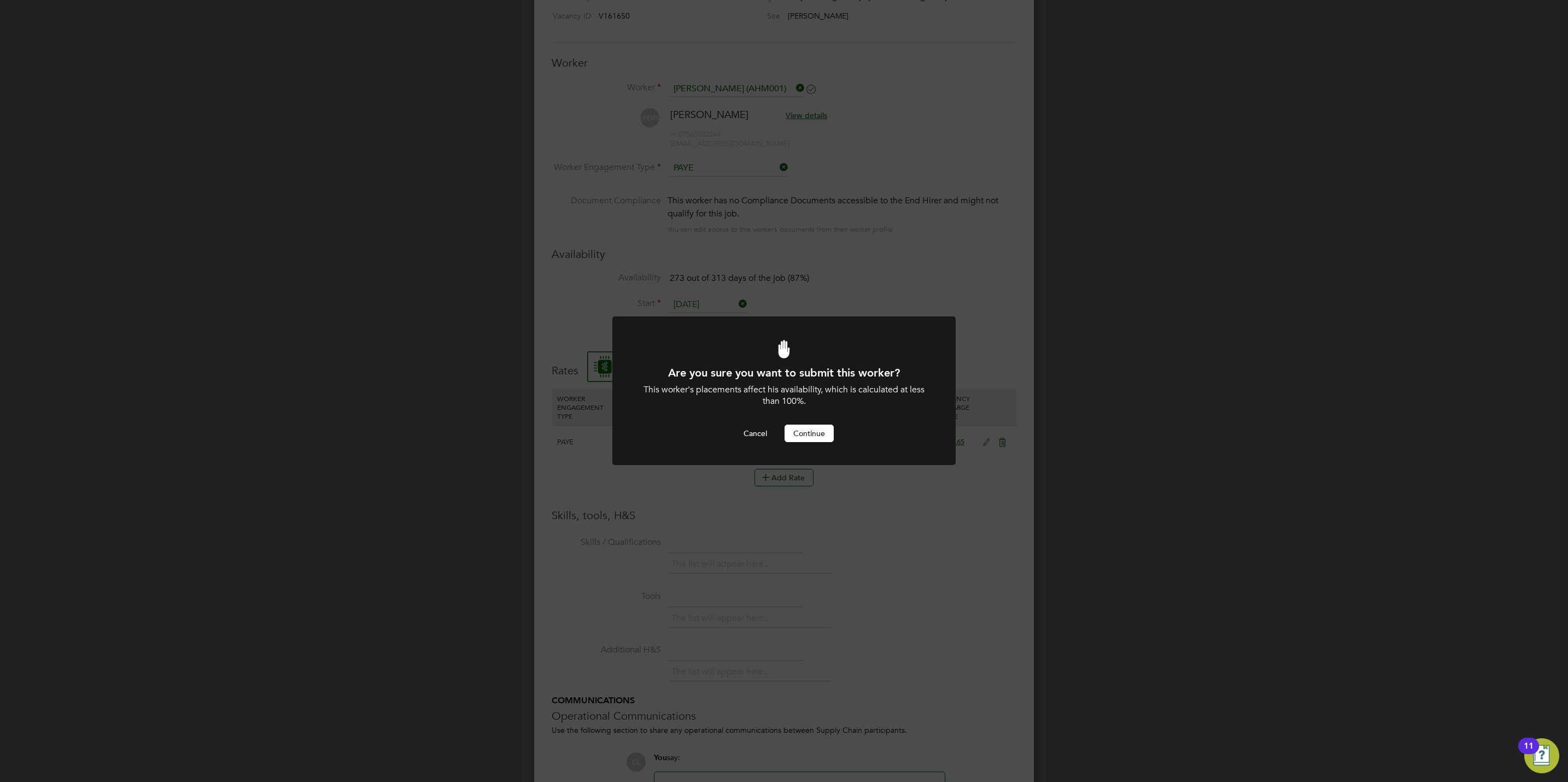
click at [803, 425] on button "Continue" at bounding box center [809, 434] width 49 height 17
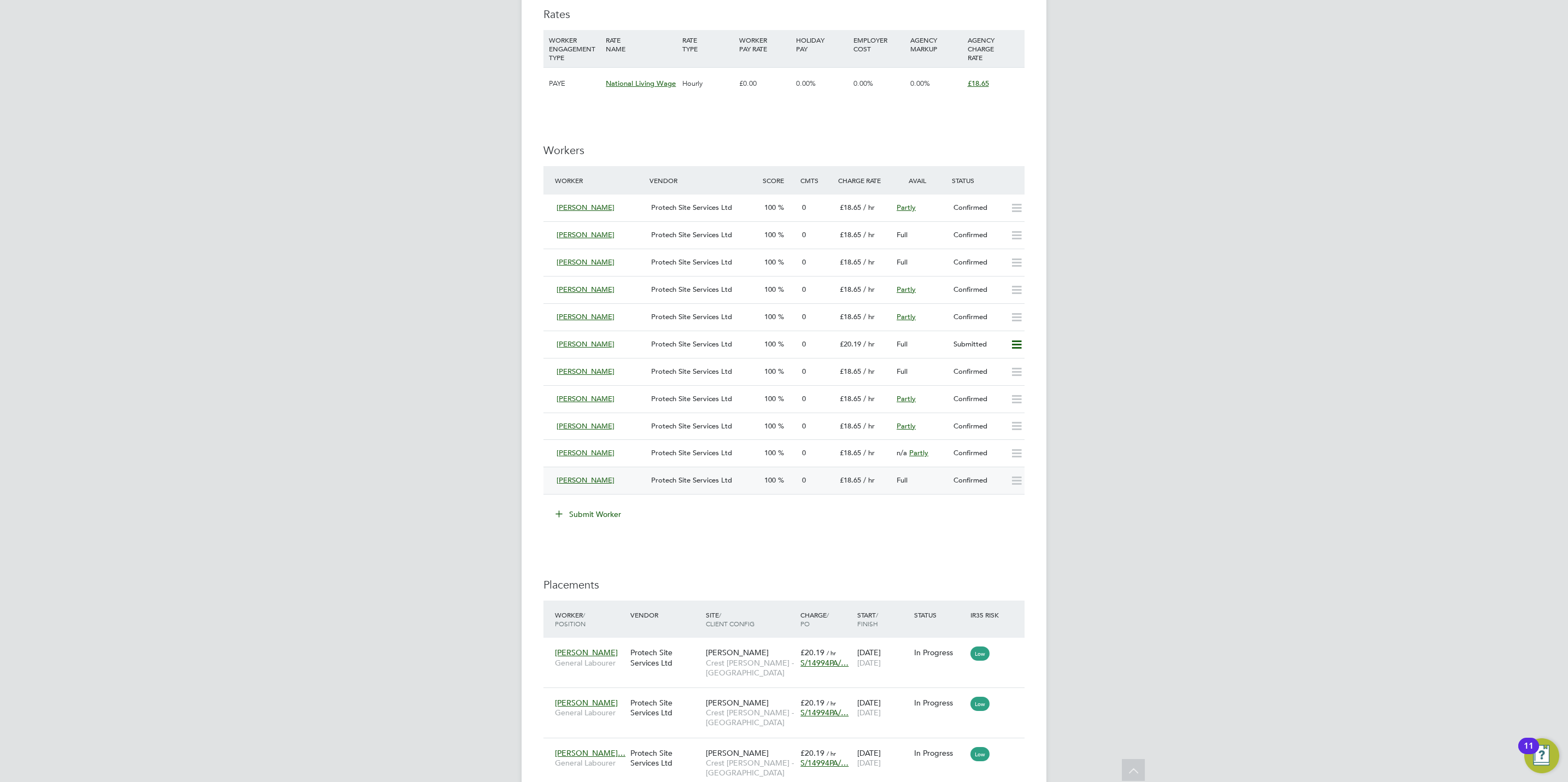
scroll to position [738, 0]
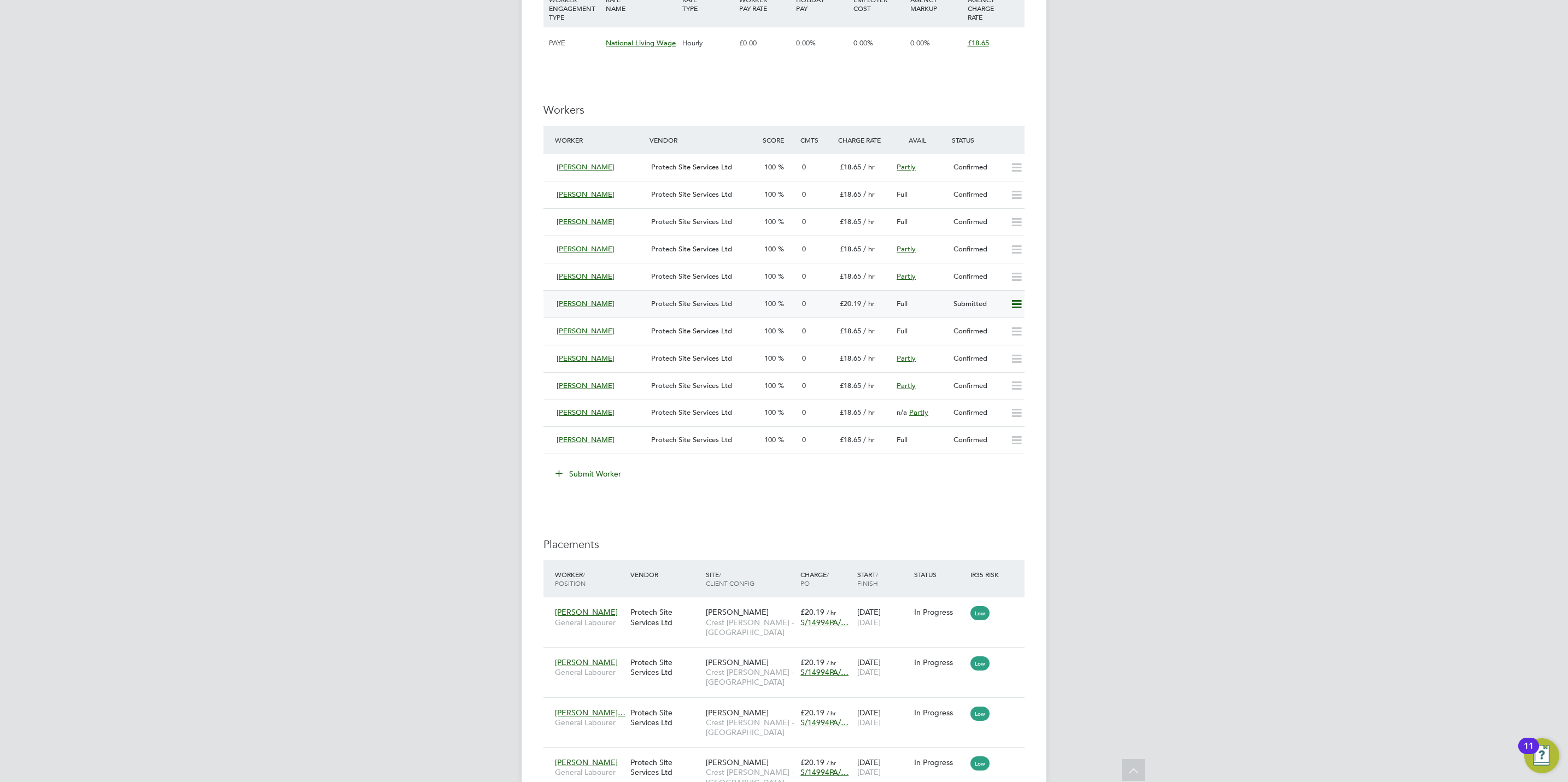
click at [1018, 303] on icon at bounding box center [1017, 304] width 13 height 9
click at [982, 333] on li "Offer" at bounding box center [1000, 330] width 42 height 15
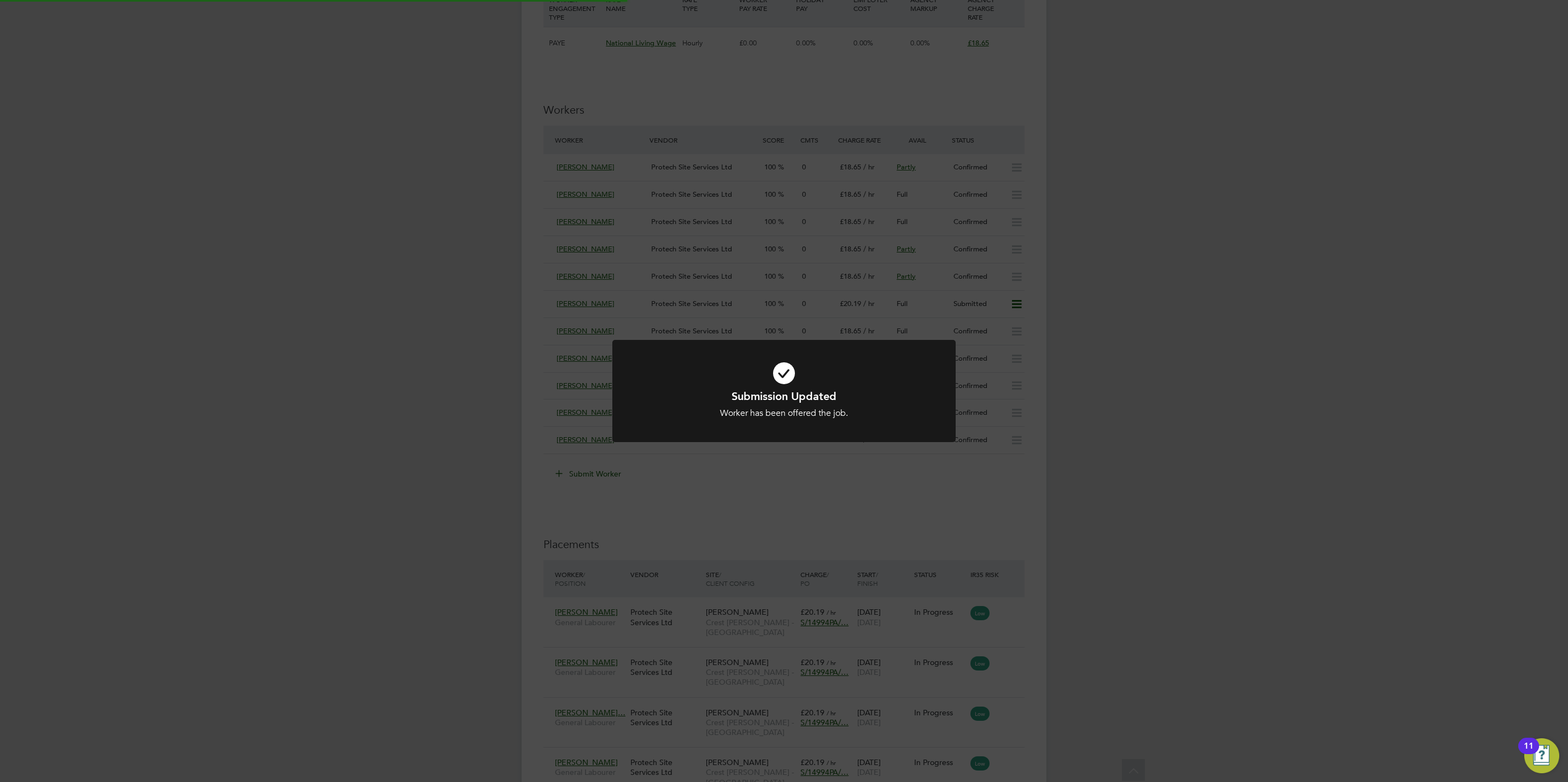
scroll to position [0, 0]
click at [919, 521] on div "Submission Updated Worker has been offered the job. Cancel Okay" at bounding box center [784, 391] width 1568 height 782
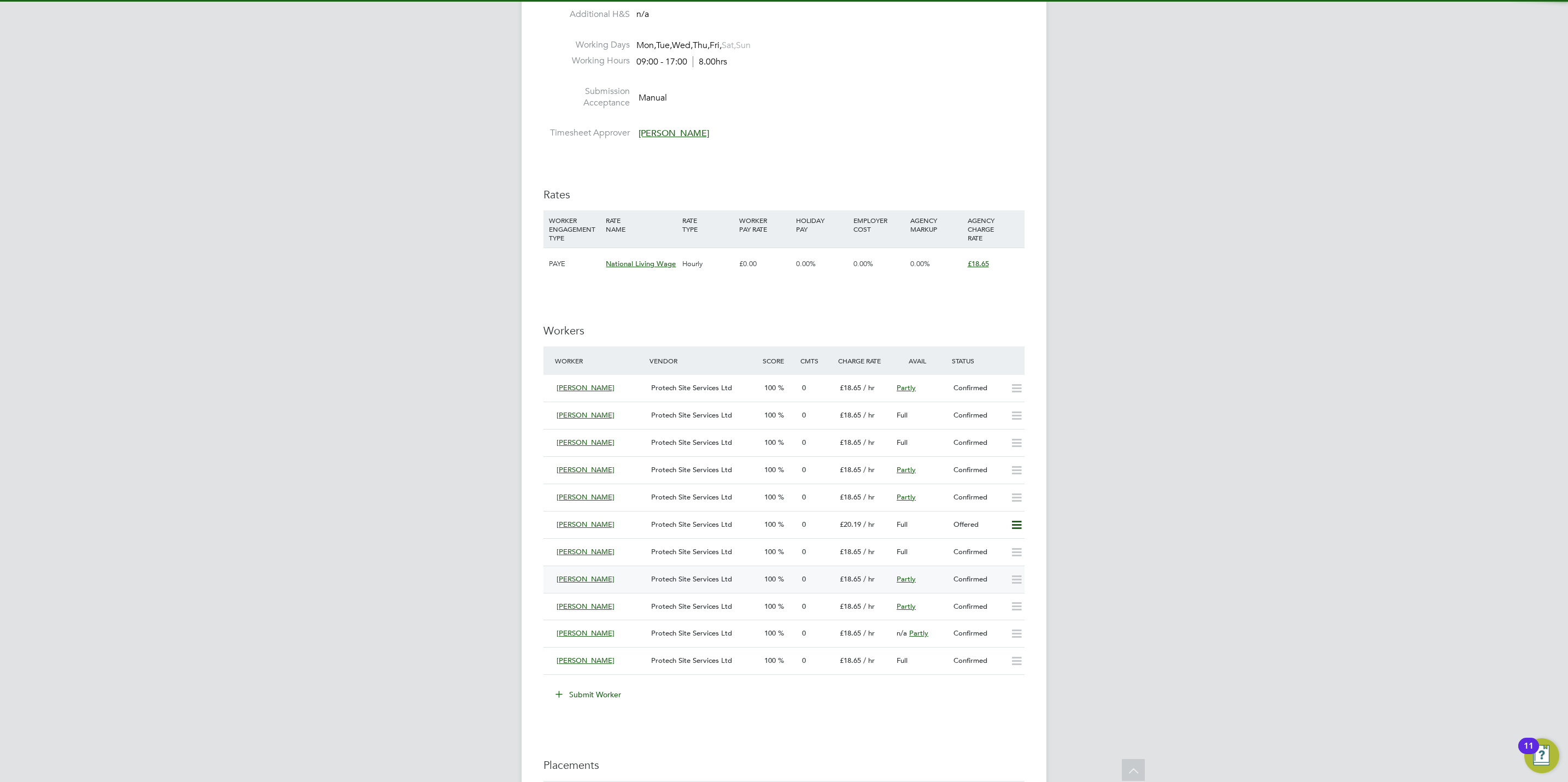
scroll to position [902, 0]
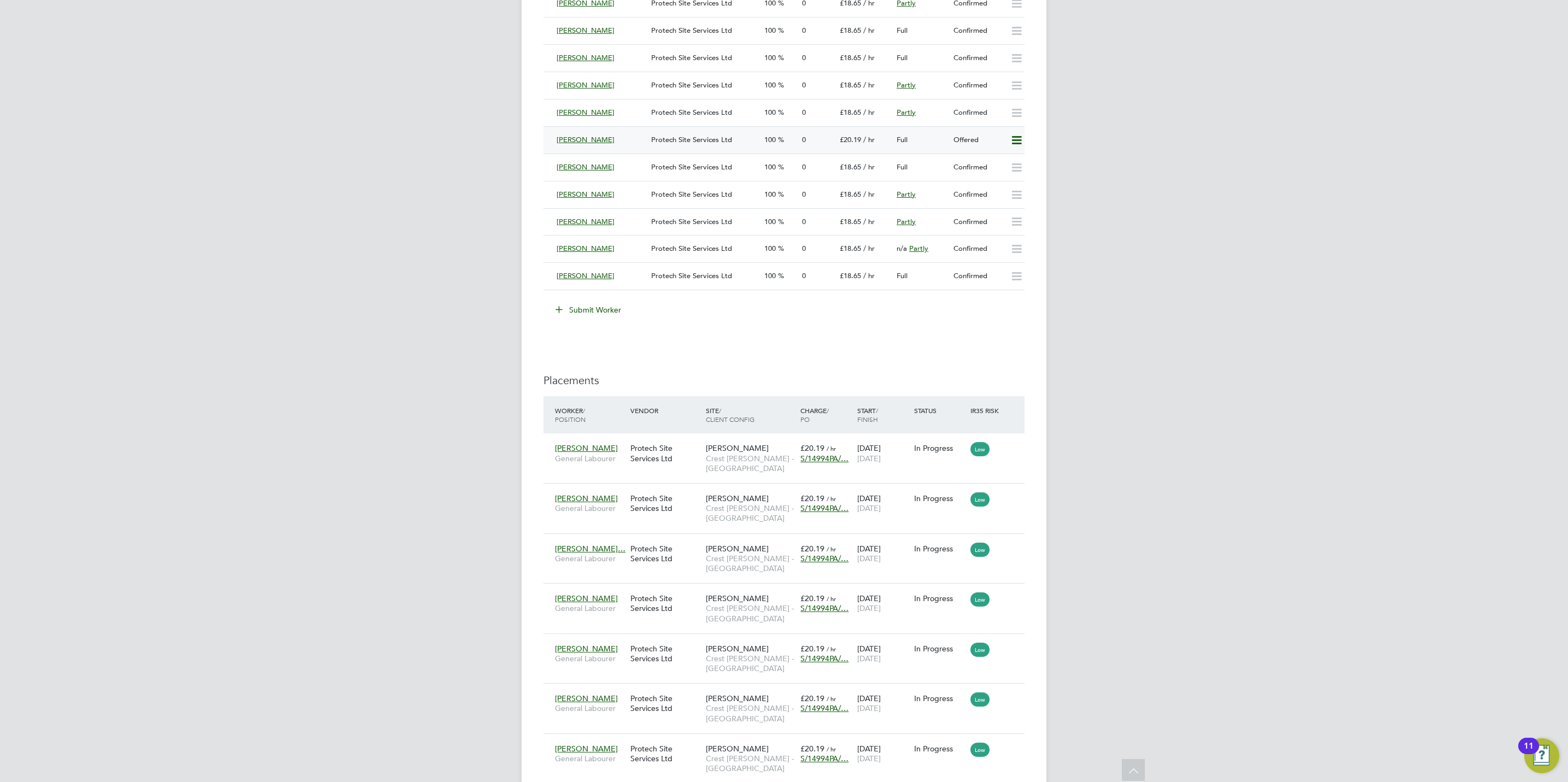
click at [1019, 144] on icon at bounding box center [1017, 140] width 13 height 9
click at [990, 167] on li "Confirm" at bounding box center [999, 166] width 41 height 15
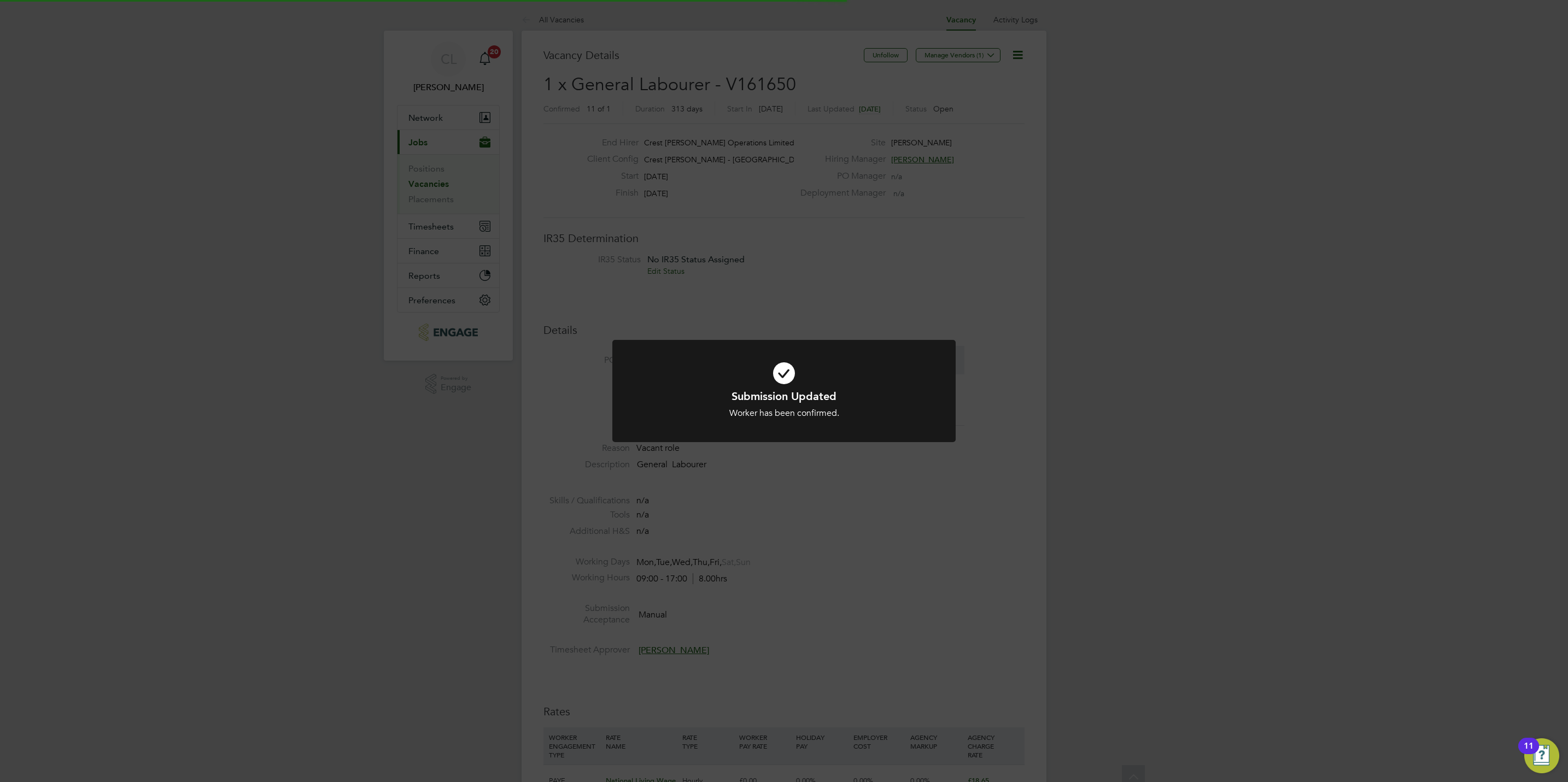
scroll to position [33, 77]
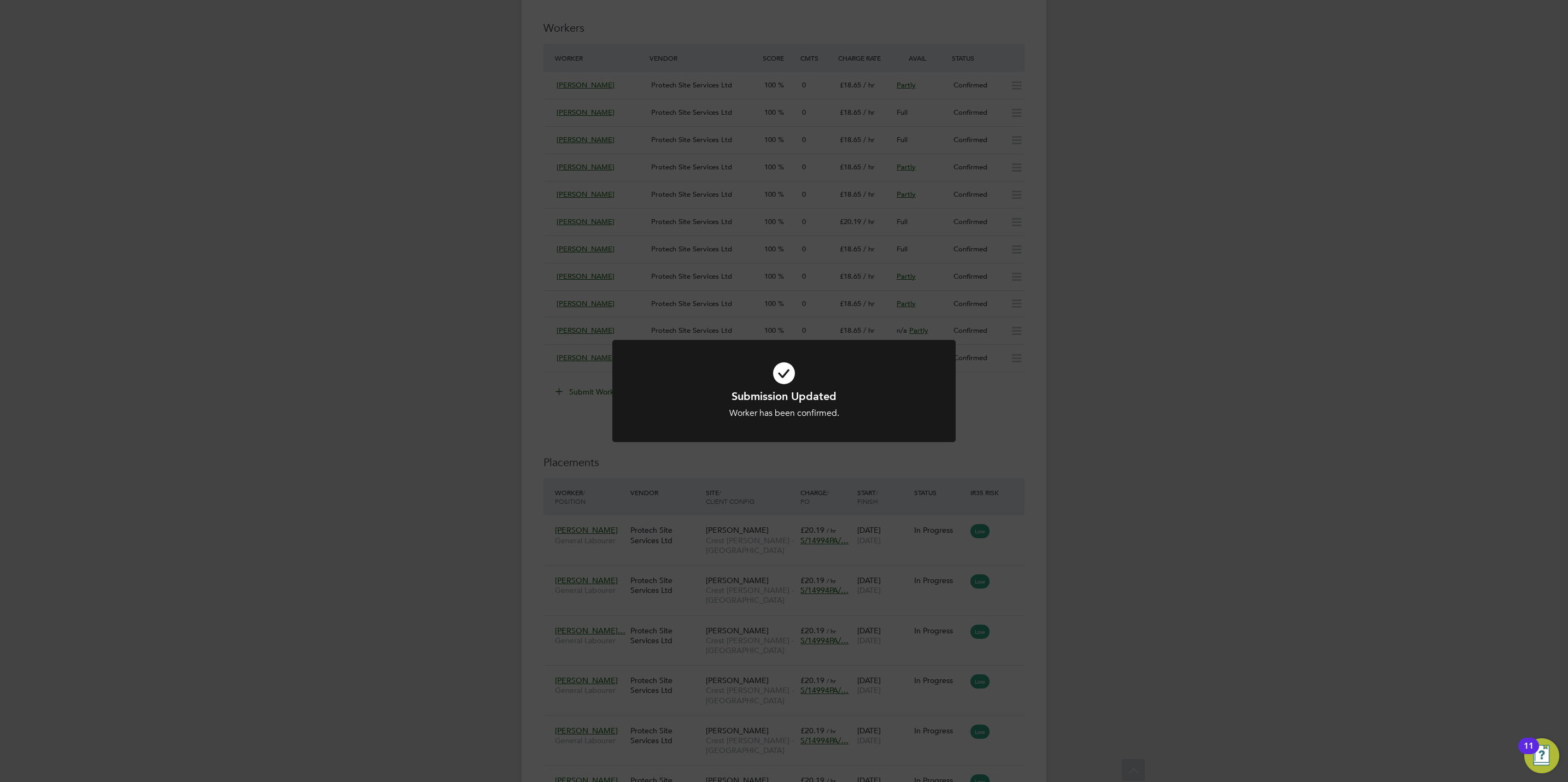
click at [1019, 460] on div "Submission Updated Worker has been confirmed. Cancel Okay" at bounding box center [784, 391] width 1568 height 782
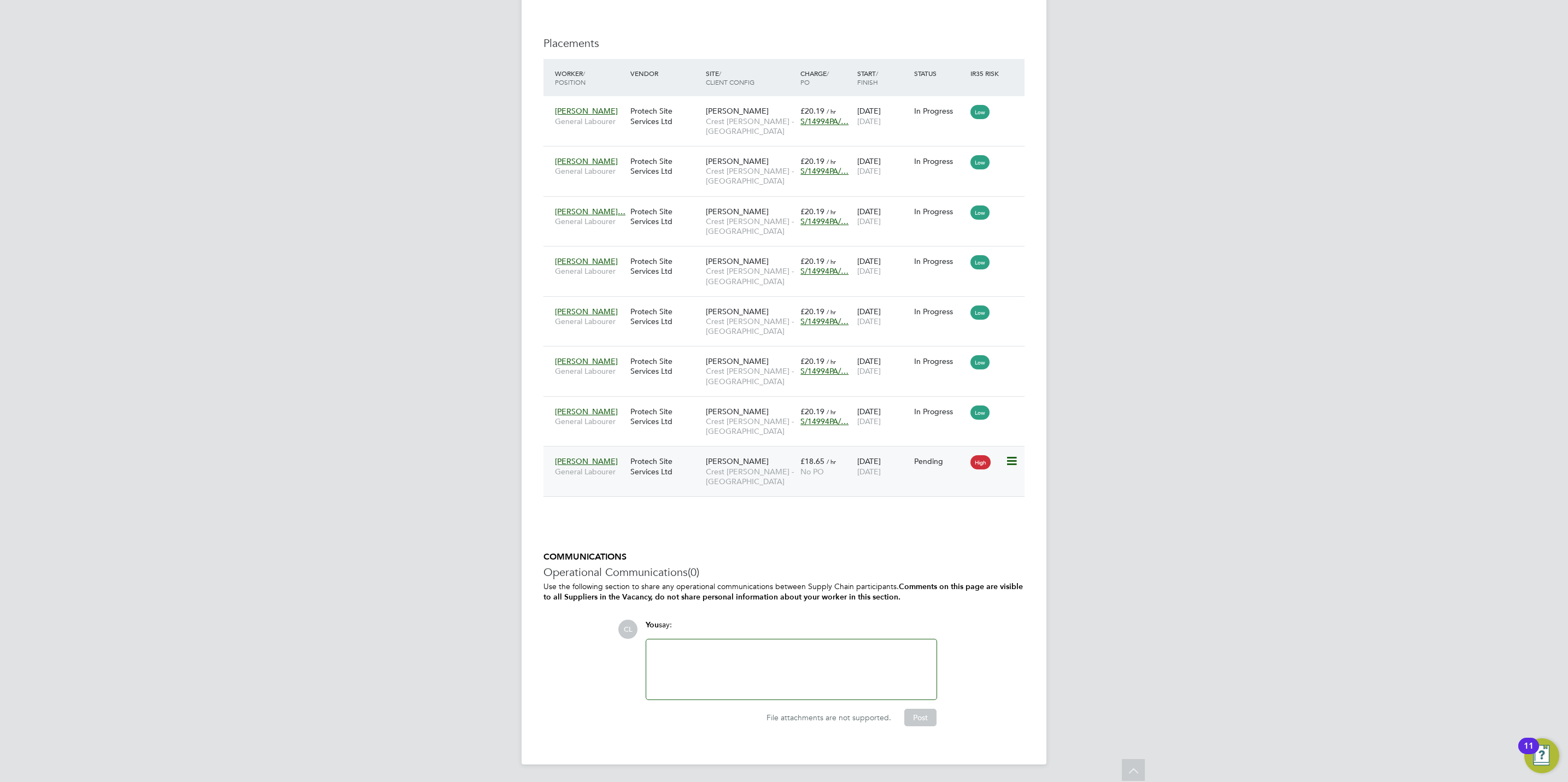
click at [1017, 455] on icon at bounding box center [1010, 462] width 11 height 13
click at [922, 528] on li "Start" at bounding box center [960, 536] width 113 height 15
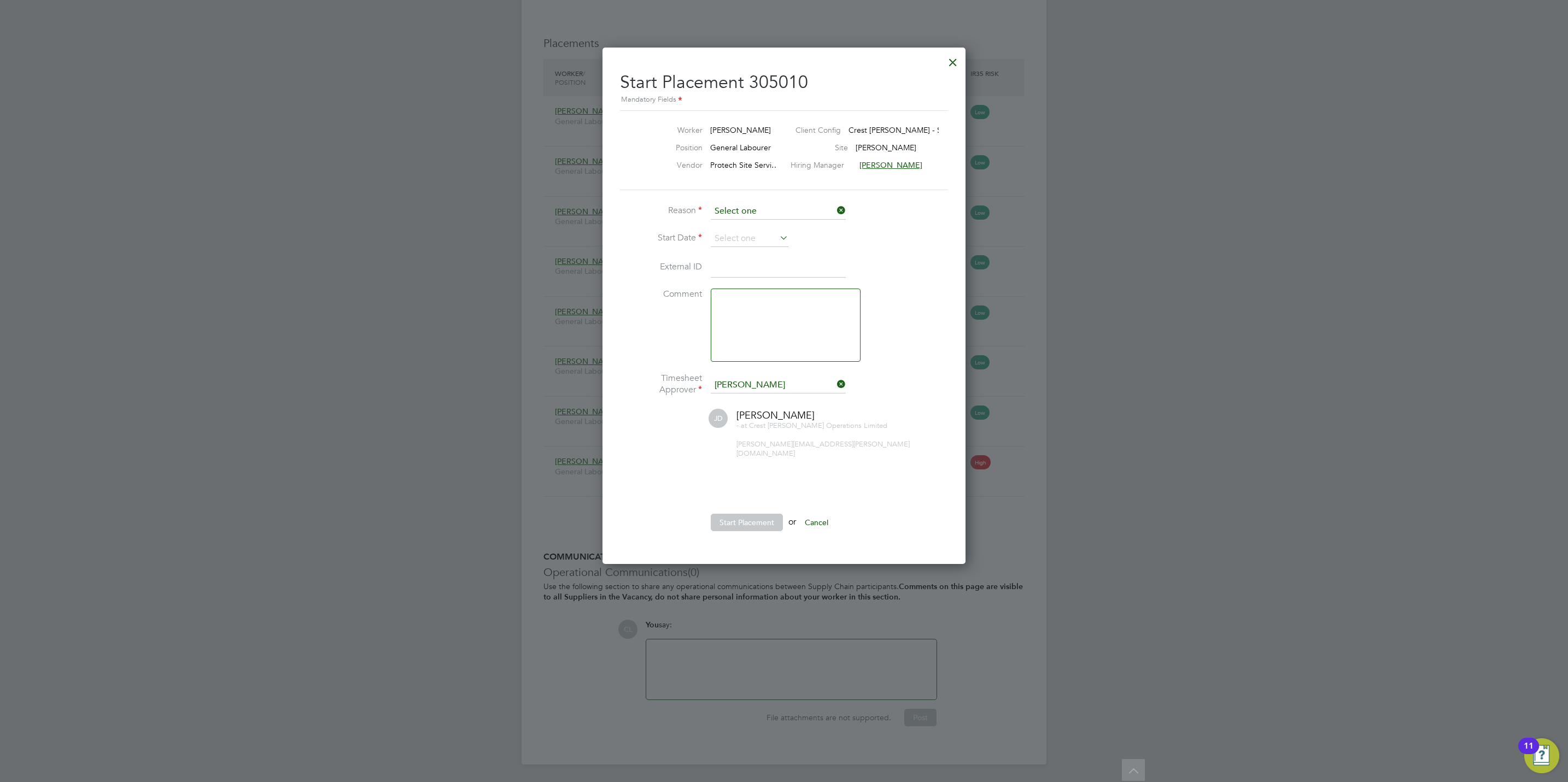
click at [746, 235] on li "Confirmed with hirer" at bounding box center [778, 241] width 137 height 14
type input "Confirmed with hirer"
click at [958, 53] on div at bounding box center [952, 60] width 19 height 19
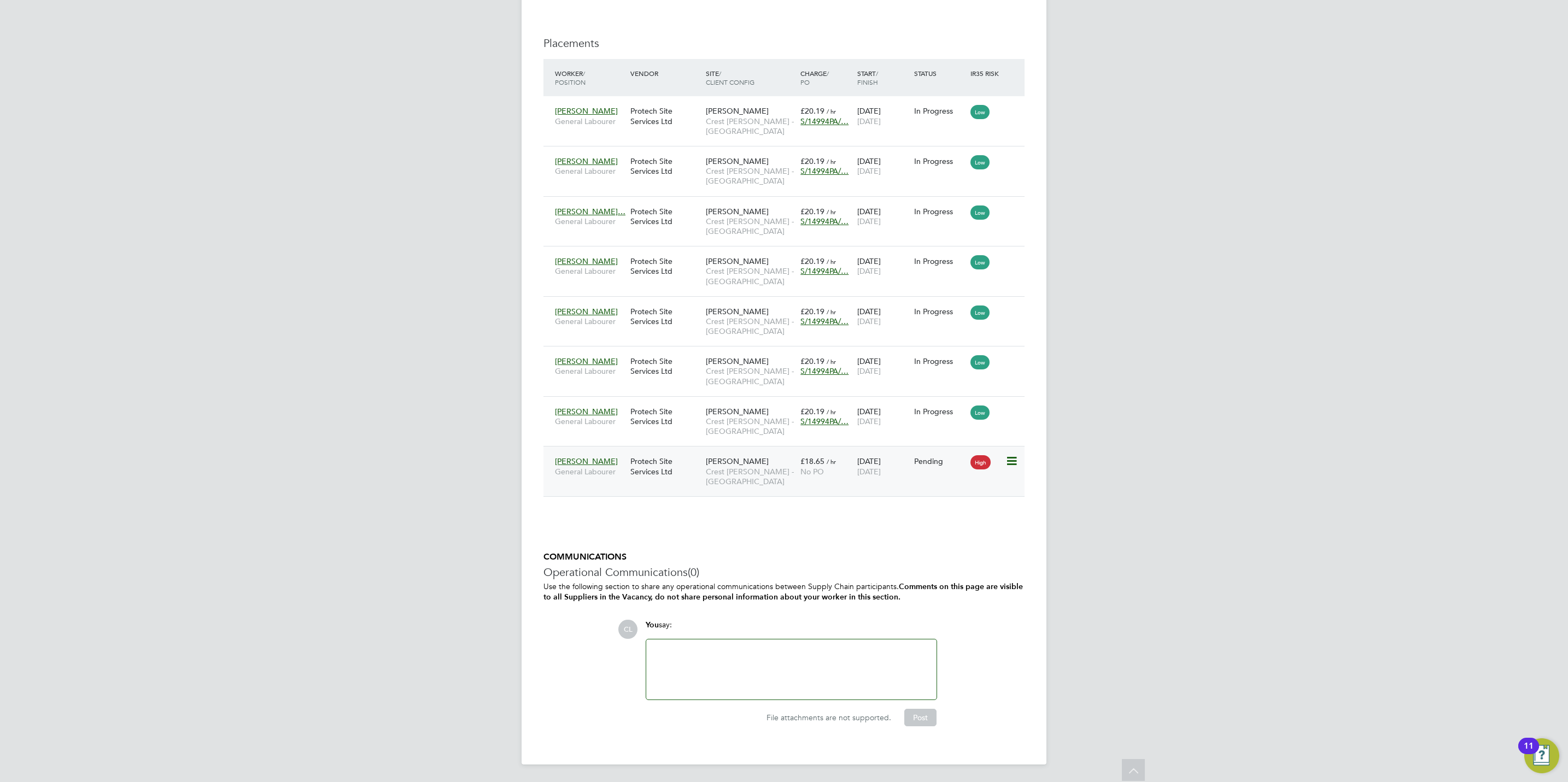
click at [1009, 460] on icon at bounding box center [1010, 462] width 11 height 13
click at [914, 530] on li "Start" at bounding box center [960, 536] width 113 height 15
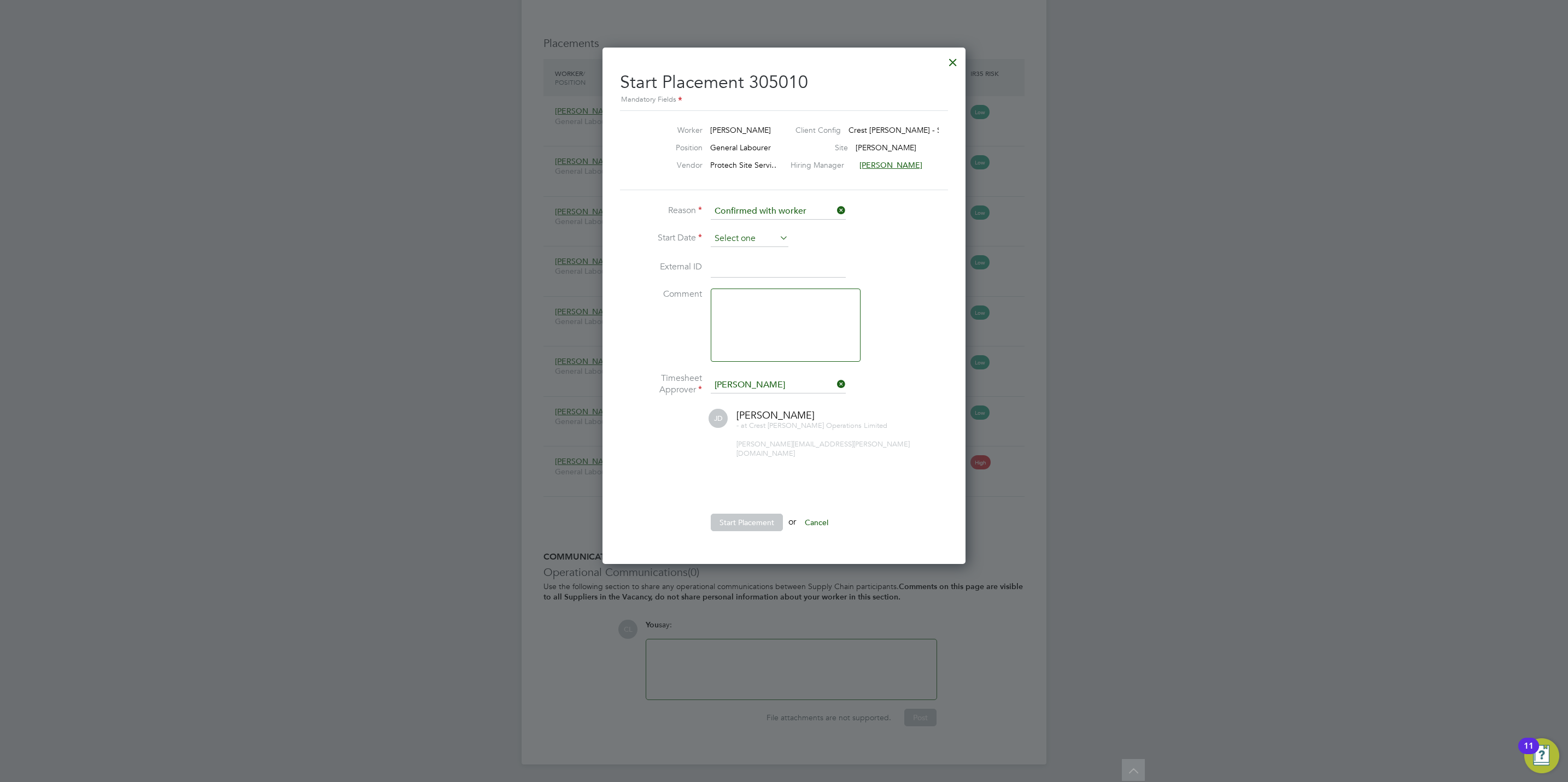
click at [763, 235] on input at bounding box center [749, 239] width 78 height 16
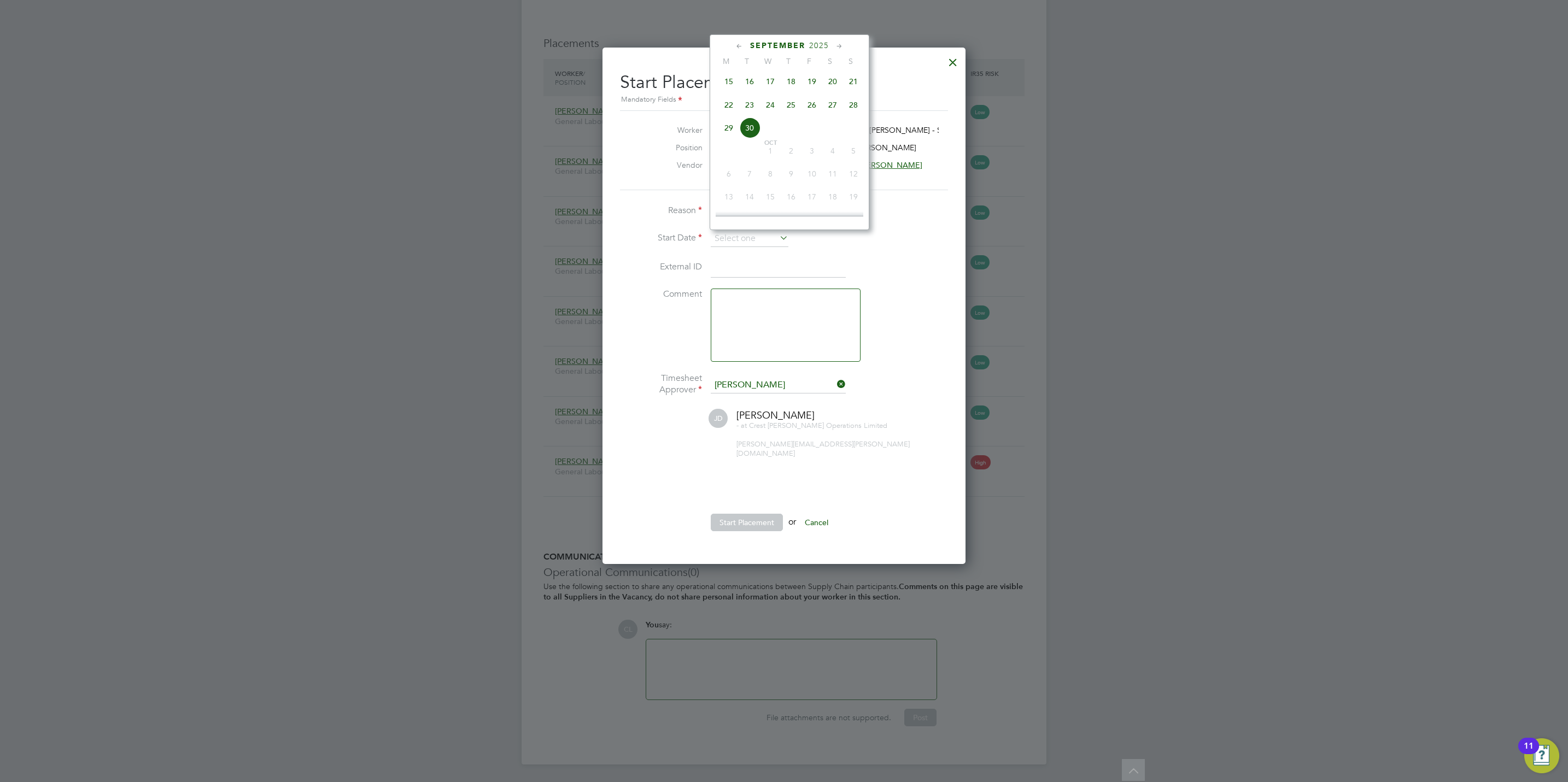
click at [789, 107] on span "25" at bounding box center [792, 105] width 21 height 21
type input "25 Sep 2025"
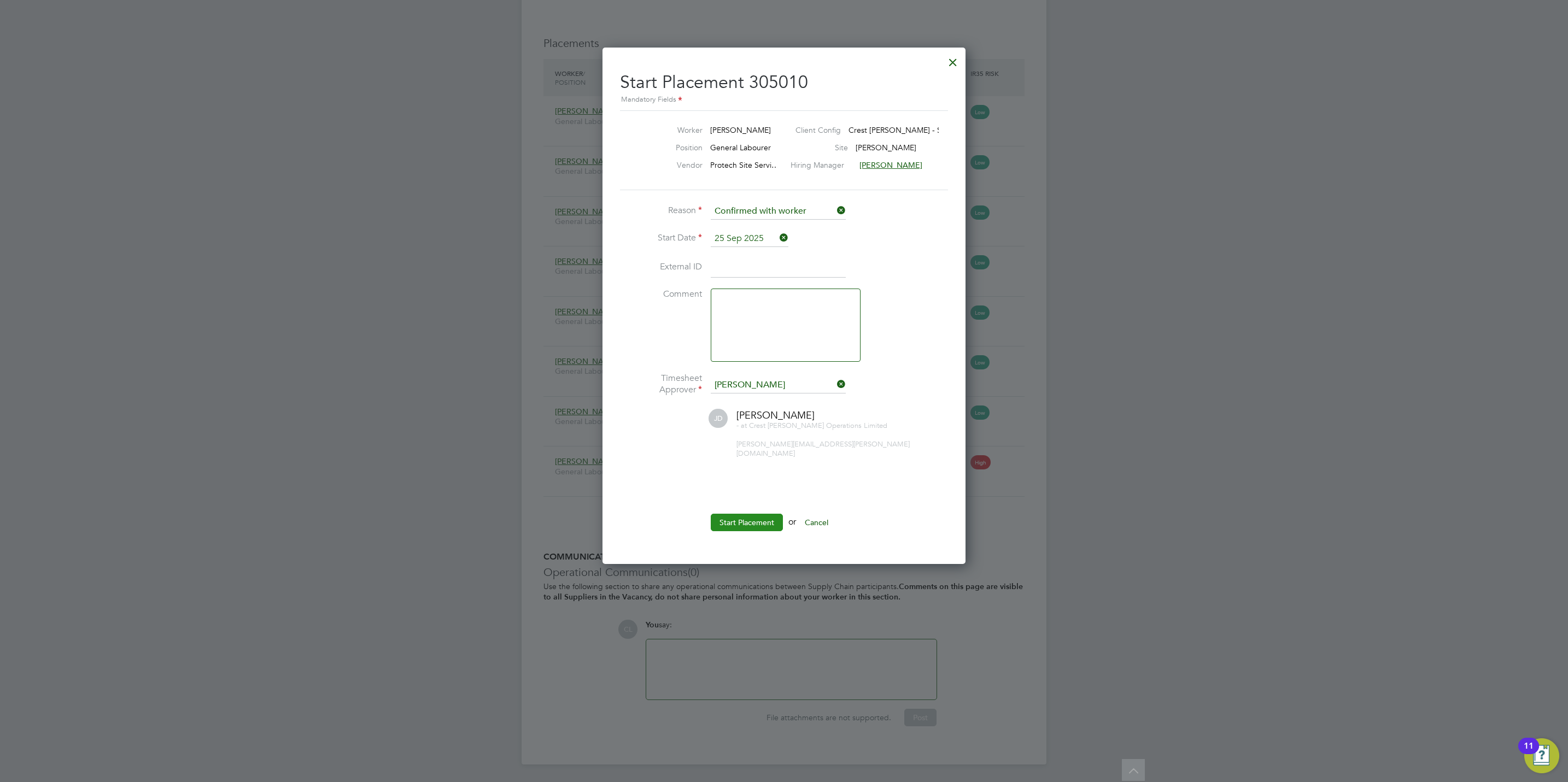
click at [732, 514] on button "Start Placement" at bounding box center [746, 522] width 72 height 17
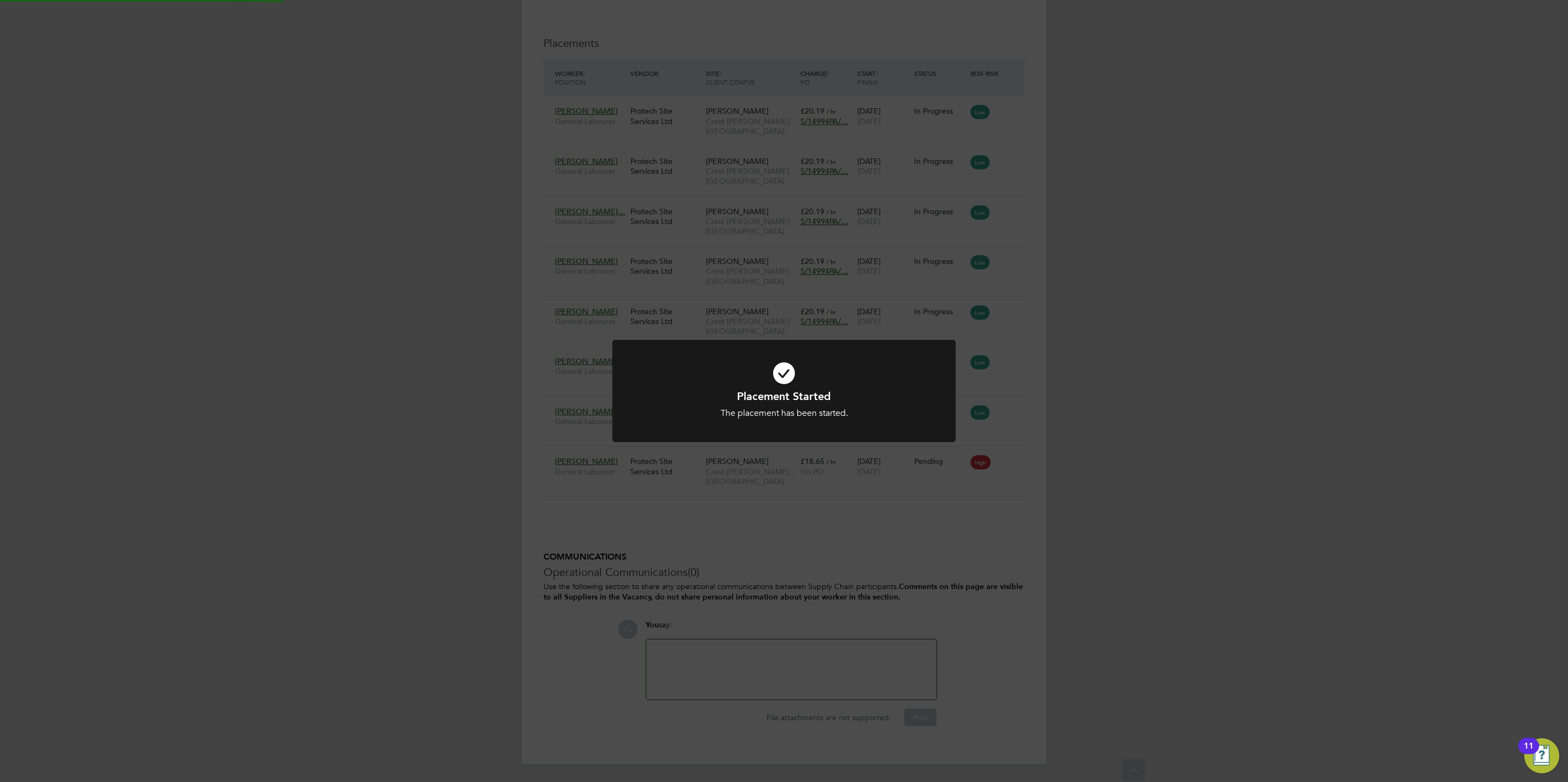
click at [520, 532] on div "Placement Started The placement has been started. Cancel Okay" at bounding box center [784, 391] width 1568 height 782
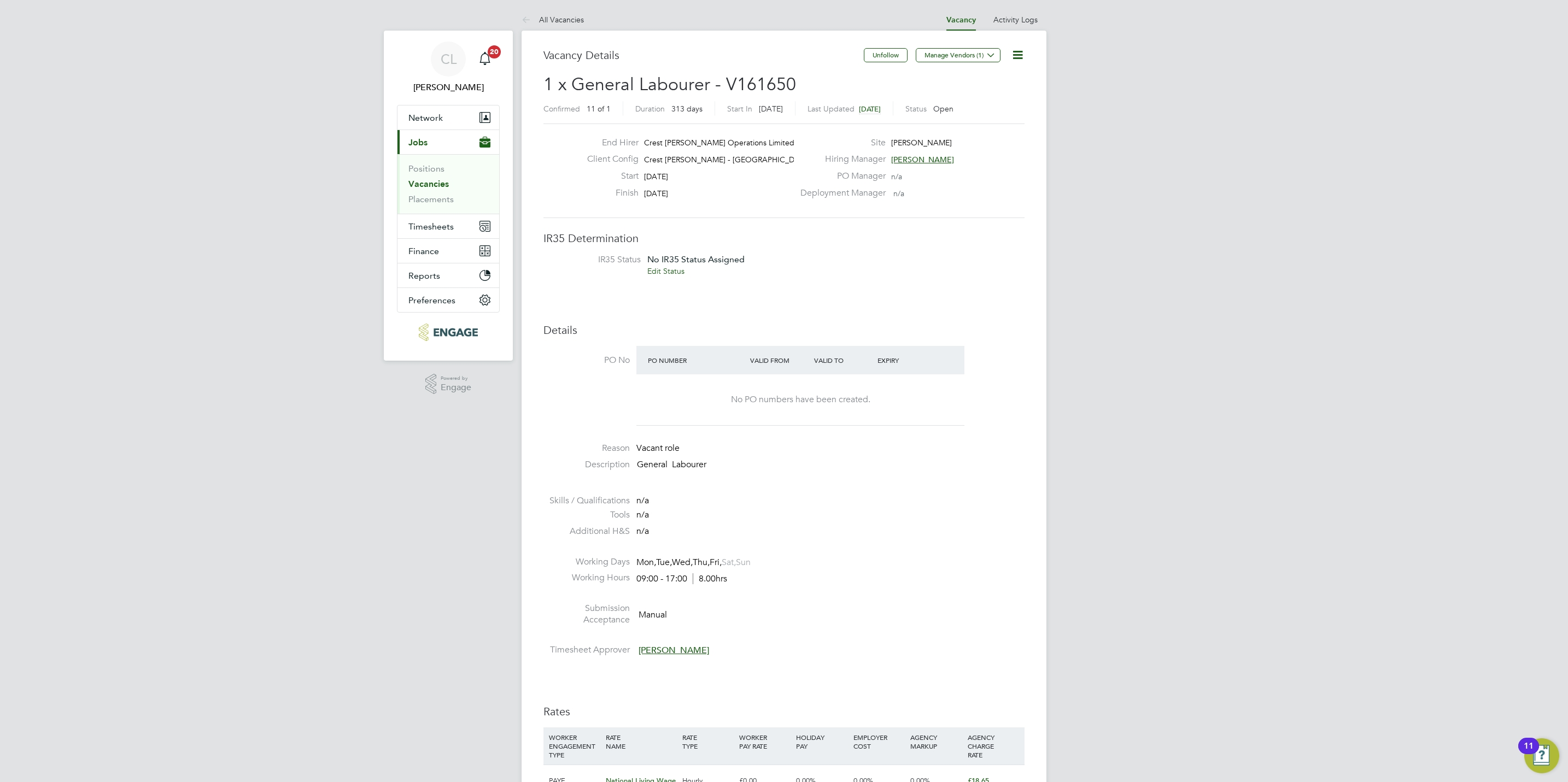
click at [428, 186] on link "Vacancies" at bounding box center [429, 184] width 40 height 11
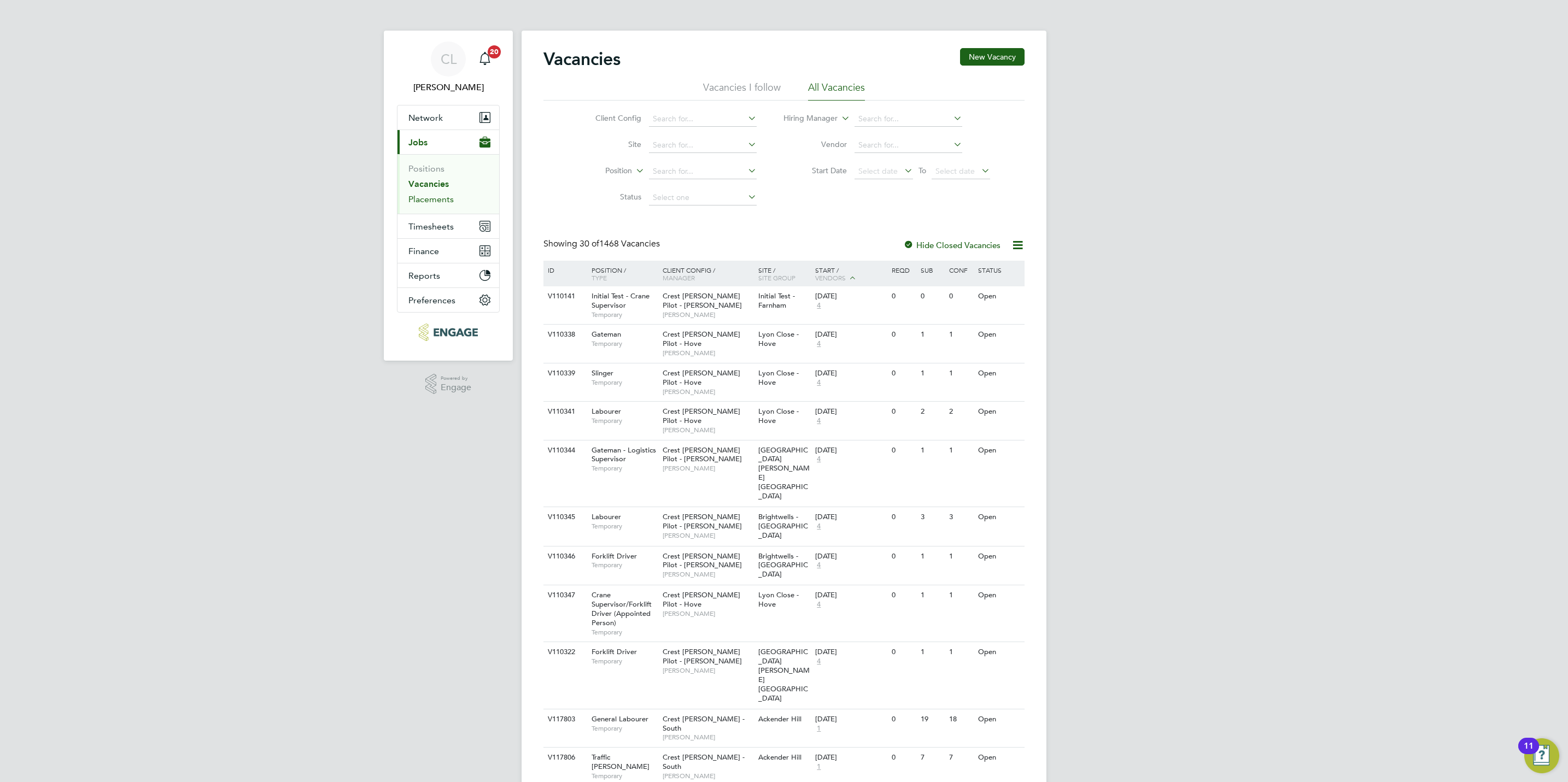
click at [444, 203] on link "Placements" at bounding box center [431, 199] width 45 height 11
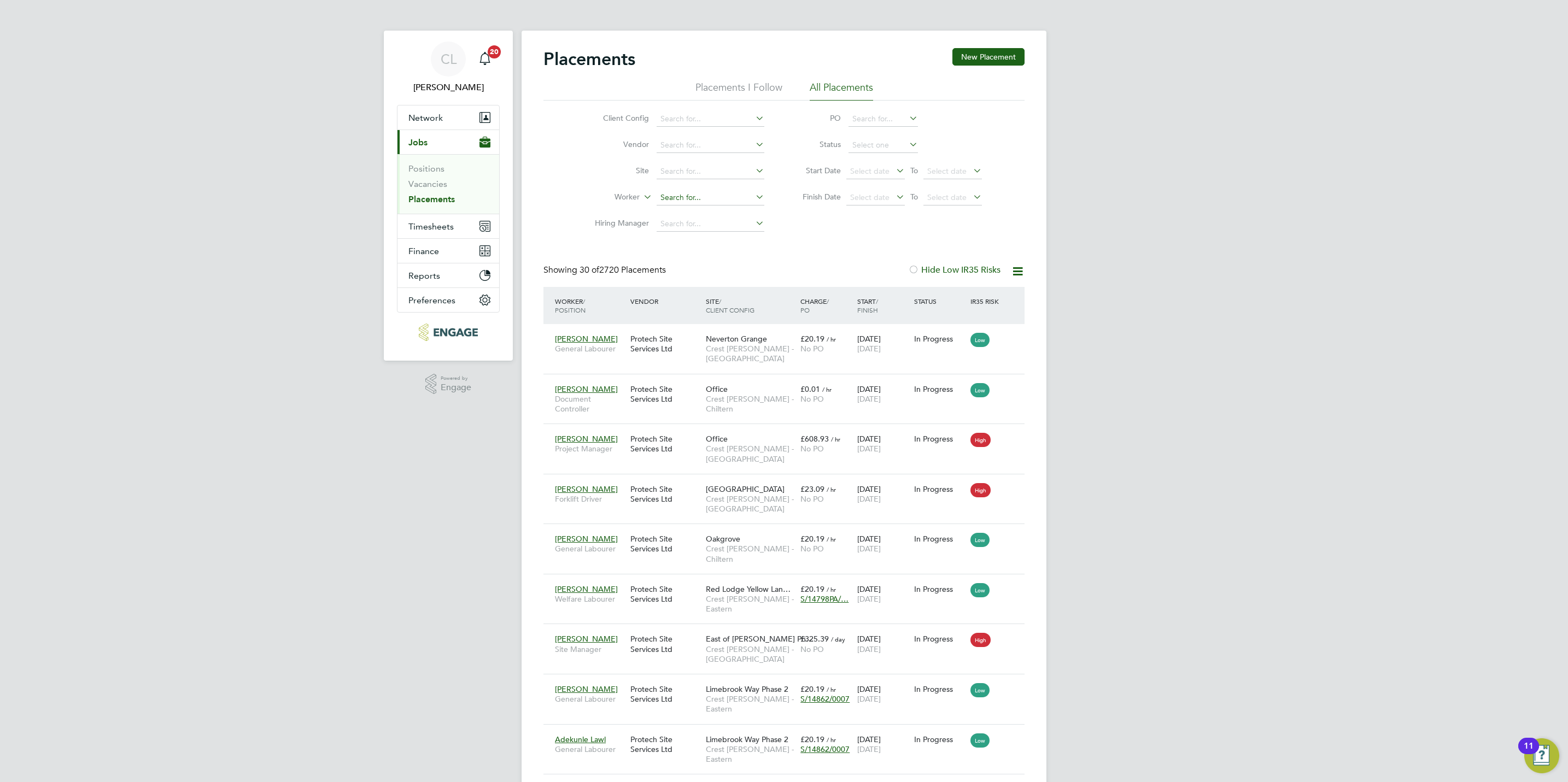
click at [703, 230] on li "[PERSON_NAME]" at bounding box center [727, 228] width 143 height 14
type input "[PERSON_NAME]"
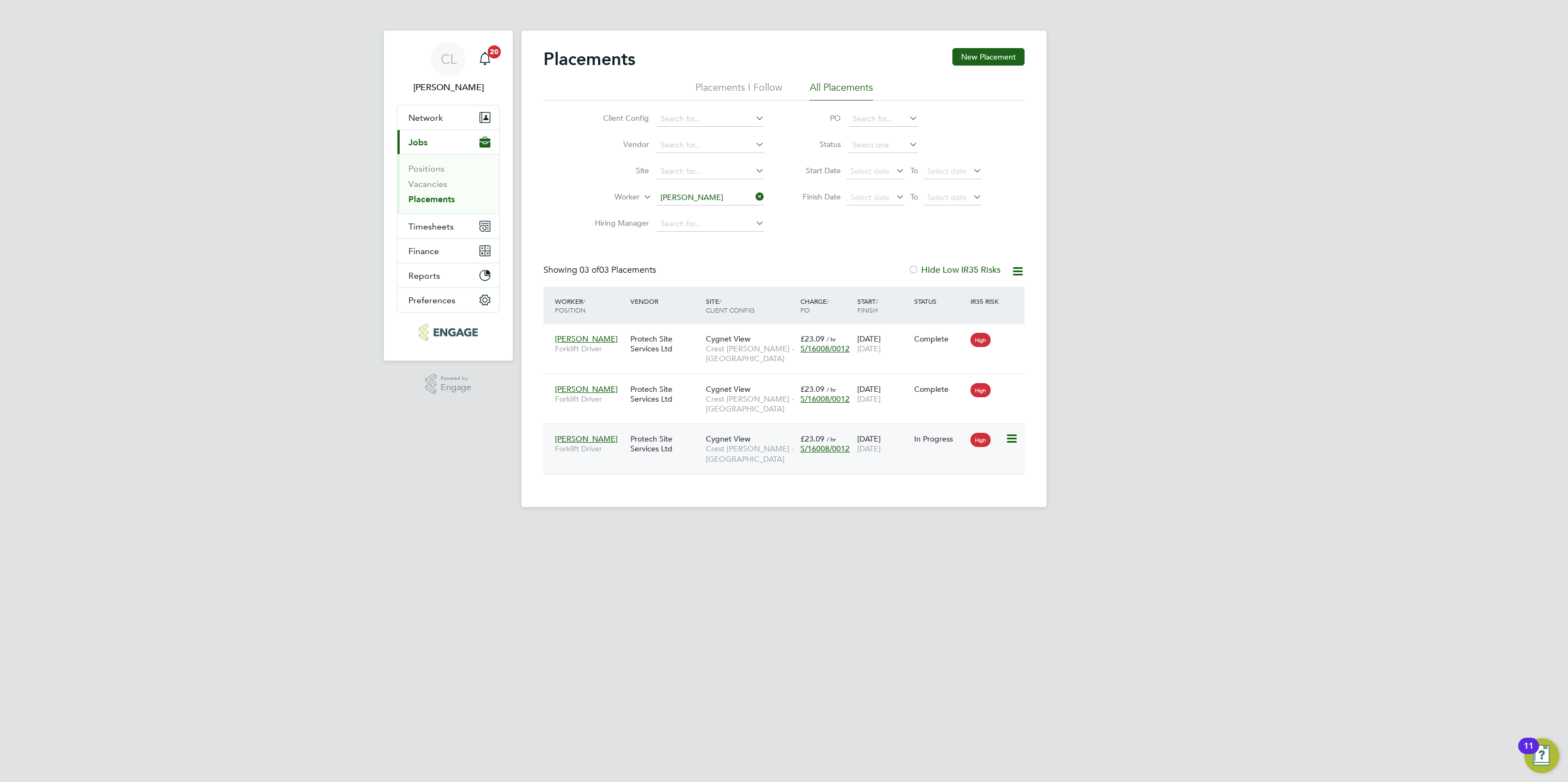
click at [723, 466] on div "Cygnet View Crest [PERSON_NAME] - [GEOGRAPHIC_DATA]" at bounding box center [750, 449] width 94 height 41
click at [431, 185] on link "Vacancies" at bounding box center [428, 184] width 38 height 11
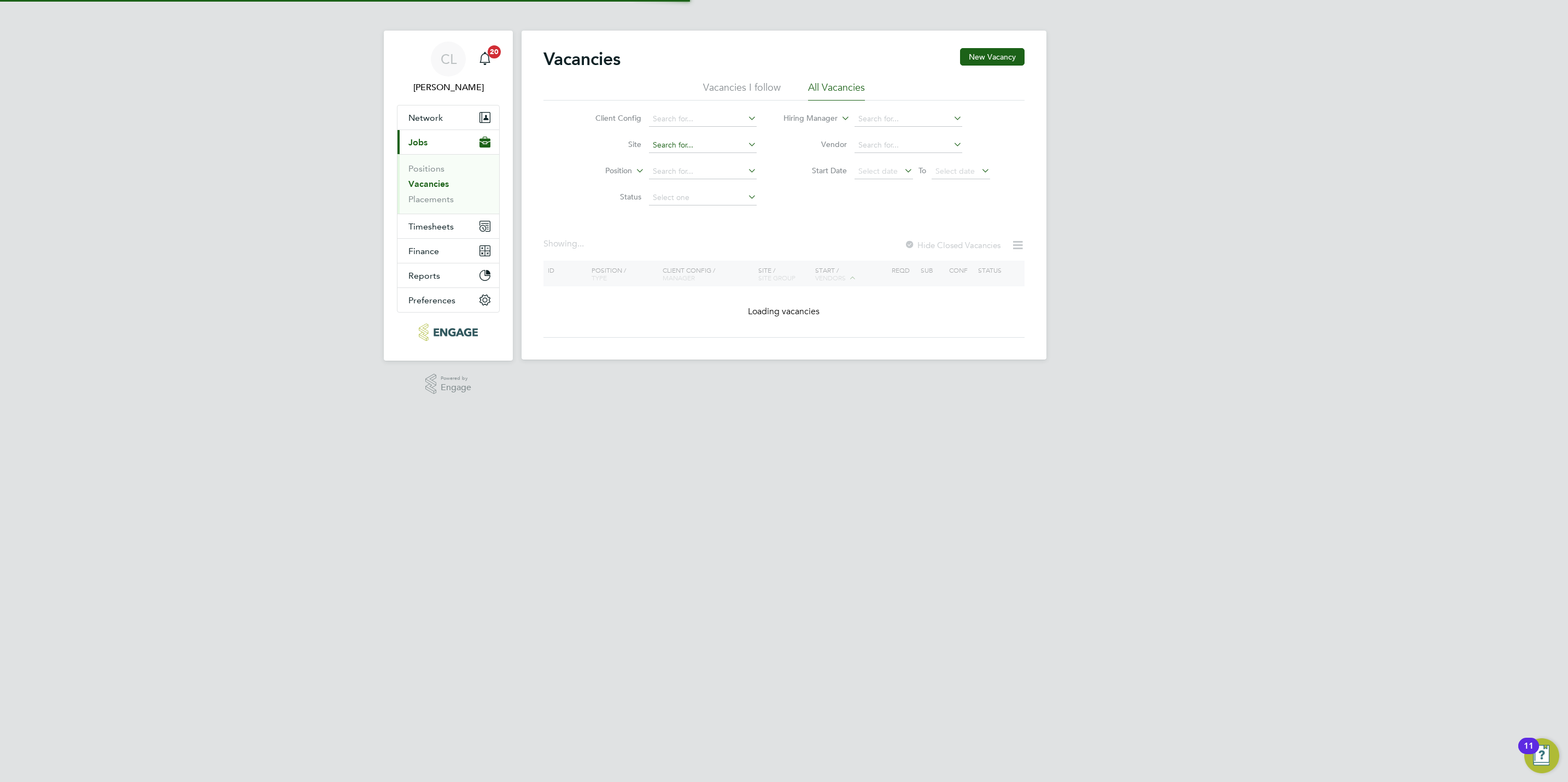
click at [671, 146] on input at bounding box center [703, 145] width 108 height 15
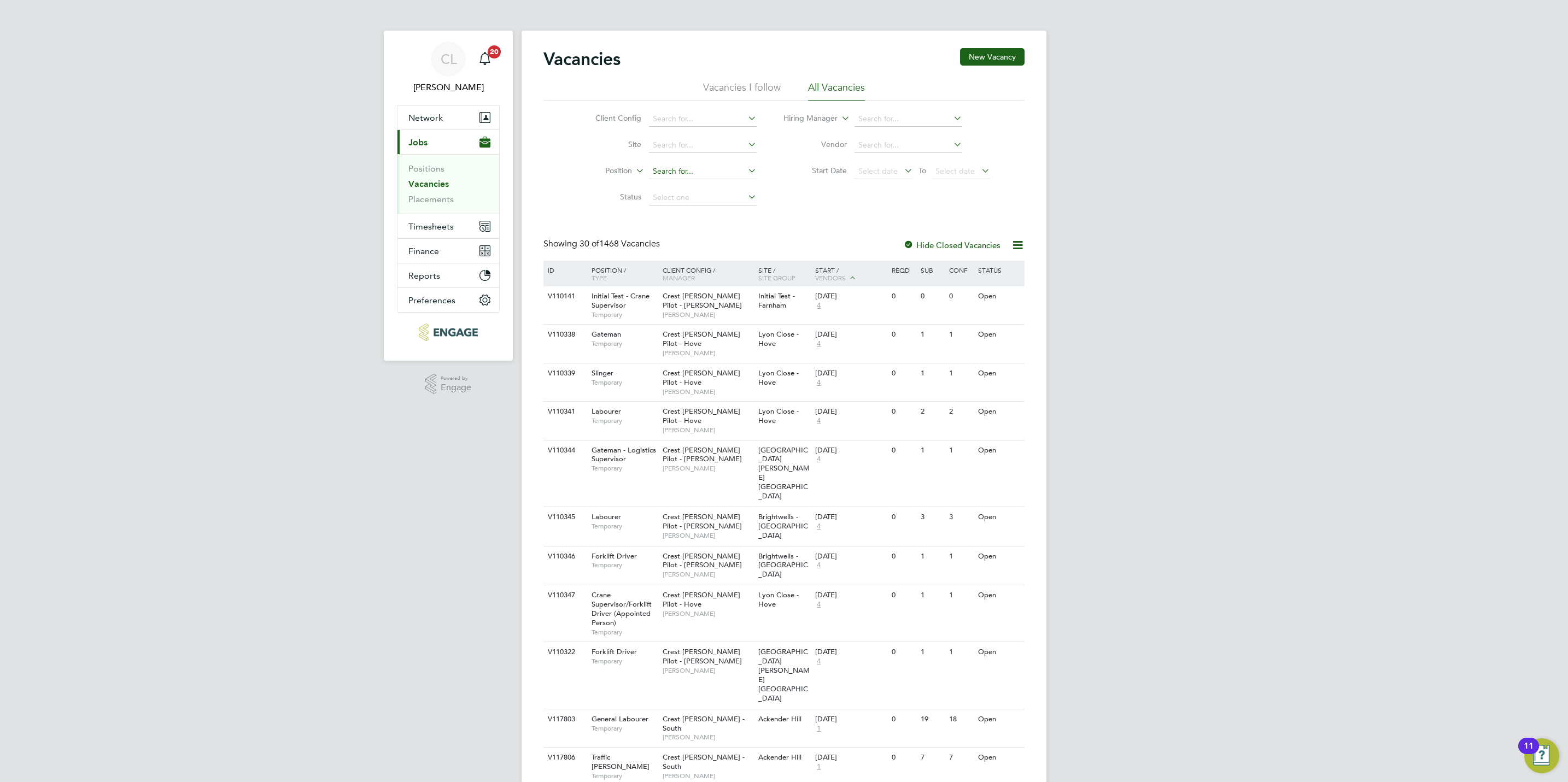
click at [670, 167] on input at bounding box center [703, 172] width 108 height 15
type input "arb"
click at [665, 144] on input at bounding box center [703, 145] width 108 height 15
click at [666, 181] on li "Arb [PERSON_NAME]" at bounding box center [701, 175] width 109 height 14
type input "Arborfield"
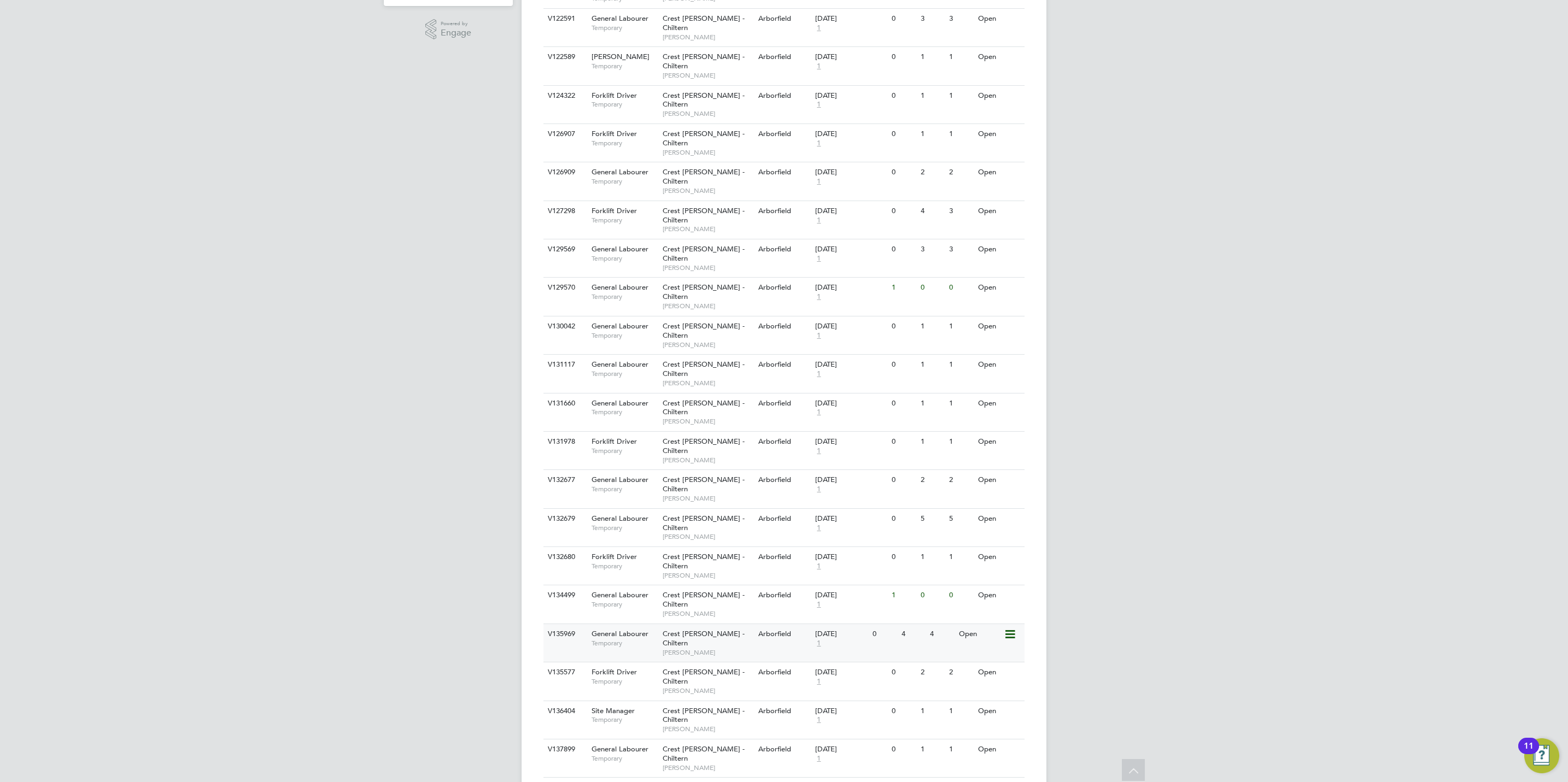
scroll to position [492, 0]
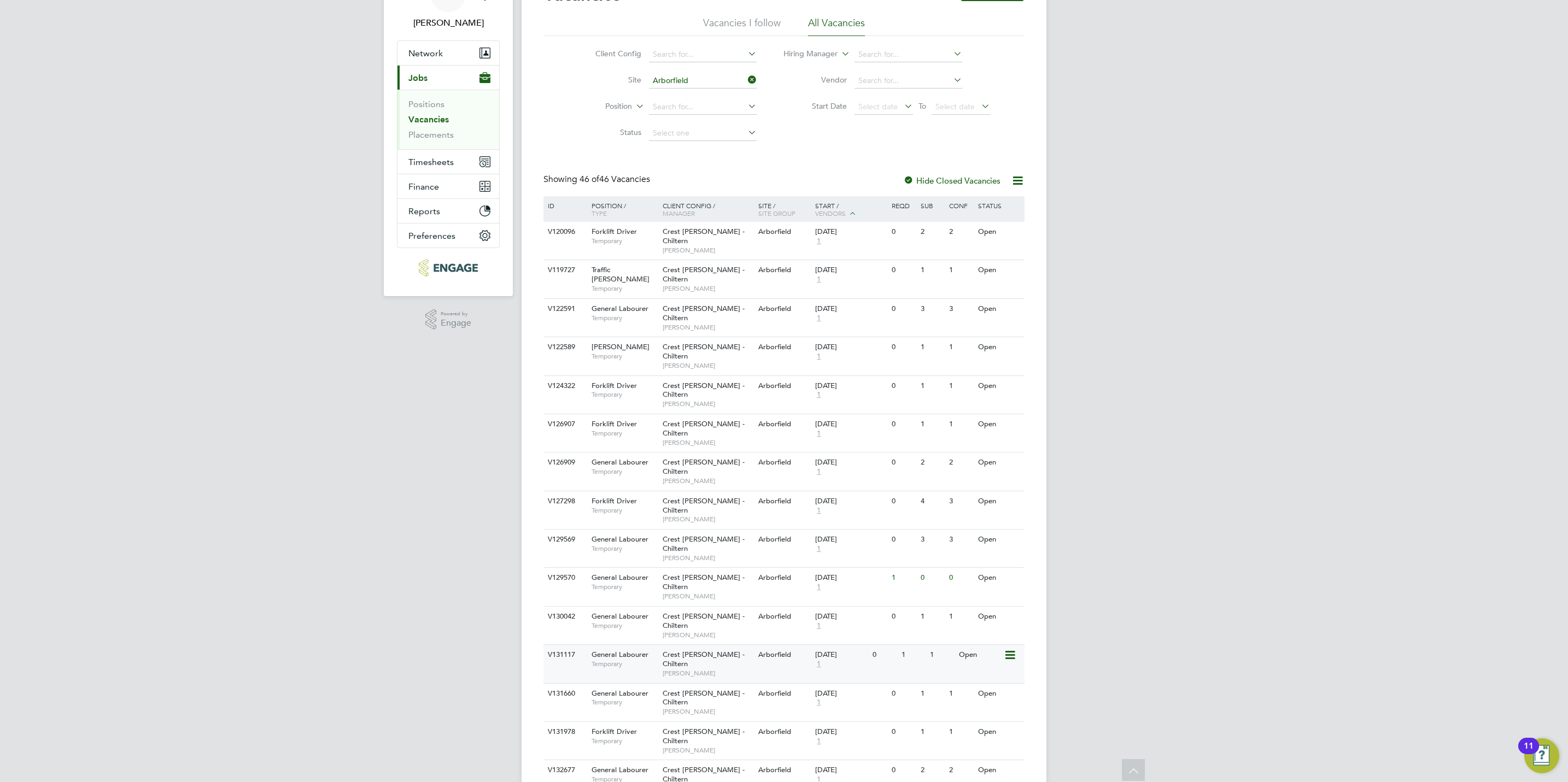
scroll to position [0, 0]
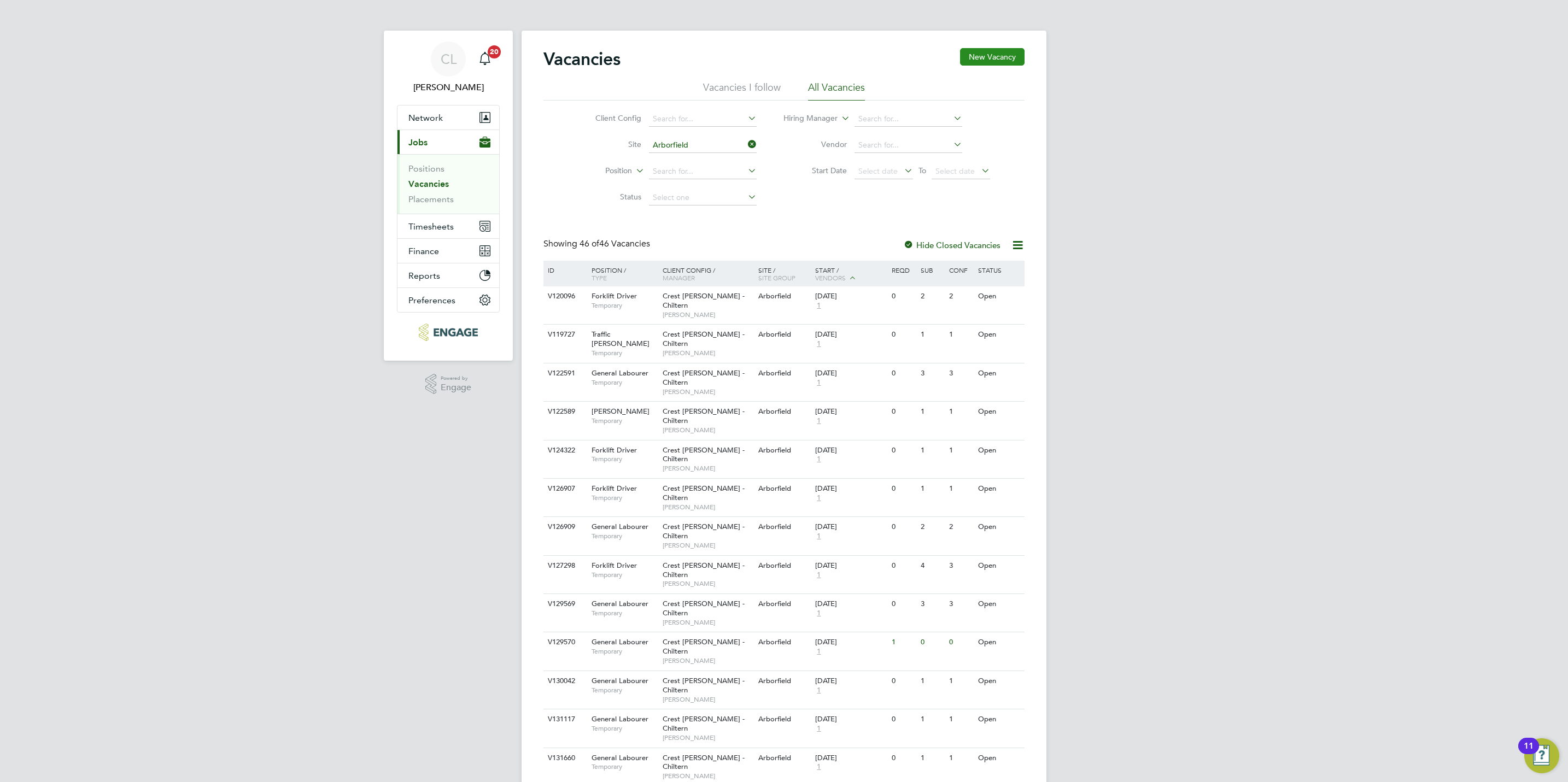
click at [991, 59] on button "New Vacancy" at bounding box center [992, 57] width 64 height 17
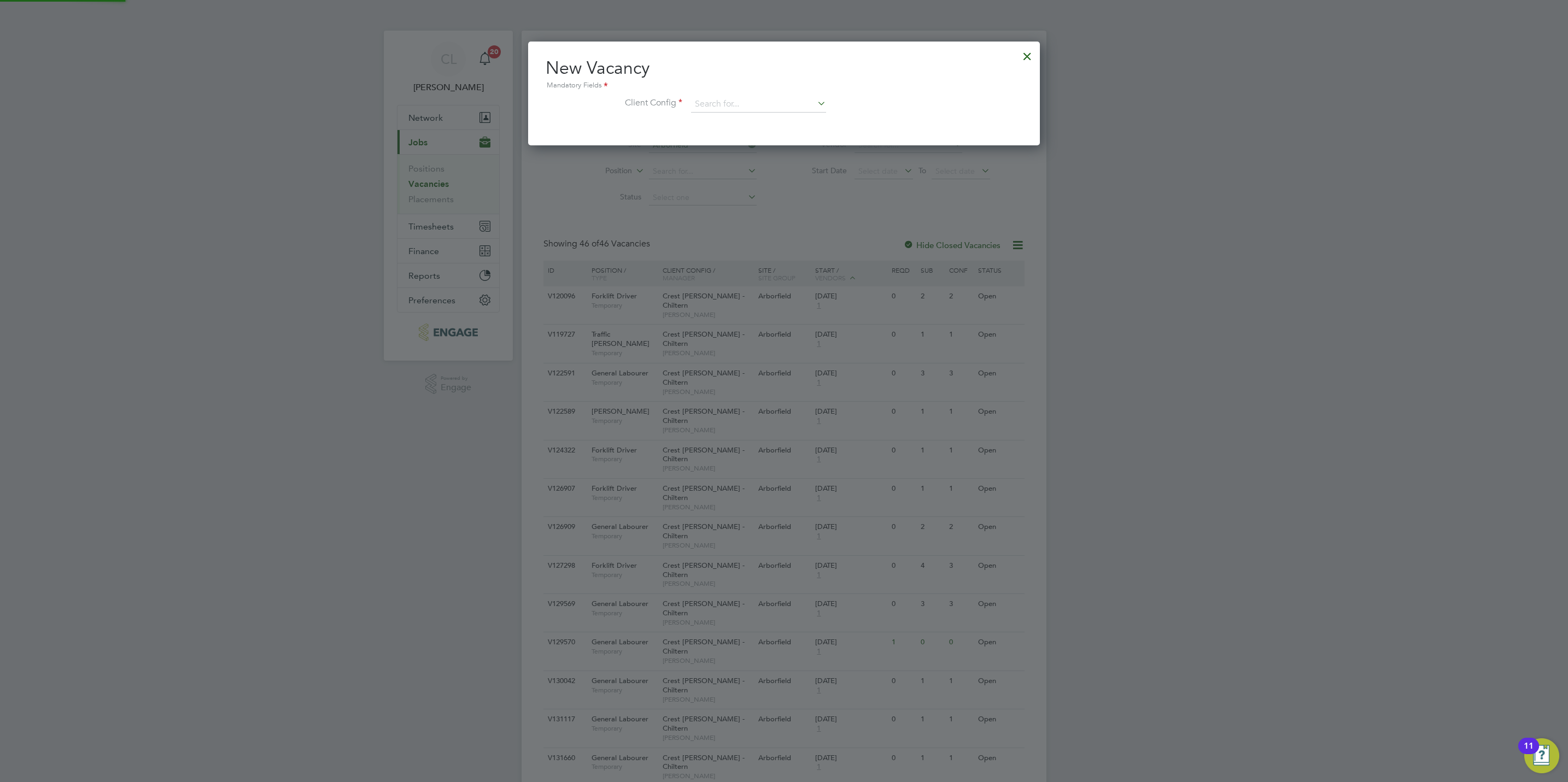
scroll to position [104, 512]
click at [755, 110] on input at bounding box center [758, 104] width 135 height 16
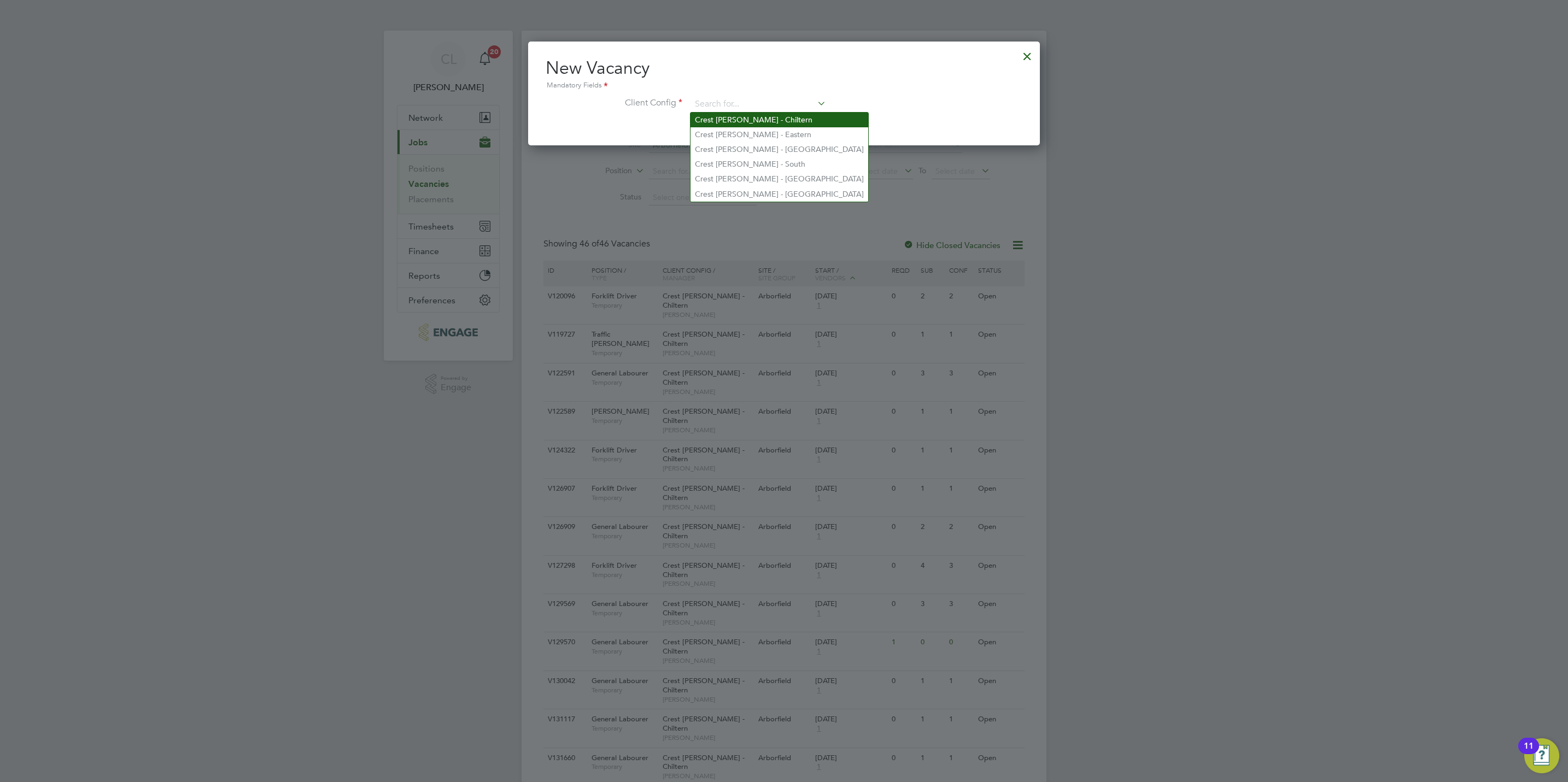
click at [788, 118] on li "Crest [PERSON_NAME] - Chiltern" at bounding box center [779, 119] width 178 height 14
type input "Crest [PERSON_NAME] - Chiltern"
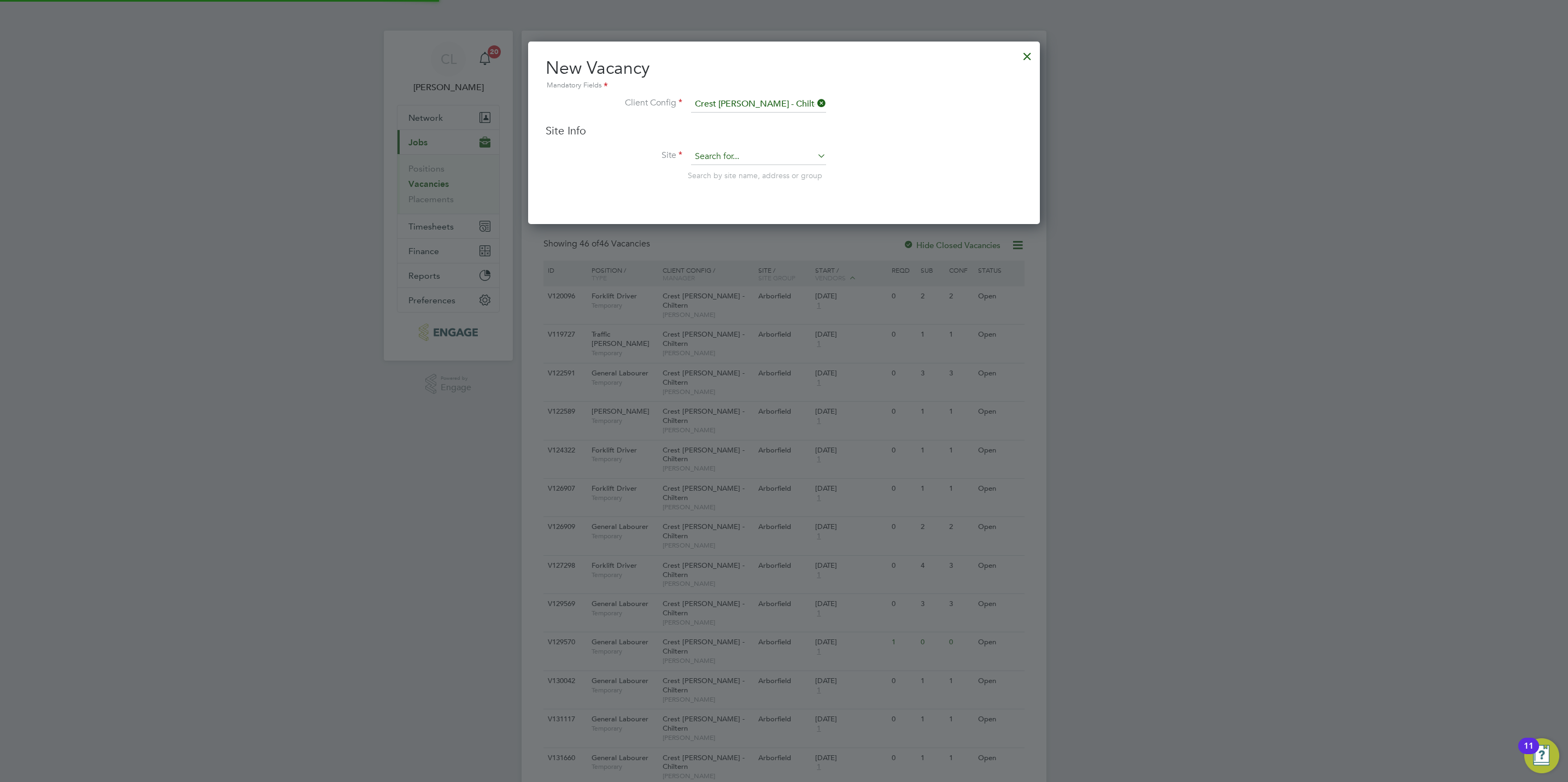
click at [756, 153] on input at bounding box center [758, 157] width 135 height 16
click at [753, 183] on li "Arb [PERSON_NAME]" at bounding box center [759, 187] width 137 height 14
type input "Arborfield"
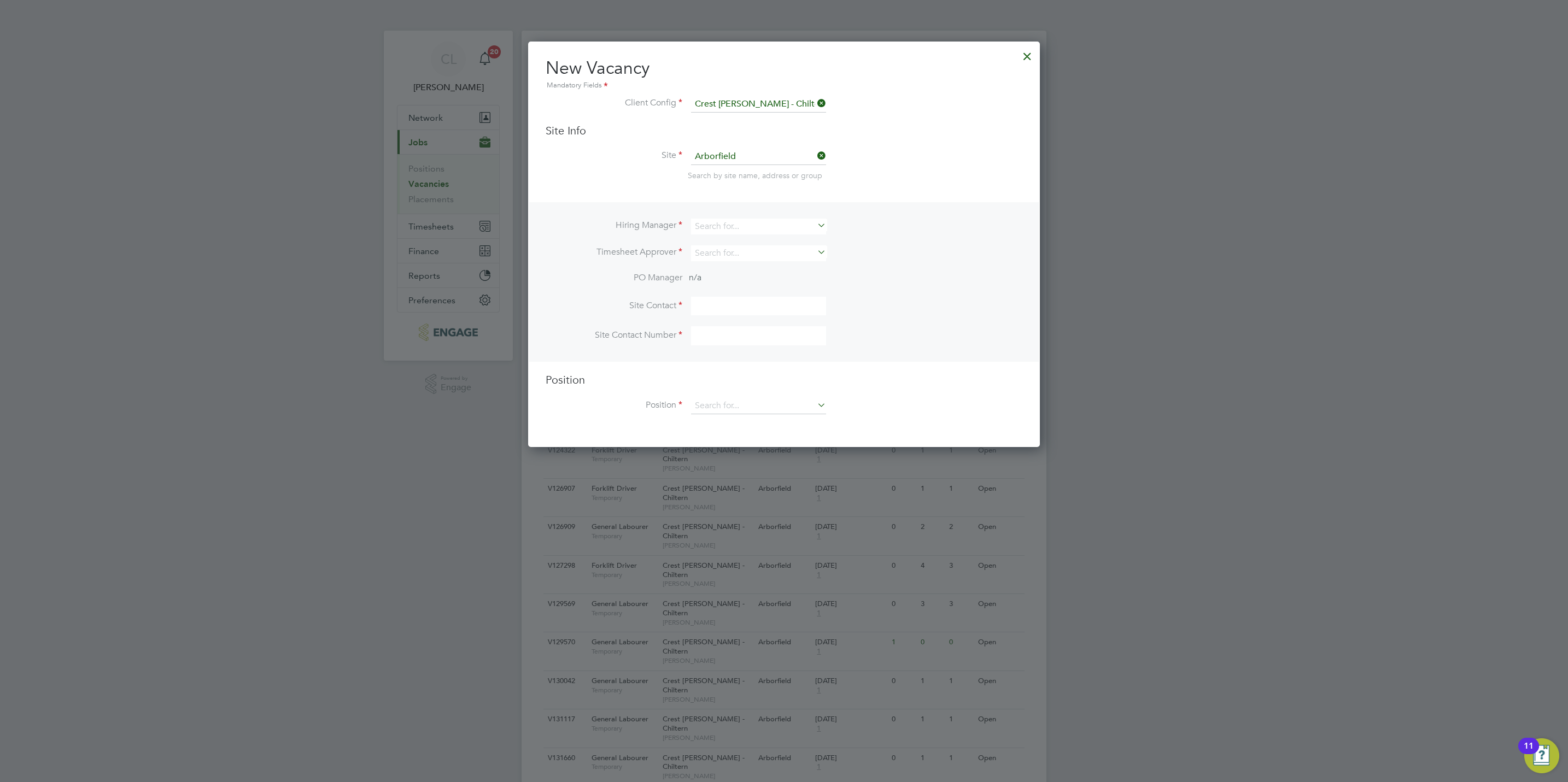
scroll to position [406, 512]
click at [731, 223] on input at bounding box center [758, 226] width 135 height 15
click at [735, 238] on li "[PERSON_NAME]" at bounding box center [759, 240] width 137 height 14
type input "[PERSON_NAME]"
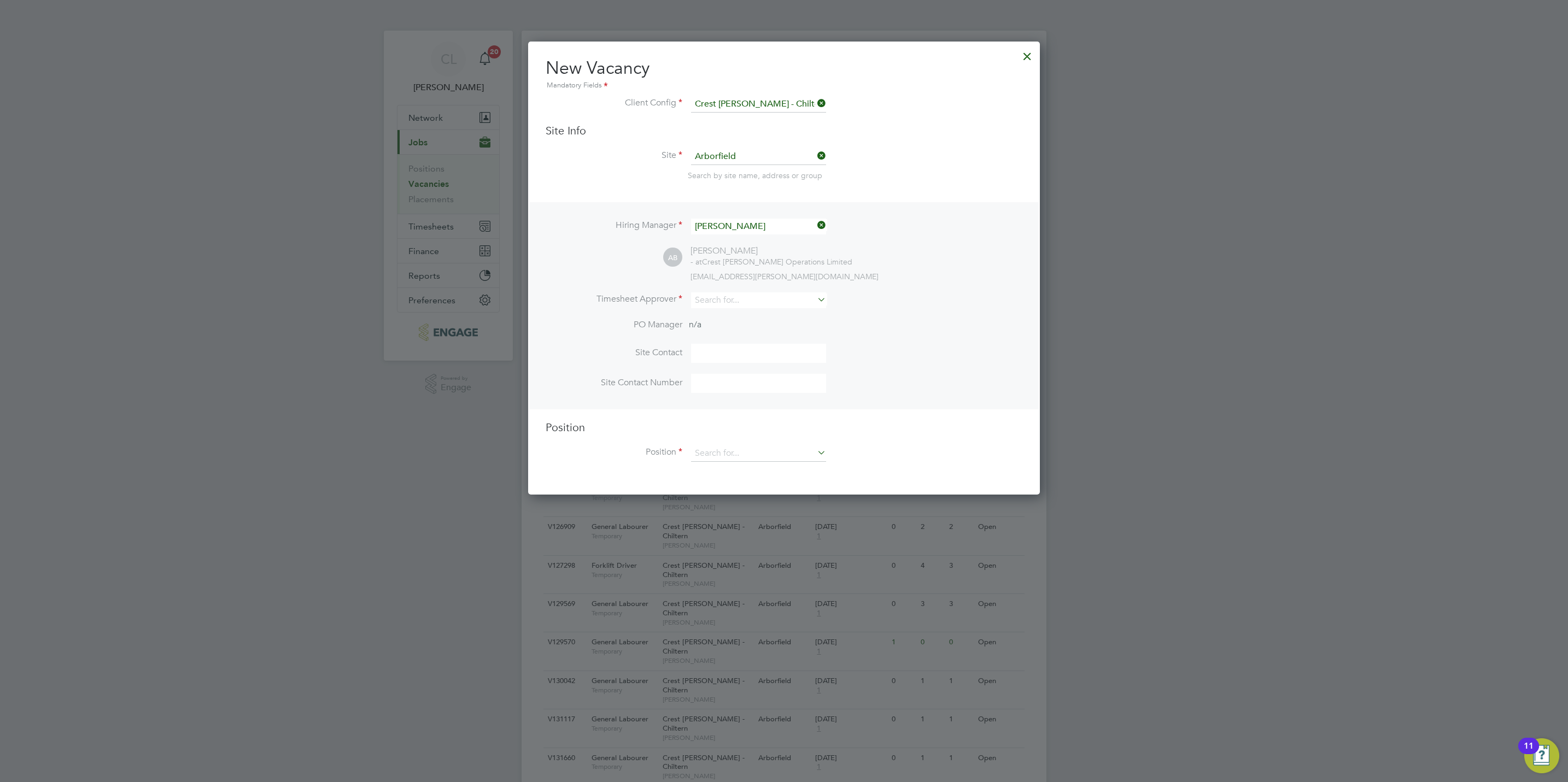
click at [711, 315] on li "Timesheet Approver" at bounding box center [784, 306] width 477 height 27
click at [715, 297] on input at bounding box center [758, 300] width 135 height 15
click at [739, 311] on li "[PERSON_NAME]" at bounding box center [759, 315] width 137 height 14
type input "[PERSON_NAME]"
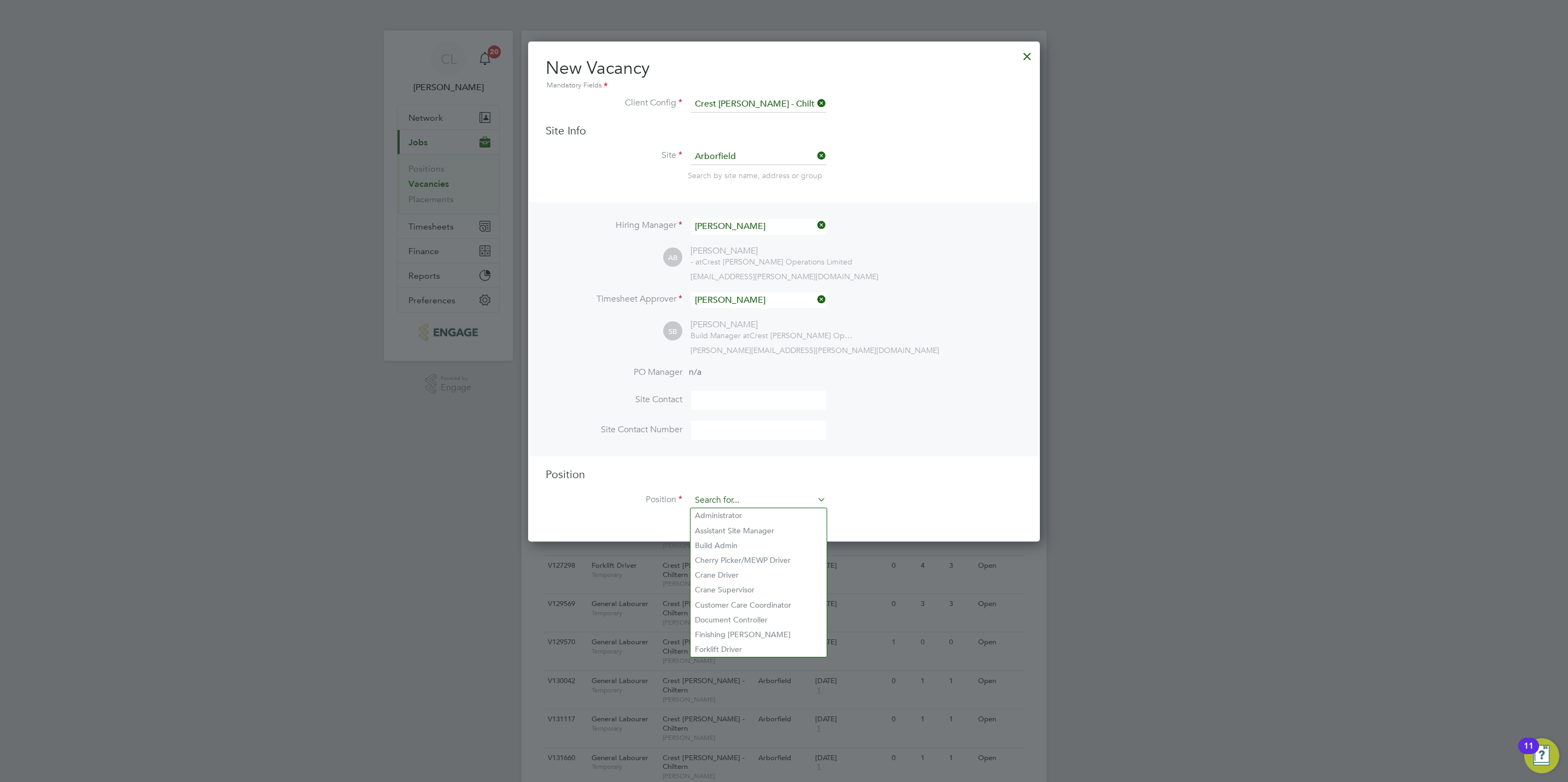
click at [746, 506] on input at bounding box center [758, 500] width 135 height 16
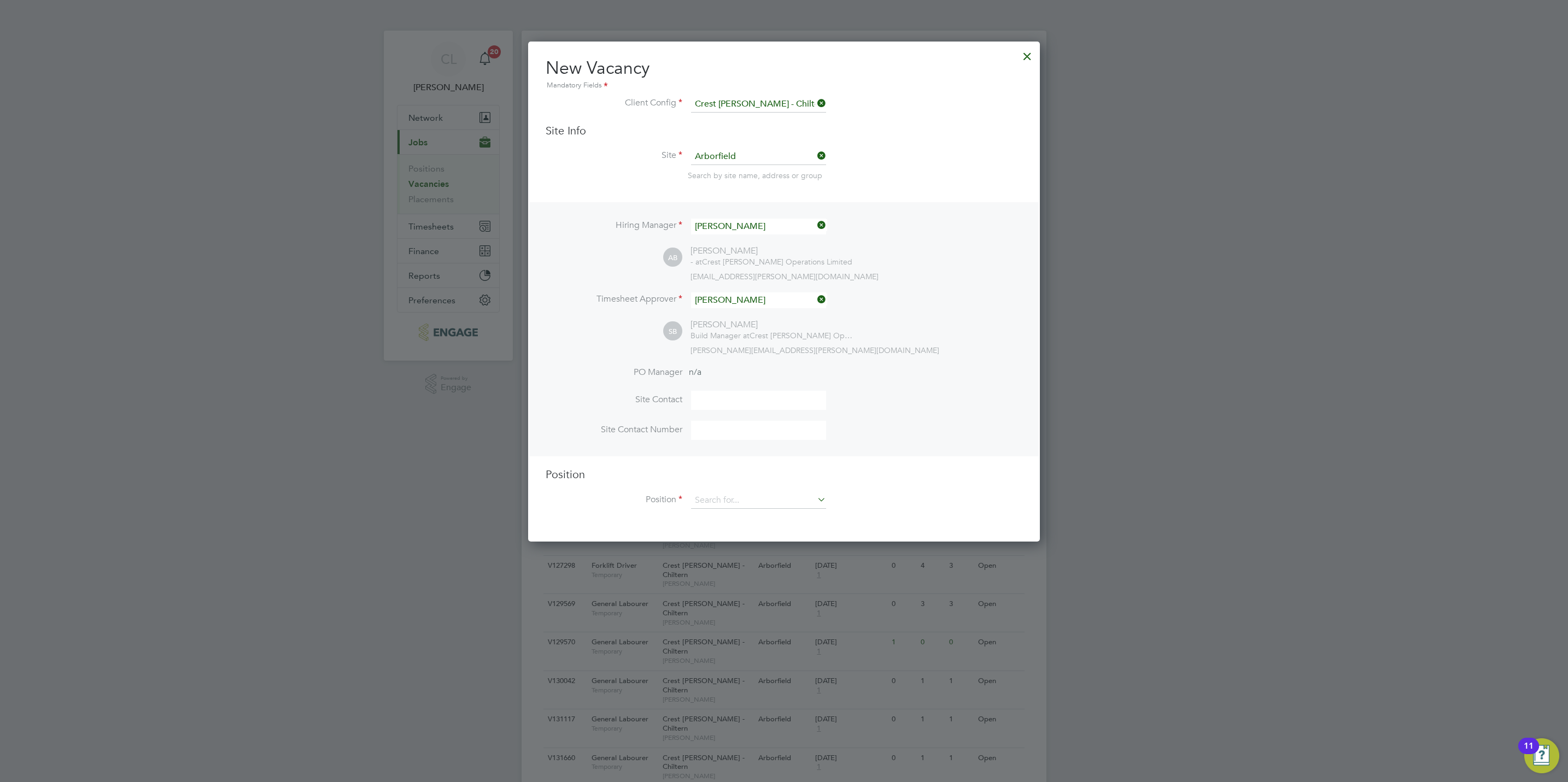
click at [873, 467] on h3 "Position" at bounding box center [784, 474] width 477 height 14
click at [774, 505] on input at bounding box center [758, 500] width 135 height 16
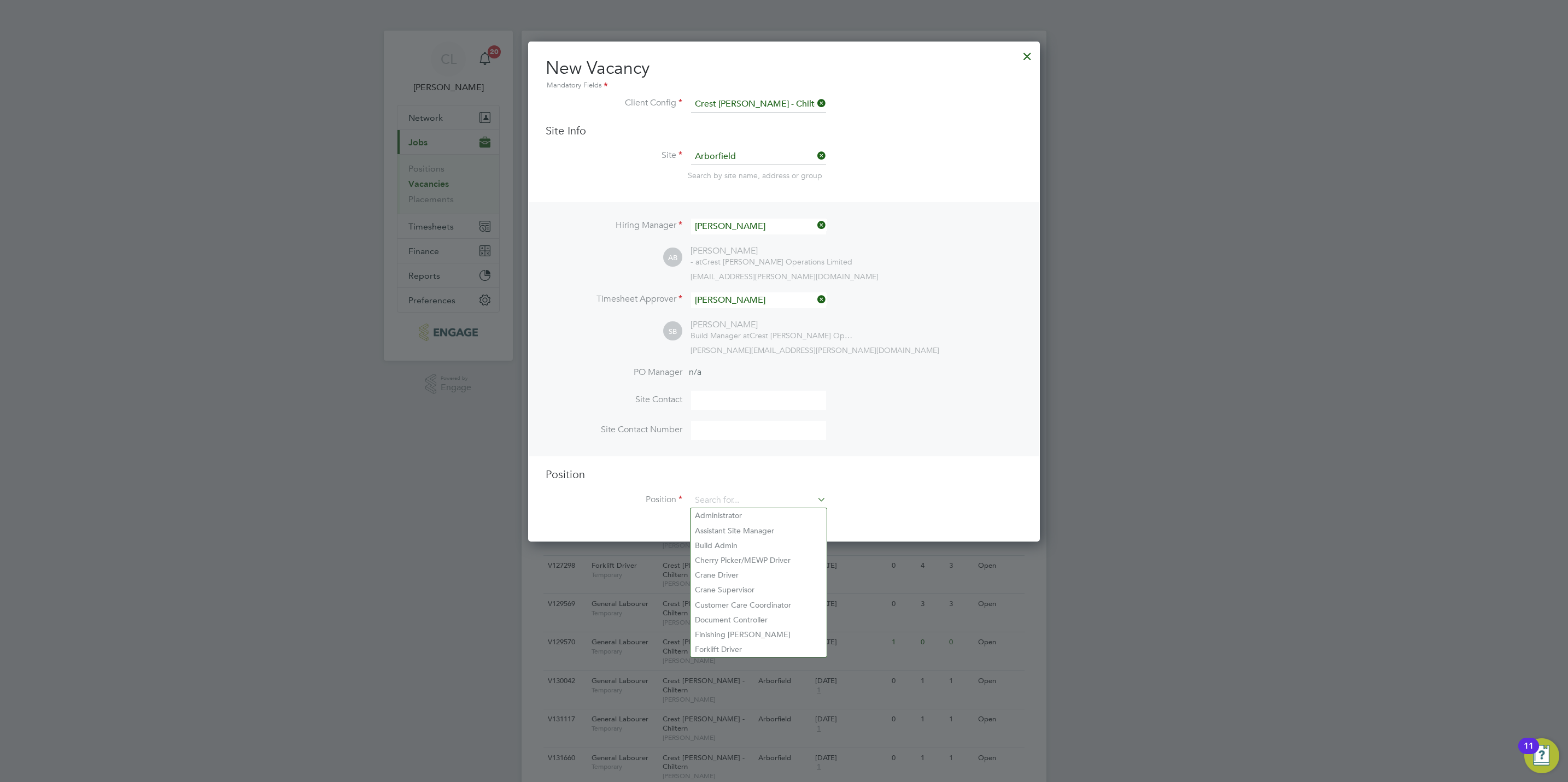
click at [860, 463] on ng-template "Hiring Manager [PERSON_NAME] [PERSON_NAME] - at Crest [PERSON_NAME] Operations …" at bounding box center [784, 361] width 477 height 317
click at [753, 498] on input at bounding box center [758, 500] width 135 height 16
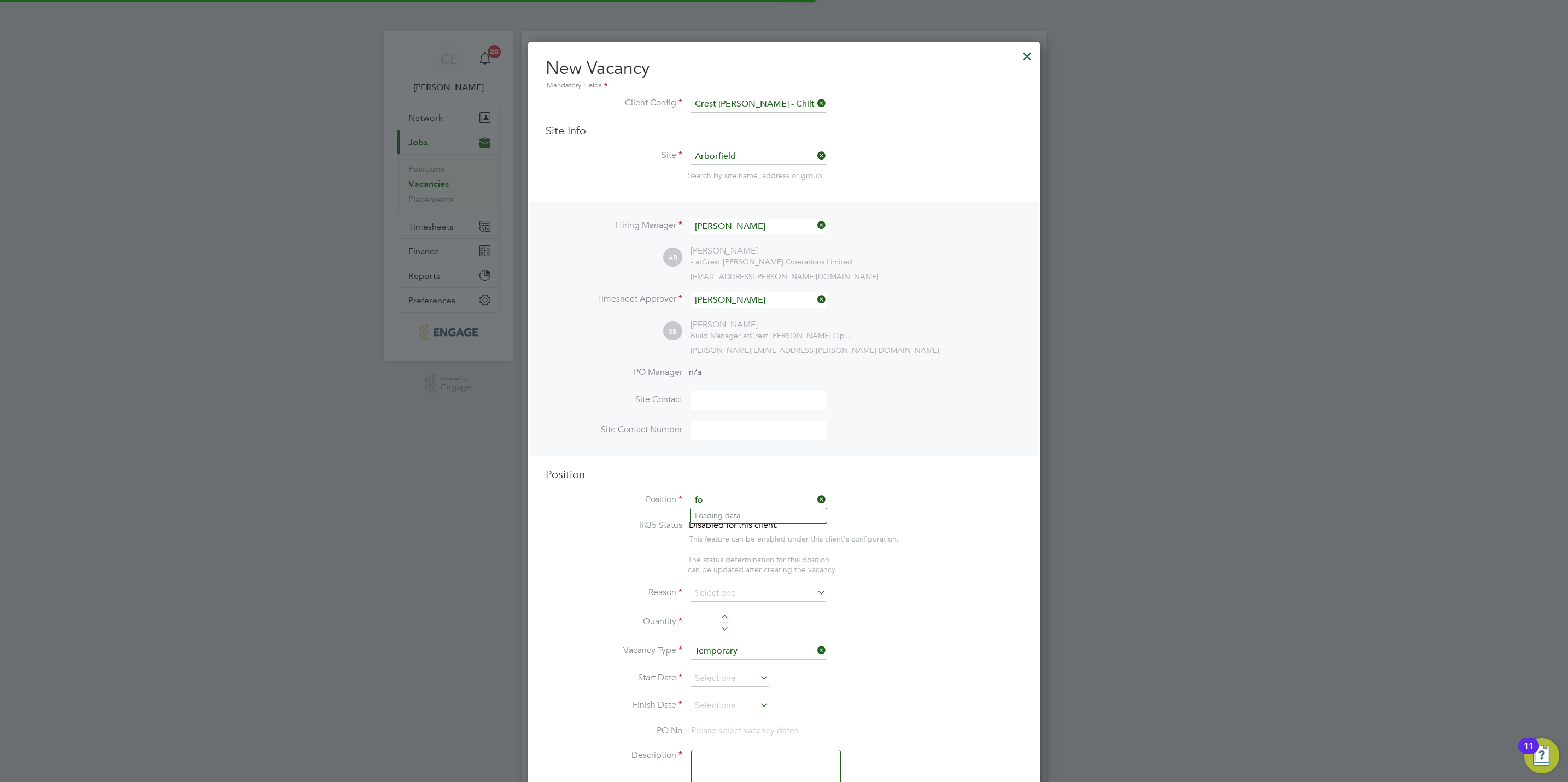
scroll to position [1574, 512]
click at [741, 529] on li "Fork lift Driver" at bounding box center [759, 530] width 137 height 14
type input "Forklift Driver"
type textarea "Forklift Driver"
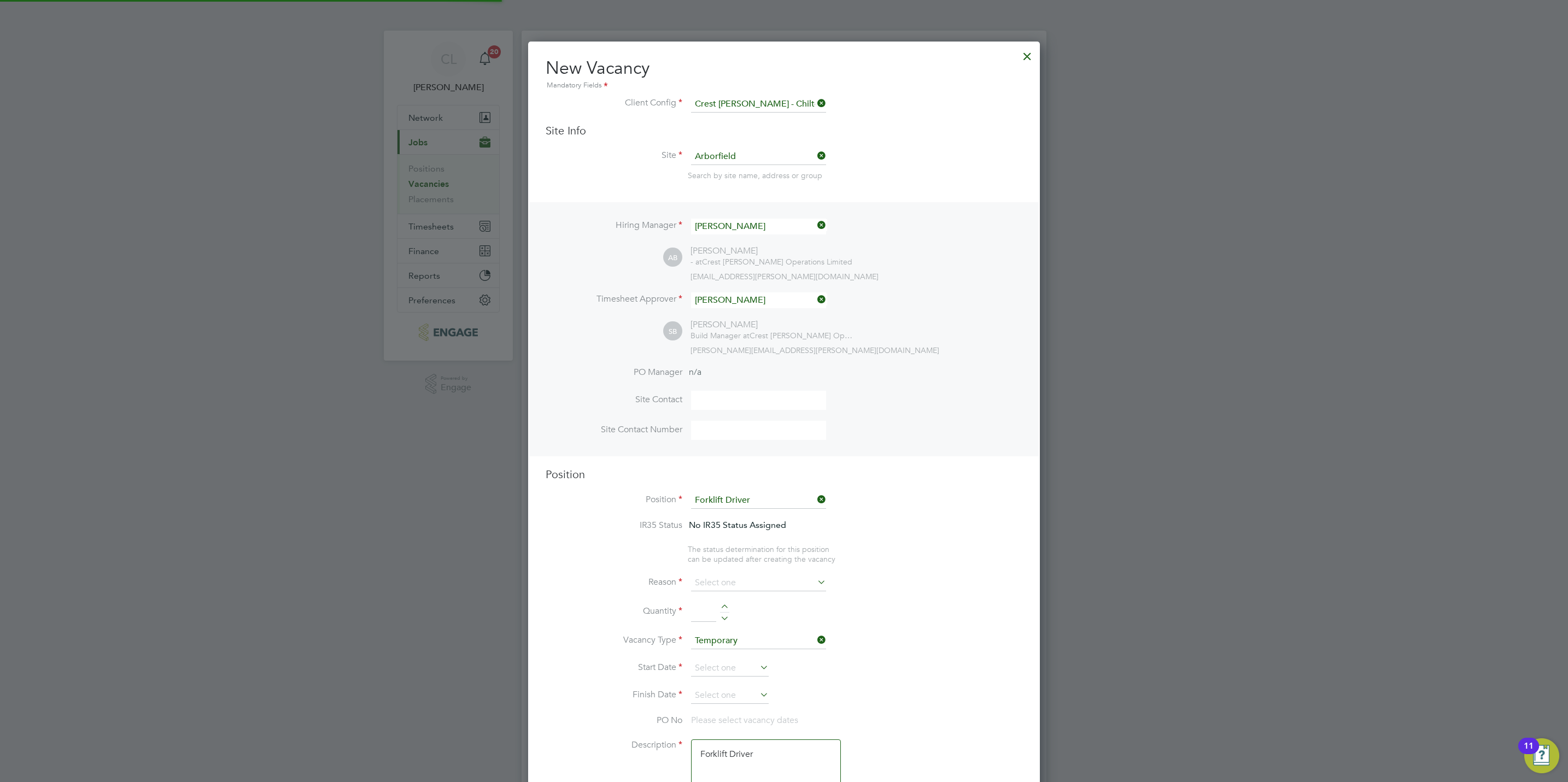
click at [727, 594] on li "Reason" at bounding box center [784, 589] width 477 height 27
click at [733, 586] on input at bounding box center [758, 583] width 135 height 16
click at [735, 683] on li "Vacant Role" at bounding box center [759, 684] width 137 height 14
type input "Vacant Role"
click at [725, 609] on div at bounding box center [725, 609] width 10 height 8
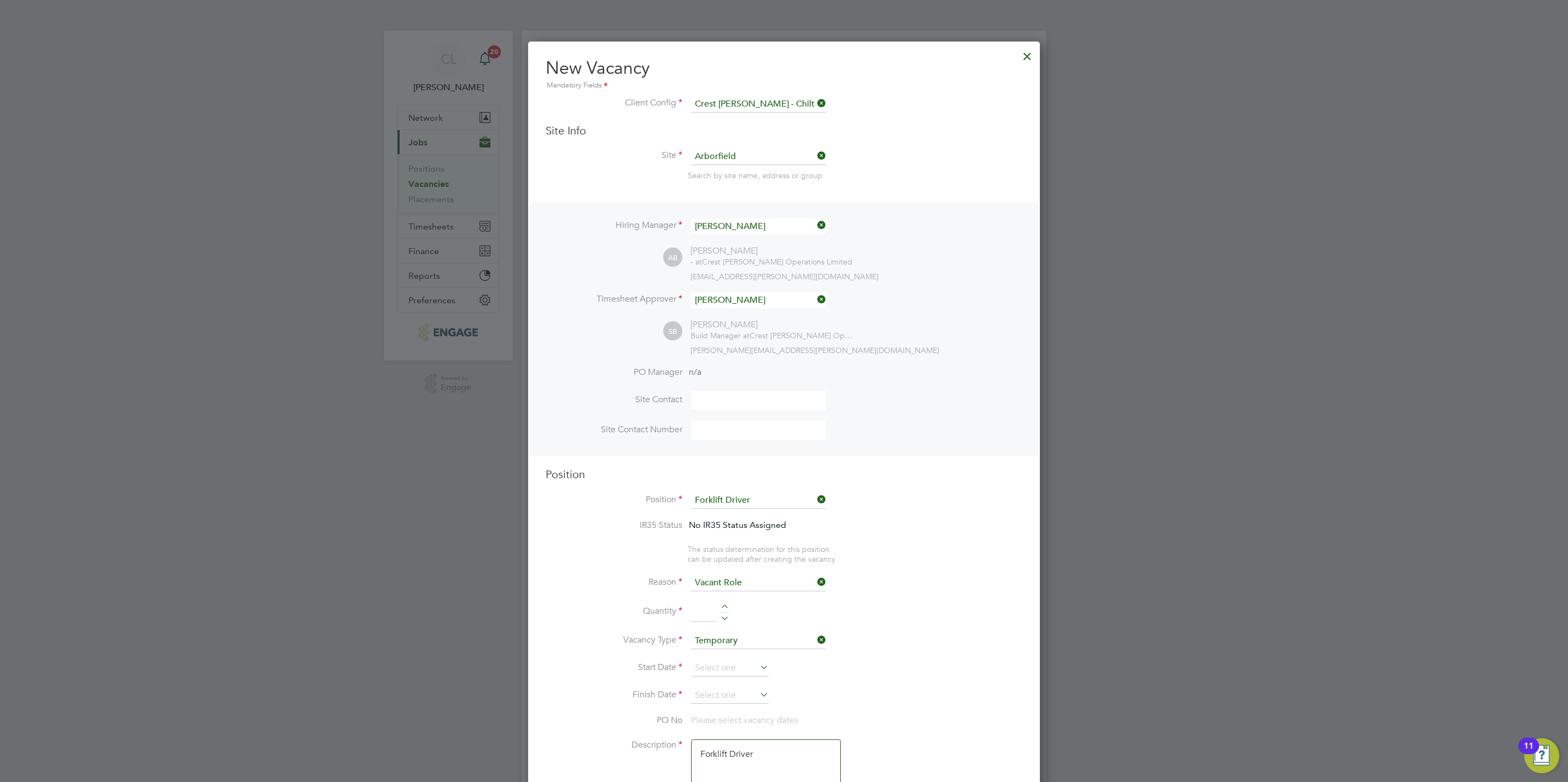
type input "1"
click at [719, 659] on li "Vacancy Type Temporary" at bounding box center [784, 646] width 477 height 27
click at [725, 670] on input at bounding box center [729, 668] width 78 height 16
click at [711, 540] on span "22" at bounding box center [709, 534] width 21 height 21
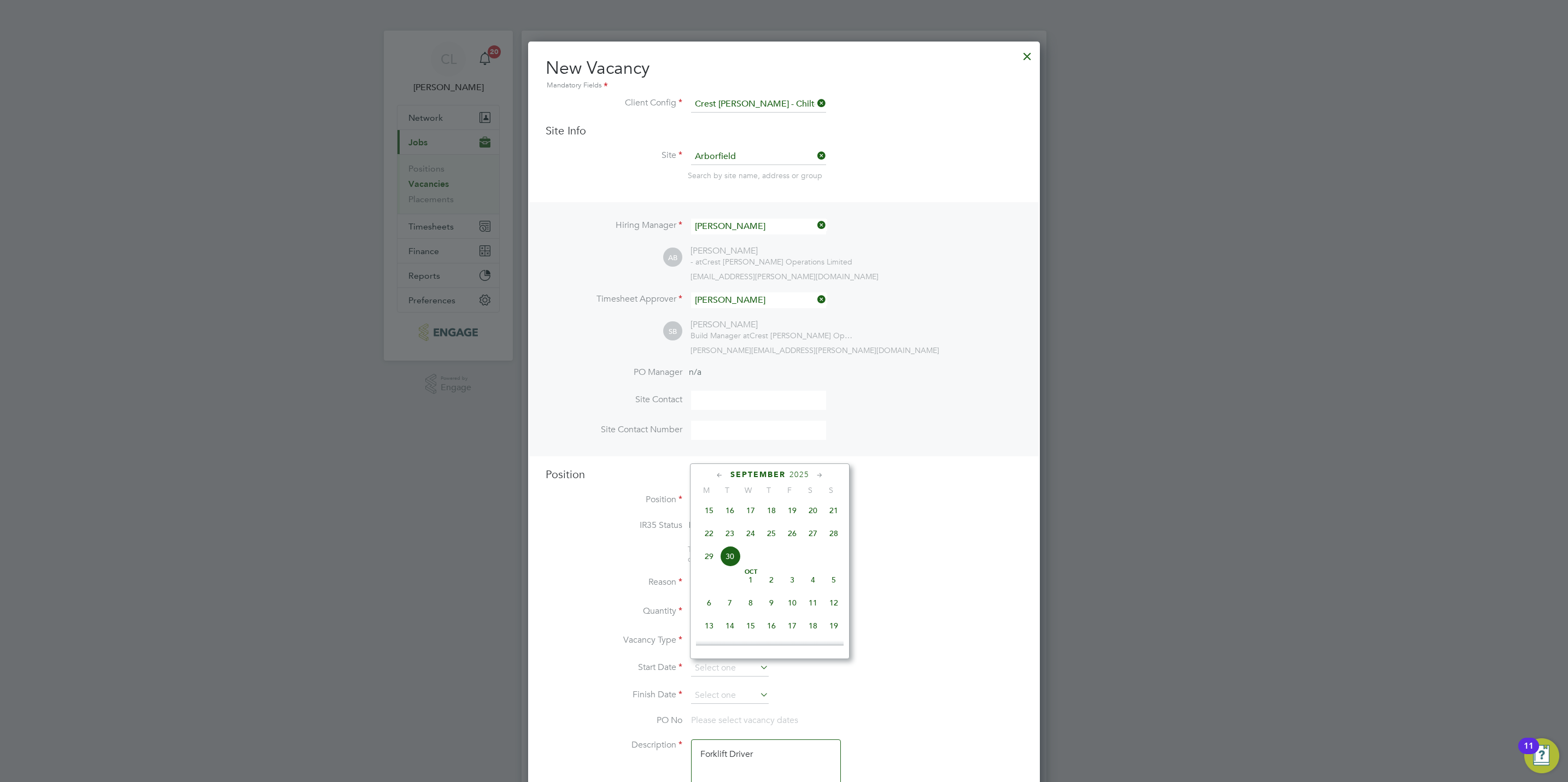
type input "[DATE]"
click at [739, 694] on input at bounding box center [729, 695] width 78 height 16
click at [991, 577] on li "Reason Vacant Role" at bounding box center [784, 589] width 477 height 27
click at [723, 693] on input at bounding box center [729, 695] width 78 height 16
click at [791, 615] on span "3" at bounding box center [793, 608] width 21 height 21
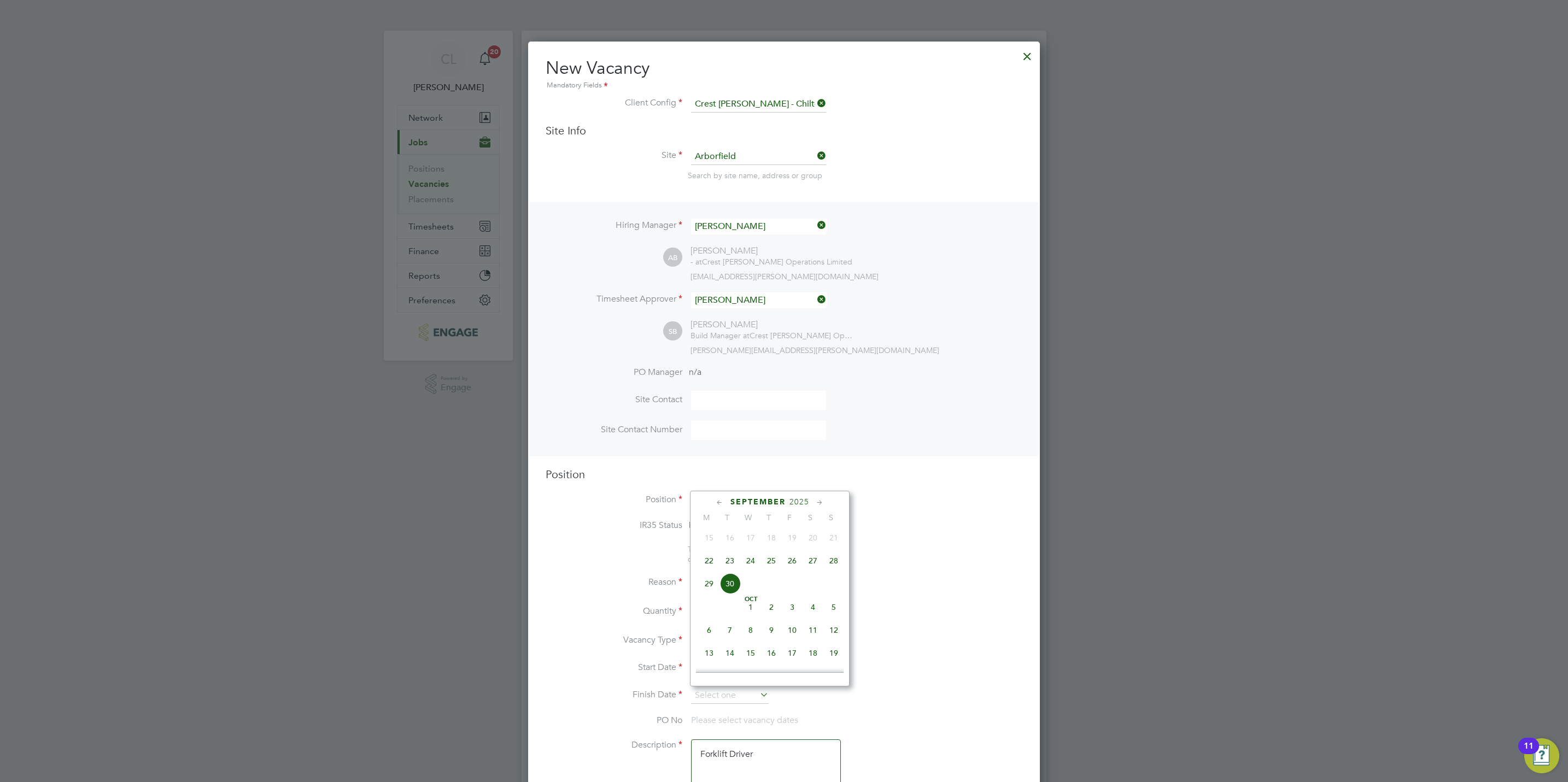
type input "[DATE]"
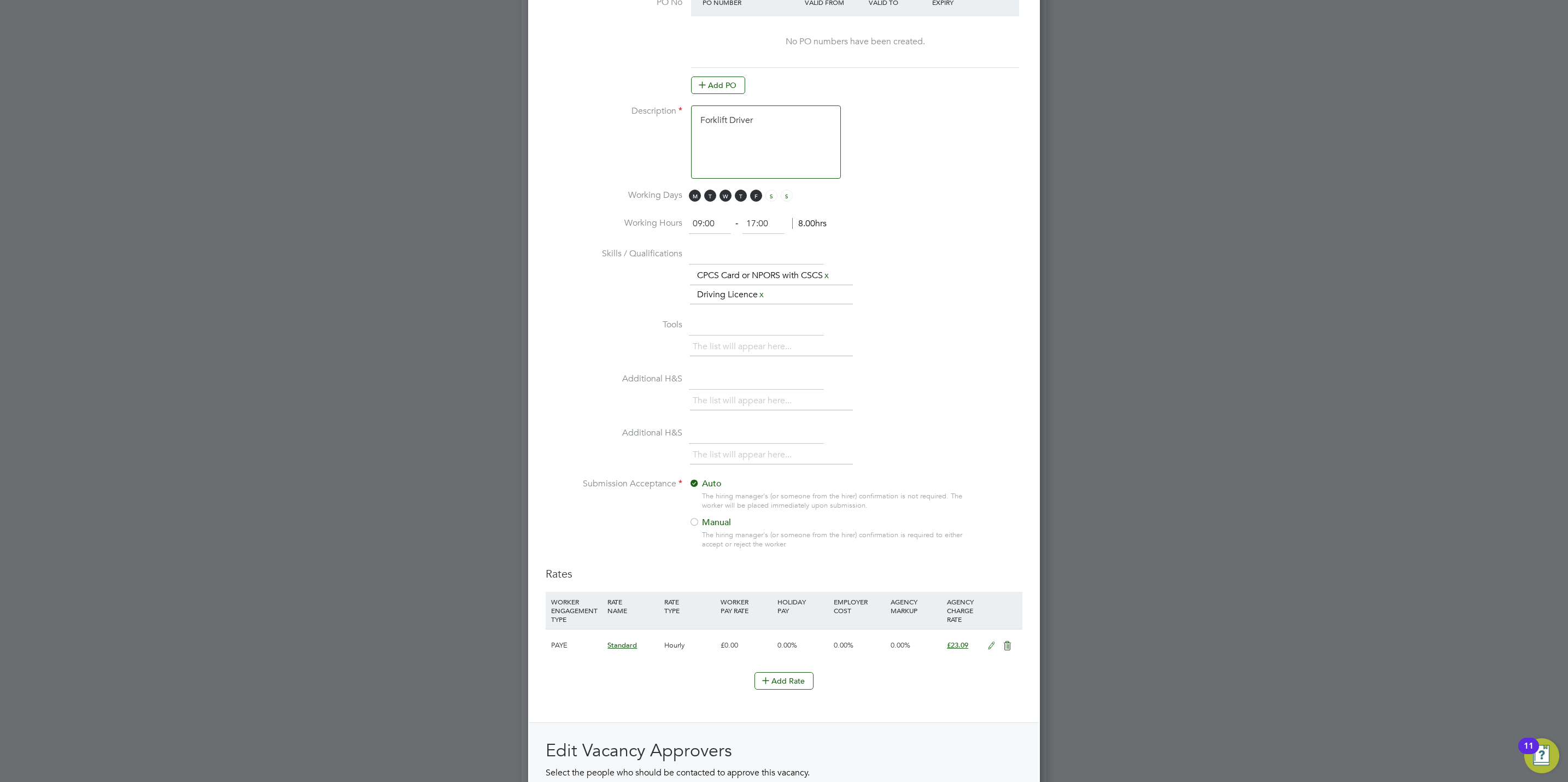
scroll to position [951, 0]
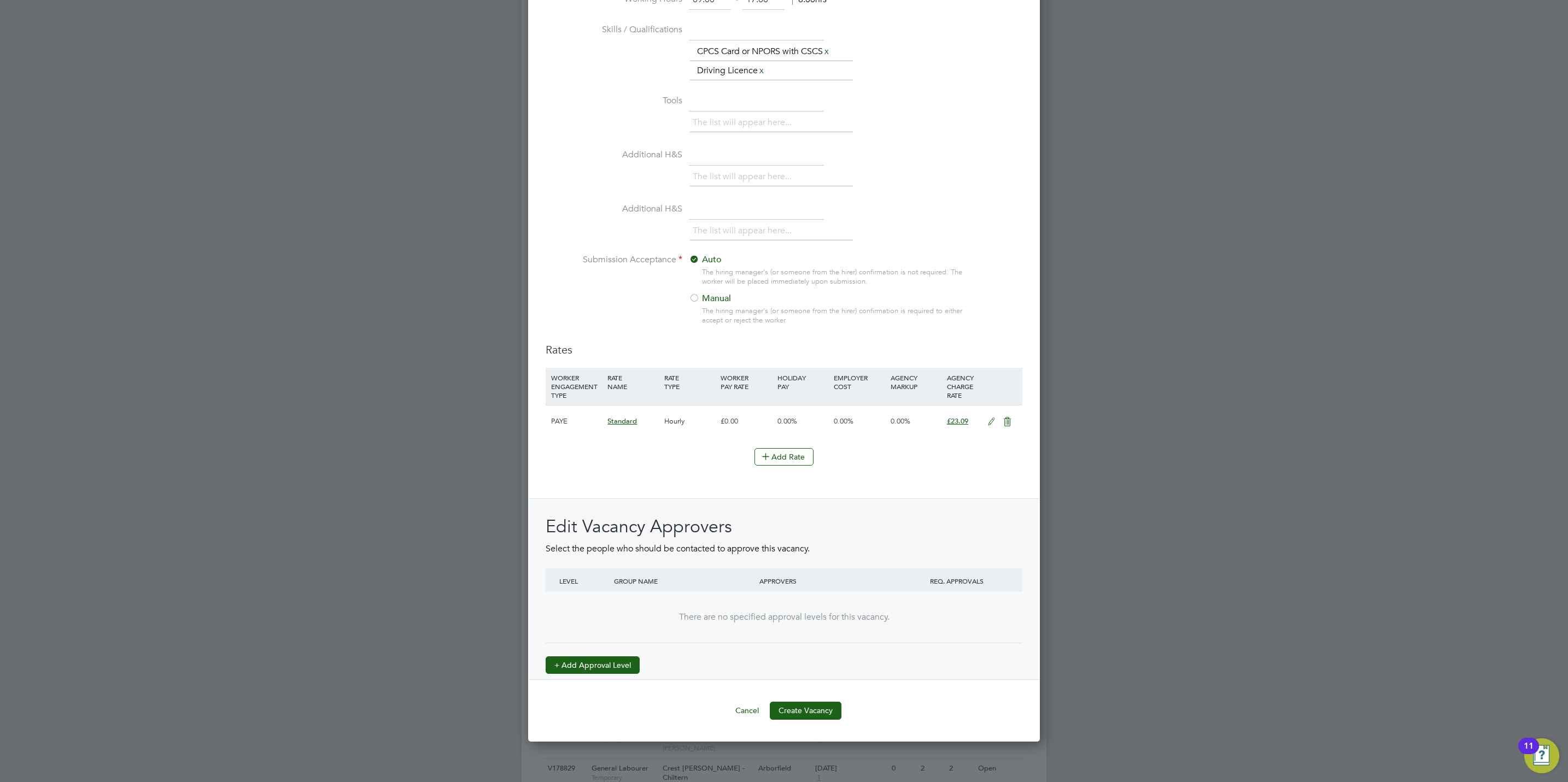
click at [623, 659] on button "+ Add Approval Level" at bounding box center [593, 666] width 94 height 17
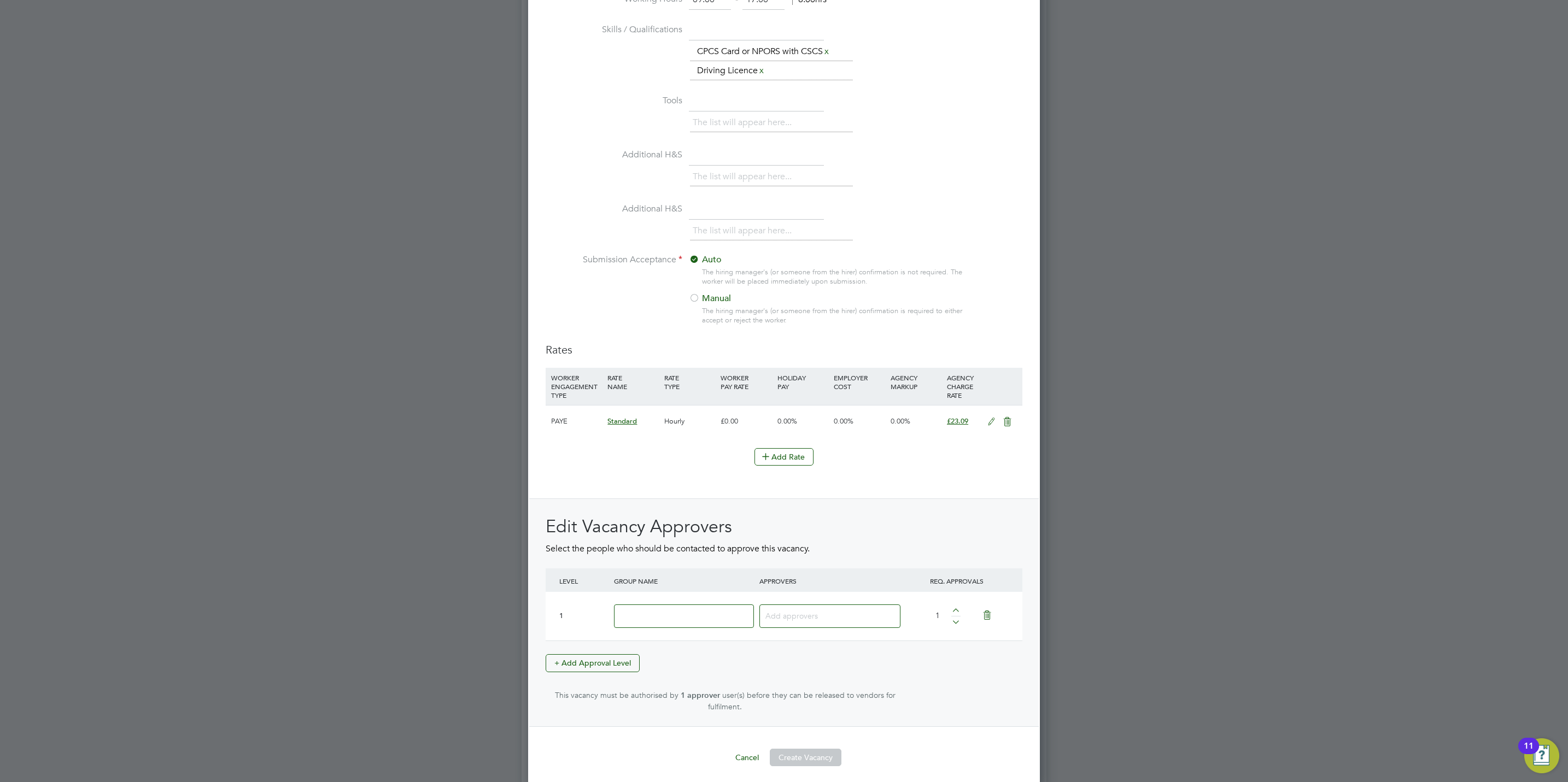
scroll to position [1704, 512]
drag, startPoint x: 693, startPoint y: 620, endPoint x: 686, endPoint y: 630, distance: 12.2
click at [693, 620] on input at bounding box center [683, 617] width 139 height 23
type input "Crest"
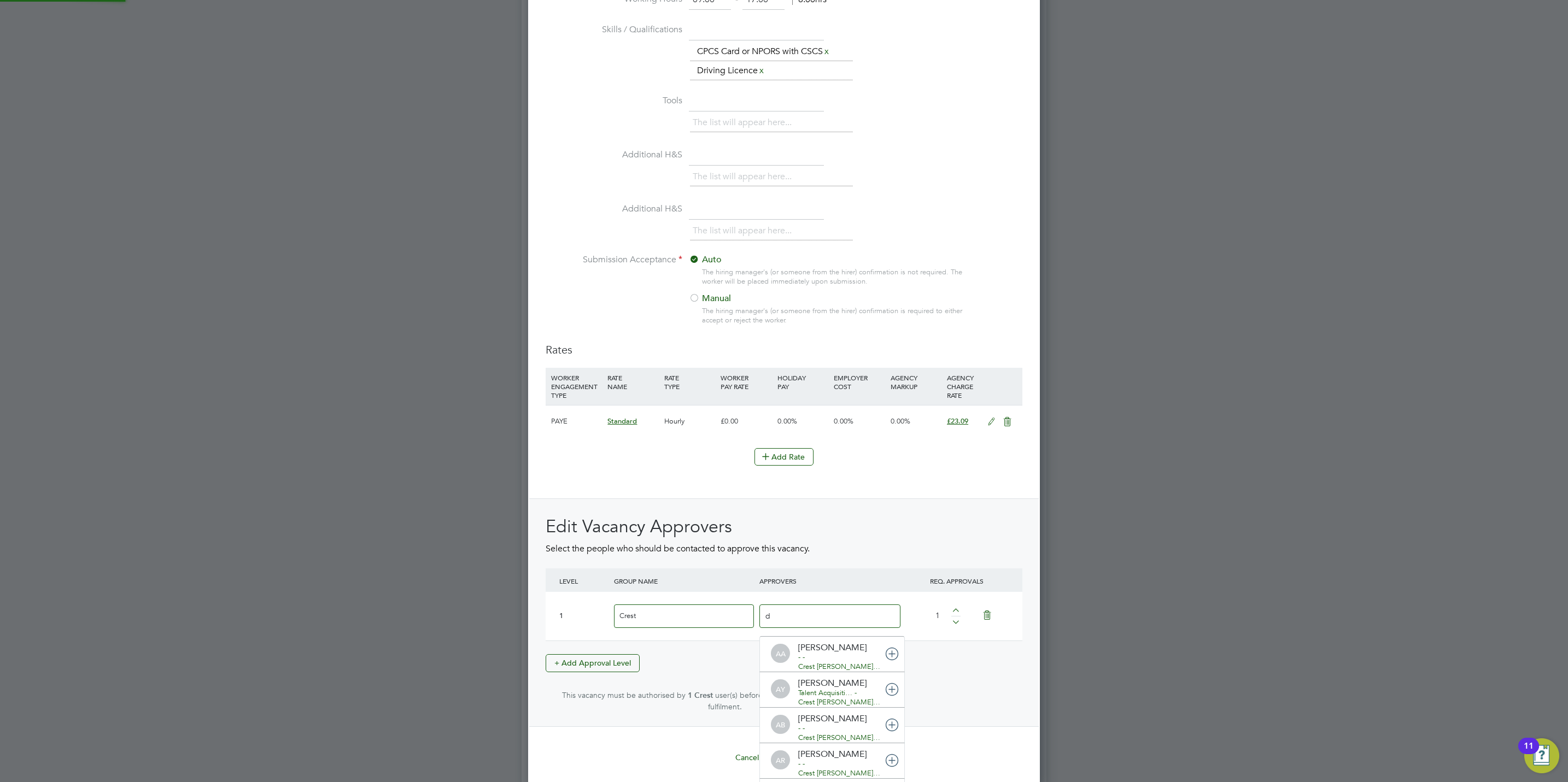
scroll to position [12, 77]
type input "dav"
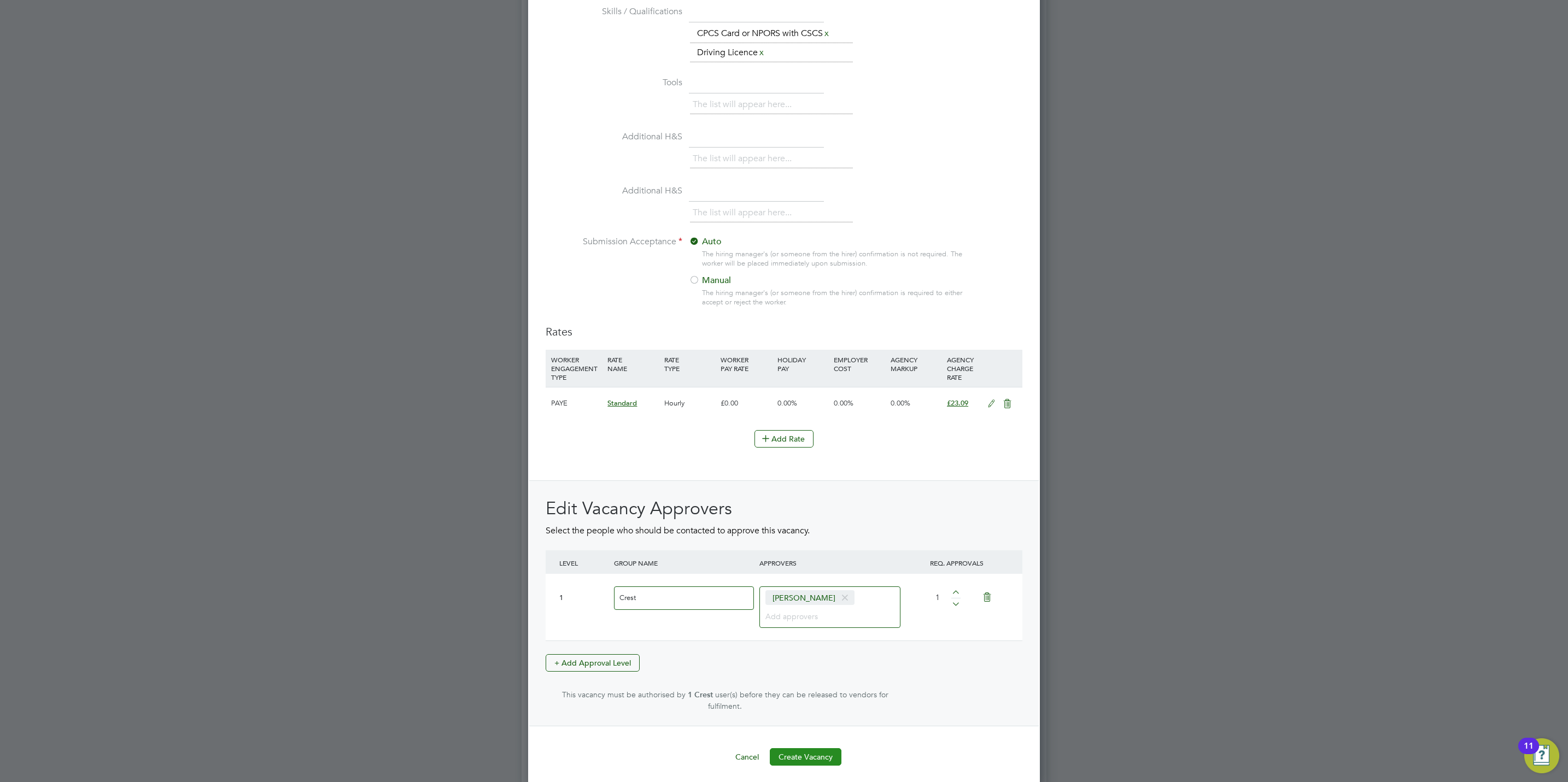
click at [817, 748] on button "Create Vacancy" at bounding box center [805, 757] width 71 height 17
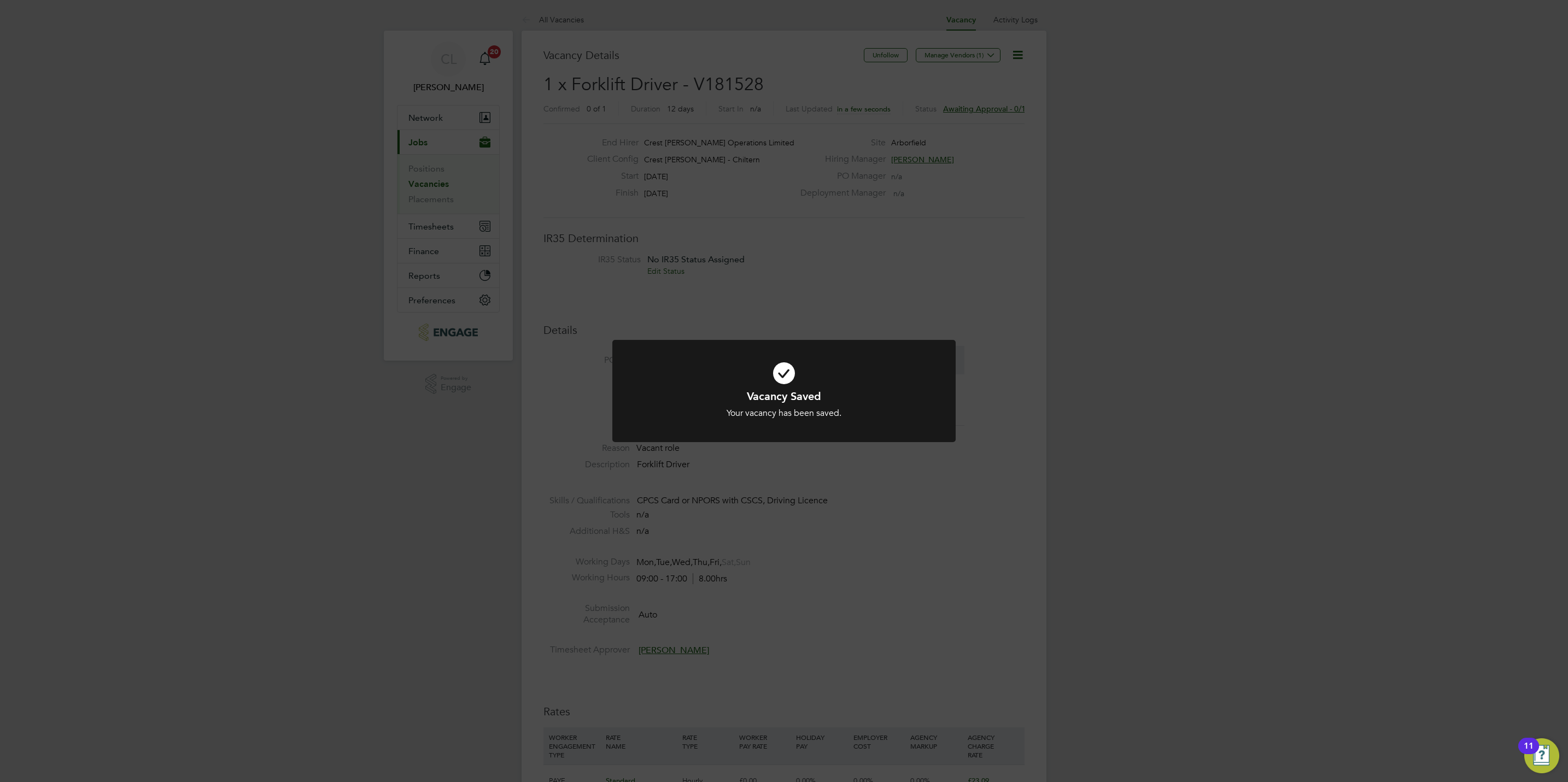
click at [771, 220] on div "Vacancy Saved Your vacancy has been saved. Cancel Okay" at bounding box center [784, 391] width 1568 height 782
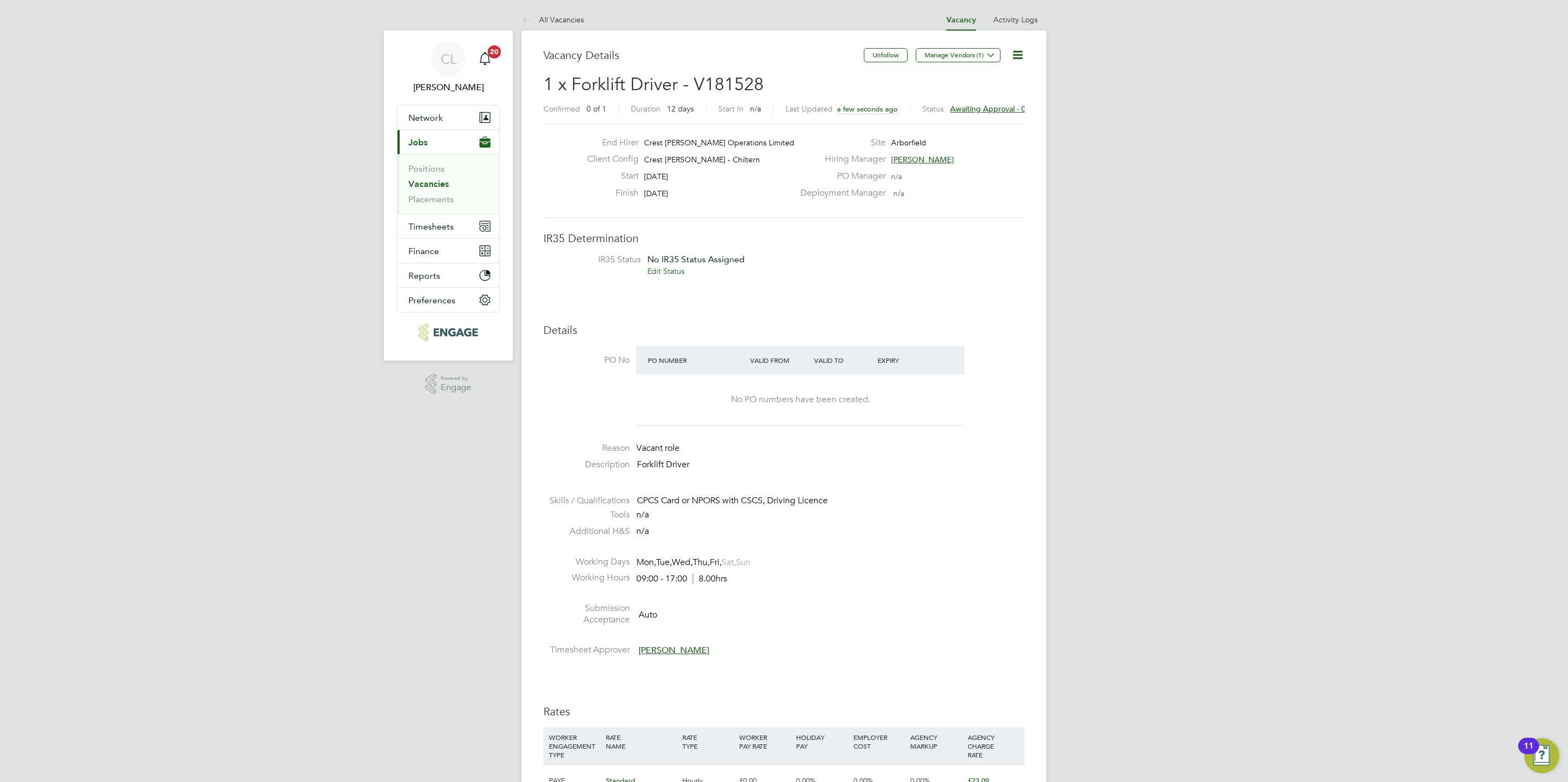
click at [1019, 58] on icon at bounding box center [1018, 55] width 13 height 13
click at [973, 81] on li "Edit Vacancy" at bounding box center [991, 81] width 63 height 15
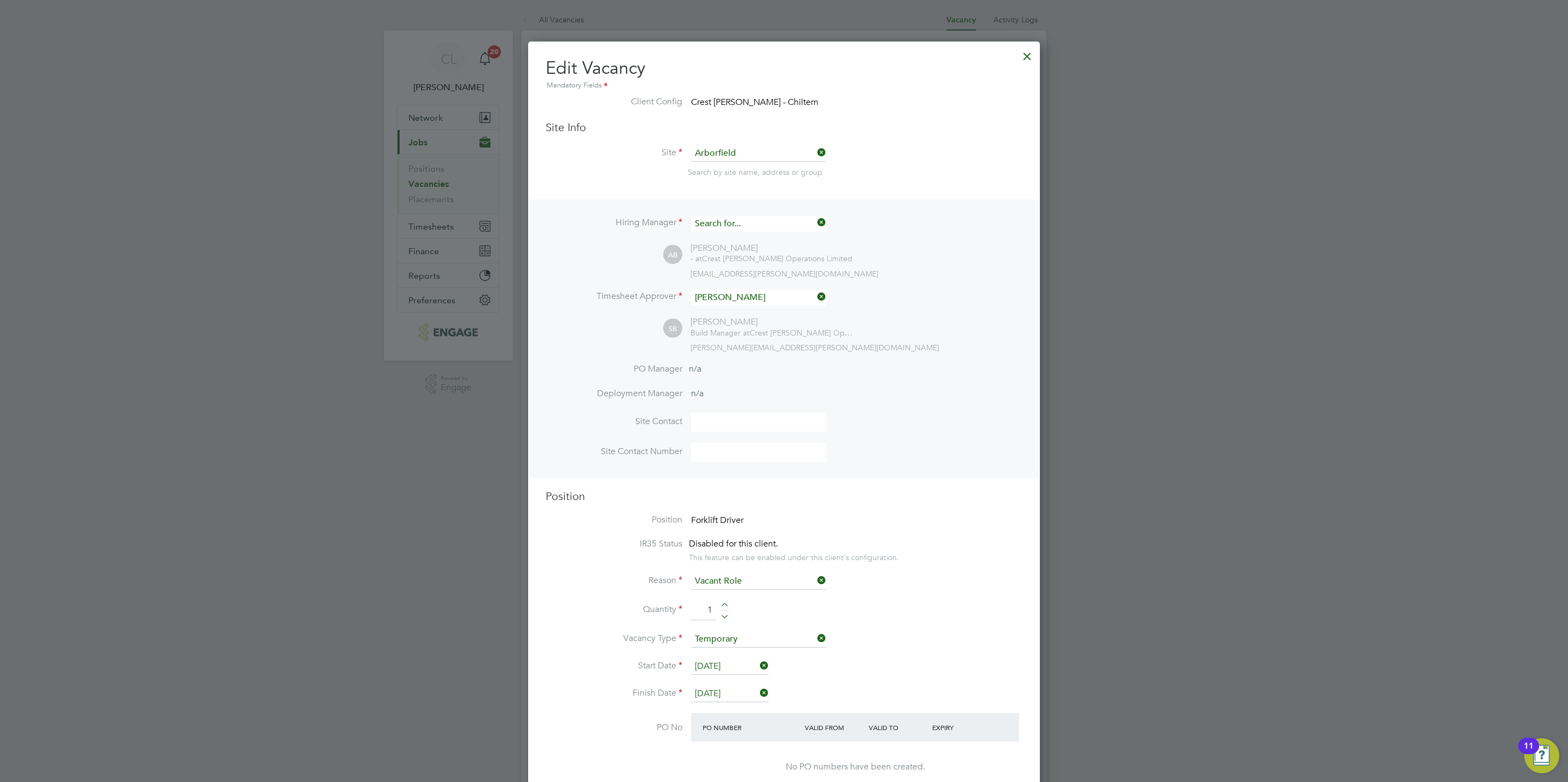
click at [751, 230] on input at bounding box center [758, 223] width 135 height 15
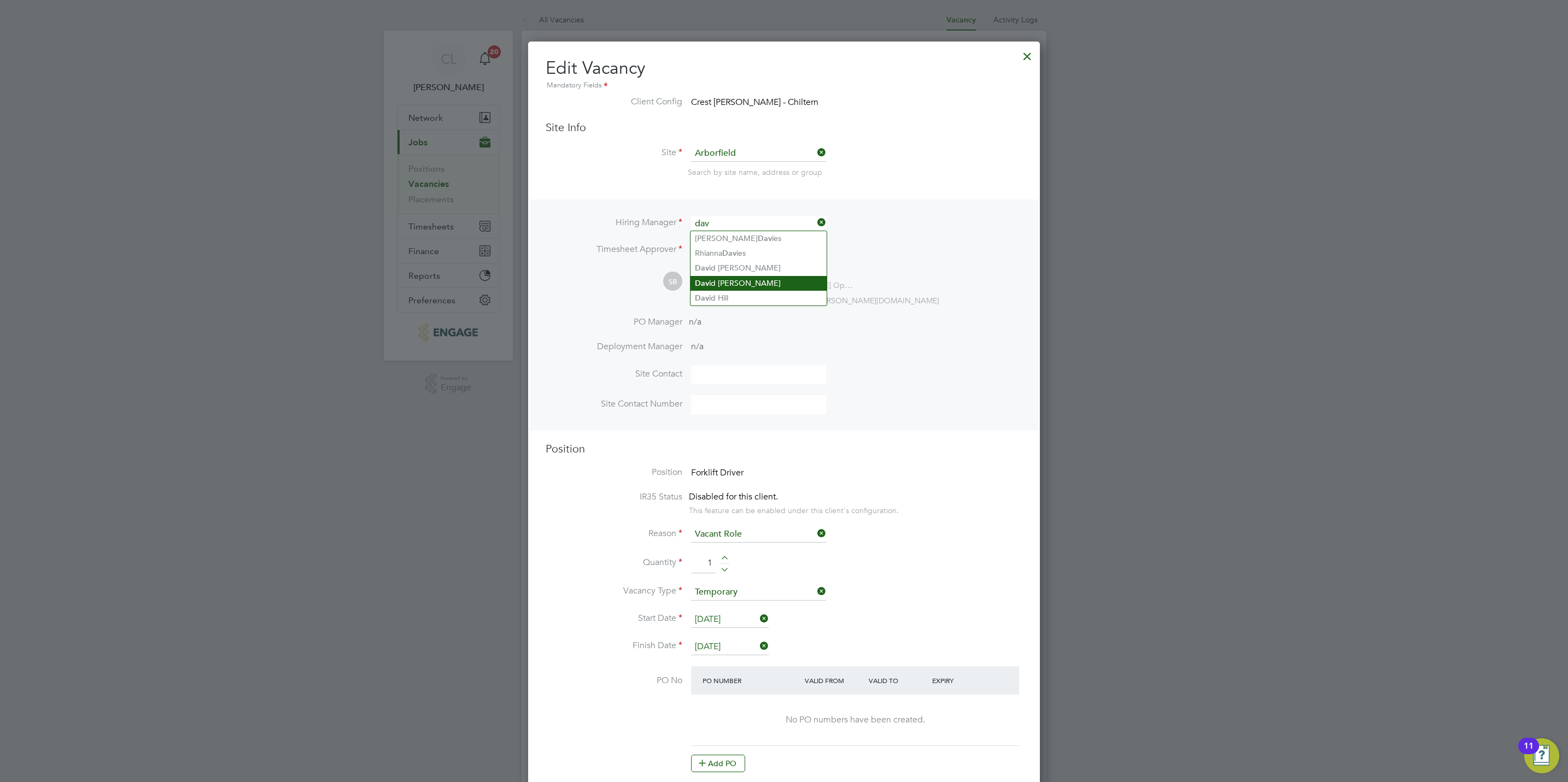
click at [740, 281] on li "Dav id [PERSON_NAME]" at bounding box center [759, 283] width 137 height 14
type input "[PERSON_NAME]"
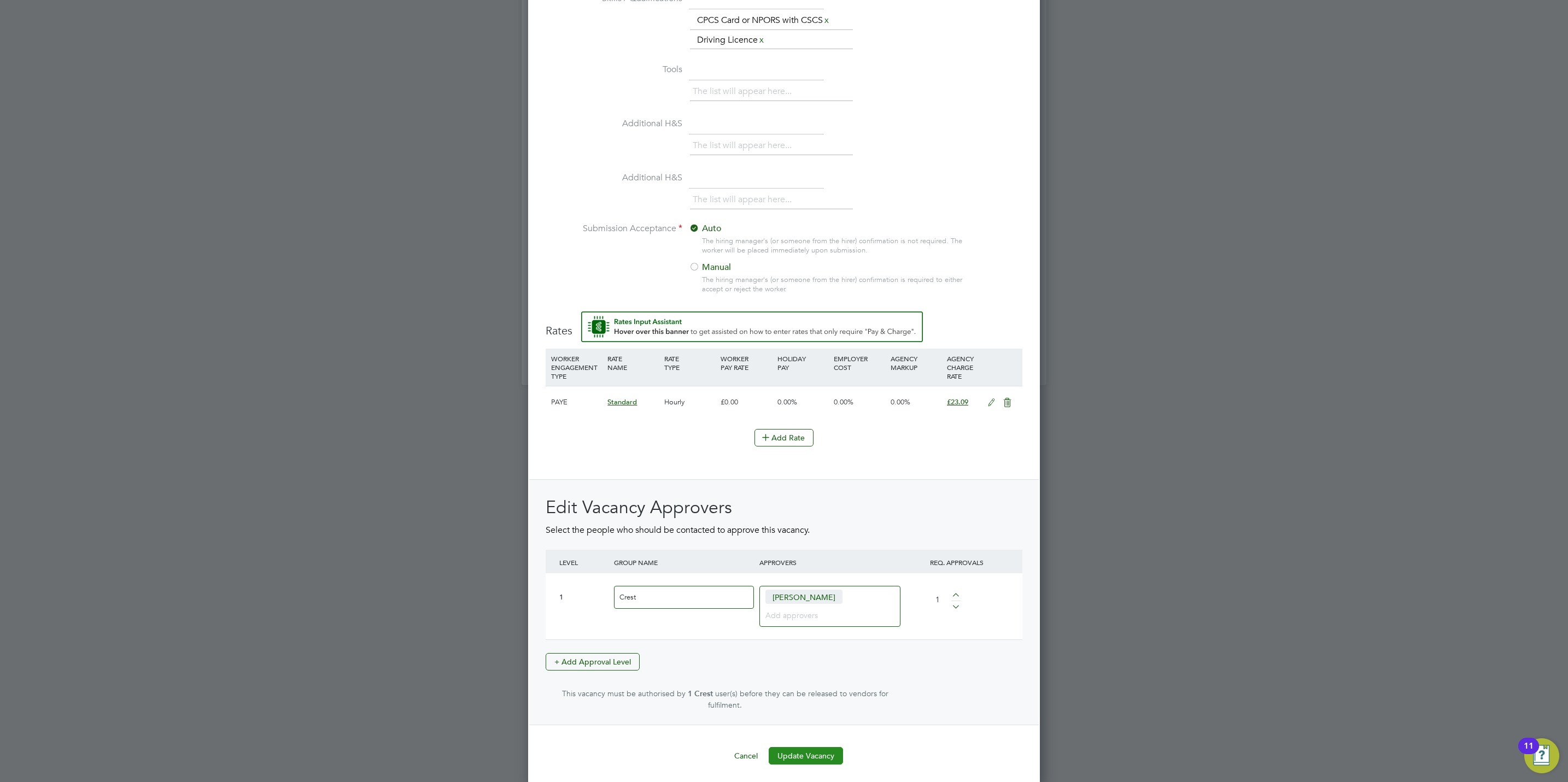
click at [789, 747] on button "Update Vacancy" at bounding box center [805, 756] width 74 height 17
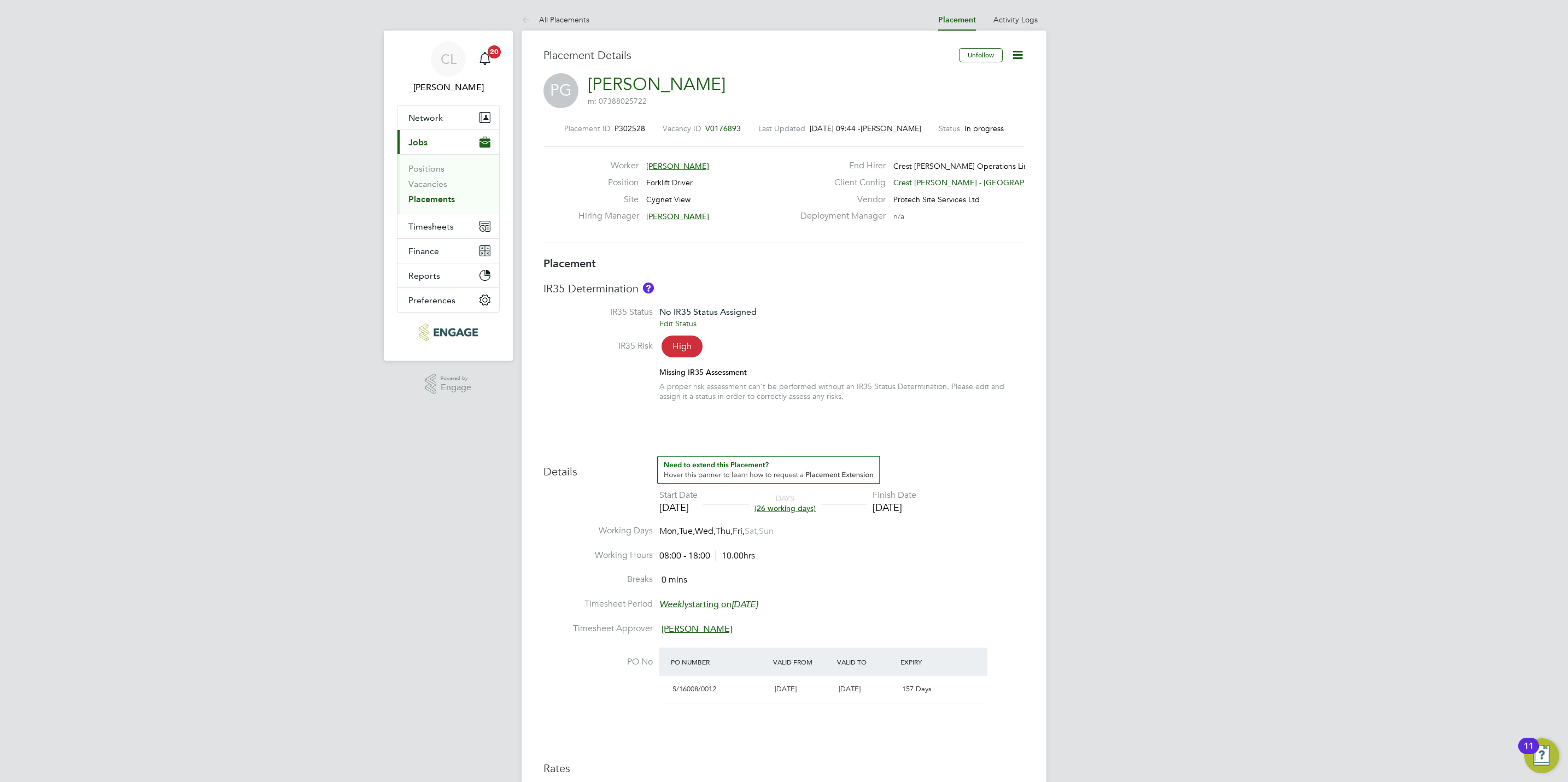
click at [733, 123] on div "Vacancy ID V0176893" at bounding box center [701, 128] width 78 height 10
click at [730, 130] on span "V0176893" at bounding box center [722, 128] width 36 height 10
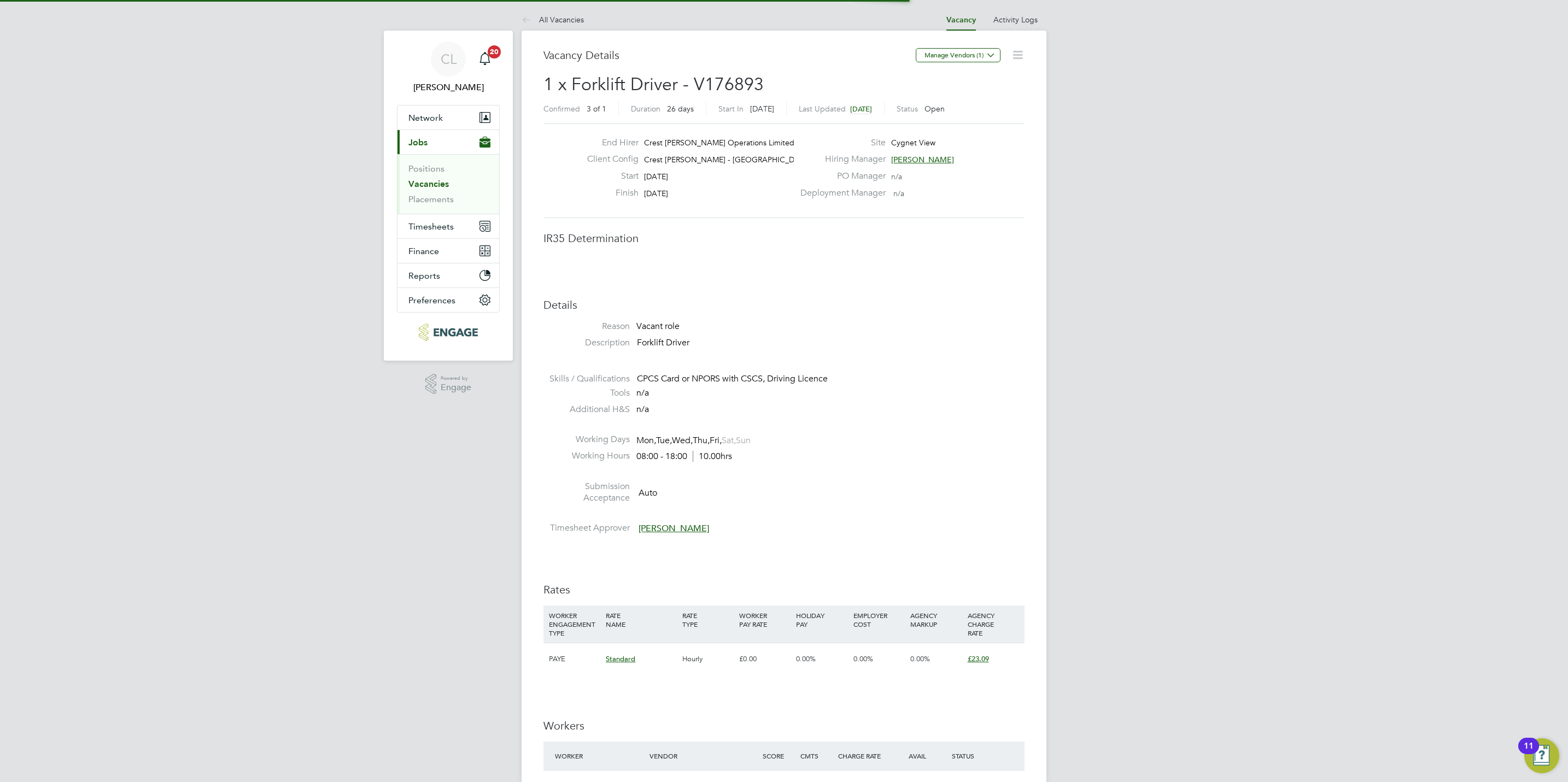
scroll to position [6, 6]
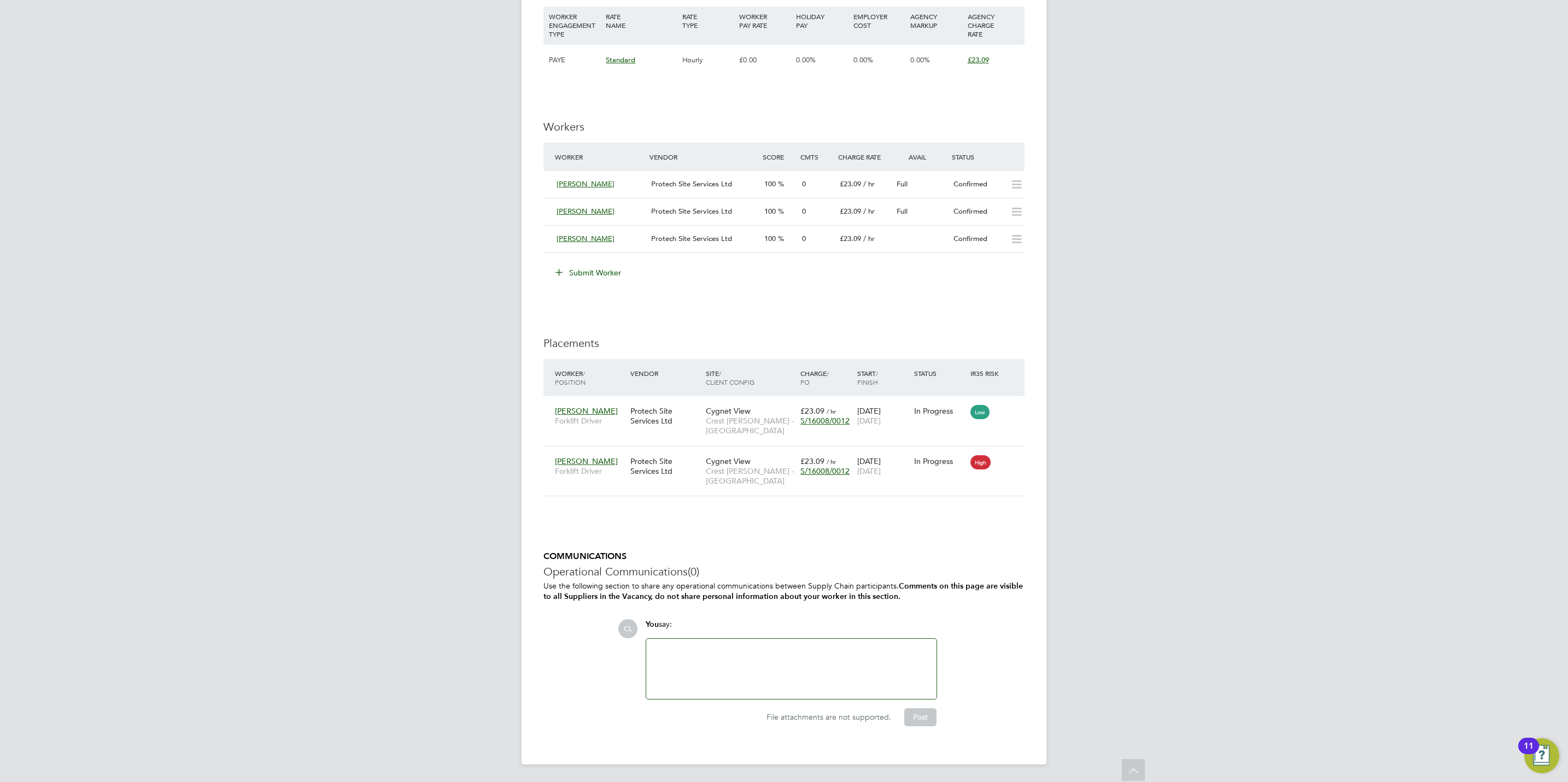
click at [600, 278] on button "Submit Worker" at bounding box center [588, 273] width 82 height 17
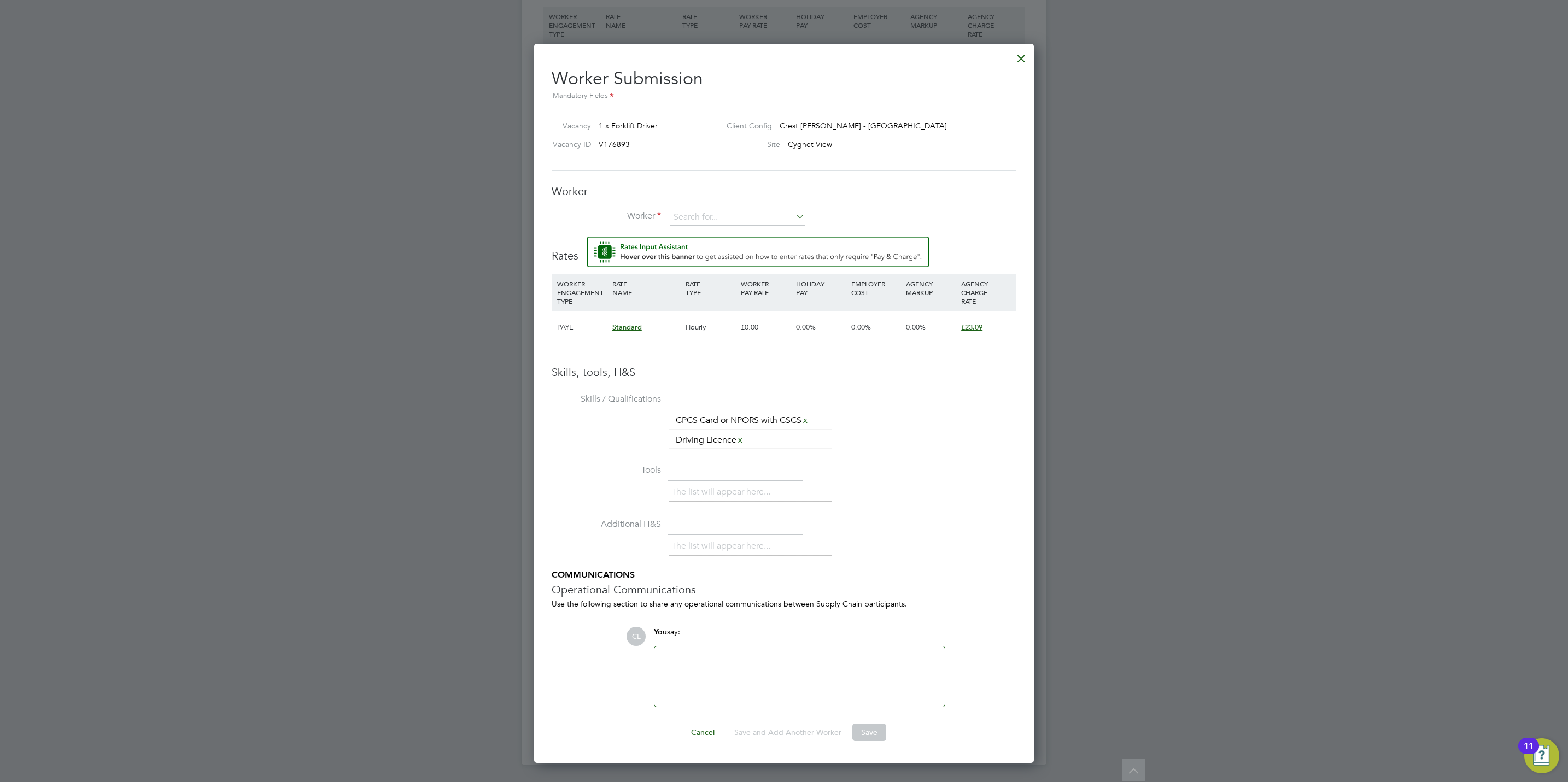
click at [934, 425] on div "The list will appear here... CPCS Card or NPORS with CSCS x Driving Licence x" at bounding box center [842, 430] width 347 height 39
click at [717, 221] on input at bounding box center [737, 217] width 135 height 16
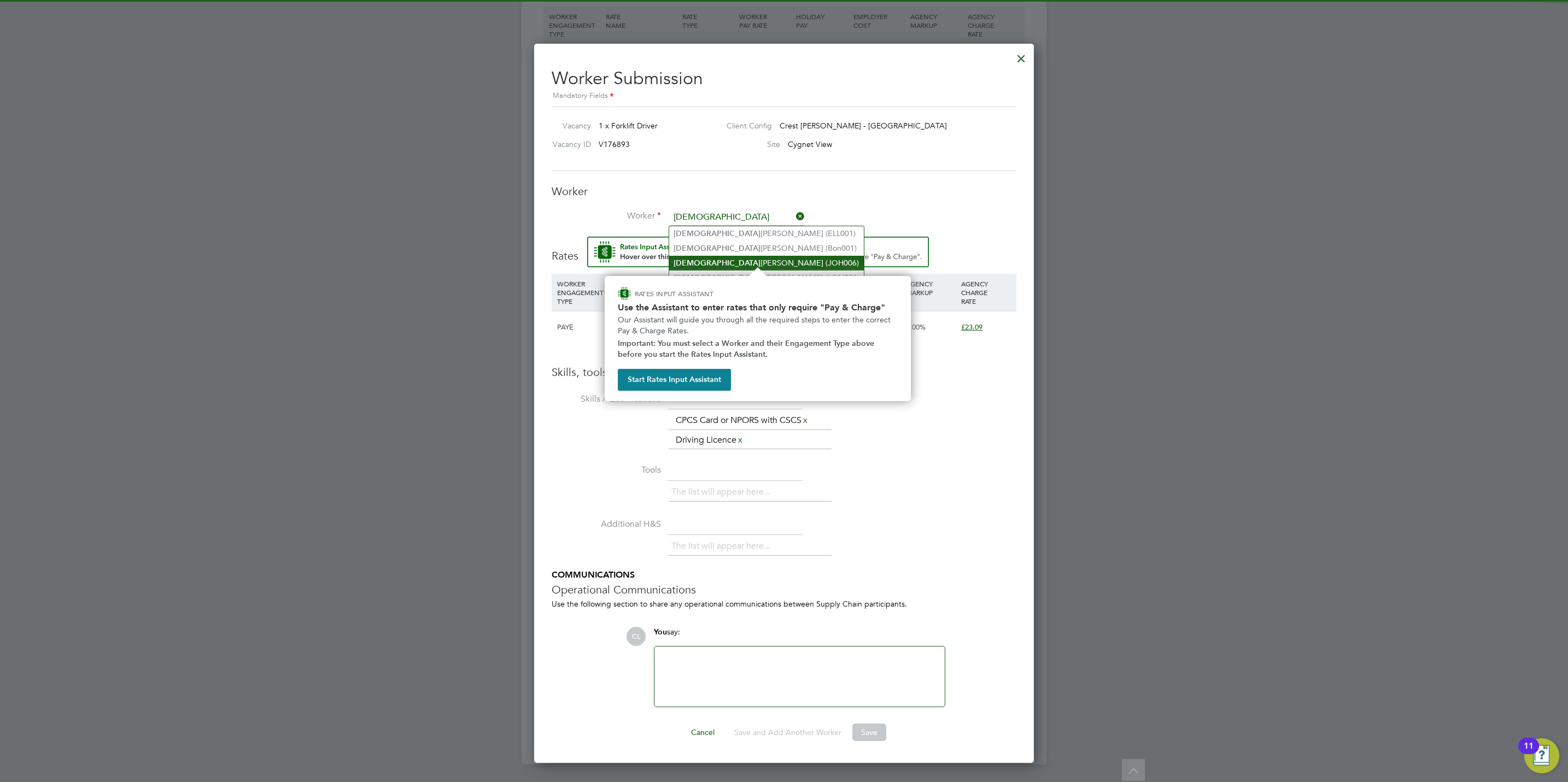
type input "christ"
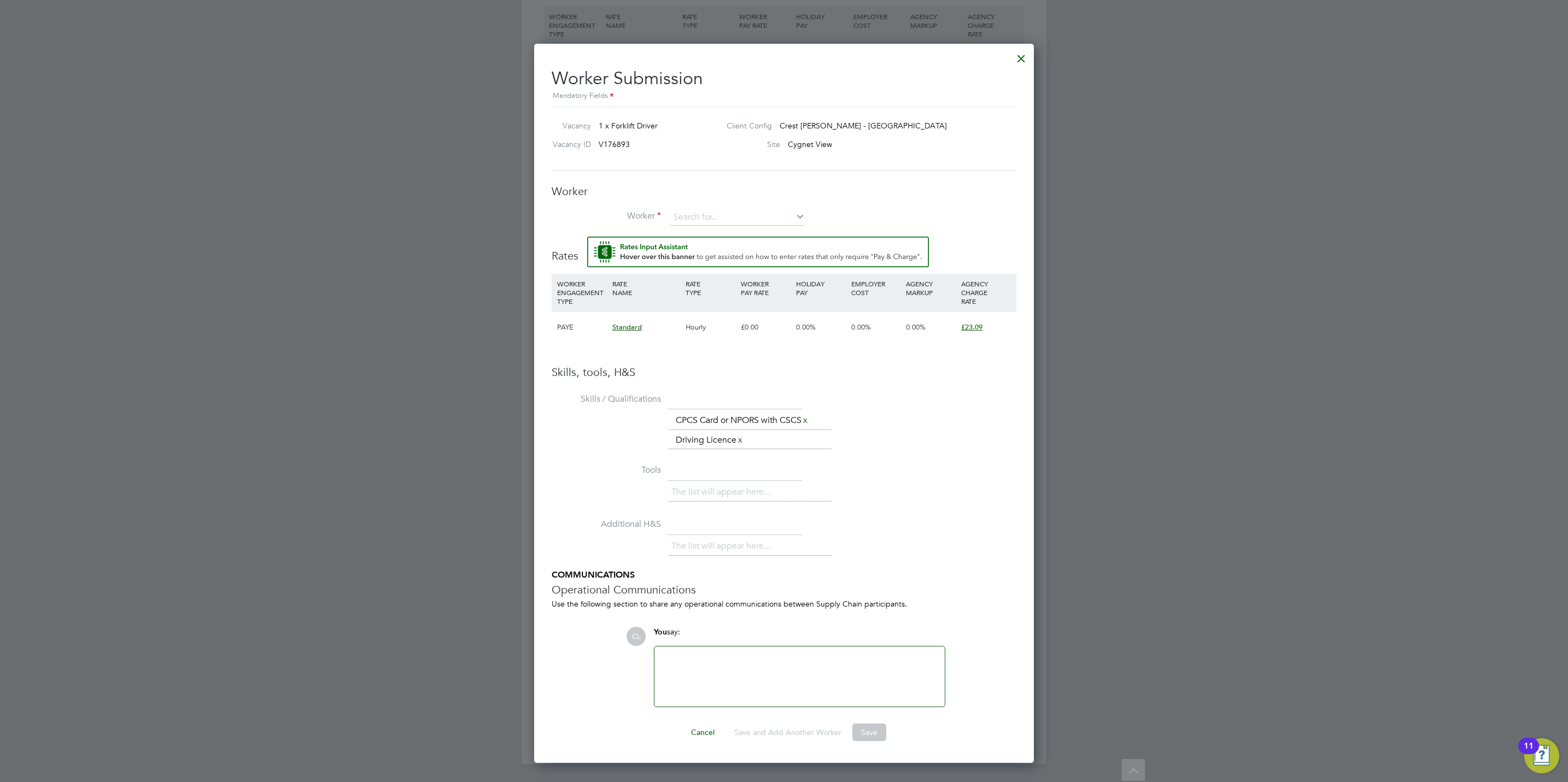
click at [587, 237] on button "Rate Assistant" at bounding box center [757, 252] width 341 height 31
click at [717, 202] on div "Worker Worker Worker Engagement Type" at bounding box center [783, 211] width 465 height 53
click at [719, 210] on input at bounding box center [737, 217] width 135 height 16
click at [742, 273] on li "Chris topher L ind (LIN001)" at bounding box center [754, 277] width 169 height 14
type input "Christopher Lind (LIN001)"
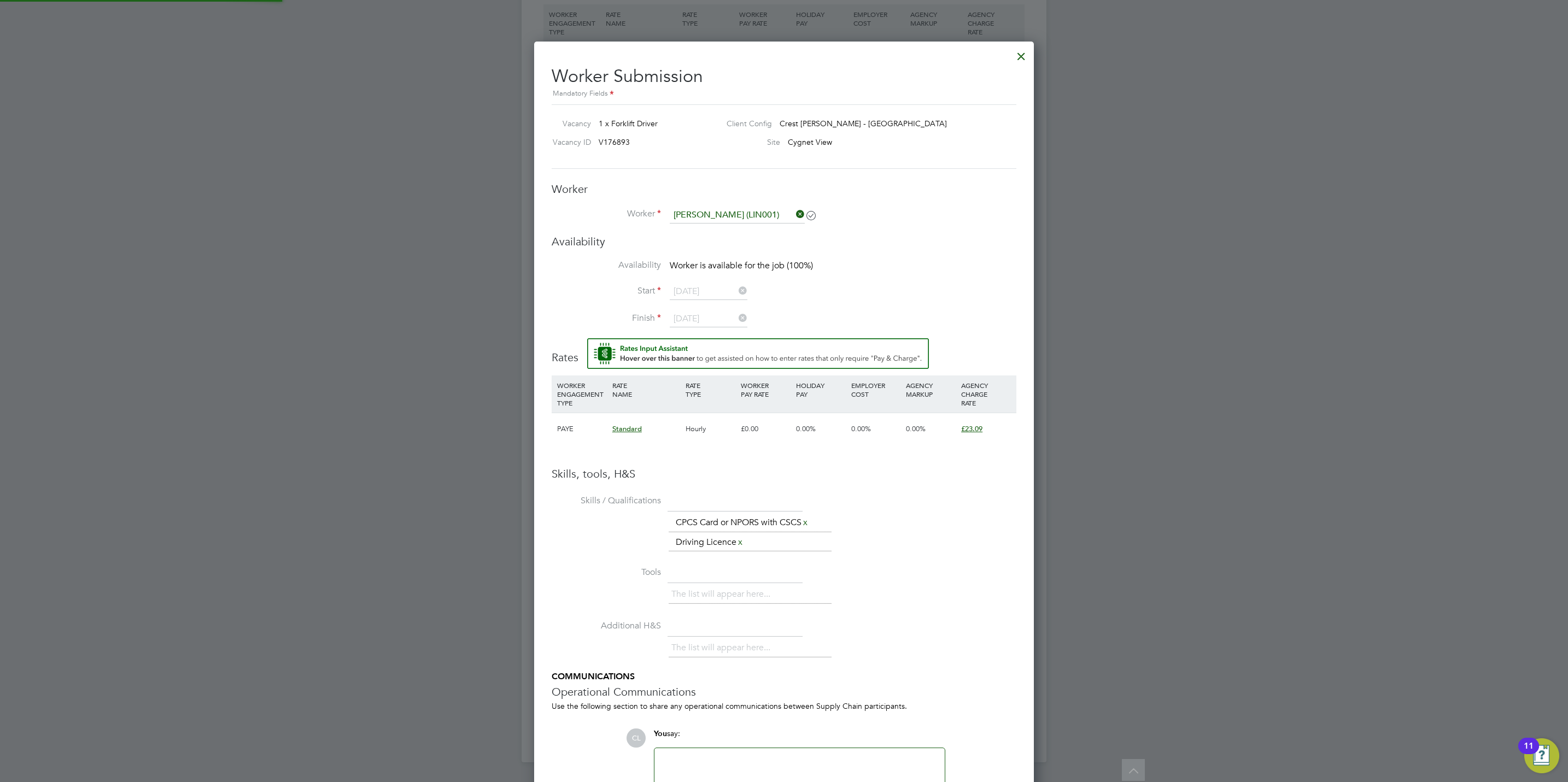
type input "[DATE]"
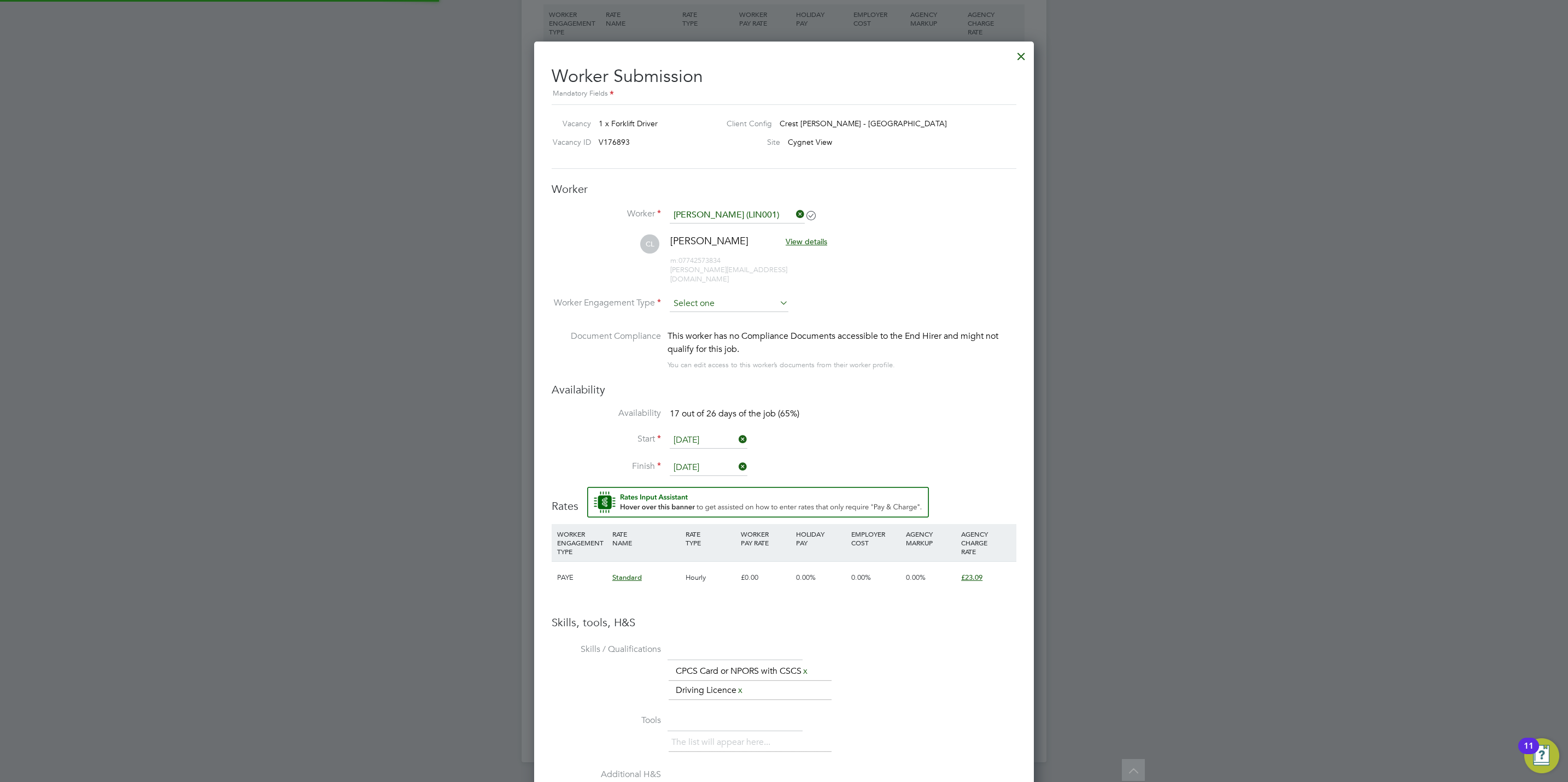
click at [719, 295] on input at bounding box center [728, 303] width 118 height 16
click at [712, 323] on li "PAYE" at bounding box center [729, 324] width 119 height 14
type input "PAYE"
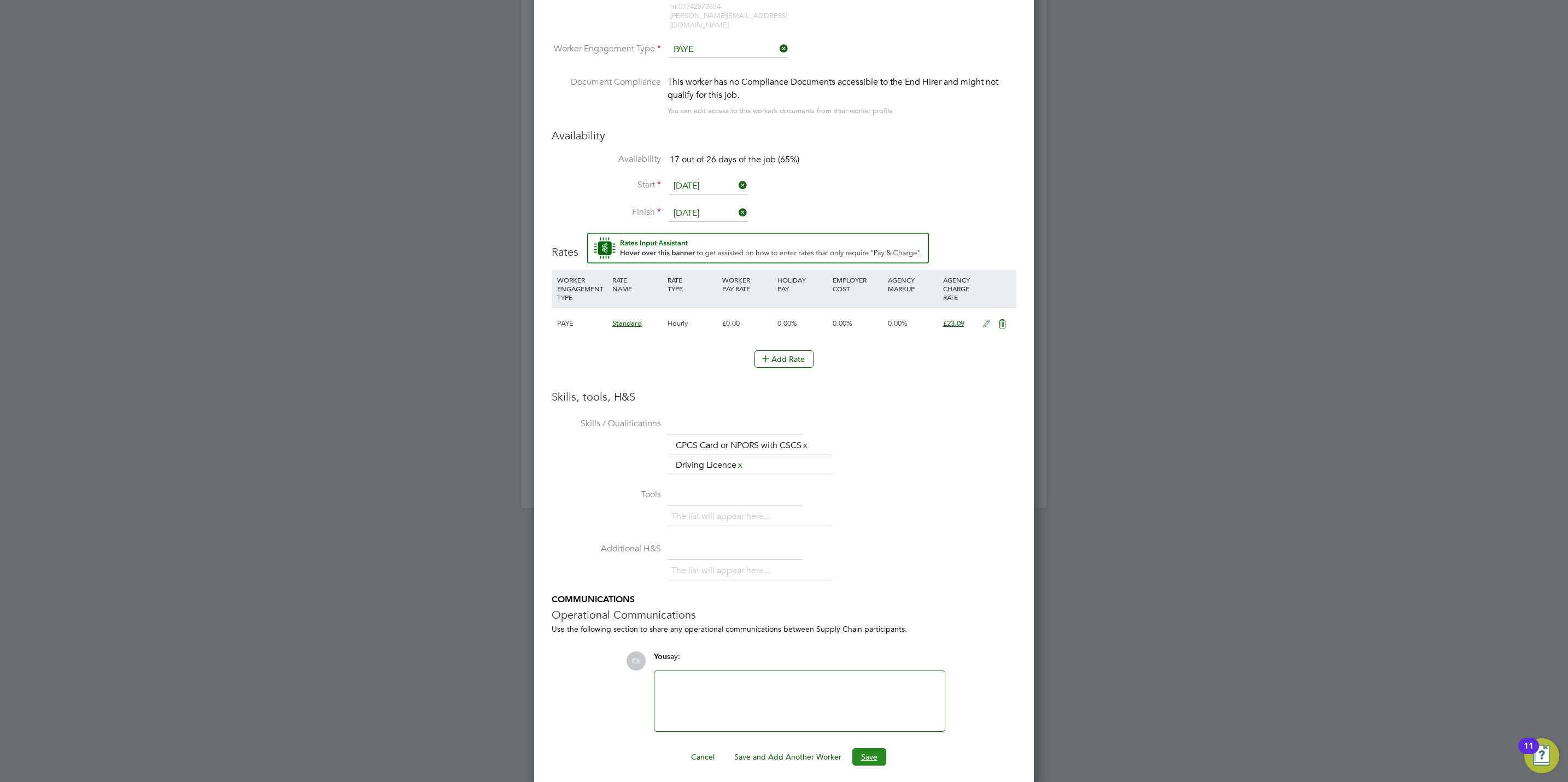
click at [871, 753] on button "Save" at bounding box center [869, 757] width 34 height 17
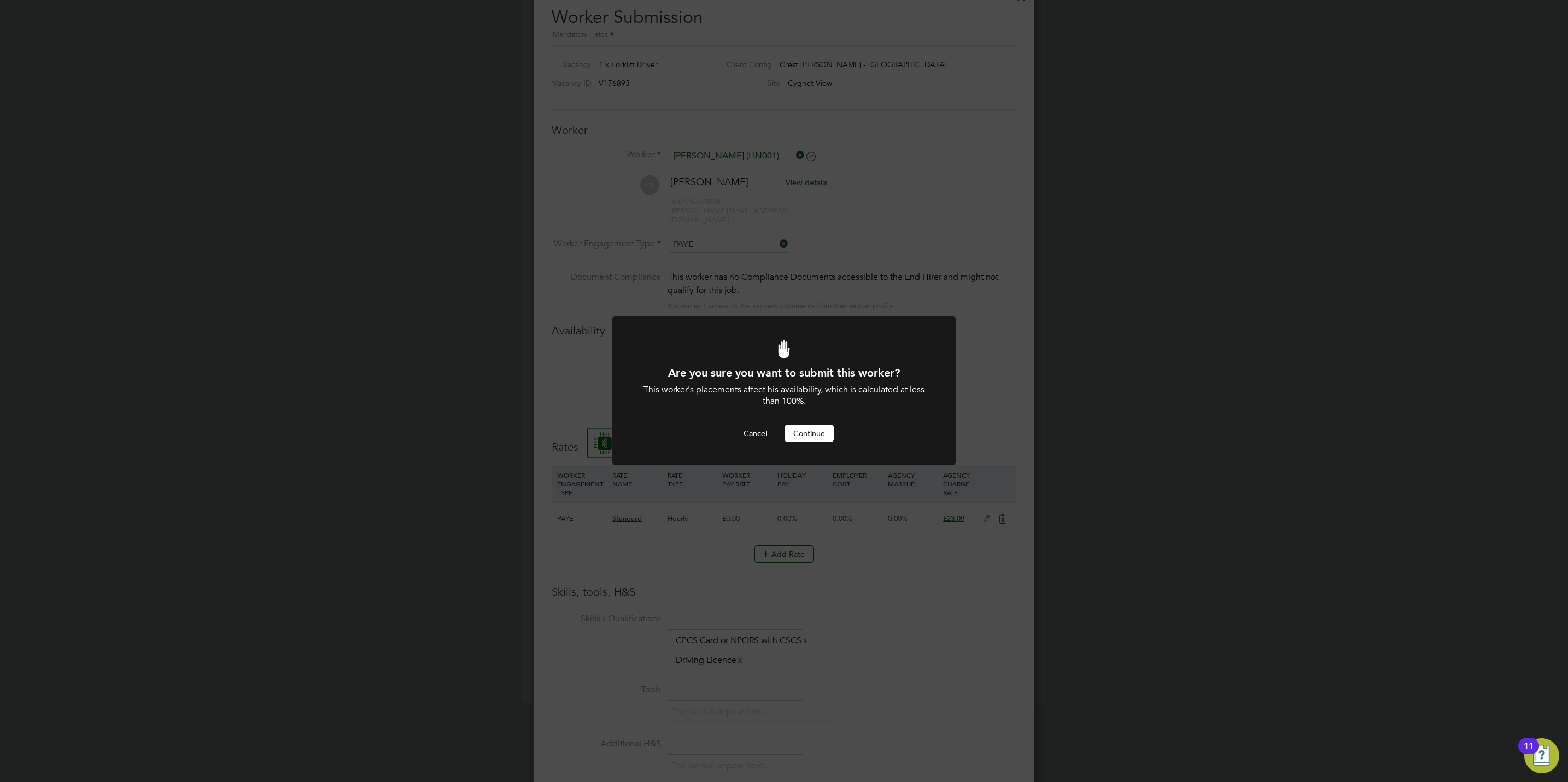
click at [809, 441] on button "Continue" at bounding box center [809, 434] width 49 height 17
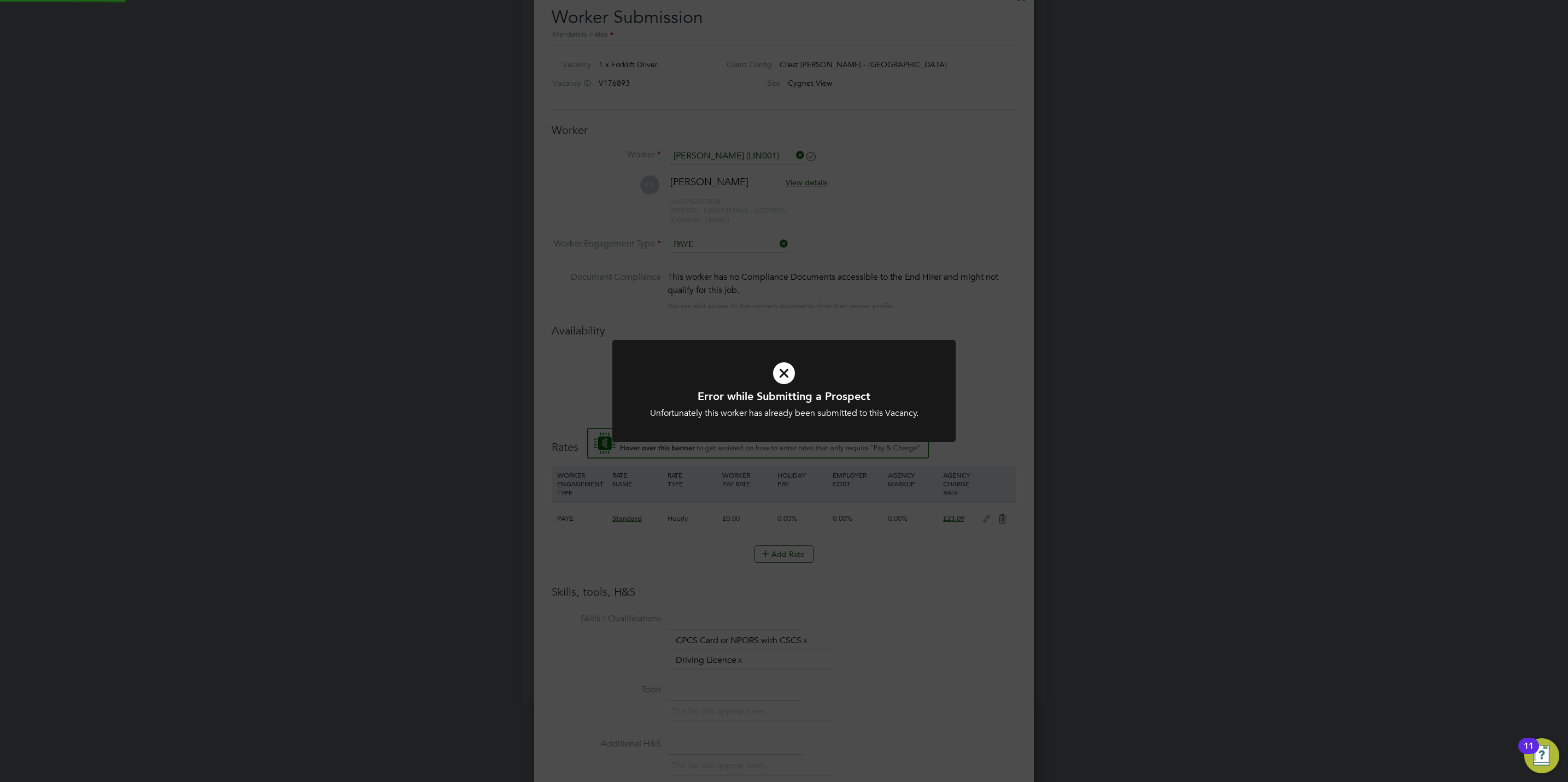
click at [902, 651] on div "Error while Submitting a Prospect Unfortunately this worker has already been su…" at bounding box center [784, 391] width 1568 height 782
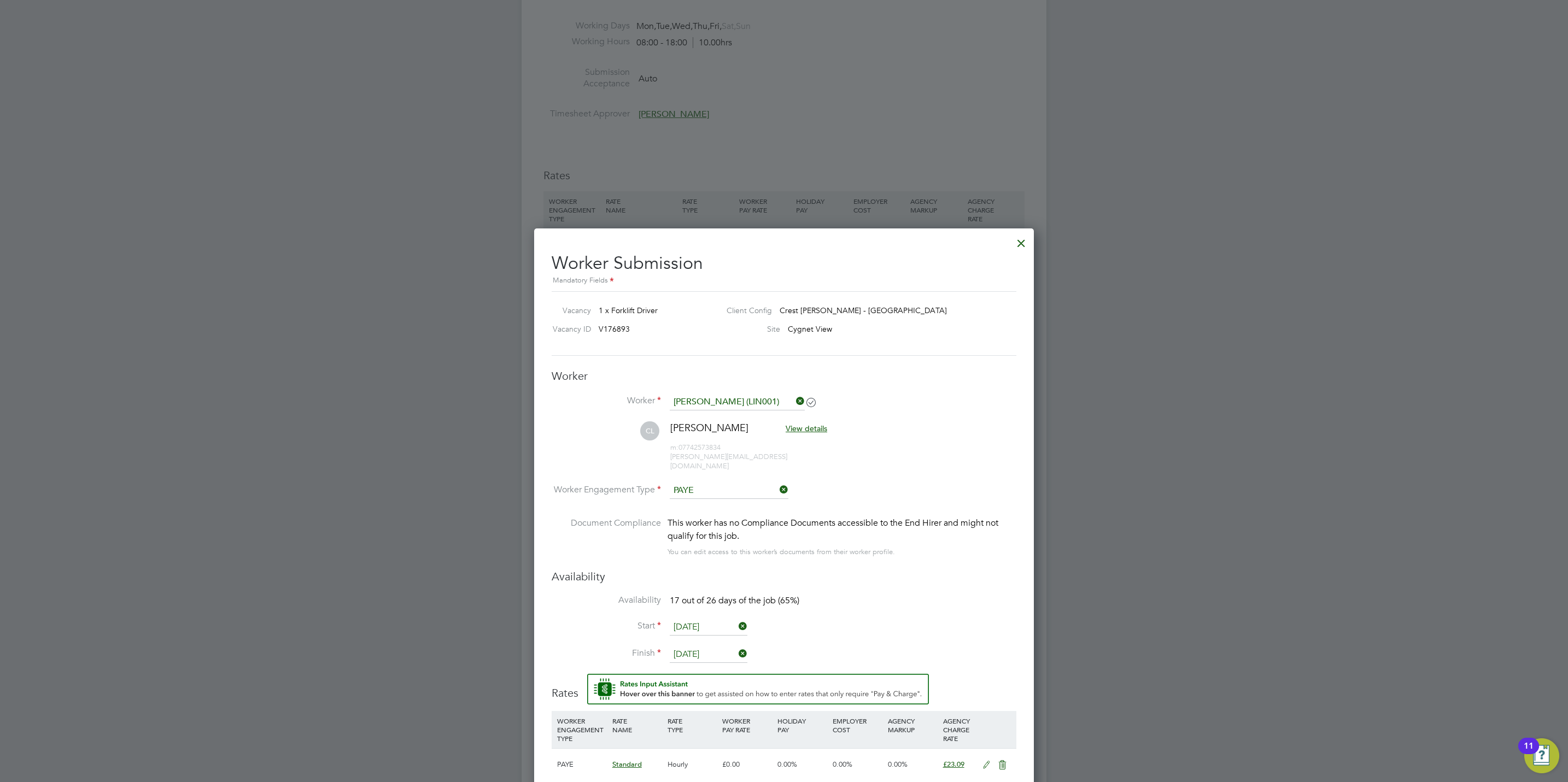
click at [1021, 240] on div at bounding box center [1021, 240] width 19 height 19
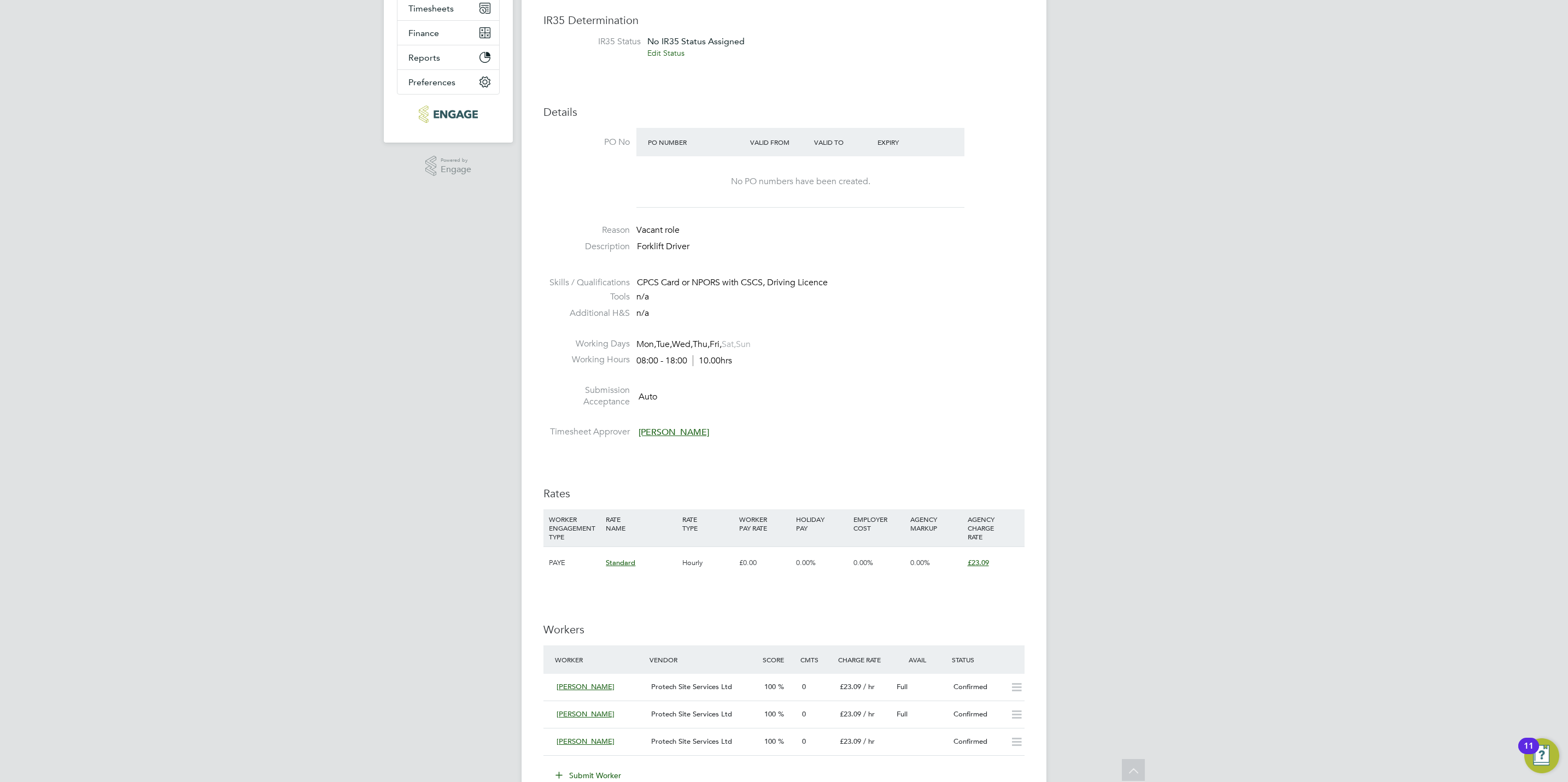
scroll to position [0, 0]
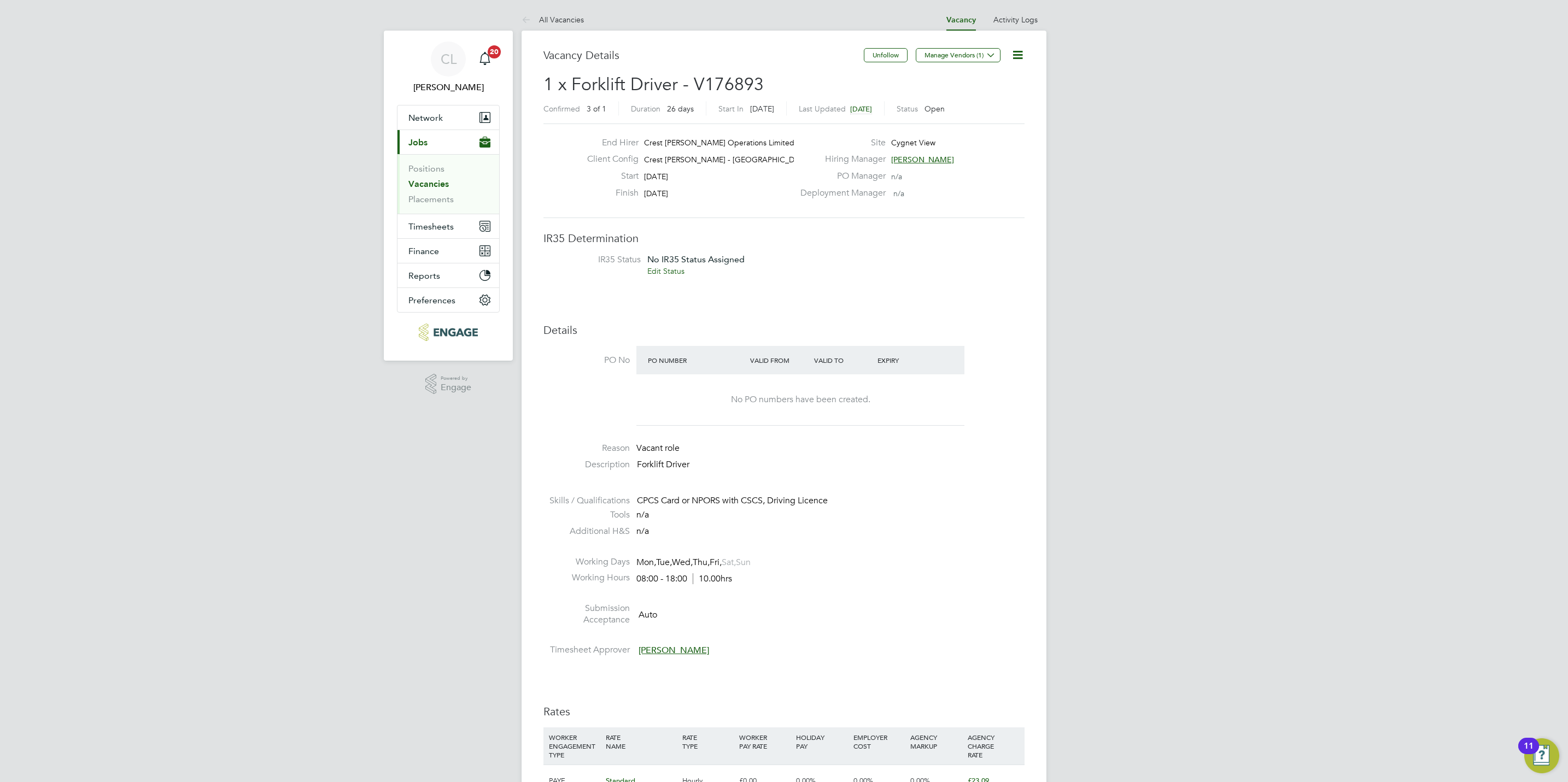
click at [439, 181] on link "Vacancies" at bounding box center [429, 184] width 40 height 11
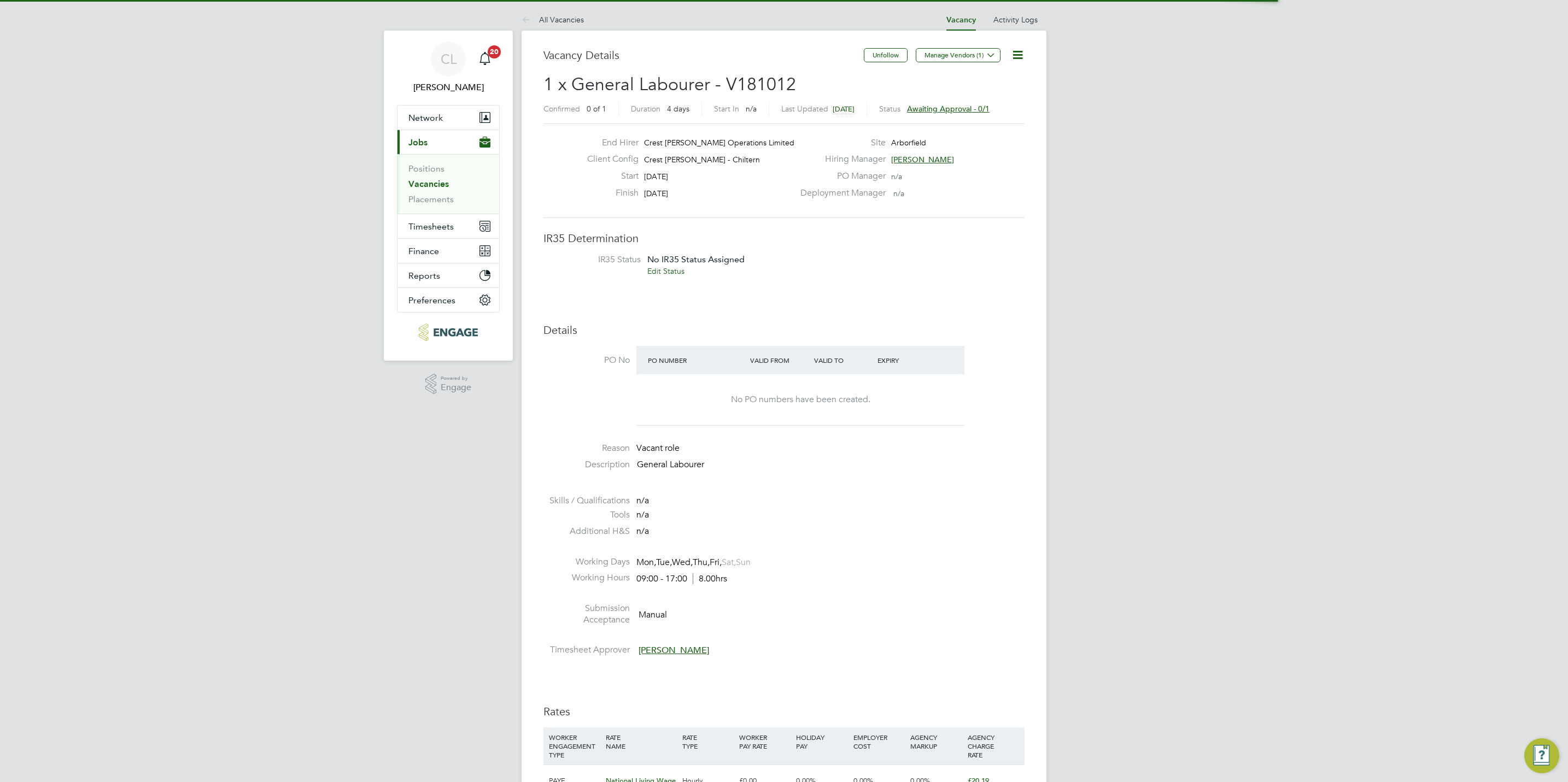
scroll to position [33, 77]
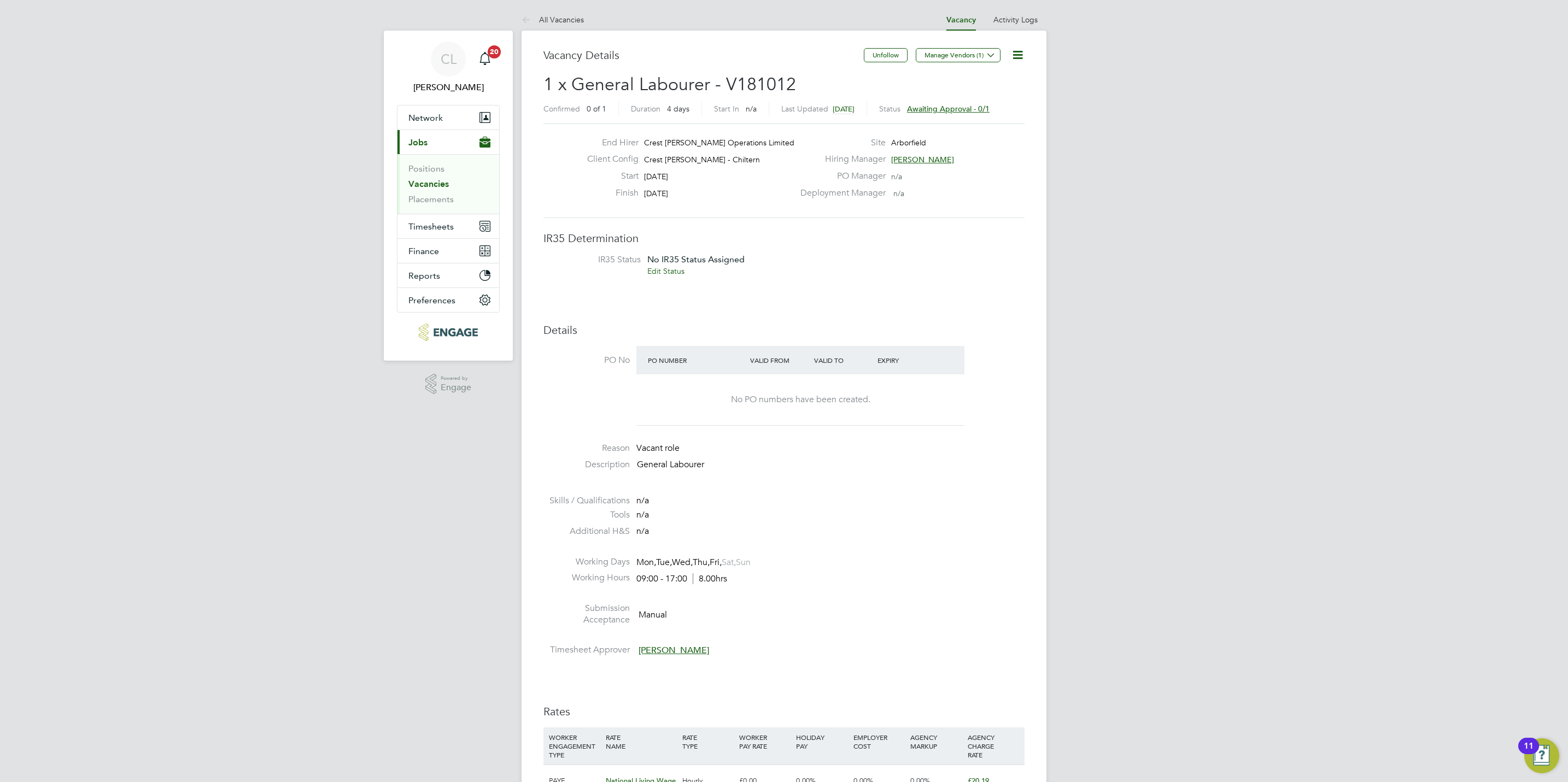
click at [1019, 55] on icon at bounding box center [1018, 55] width 13 height 13
click at [973, 79] on li "Edit Vacancy" at bounding box center [991, 81] width 63 height 15
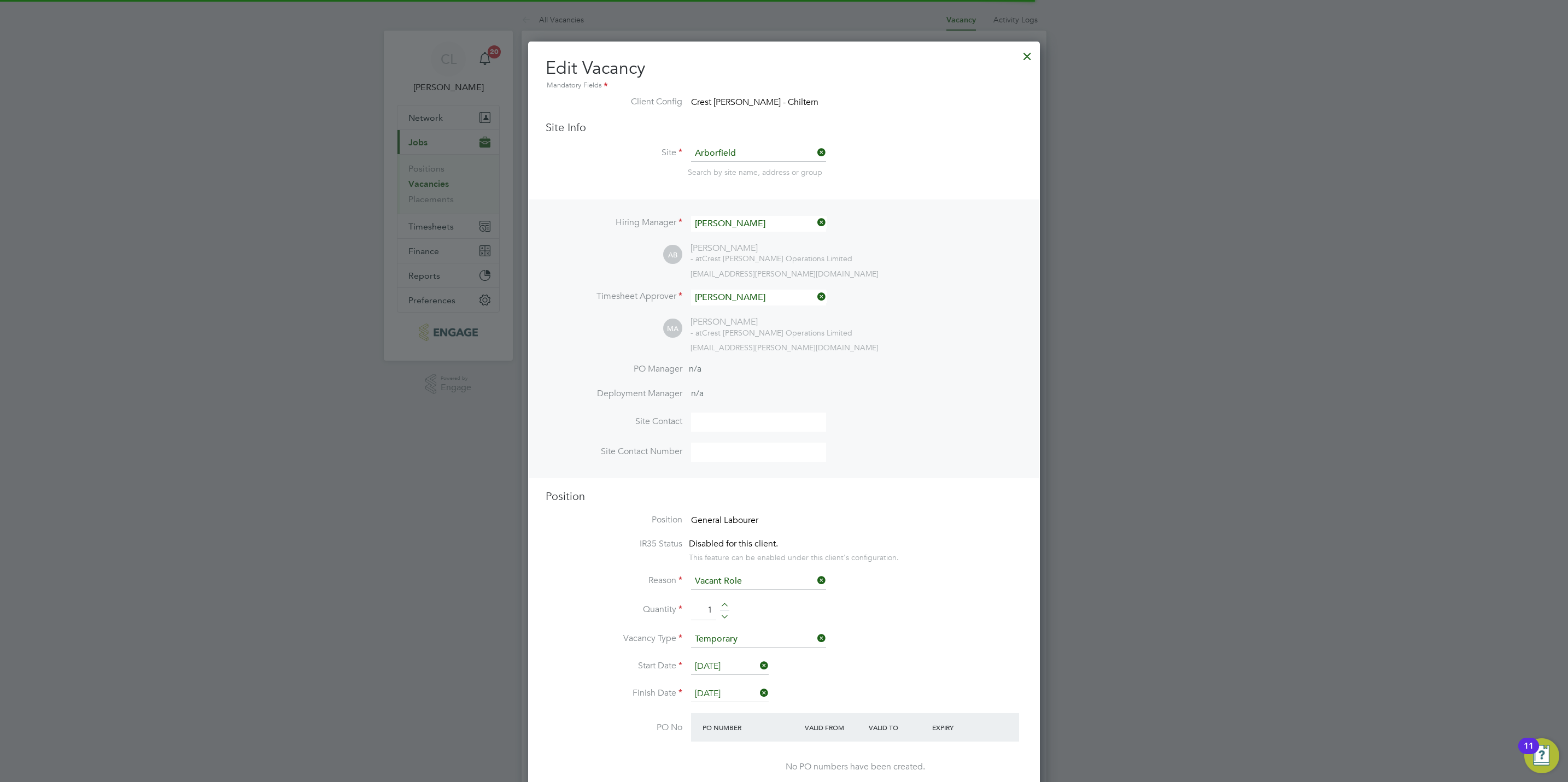
scroll to position [5, 5]
click at [751, 227] on input at bounding box center [758, 223] width 135 height 15
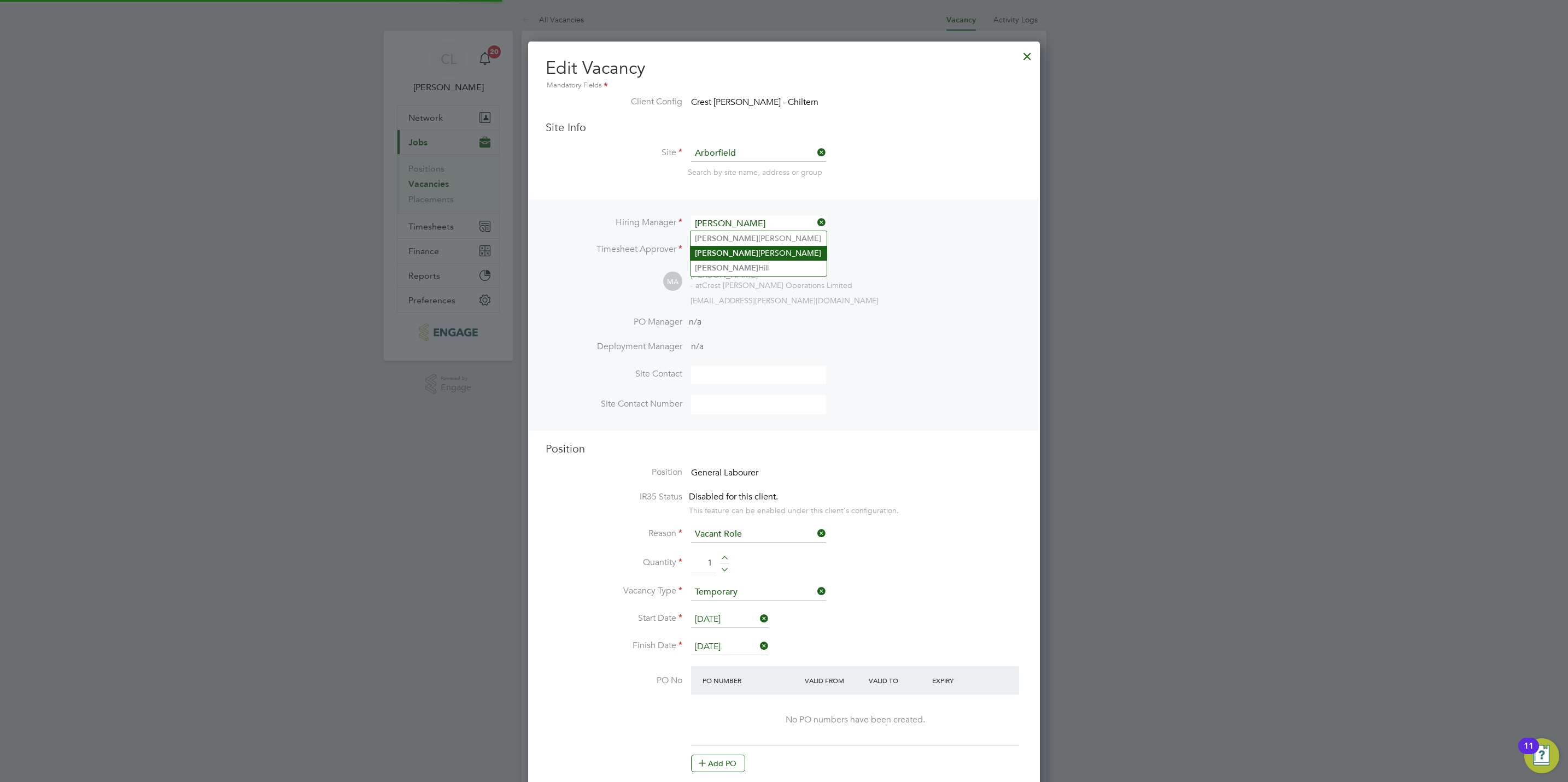
click at [753, 247] on li "[PERSON_NAME]" at bounding box center [759, 253] width 137 height 14
type input "[PERSON_NAME]"
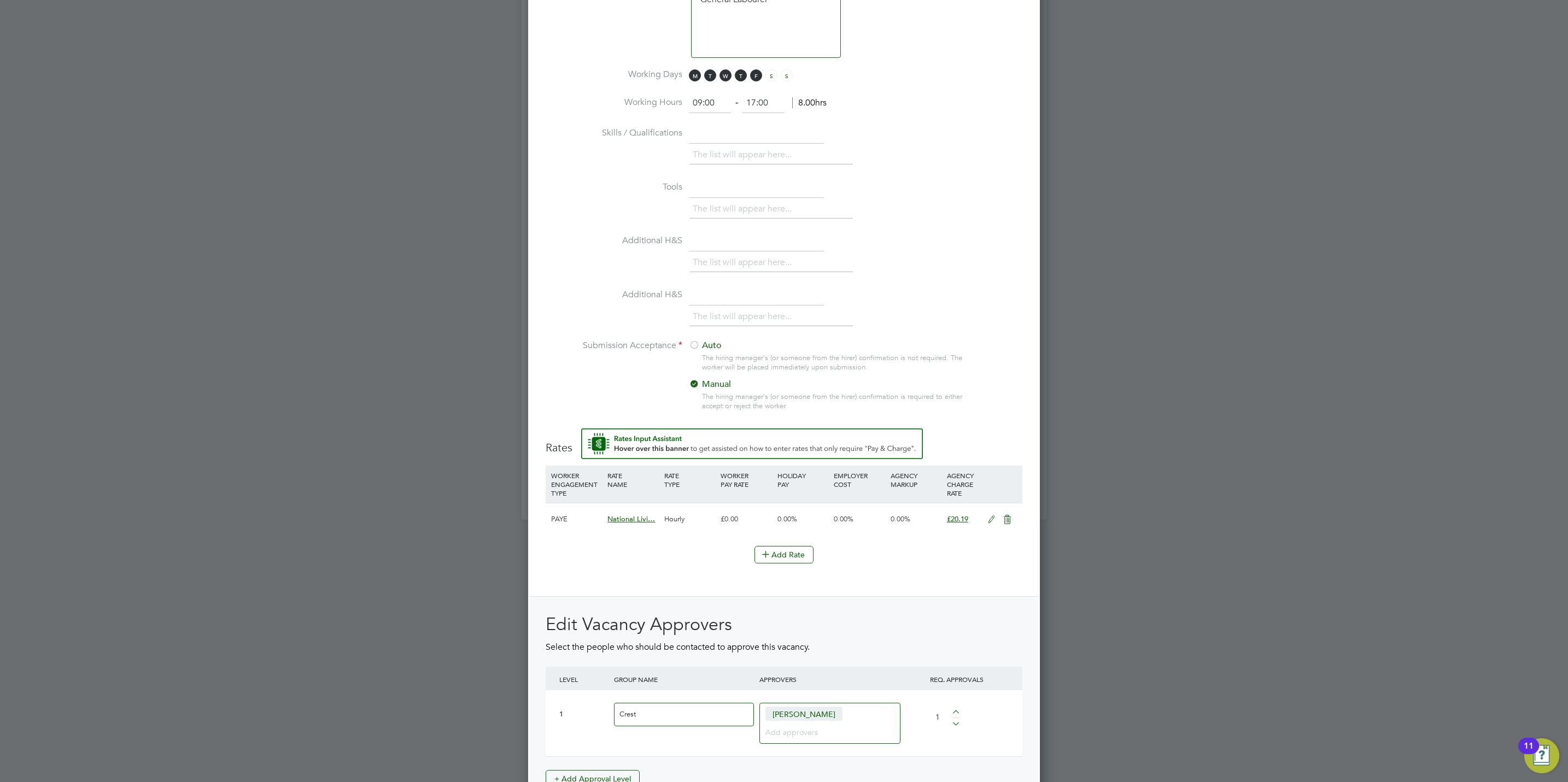
scroll to position [963, 0]
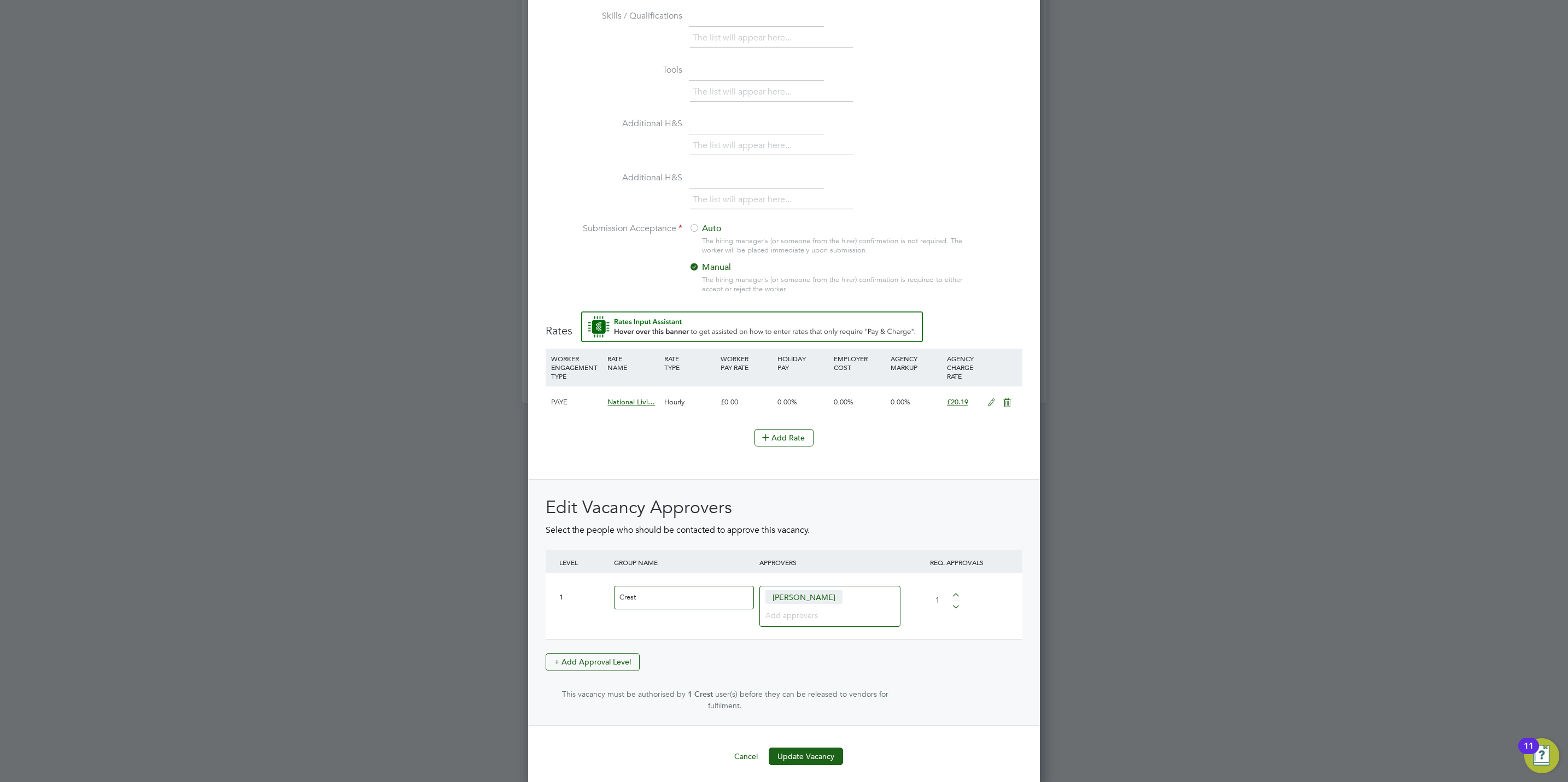
click at [815, 620] on input at bounding box center [826, 615] width 121 height 14
type input "dav"
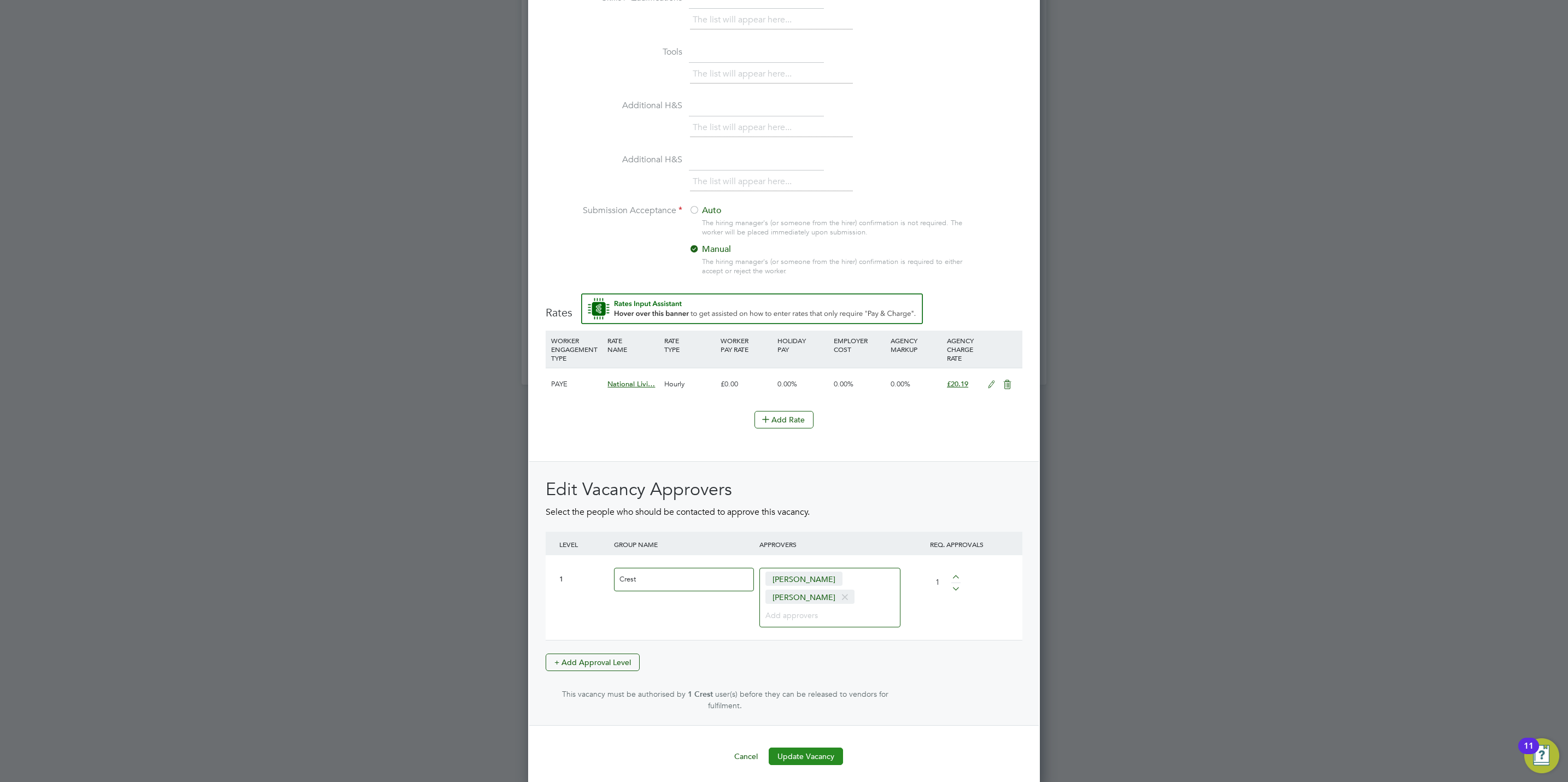
click at [819, 759] on button "Update Vacancy" at bounding box center [805, 757] width 74 height 17
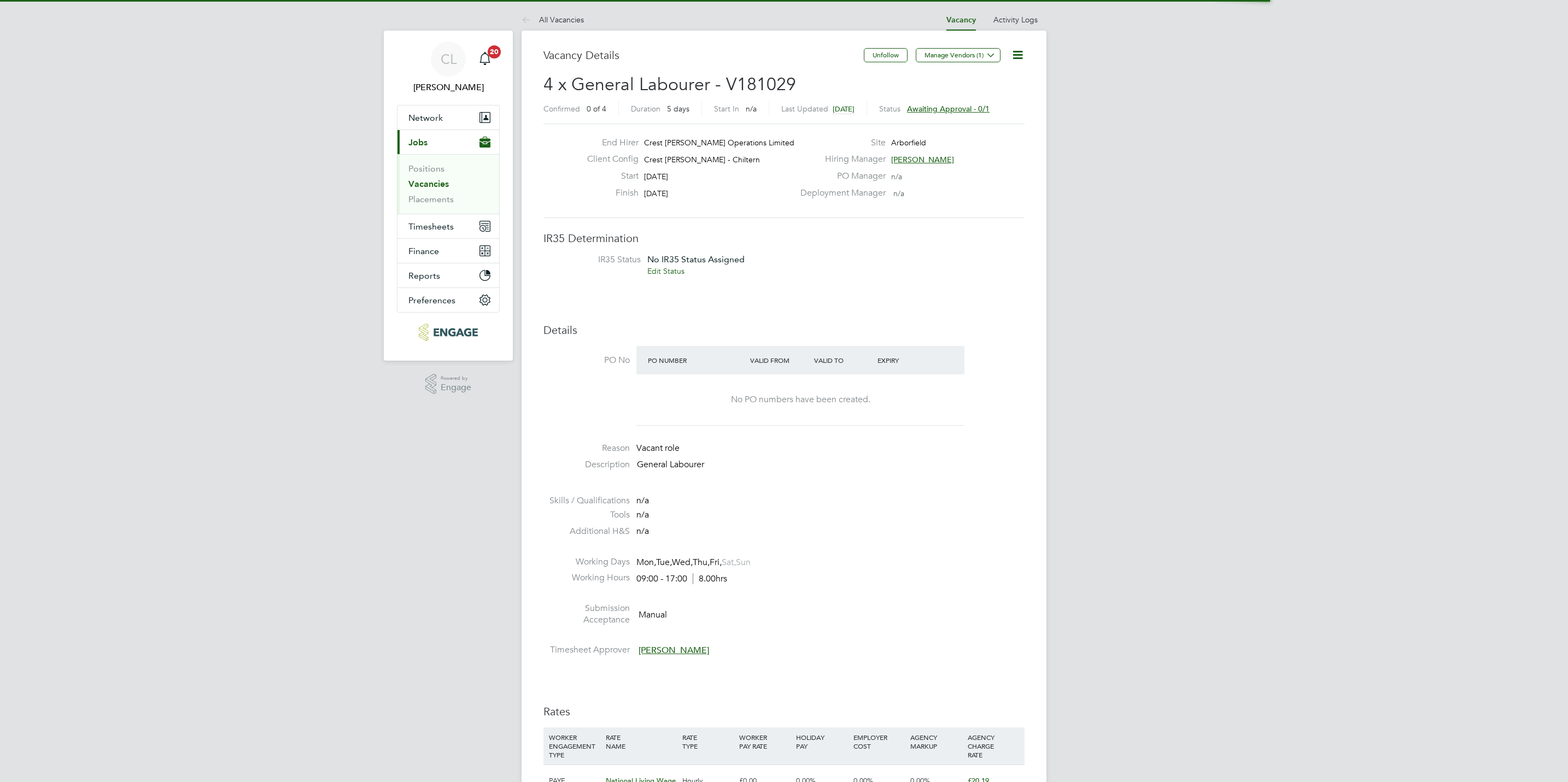
scroll to position [33, 77]
click at [1011, 57] on icon at bounding box center [1018, 55] width 13 height 13
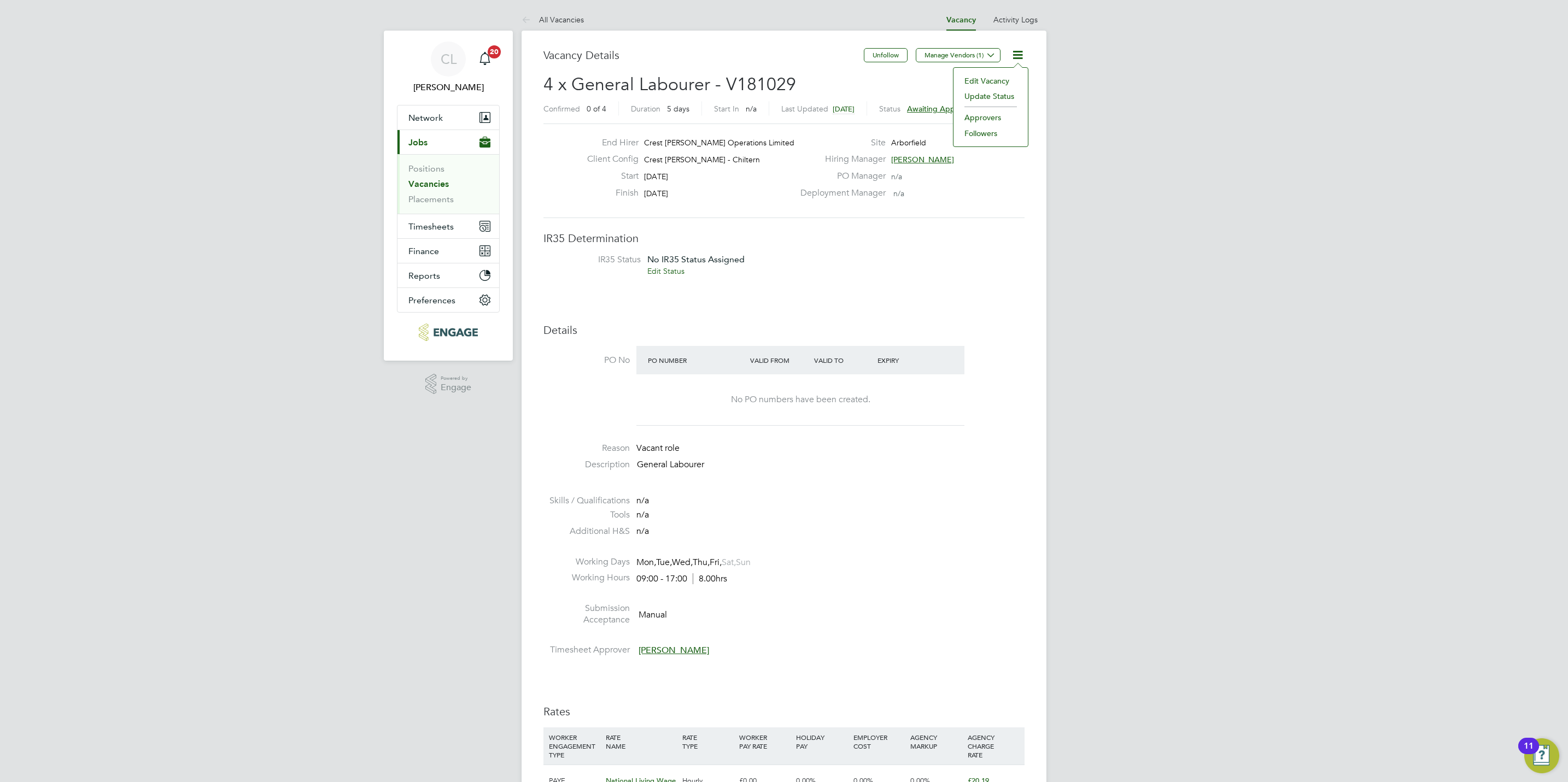
click at [996, 84] on li "Edit Vacancy" at bounding box center [991, 81] width 63 height 15
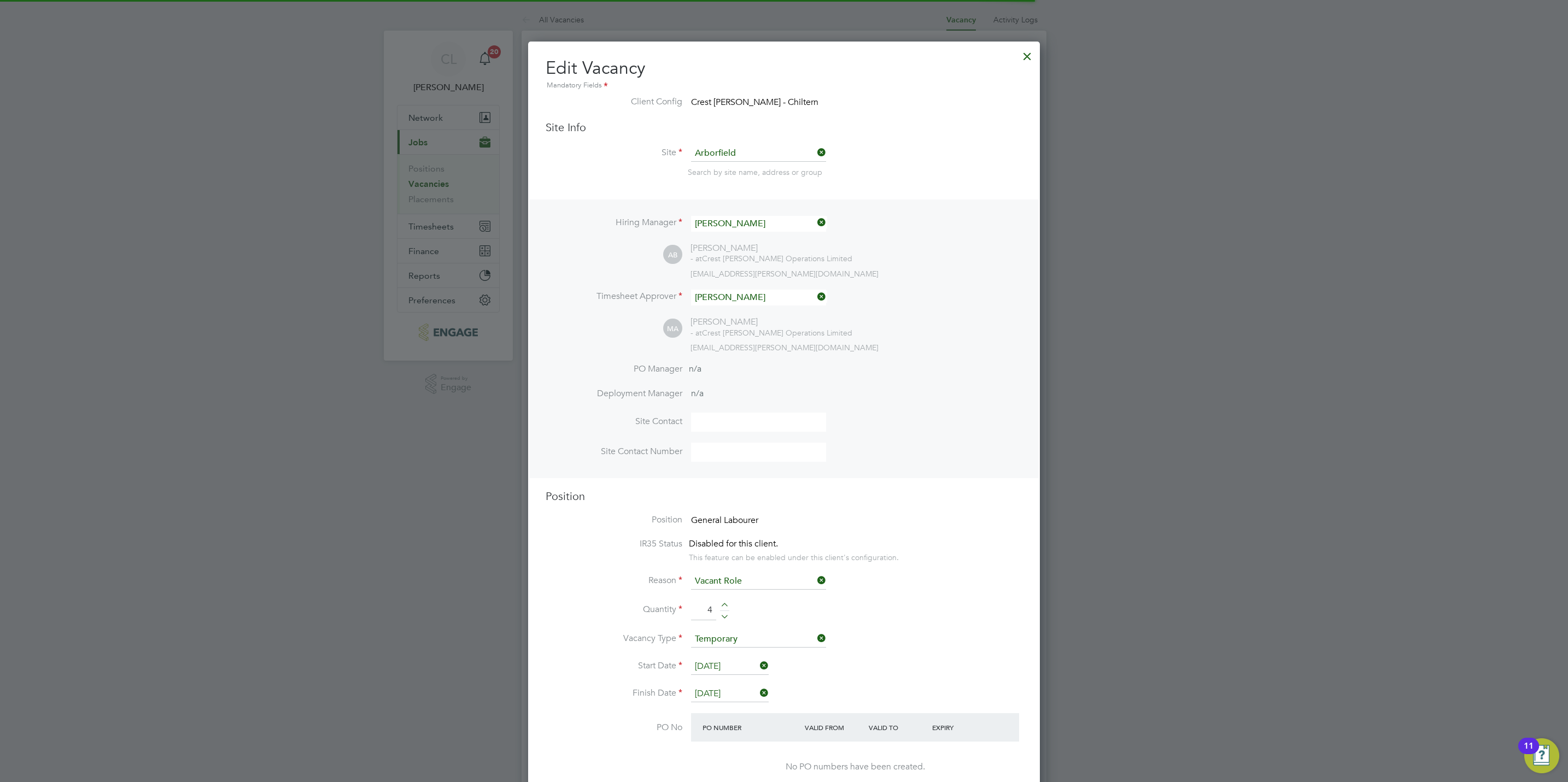
scroll to position [5, 5]
click at [753, 213] on div "Hiring Manager Ally Blackman AB Ally Blackman - at Crest Nicholson Operations L…" at bounding box center [784, 339] width 510 height 279
click at [755, 227] on input at bounding box center [758, 223] width 135 height 15
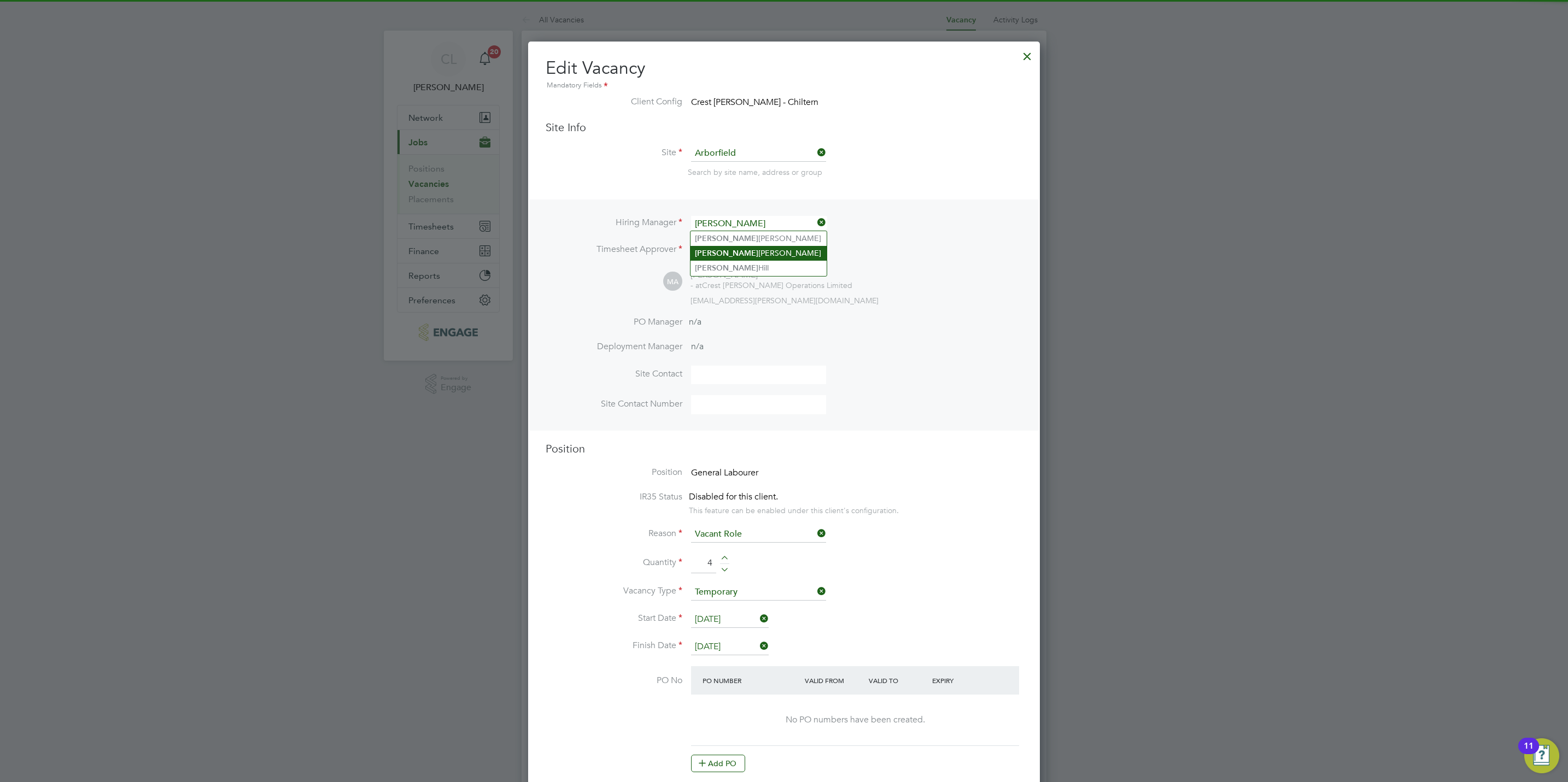
click at [765, 256] on li "[PERSON_NAME]" at bounding box center [759, 253] width 137 height 14
type input "[PERSON_NAME]"
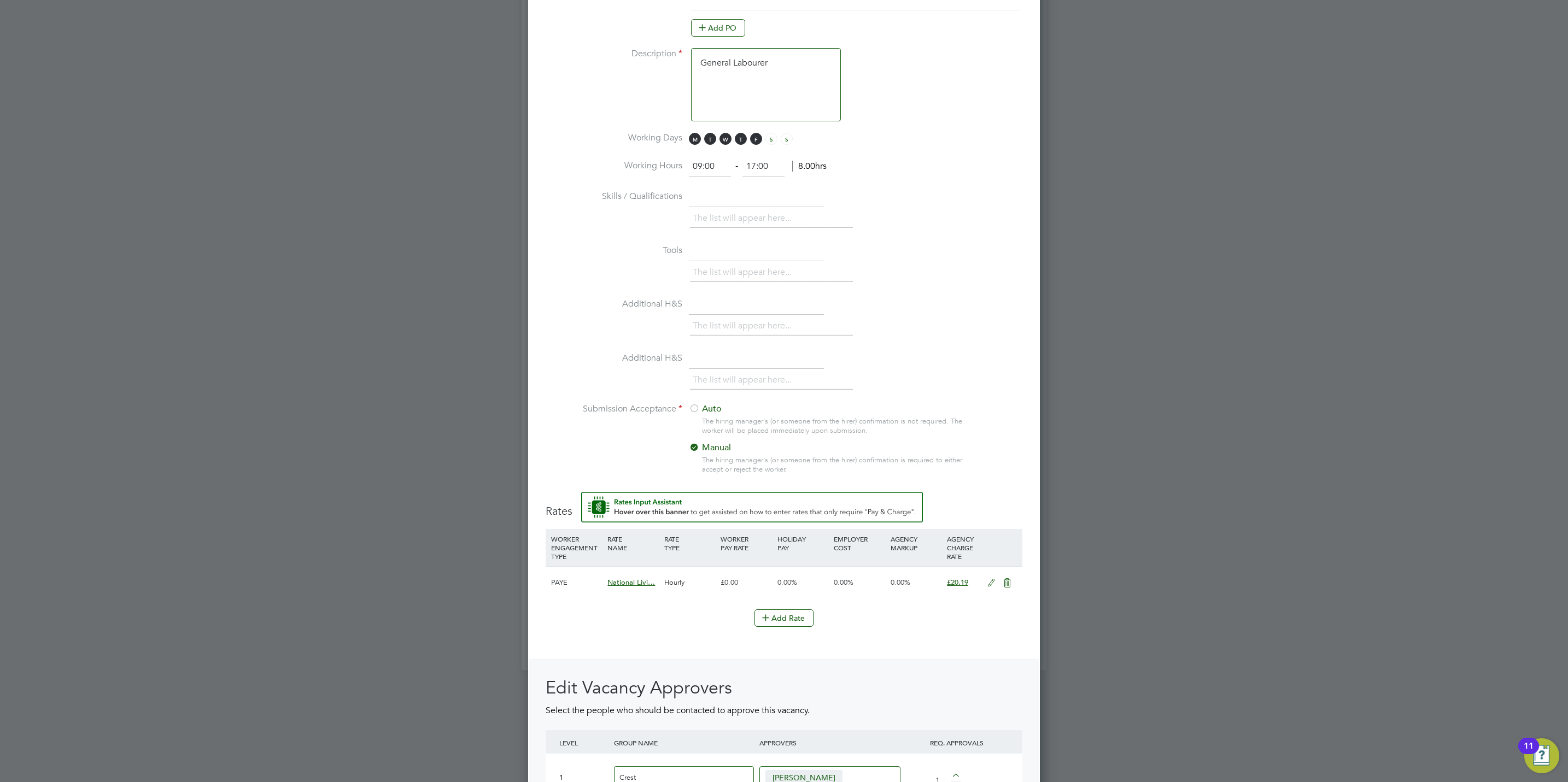
scroll to position [963, 0]
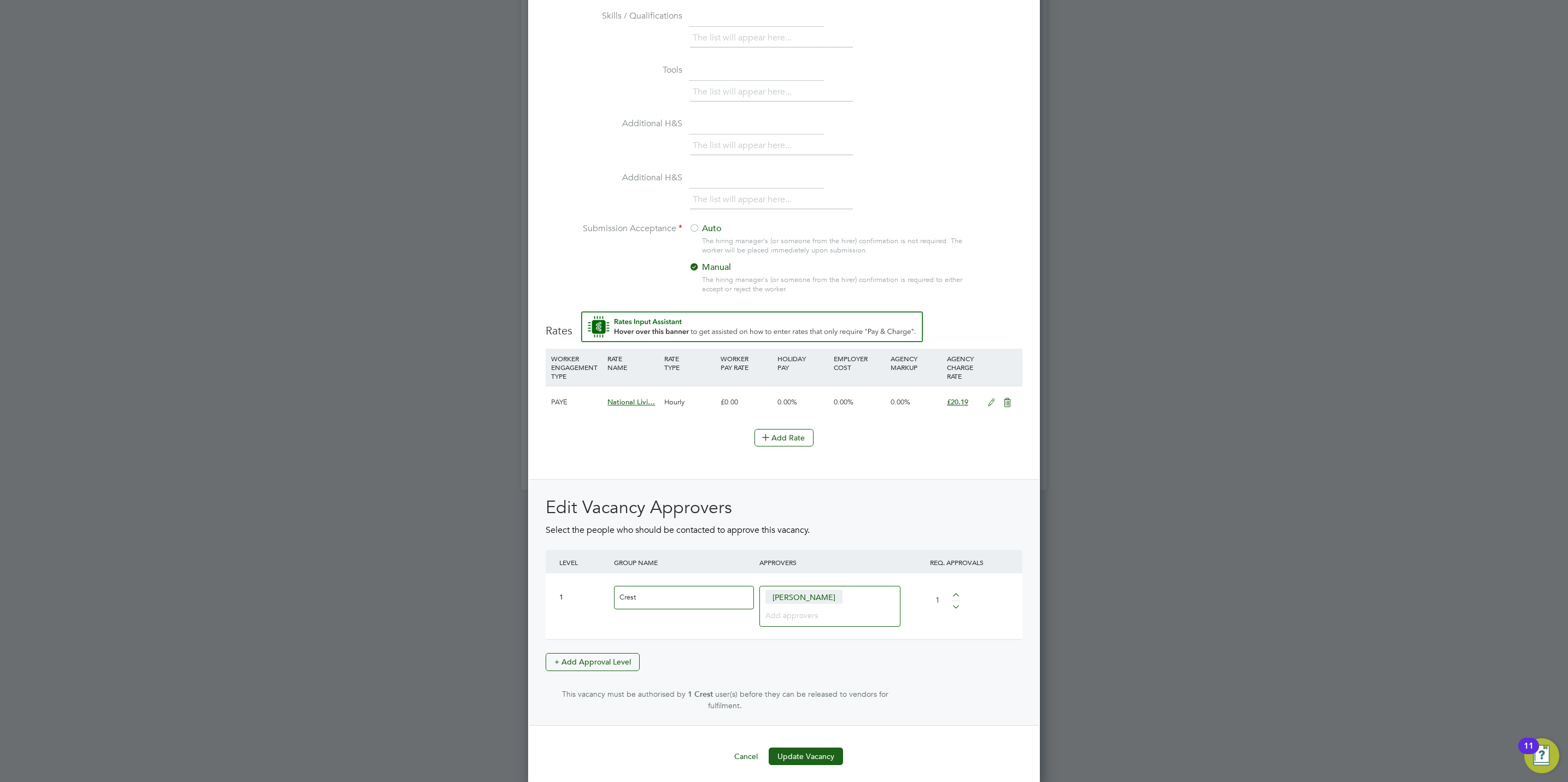
click at [798, 627] on div "[PERSON_NAME]" at bounding box center [829, 606] width 141 height 41
click at [789, 604] on span "[PERSON_NAME]" at bounding box center [804, 596] width 77 height 14
click at [786, 621] on input at bounding box center [826, 615] width 121 height 14
type input "[PERSON_NAME]"
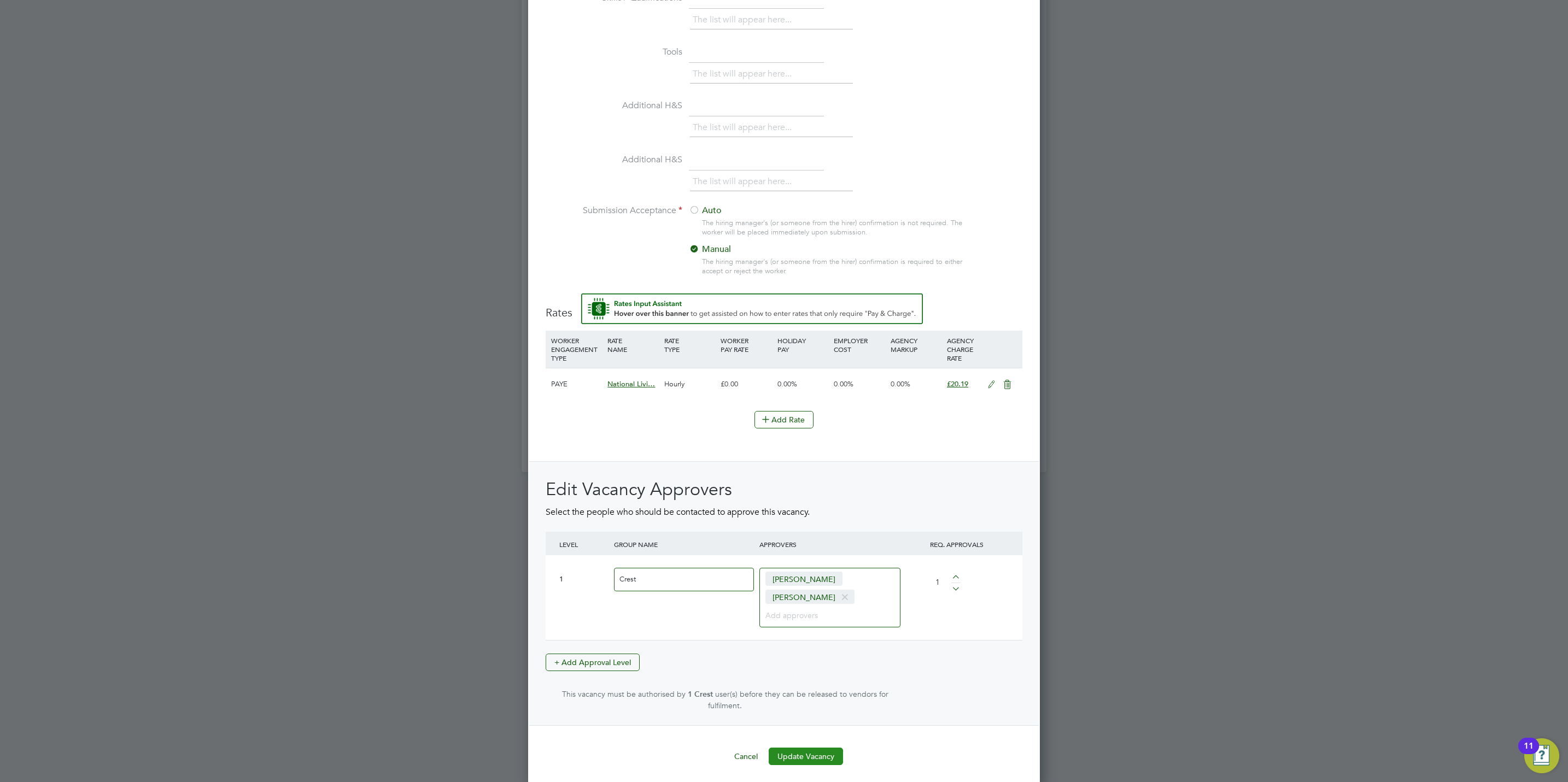
click at [812, 758] on button "Update Vacancy" at bounding box center [805, 757] width 74 height 17
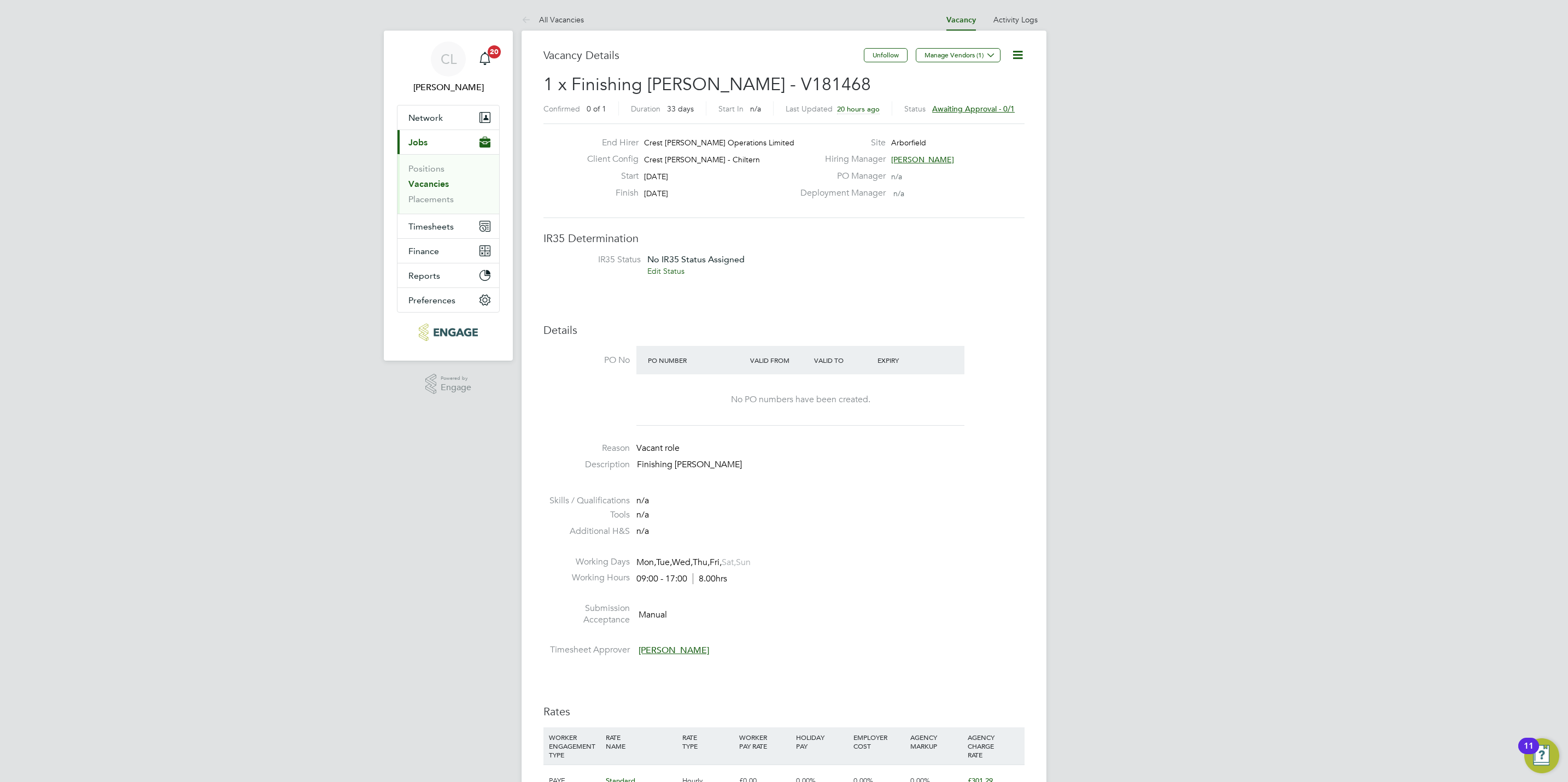
click at [1021, 51] on icon at bounding box center [1018, 55] width 13 height 13
click at [978, 79] on li "Edit Vacancy" at bounding box center [991, 81] width 63 height 15
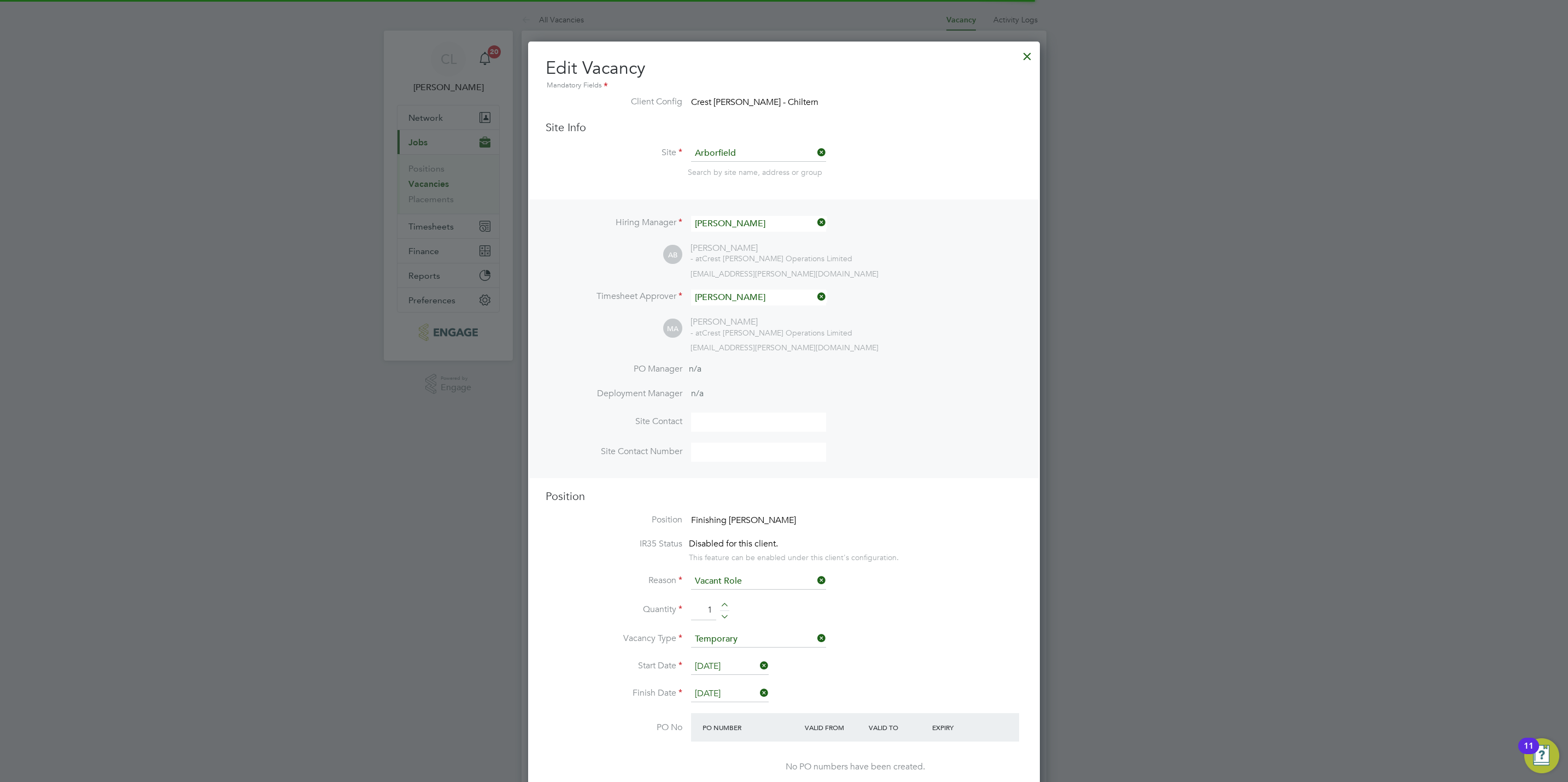
scroll to position [33, 57]
click at [771, 230] on input at bounding box center [758, 223] width 135 height 15
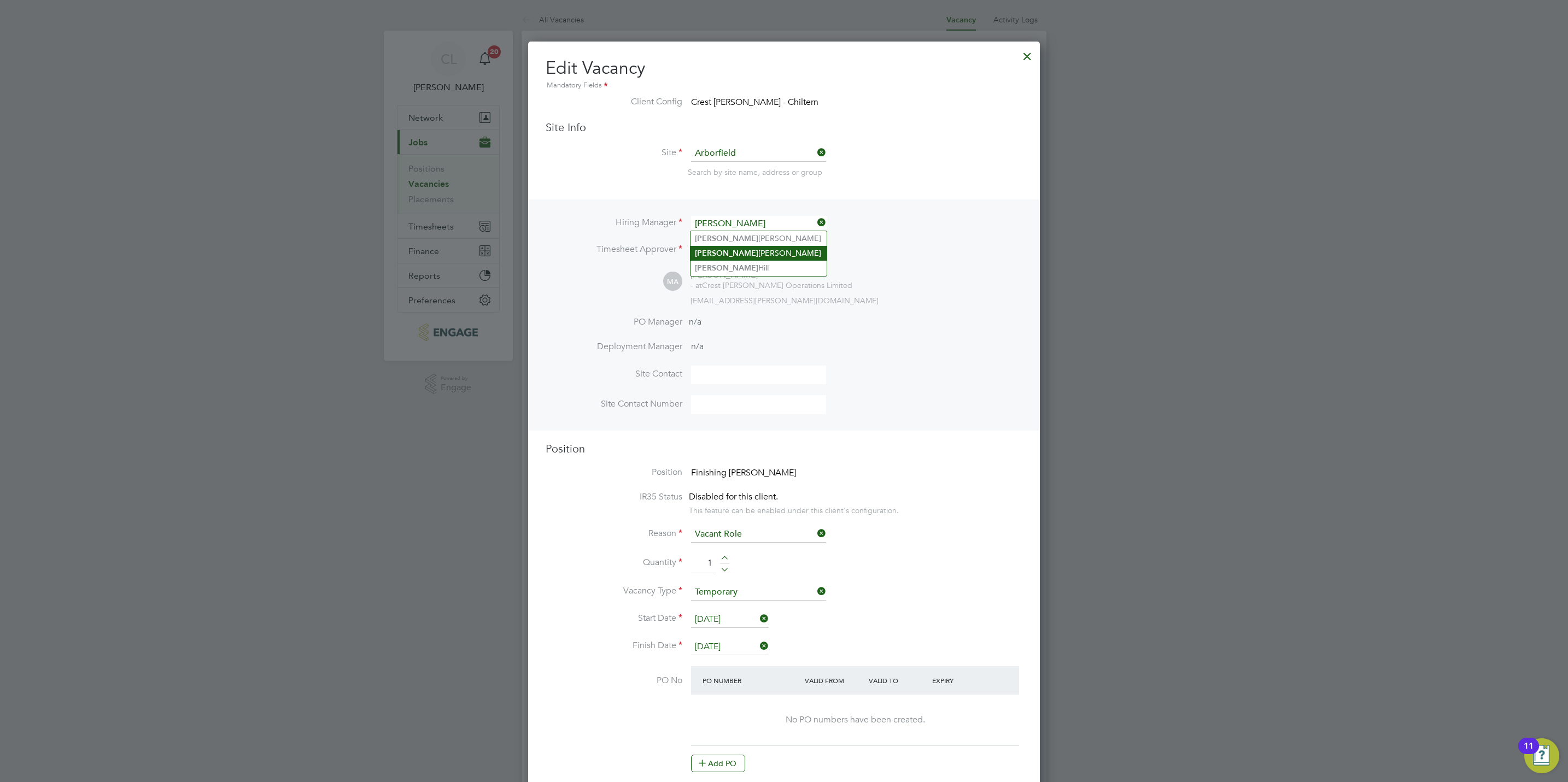
click at [765, 253] on li "[PERSON_NAME]" at bounding box center [759, 253] width 137 height 14
type input "[PERSON_NAME]"
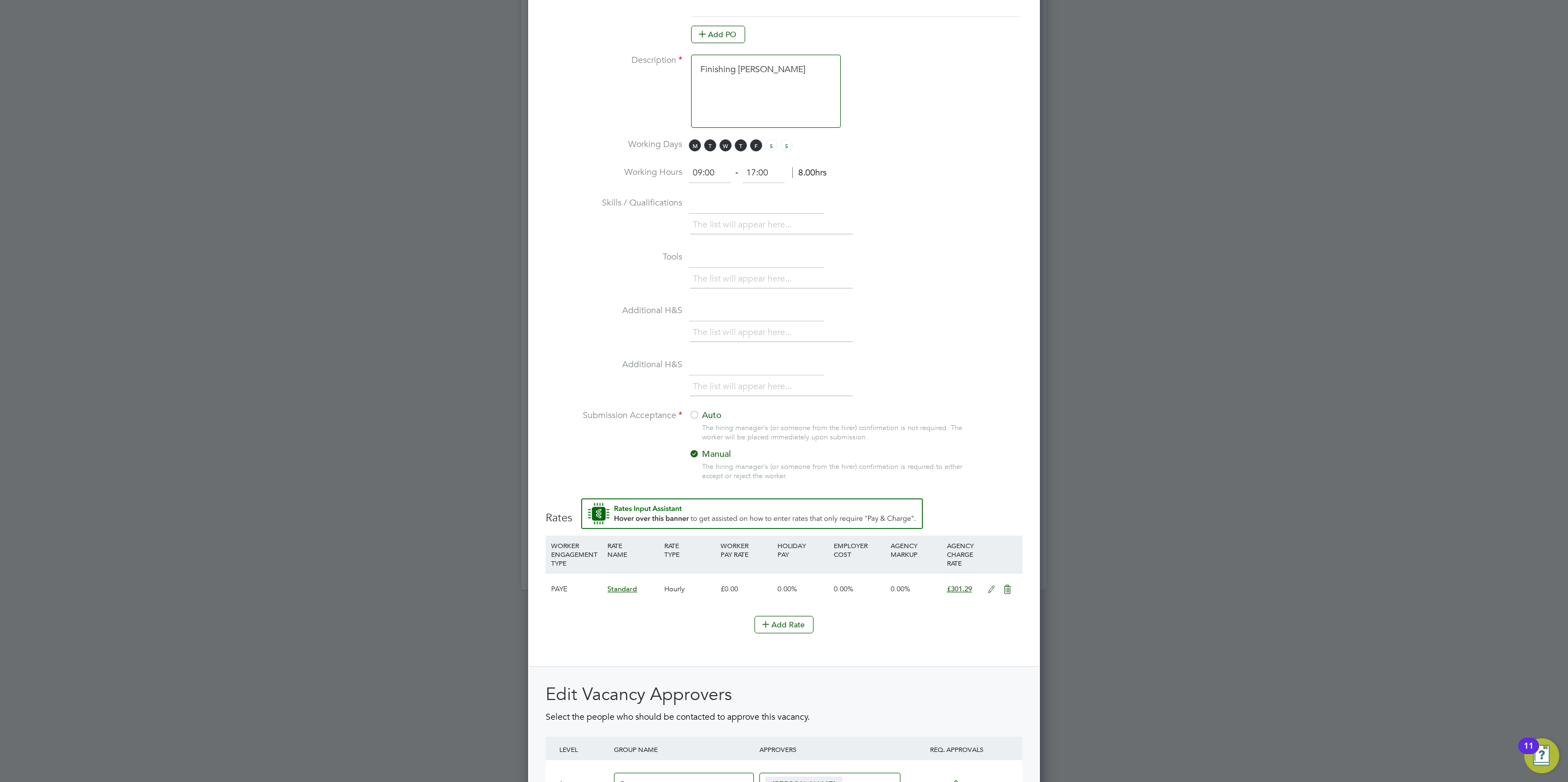
scroll to position [963, 0]
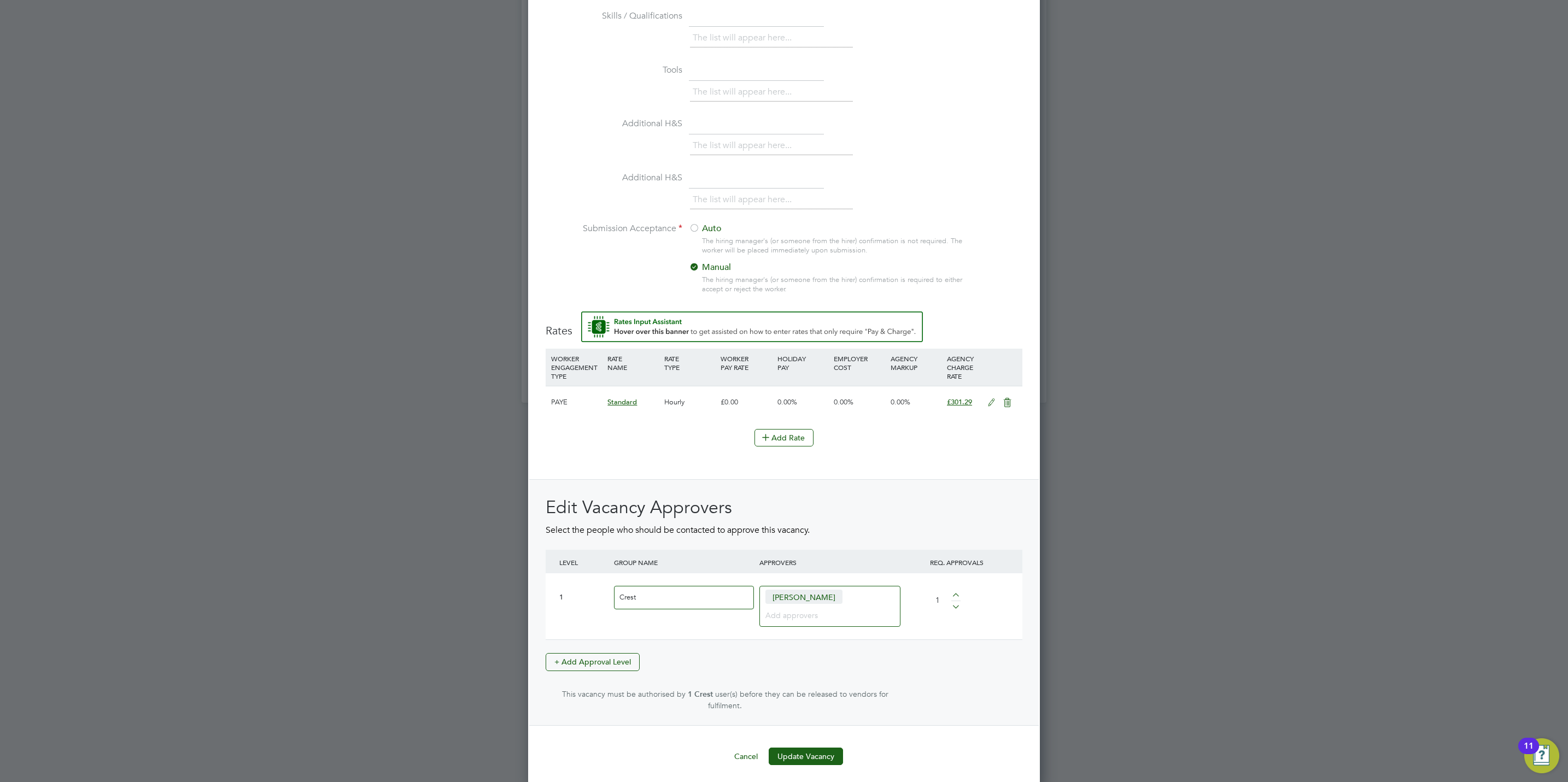
click at [822, 615] on input at bounding box center [826, 615] width 121 height 14
type input "[PERSON_NAME]"
click at [805, 769] on button "Update Vacancy" at bounding box center [805, 774] width 74 height 17
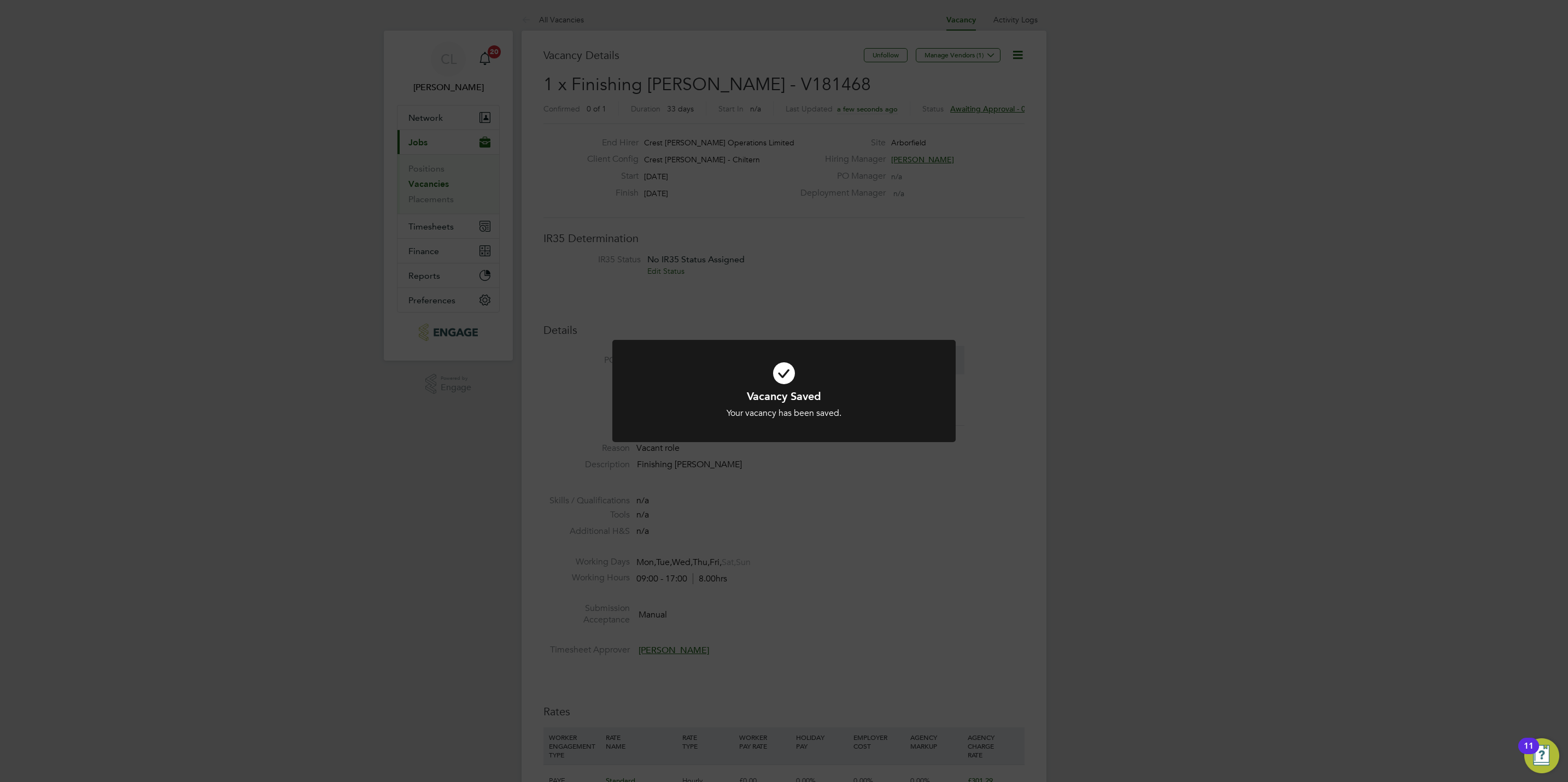
click at [867, 459] on div "Vacancy Saved Your vacancy has been saved. Cancel Okay" at bounding box center [784, 391] width 1568 height 782
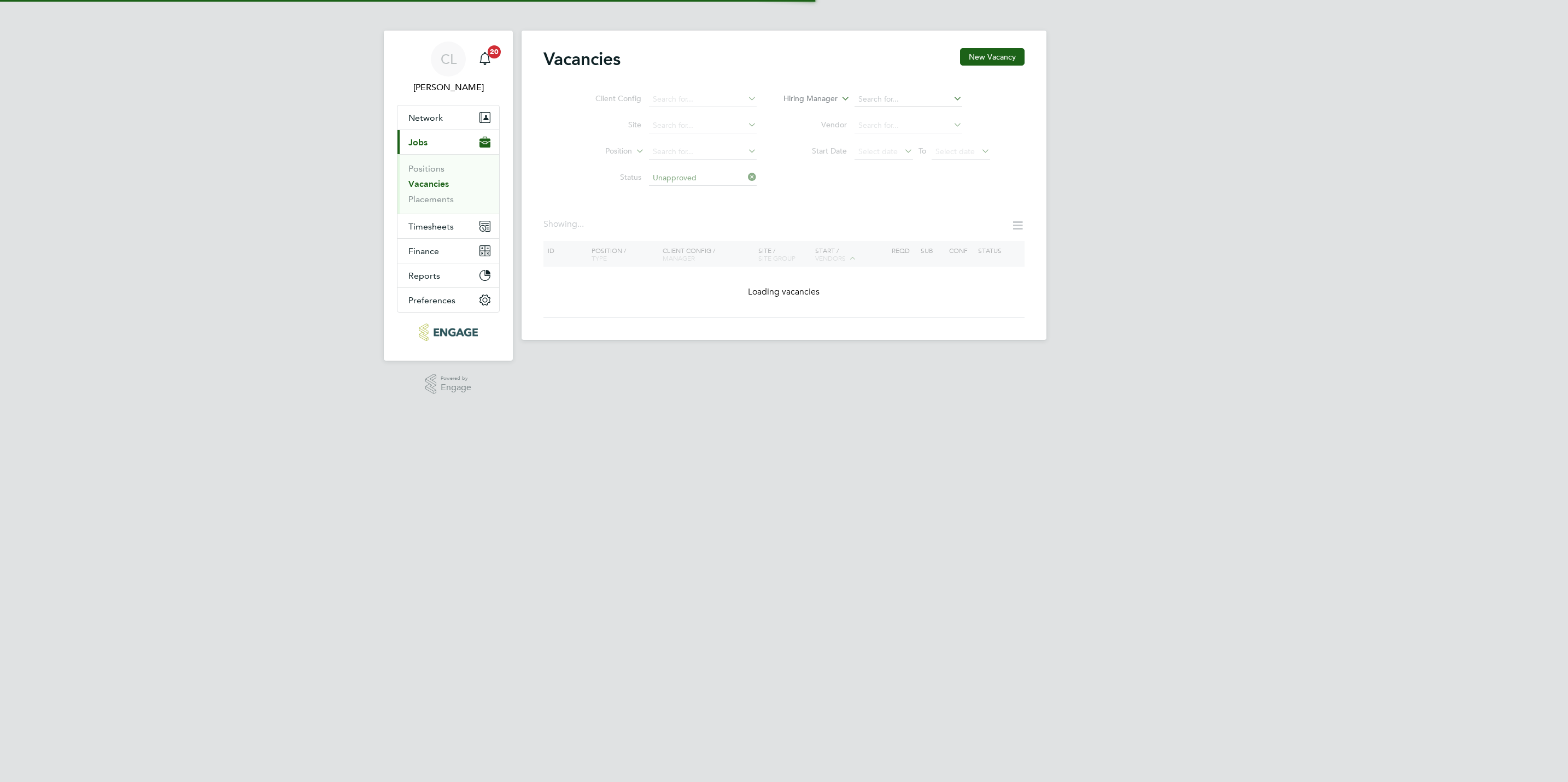
type input "Ally Blackman"
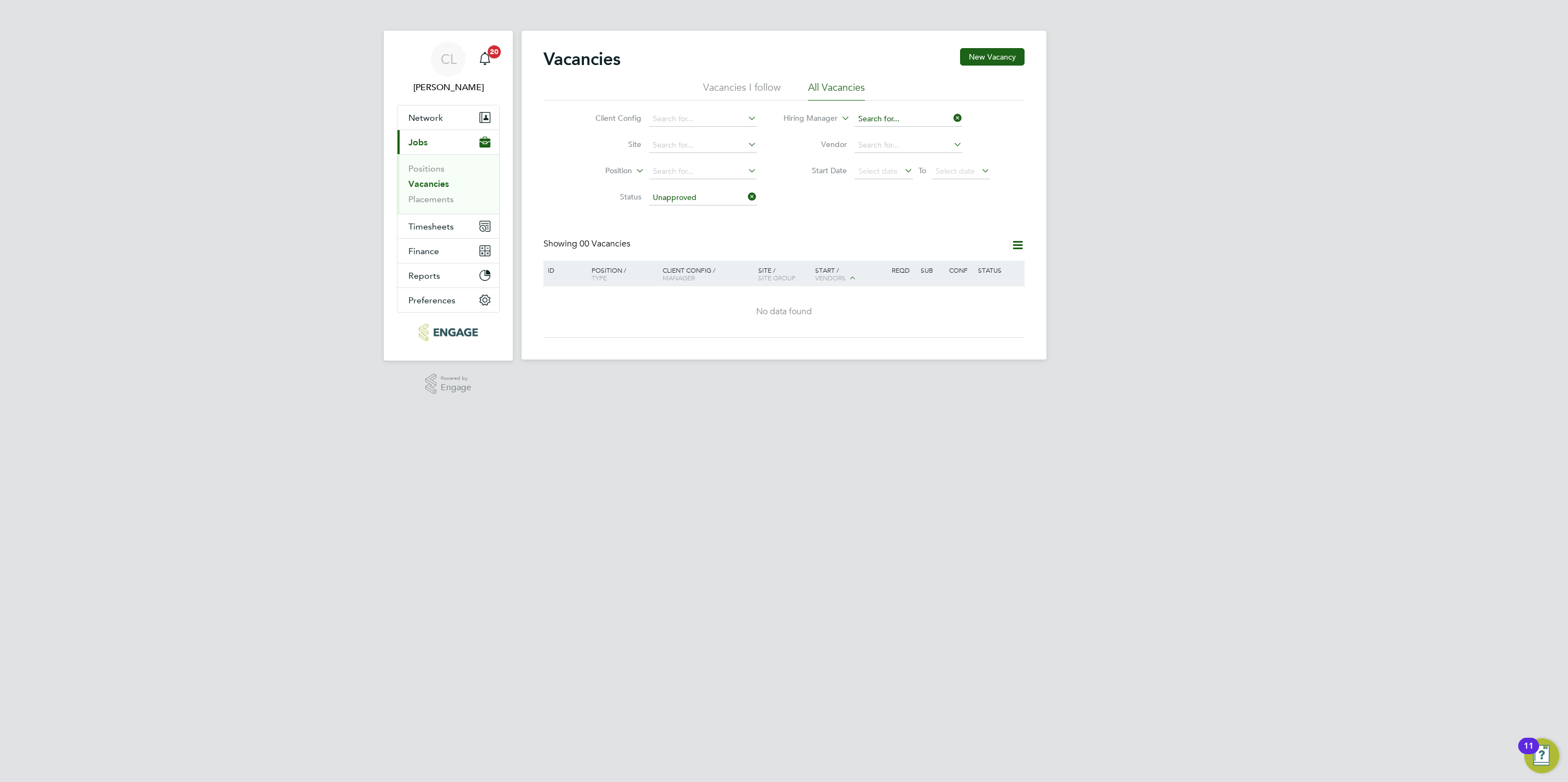
click at [925, 113] on input at bounding box center [908, 119] width 108 height 15
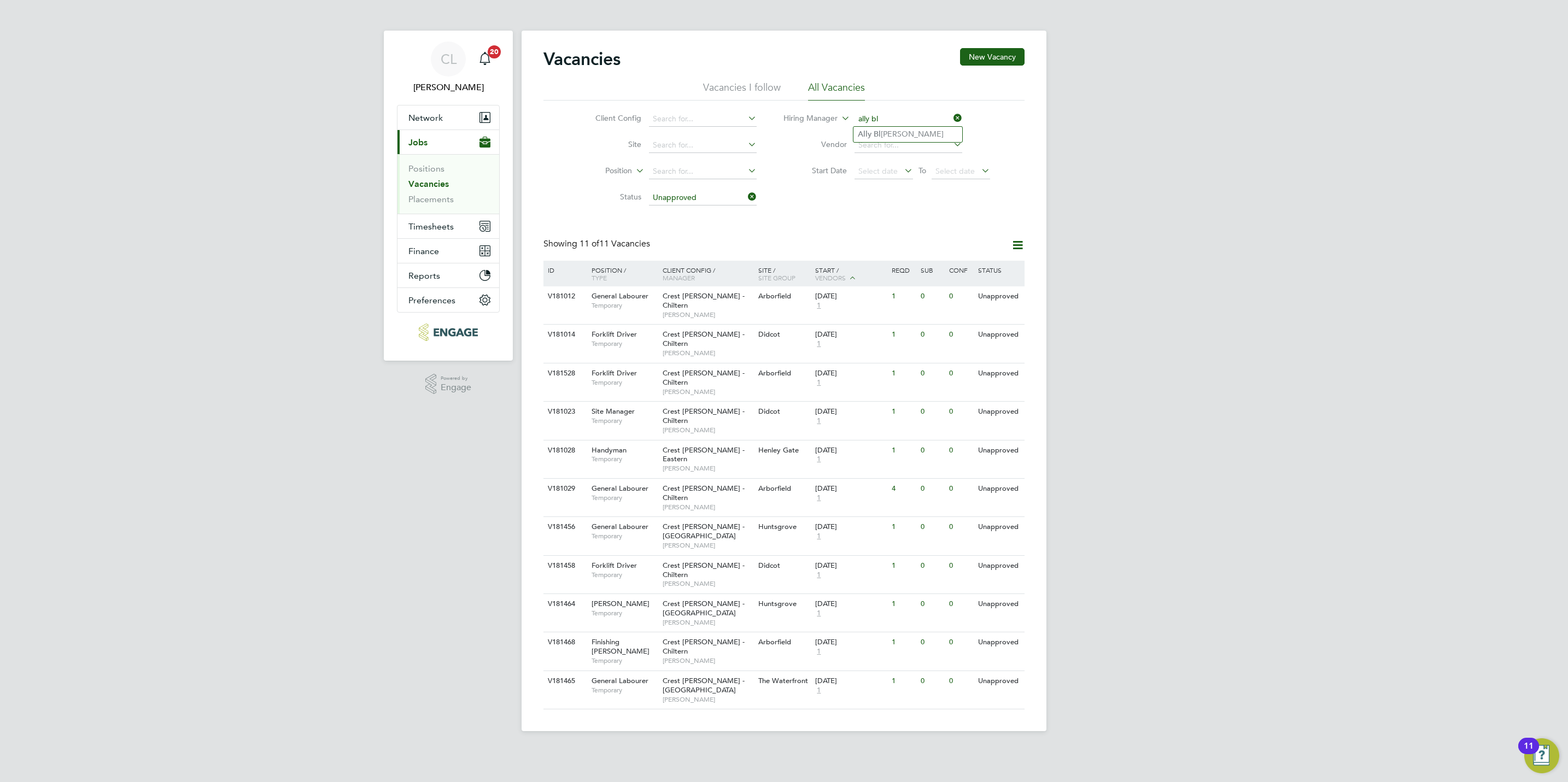
click at [918, 135] on li "Ally Bl ackman" at bounding box center [907, 134] width 109 height 14
type input "Ally Blackman"
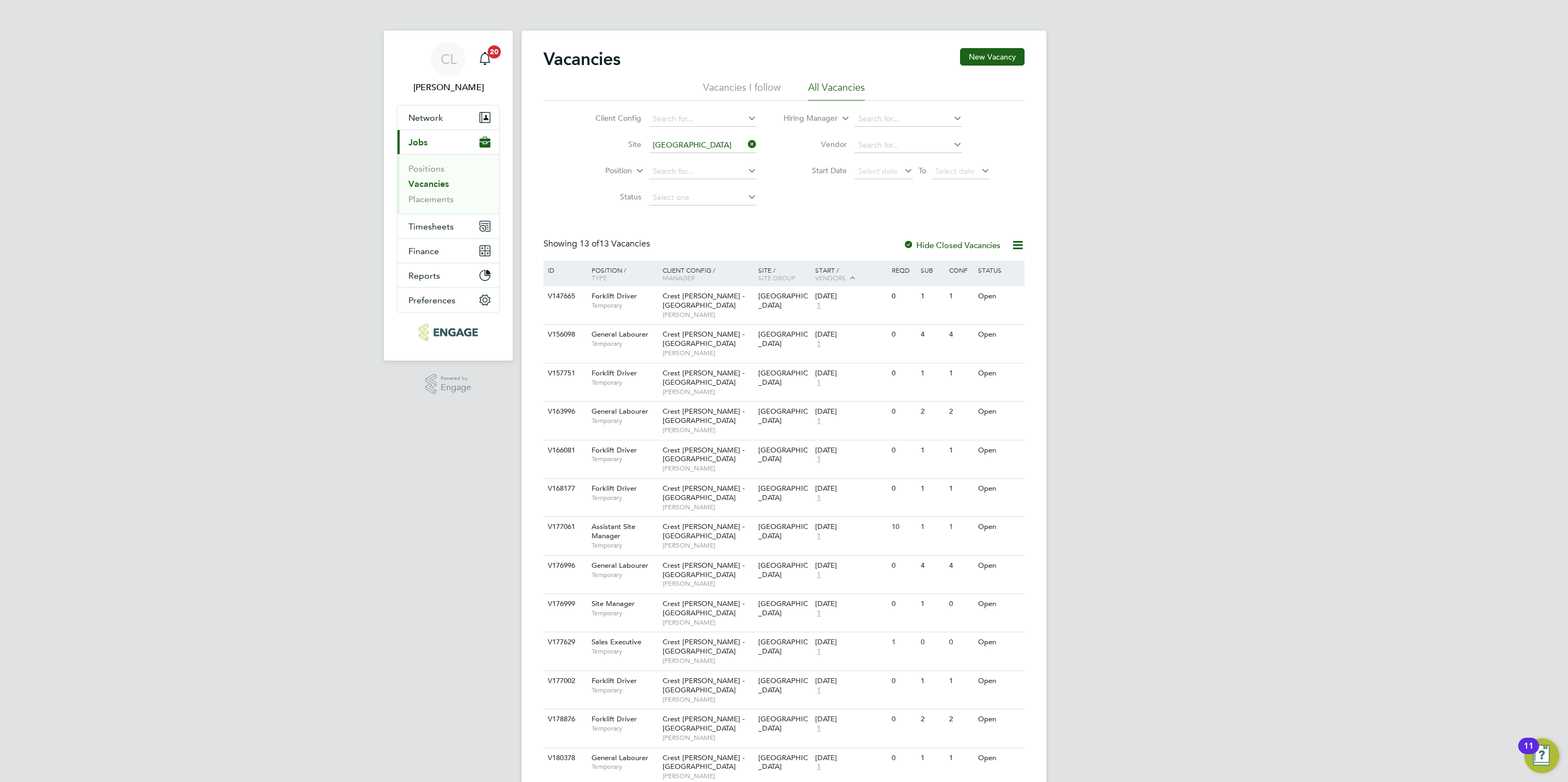
click at [746, 144] on icon at bounding box center [746, 144] width 0 height 15
